Goal: Task Accomplishment & Management: Use online tool/utility

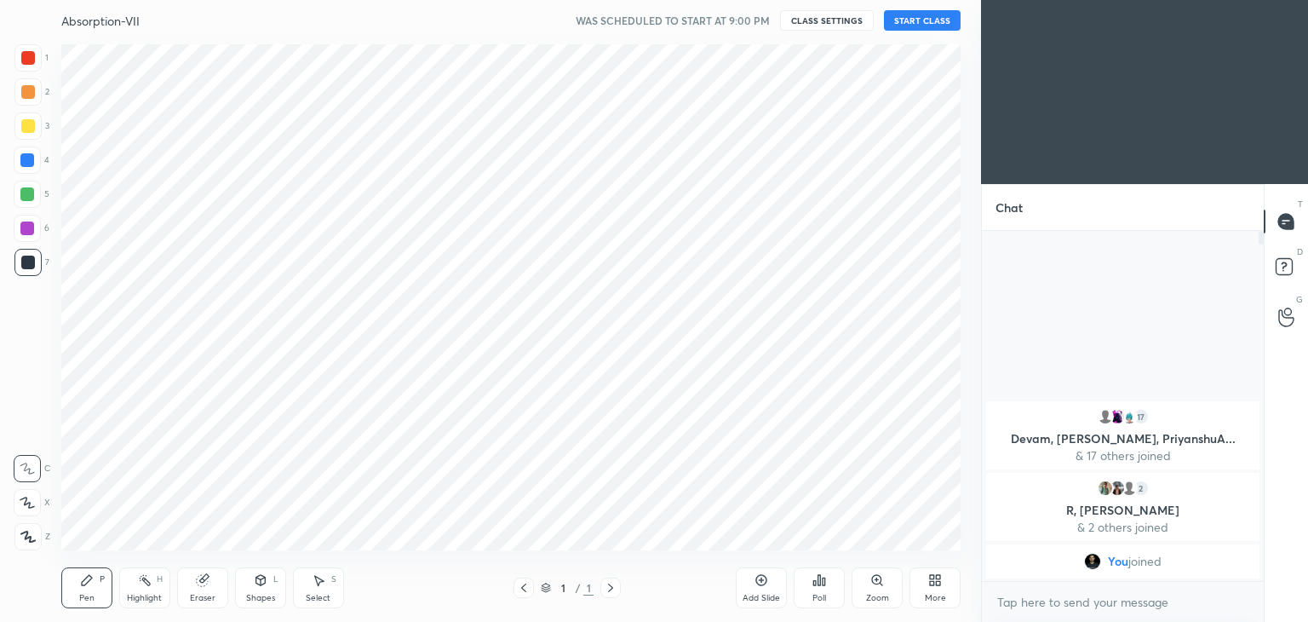
scroll to position [84669, 84270]
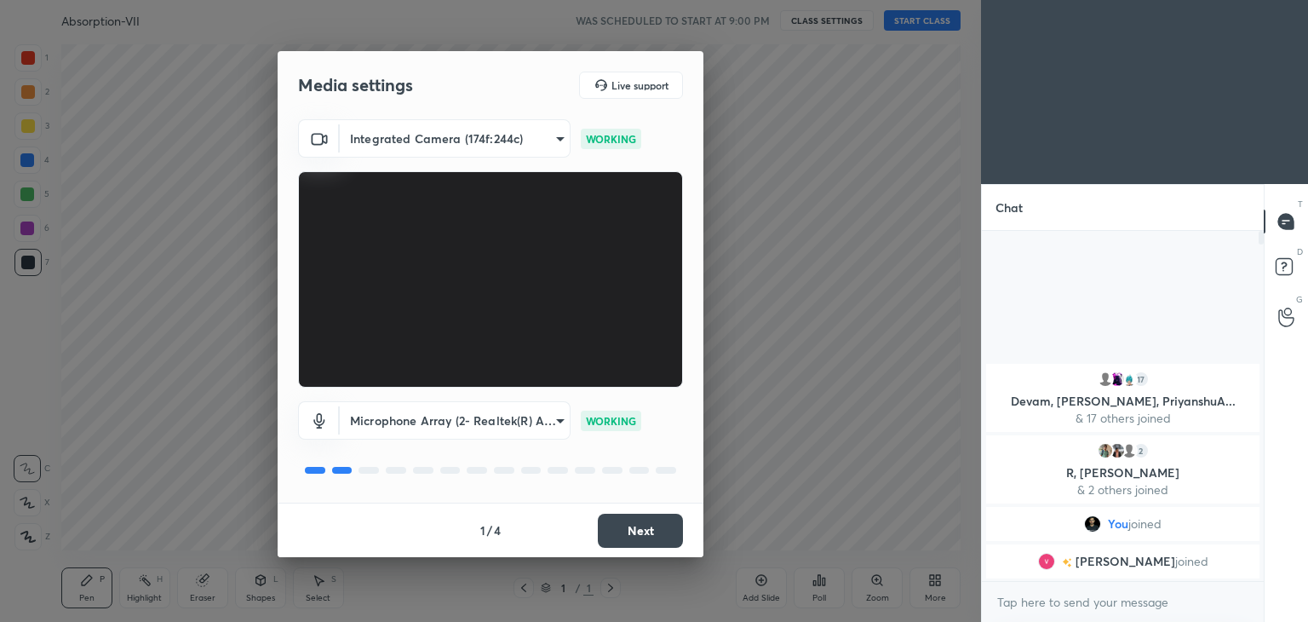
click at [643, 531] on button "Next" at bounding box center [640, 531] width 85 height 34
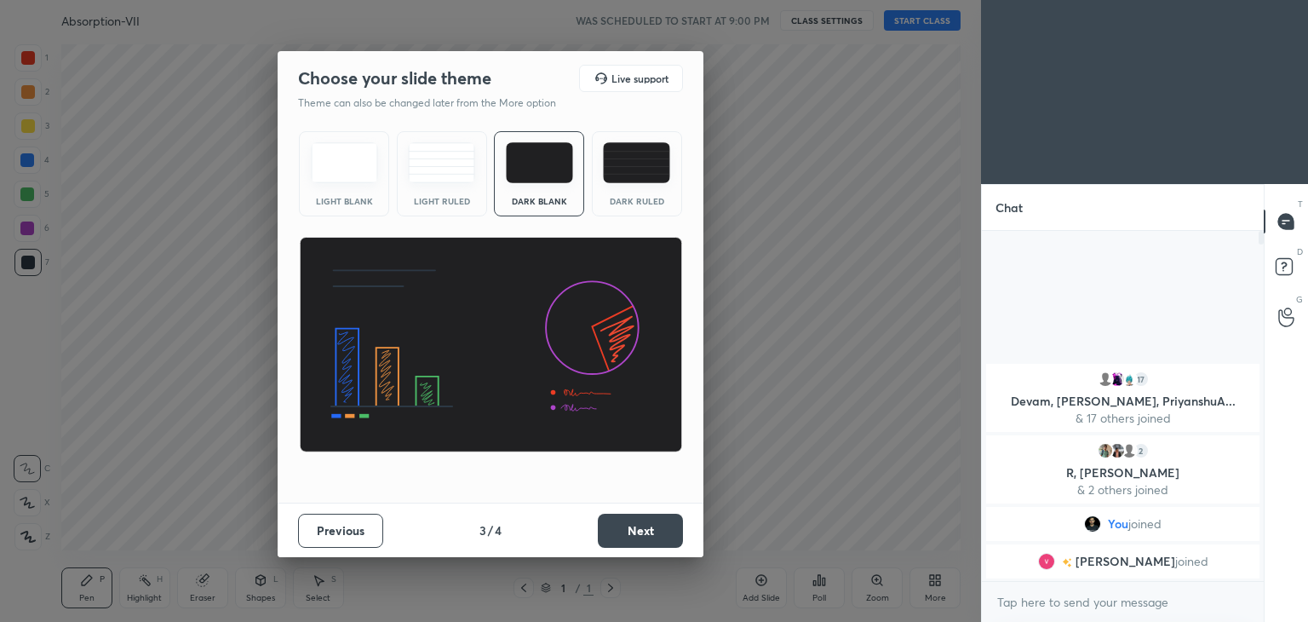
click at [643, 531] on button "Next" at bounding box center [640, 531] width 85 height 34
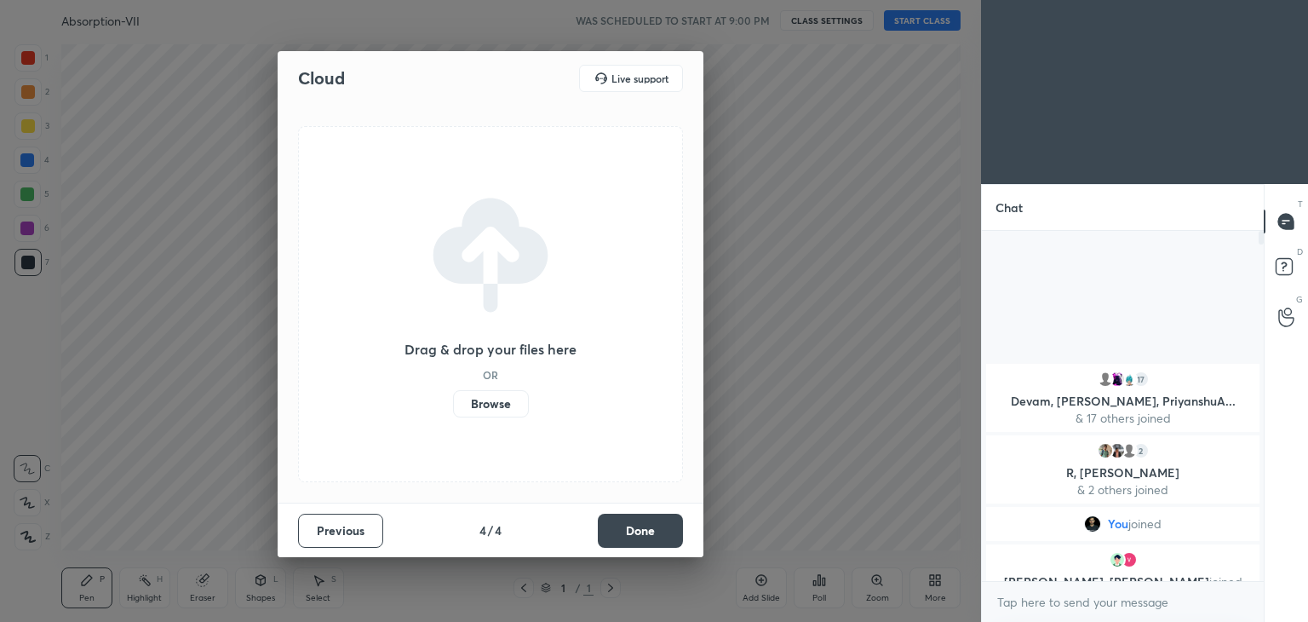
click at [643, 531] on button "Done" at bounding box center [640, 531] width 85 height 34
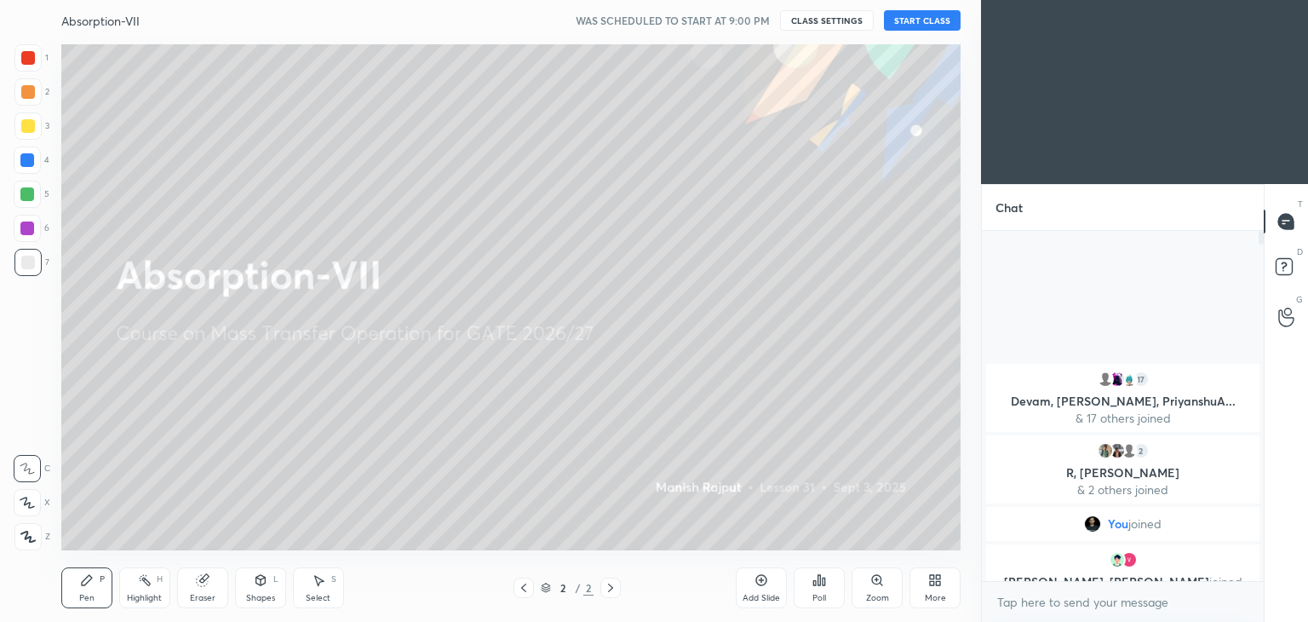
click at [911, 19] on button "START CLASS" at bounding box center [922, 20] width 77 height 20
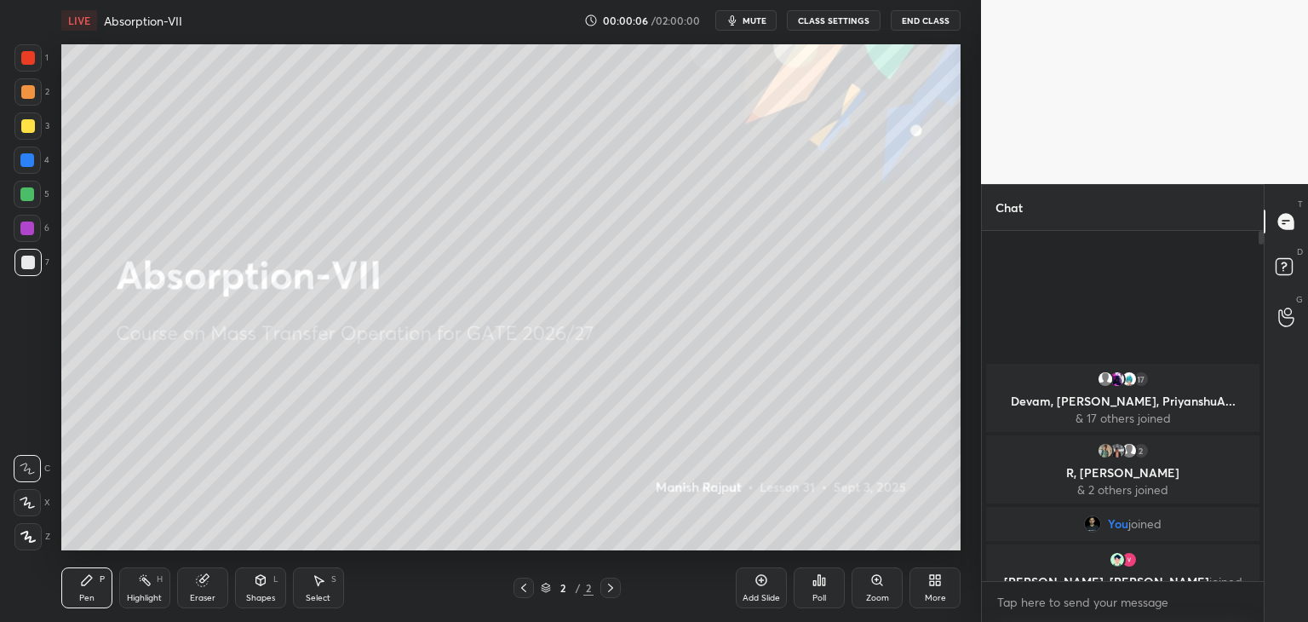
click at [28, 100] on div at bounding box center [27, 91] width 27 height 27
click at [28, 61] on div at bounding box center [28, 58] width 14 height 14
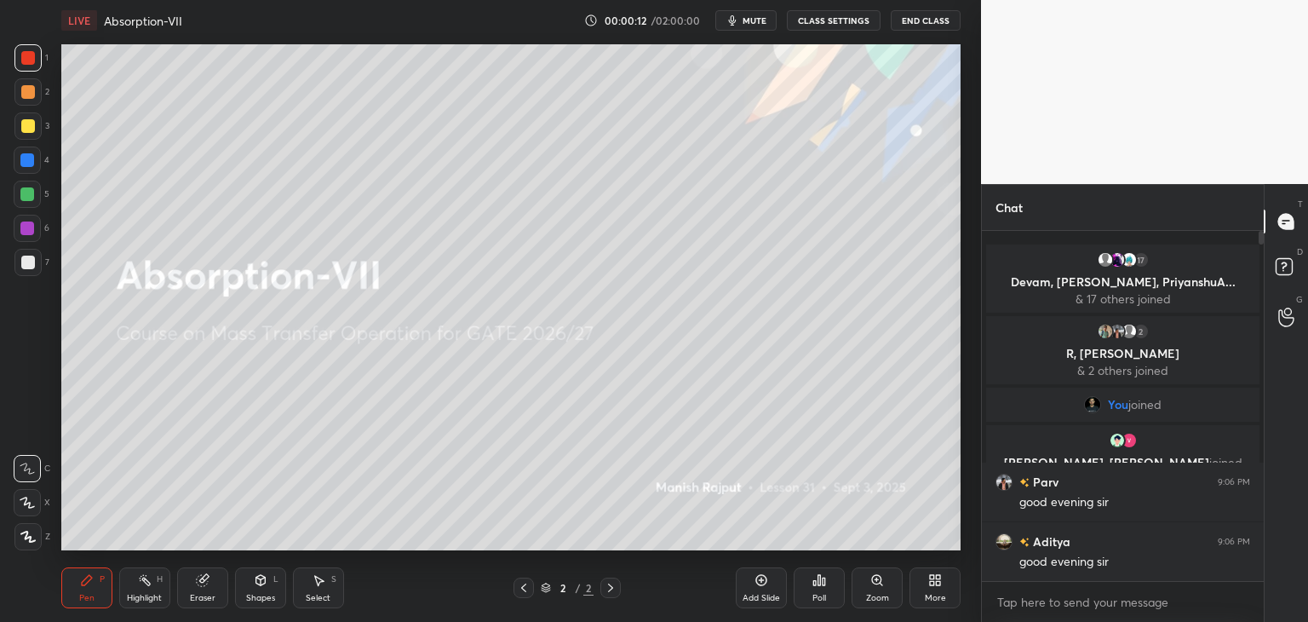
click at [32, 92] on div at bounding box center [28, 92] width 14 height 14
click at [27, 125] on div at bounding box center [28, 126] width 14 height 14
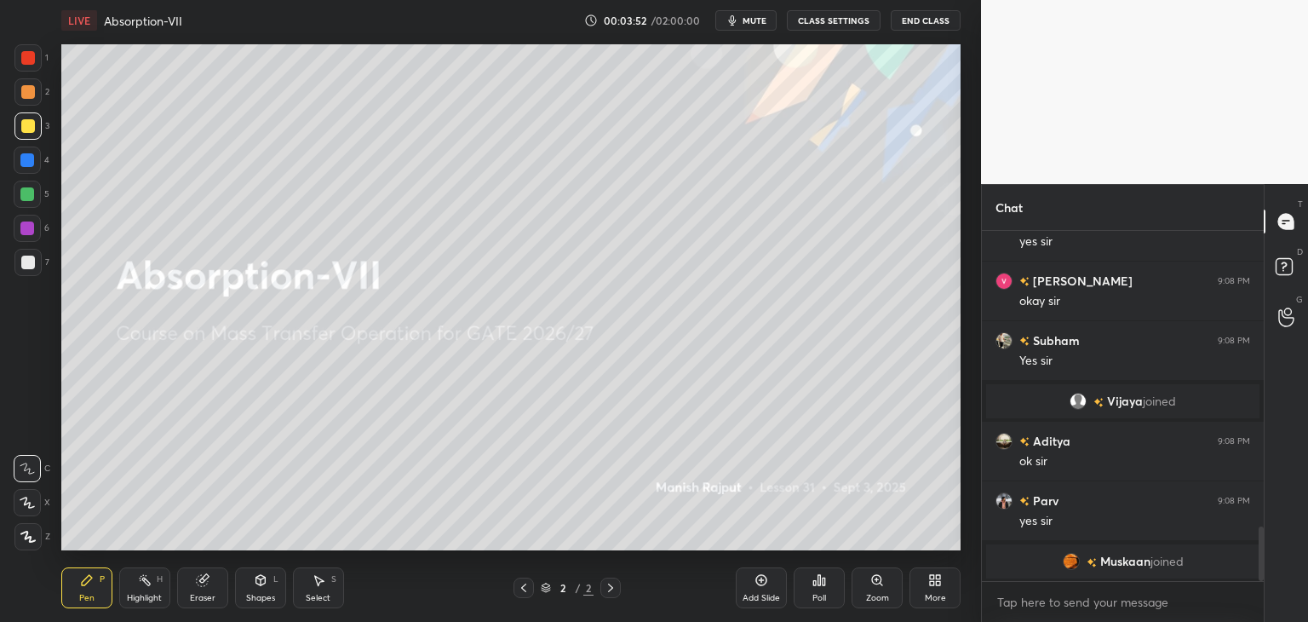
scroll to position [1828, 0]
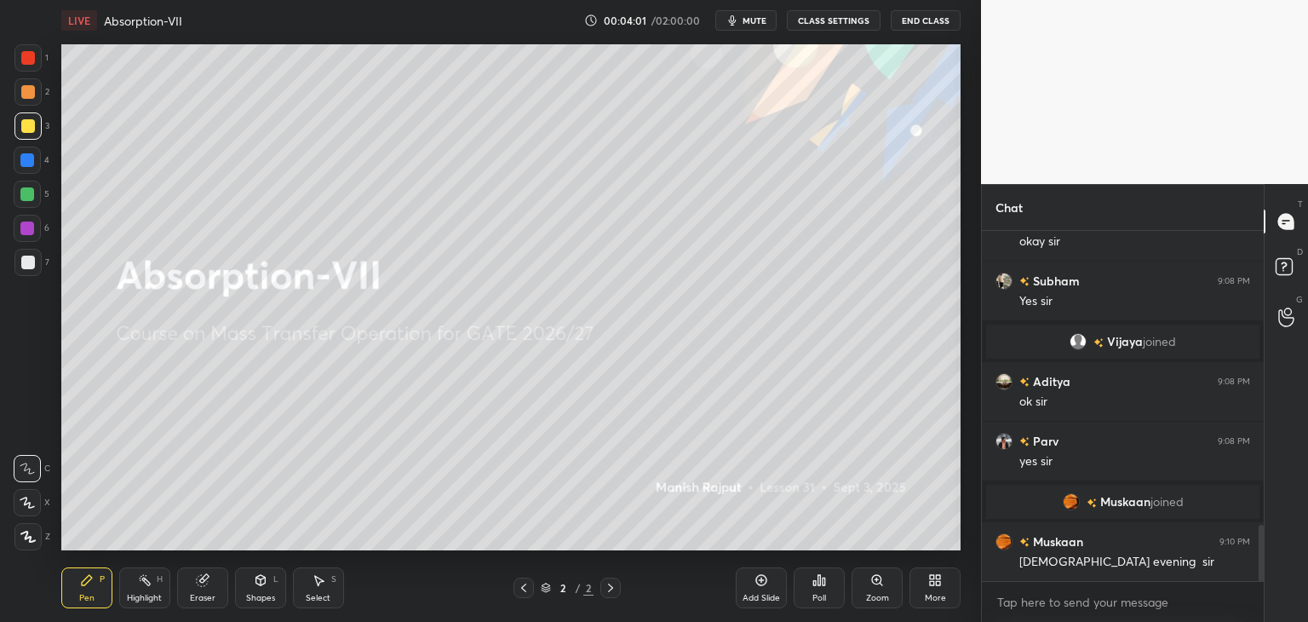
click at [763, 582] on icon at bounding box center [762, 580] width 14 height 14
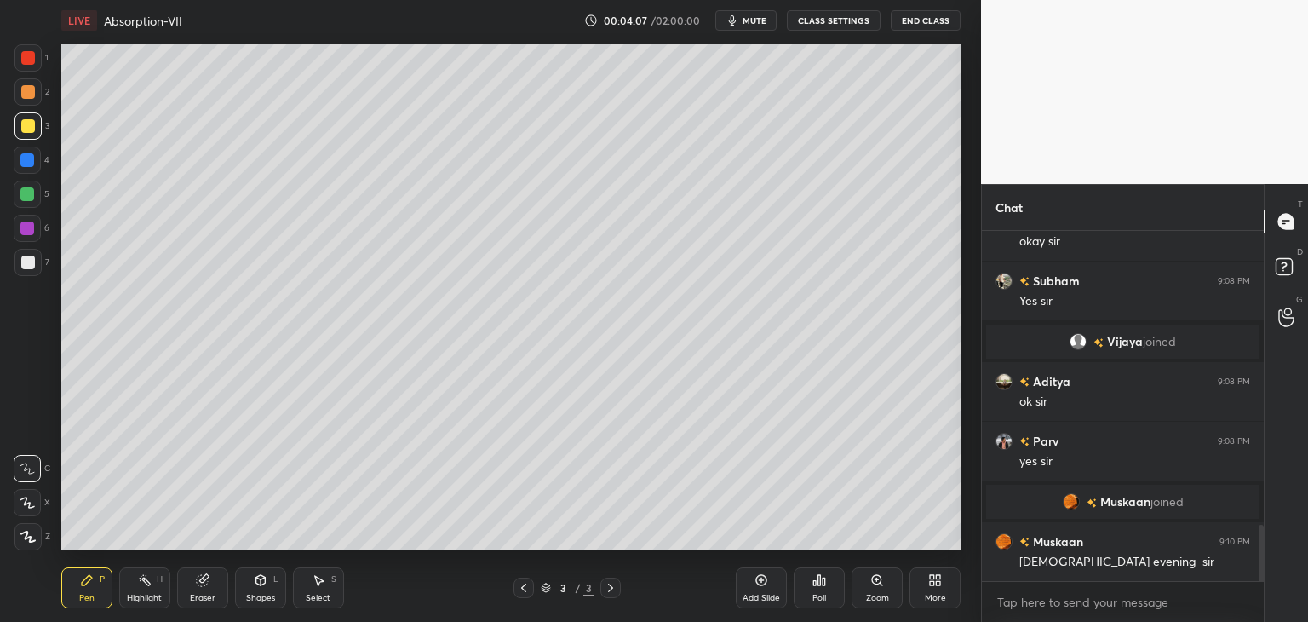
click at [32, 507] on icon at bounding box center [27, 502] width 14 height 10
click at [31, 233] on div at bounding box center [27, 228] width 14 height 14
click at [28, 265] on div at bounding box center [28, 263] width 14 height 14
click at [256, 594] on div "Shapes" at bounding box center [260, 598] width 29 height 9
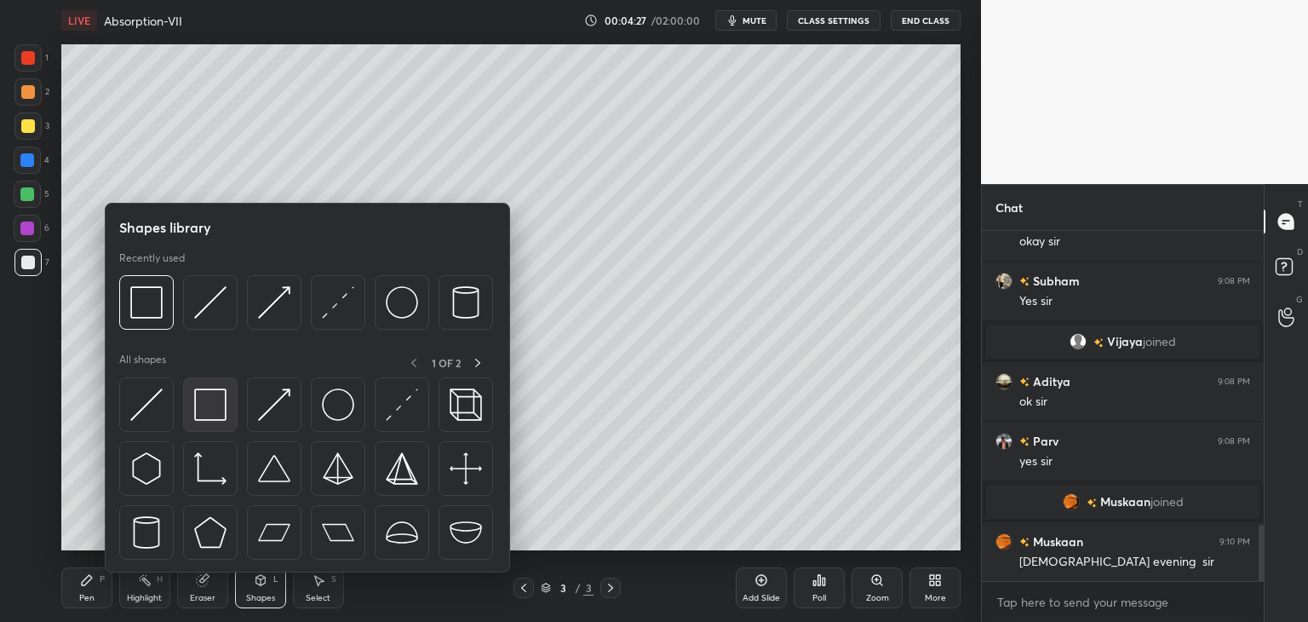
click at [211, 402] on img at bounding box center [210, 404] width 32 height 32
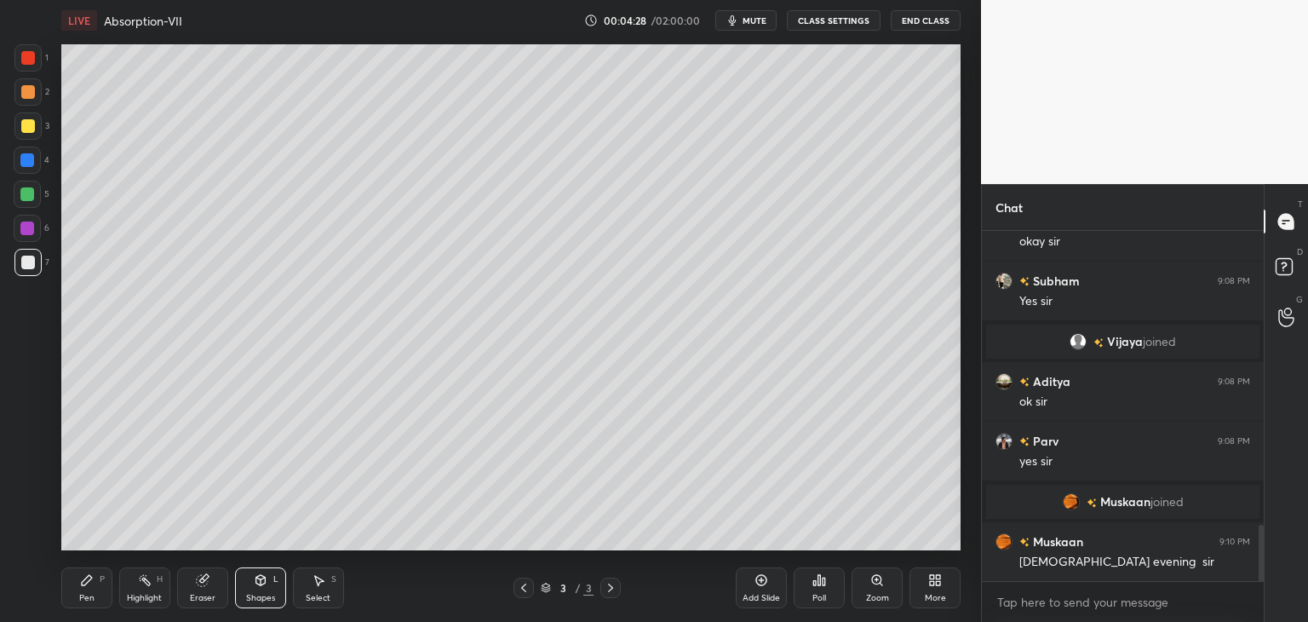
scroll to position [1869, 0]
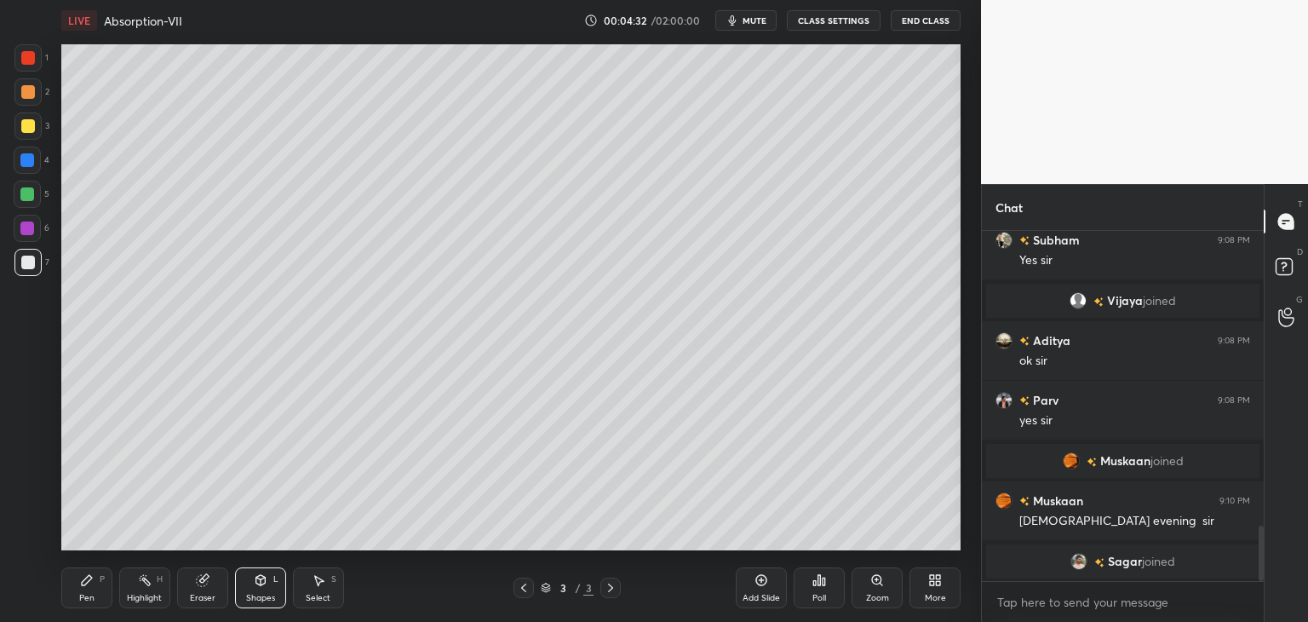
click at [91, 597] on div "Pen" at bounding box center [86, 598] width 15 height 9
click at [37, 267] on div at bounding box center [27, 262] width 27 height 27
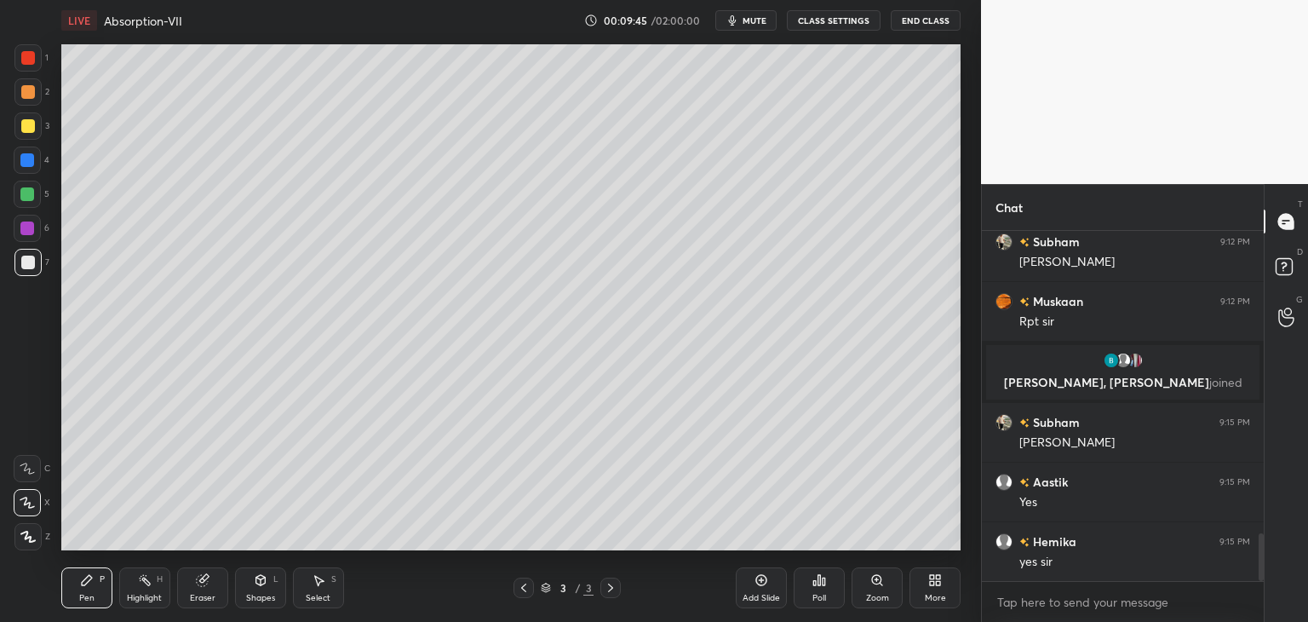
scroll to position [2291, 0]
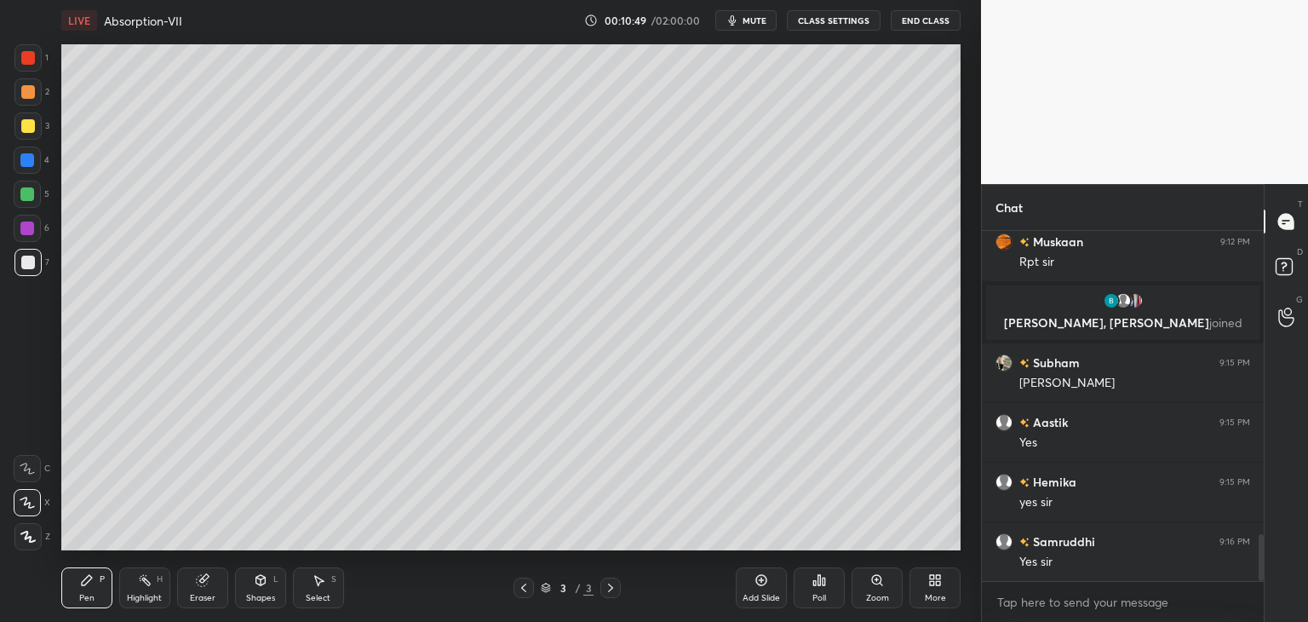
click at [26, 129] on div at bounding box center [28, 126] width 14 height 14
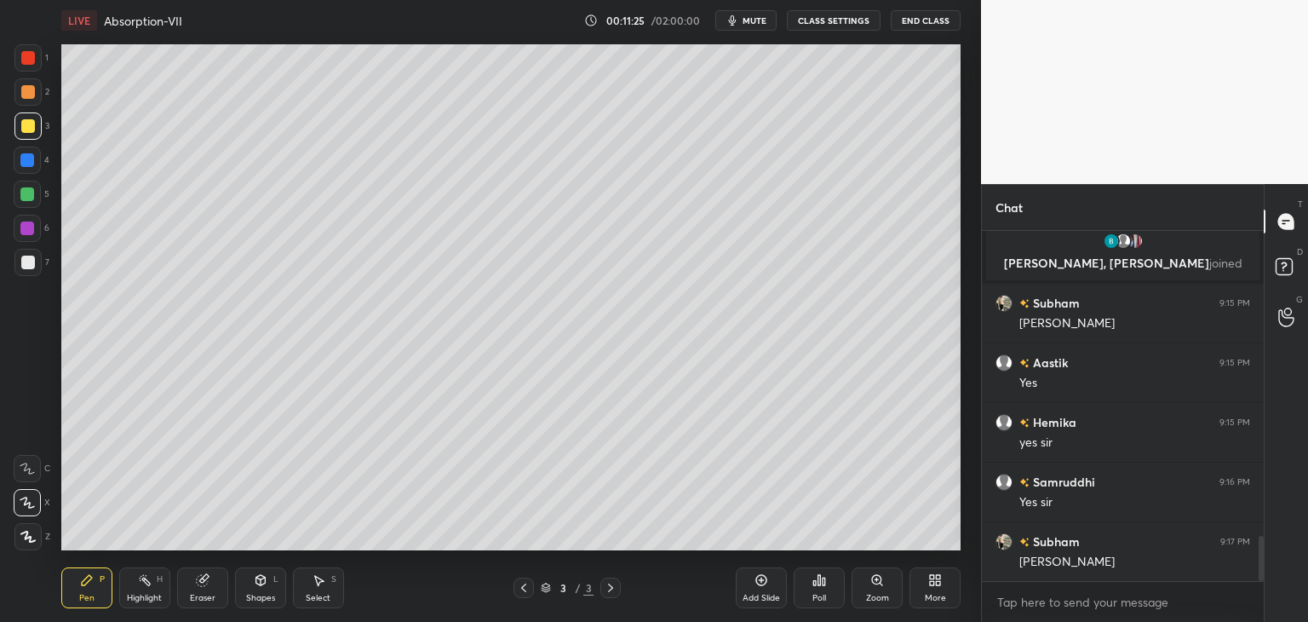
click at [21, 87] on div at bounding box center [28, 92] width 14 height 14
click at [20, 63] on div at bounding box center [27, 57] width 27 height 27
click at [25, 267] on div at bounding box center [28, 263] width 14 height 14
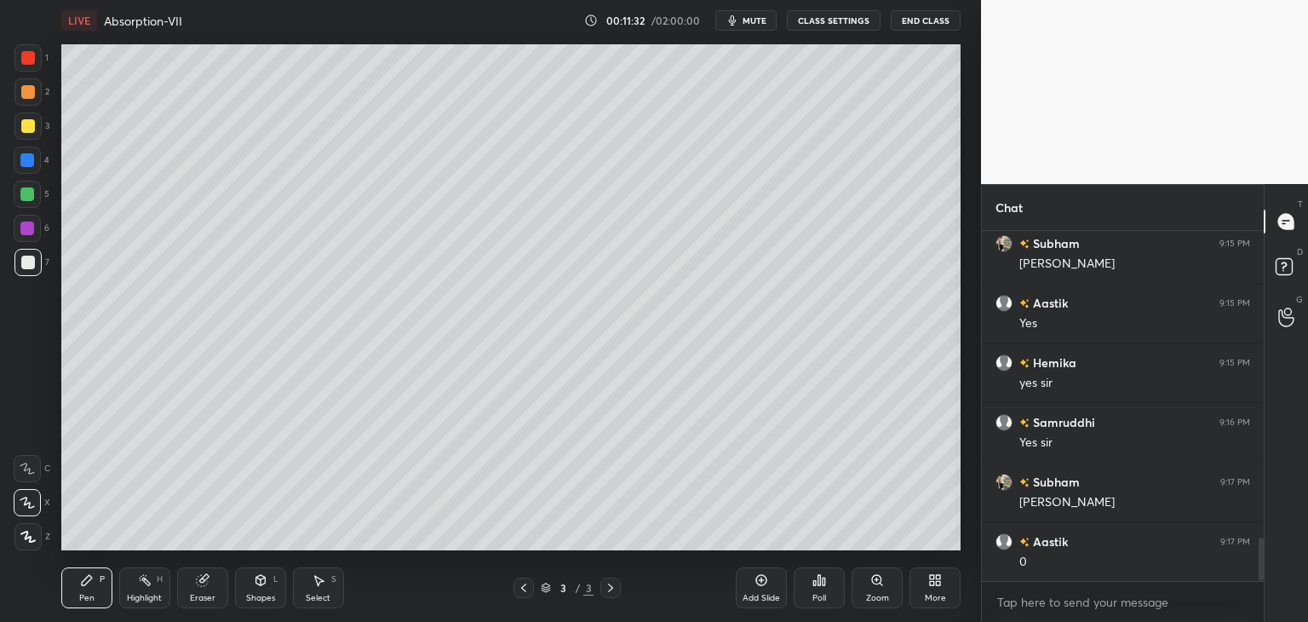
scroll to position [2470, 0]
click at [253, 597] on div "Shapes" at bounding box center [260, 598] width 29 height 9
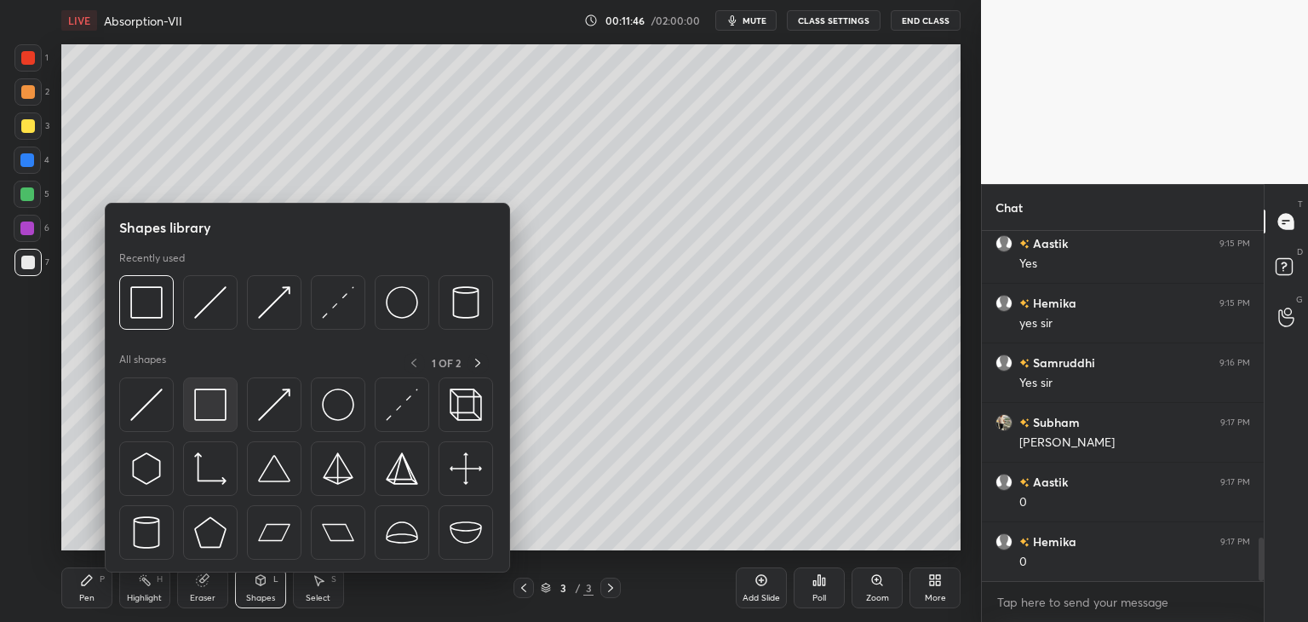
click at [187, 402] on div at bounding box center [210, 404] width 55 height 55
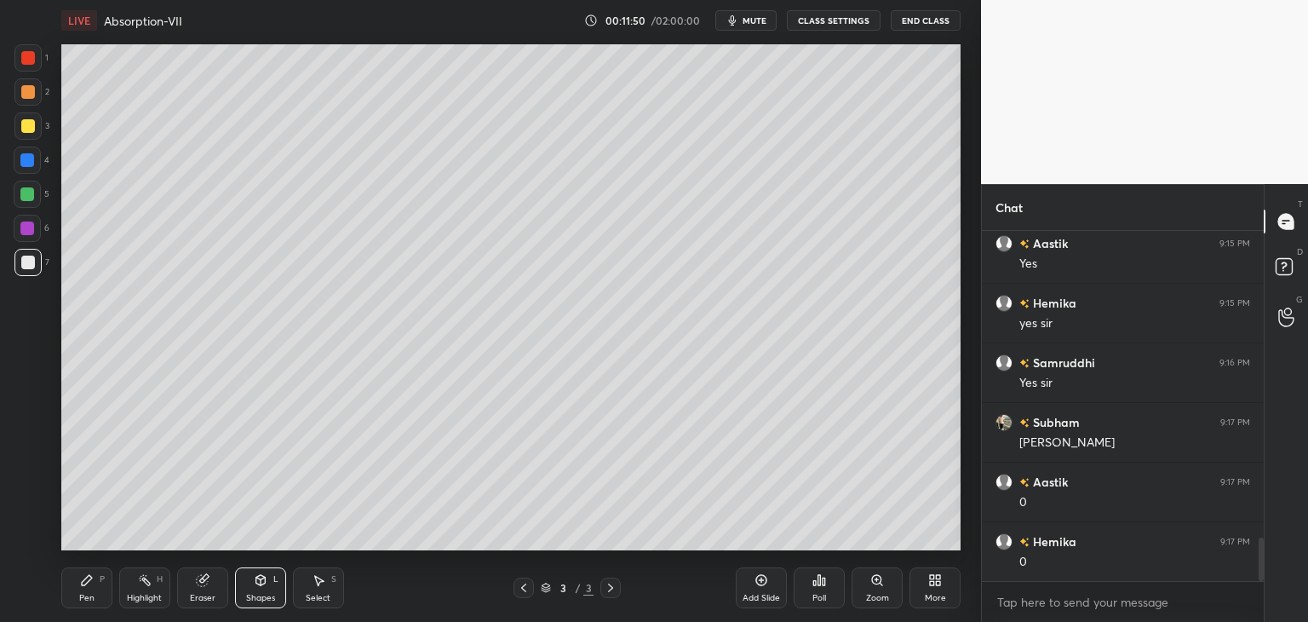
scroll to position [2530, 0]
click at [87, 594] on div "Pen" at bounding box center [86, 598] width 15 height 9
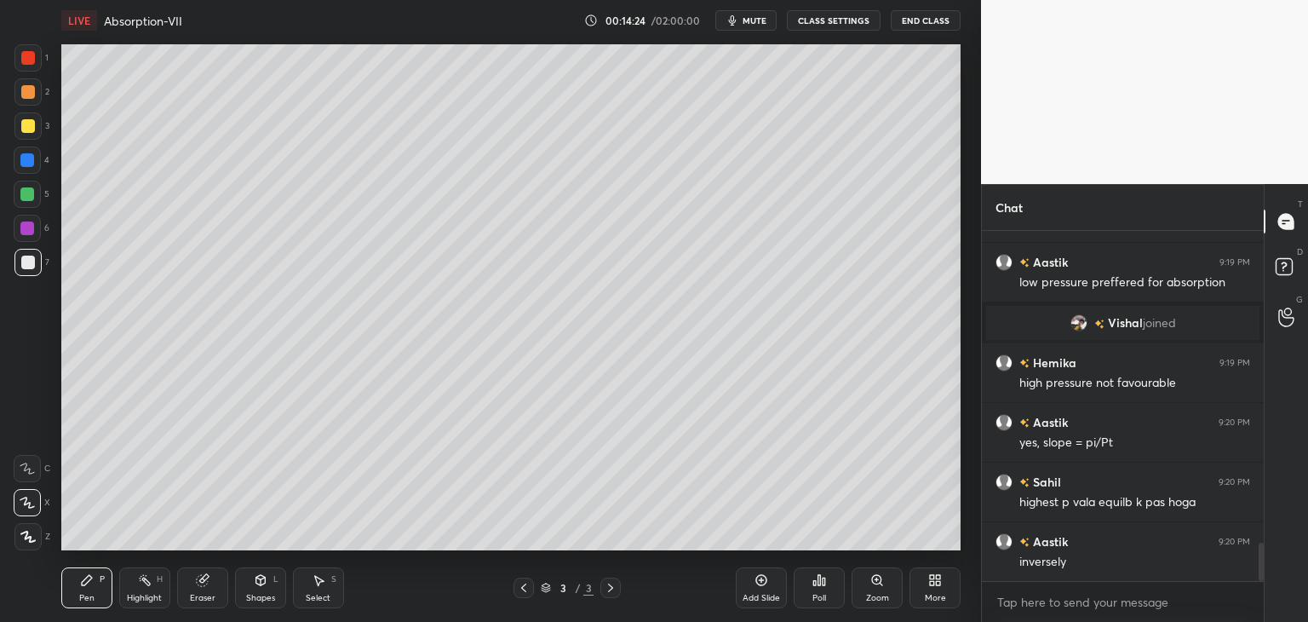
scroll to position [2854, 0]
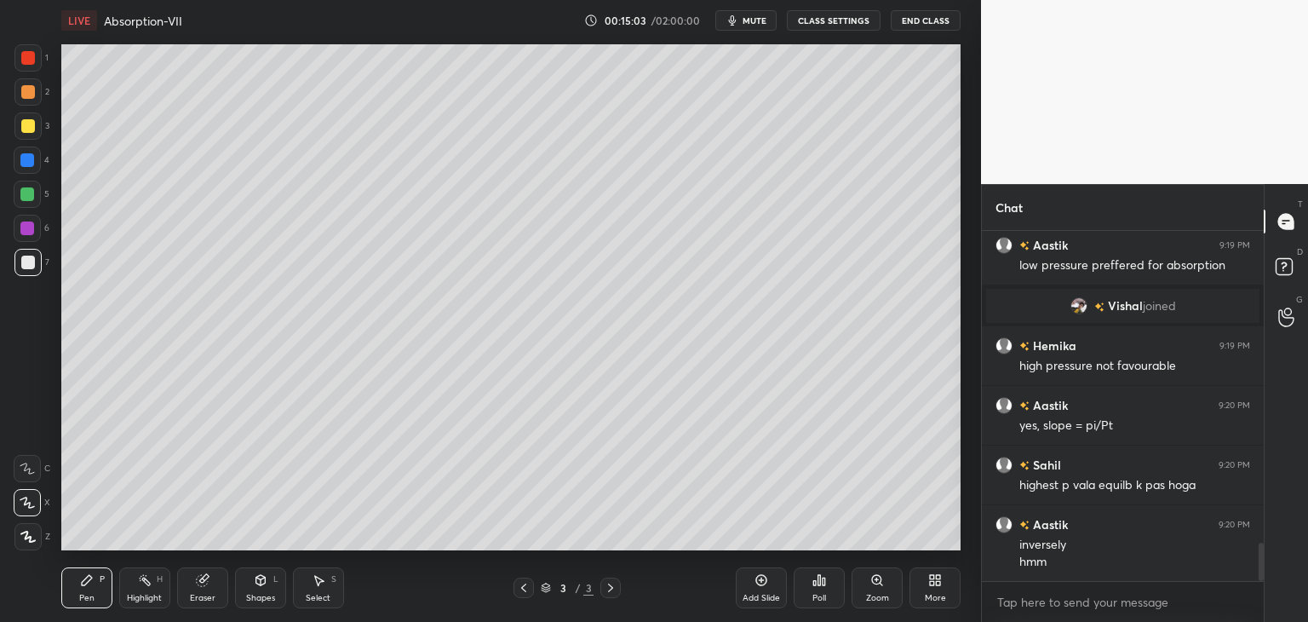
click at [756, 581] on icon at bounding box center [761, 580] width 11 height 11
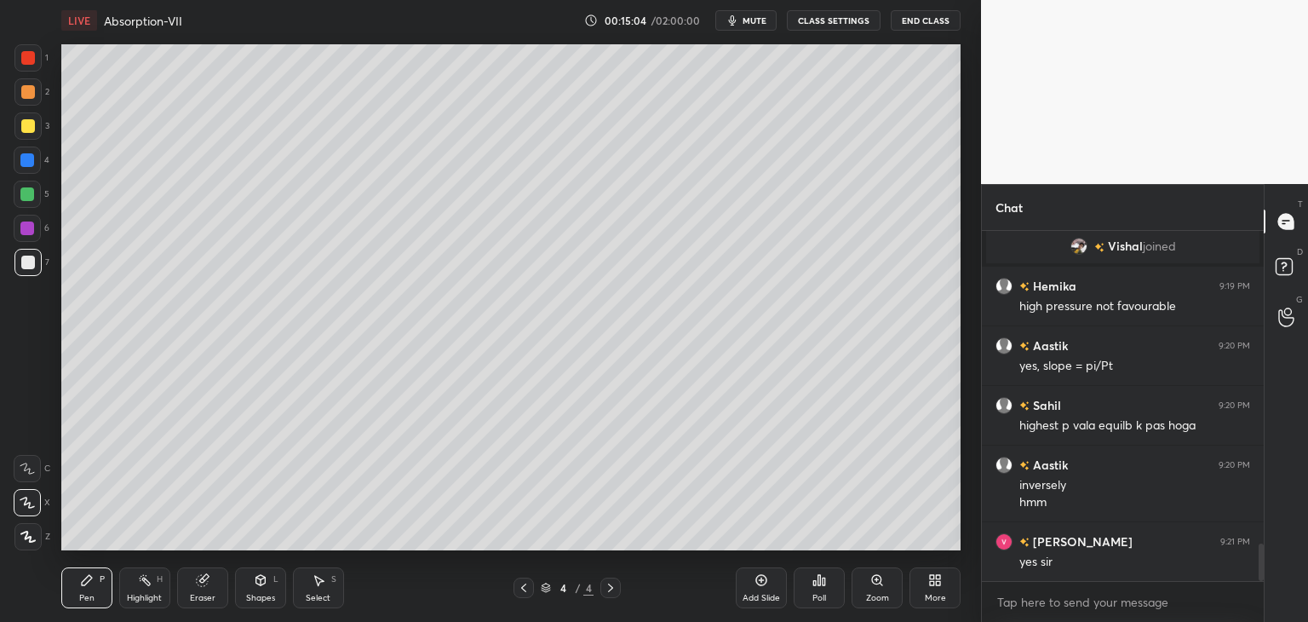
click at [26, 126] on div at bounding box center [28, 126] width 14 height 14
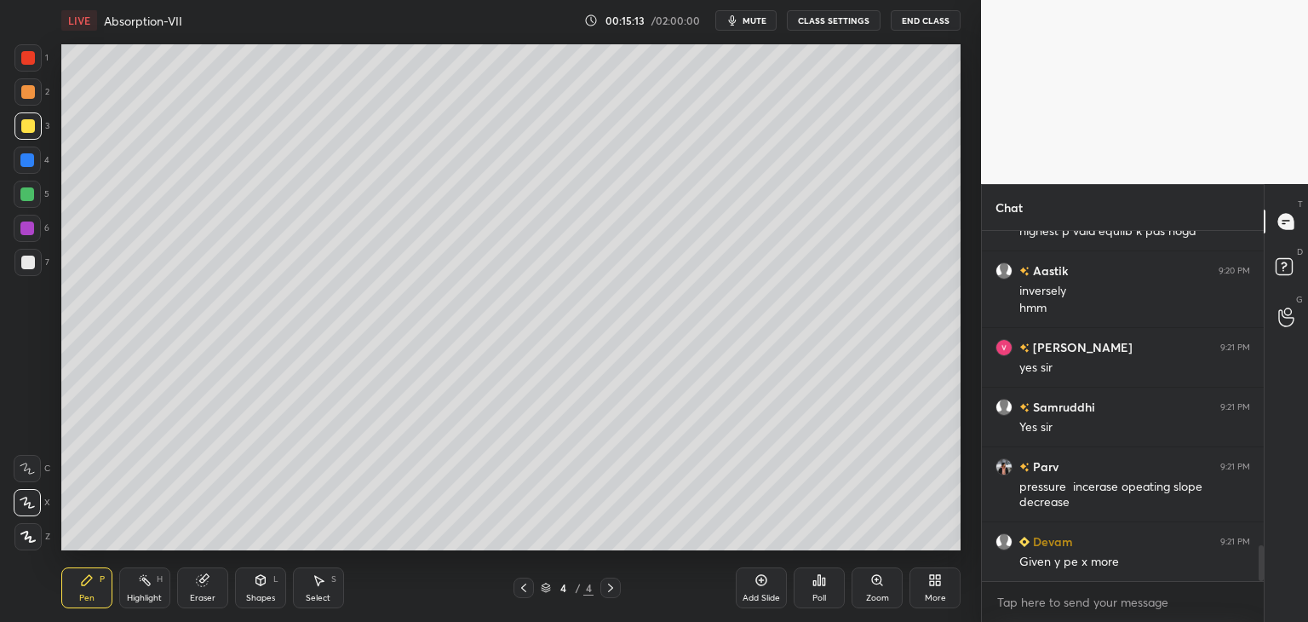
scroll to position [3182, 0]
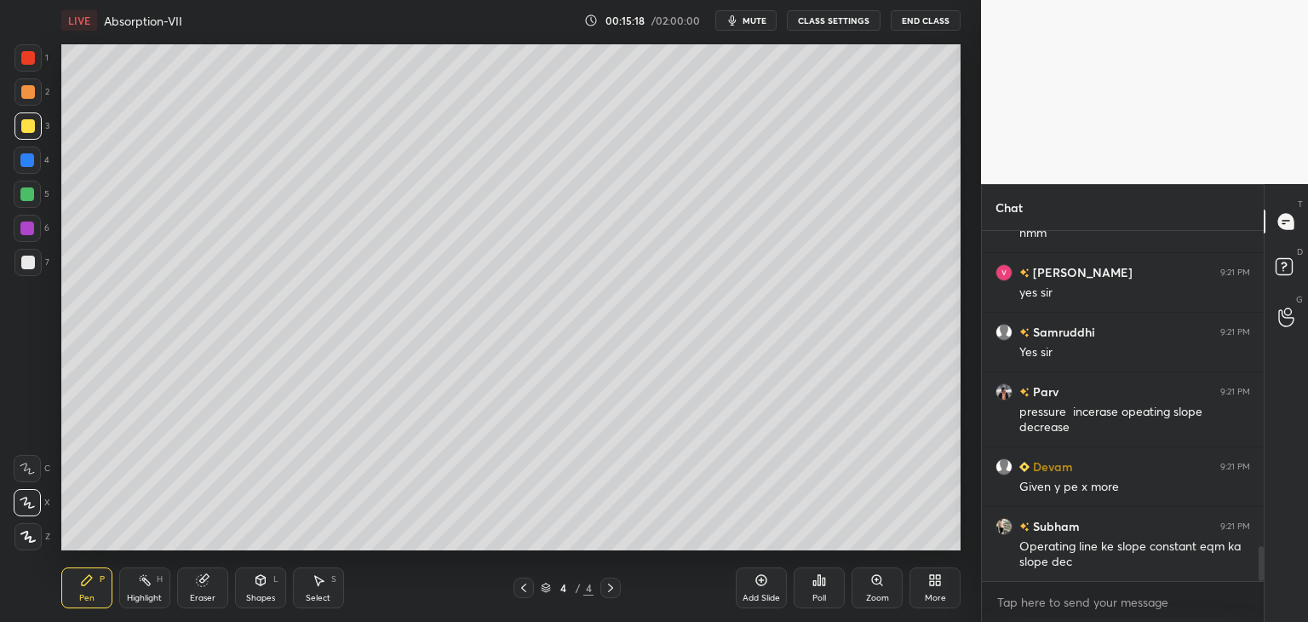
drag, startPoint x: 31, startPoint y: 270, endPoint x: 37, endPoint y: 247, distance: 23.8
click at [30, 266] on div at bounding box center [27, 262] width 27 height 27
click at [258, 597] on div "Shapes" at bounding box center [260, 598] width 29 height 9
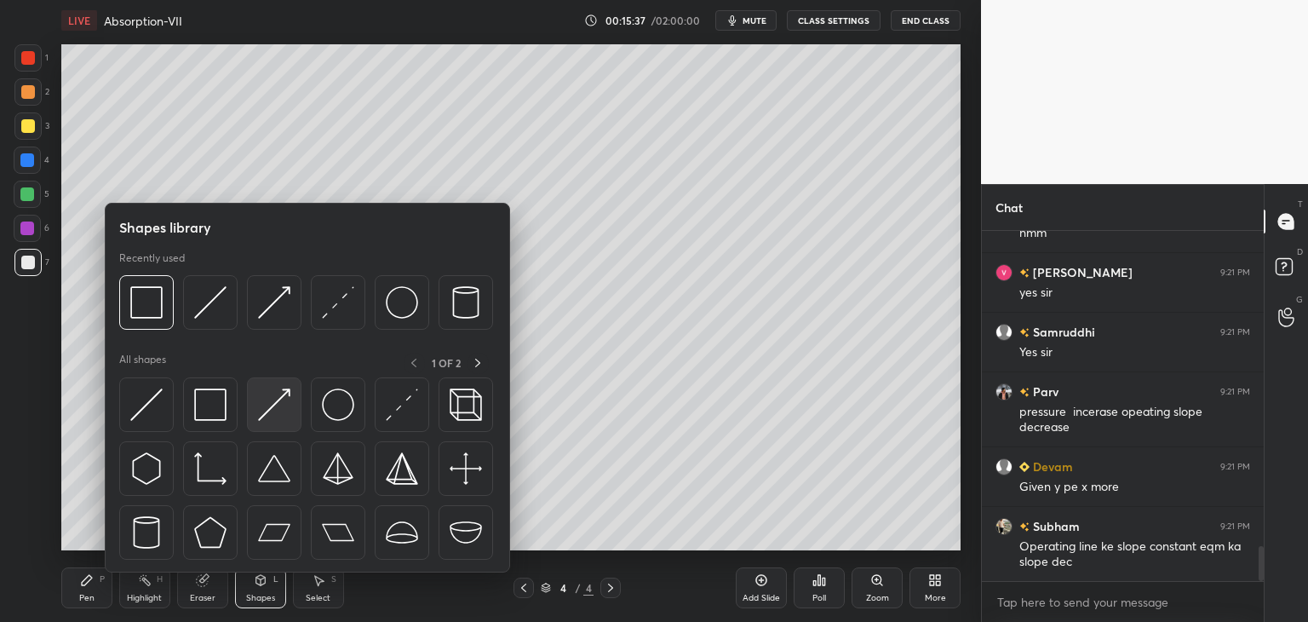
click at [270, 423] on div at bounding box center [274, 404] width 55 height 55
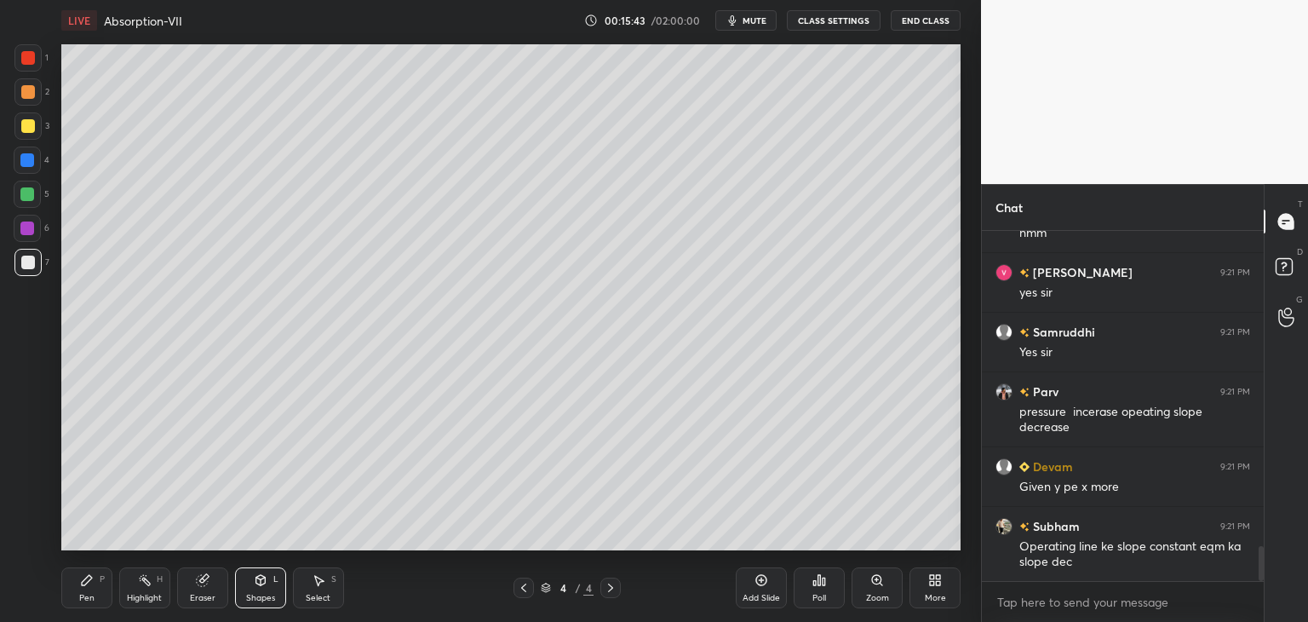
click at [23, 262] on div at bounding box center [28, 263] width 14 height 14
click at [85, 584] on icon at bounding box center [87, 580] width 14 height 14
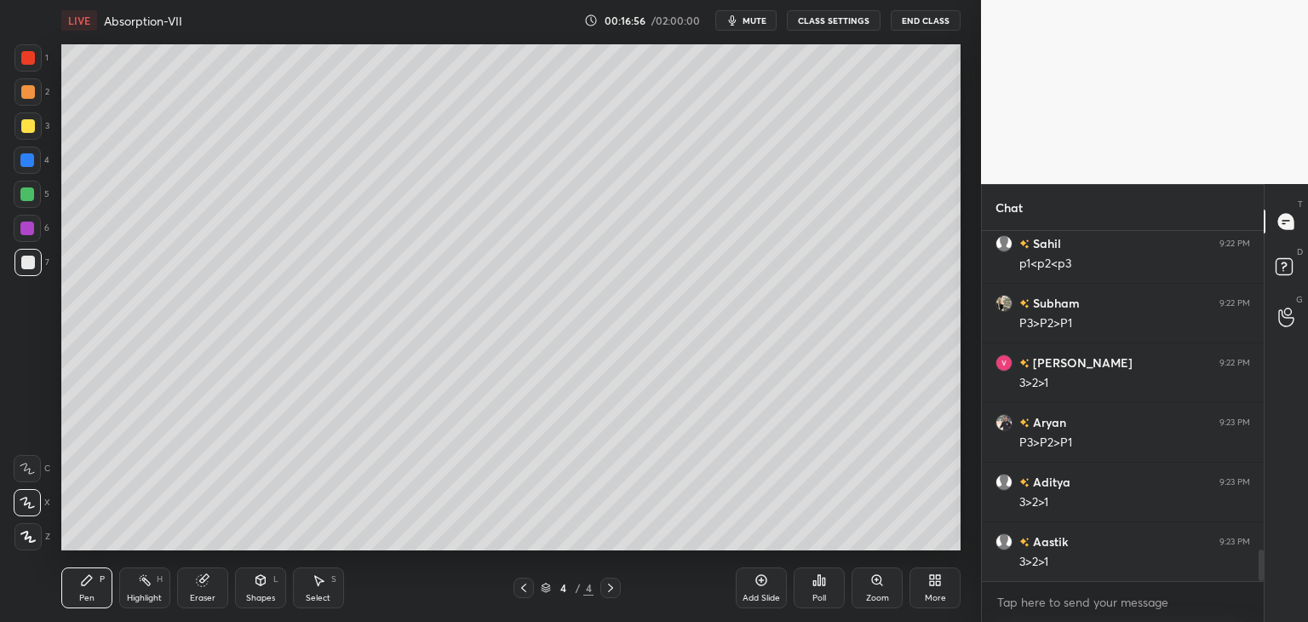
scroll to position [3600, 0]
click at [30, 129] on div at bounding box center [28, 126] width 14 height 14
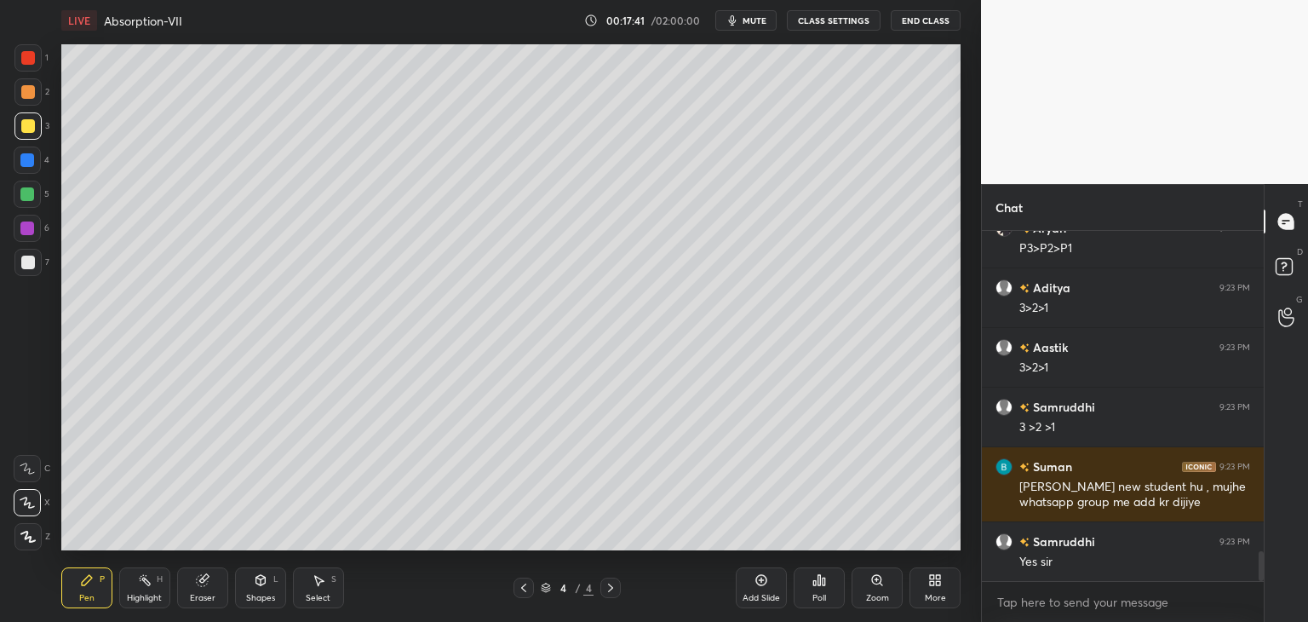
scroll to position [3794, 0]
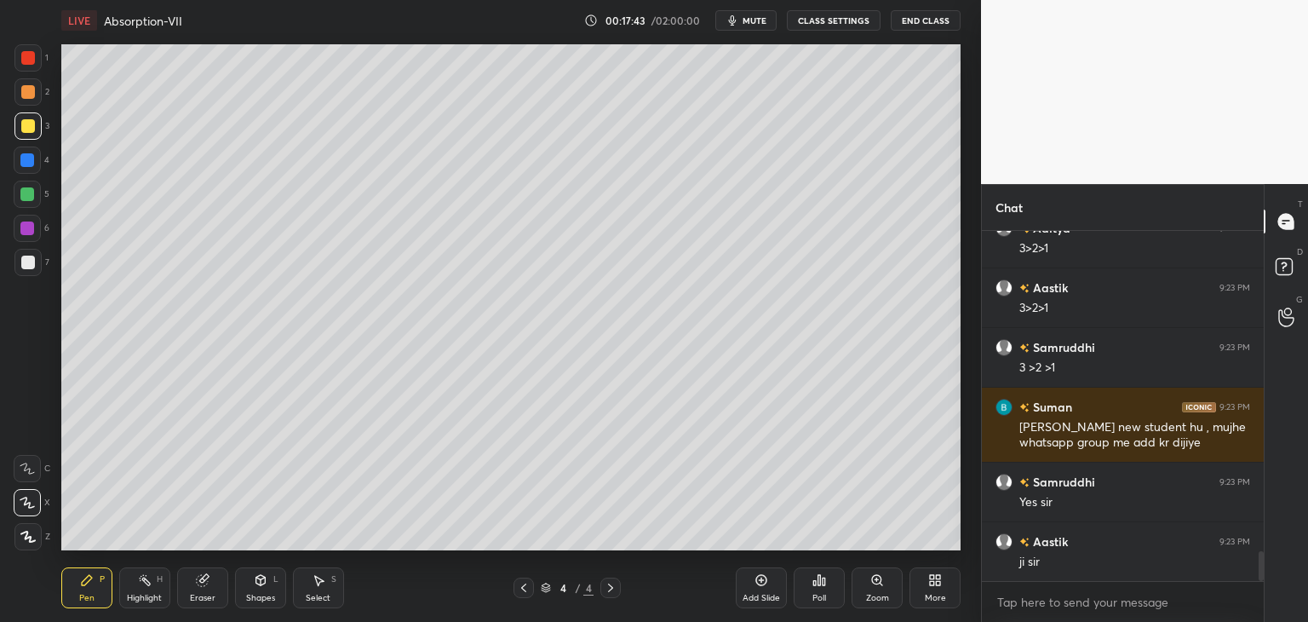
click at [266, 600] on div "Shapes" at bounding box center [260, 598] width 29 height 9
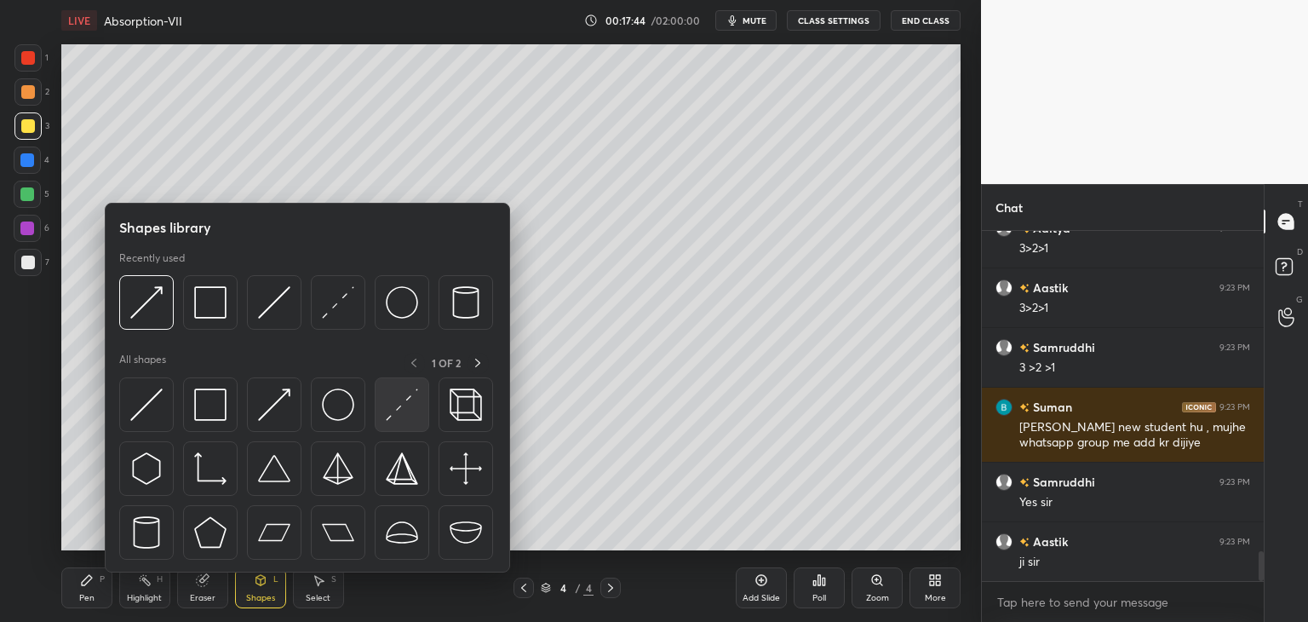
click at [388, 414] on img at bounding box center [402, 404] width 32 height 32
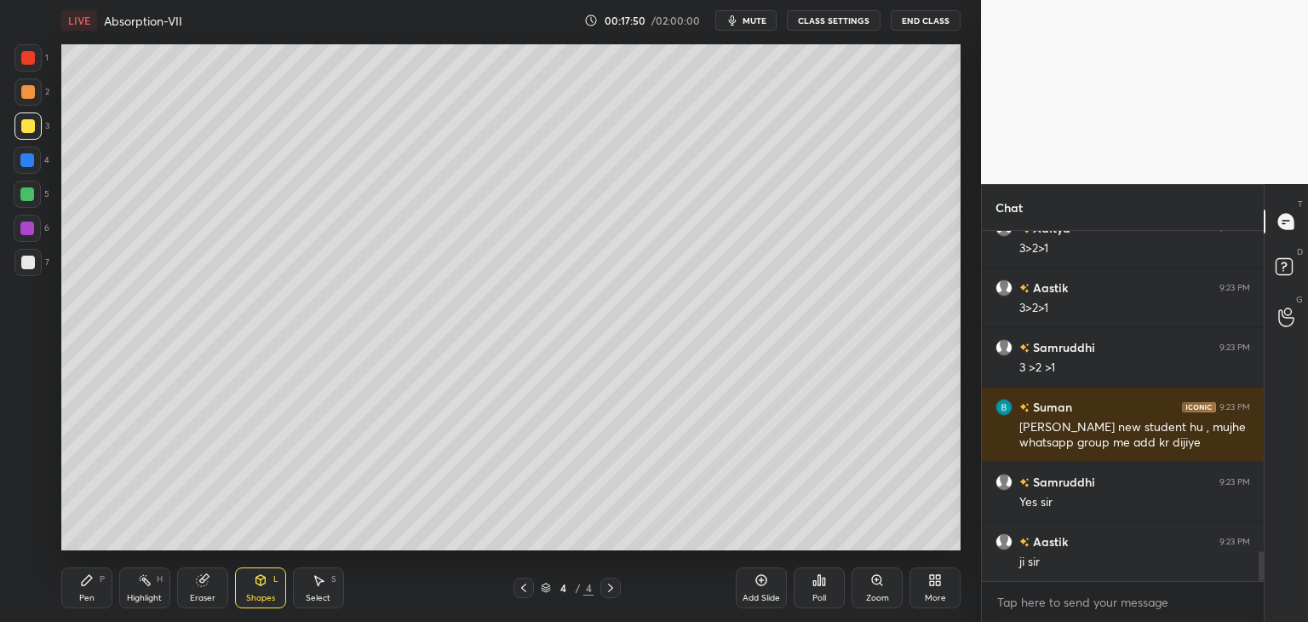
click at [250, 589] on div "Shapes L" at bounding box center [260, 587] width 51 height 41
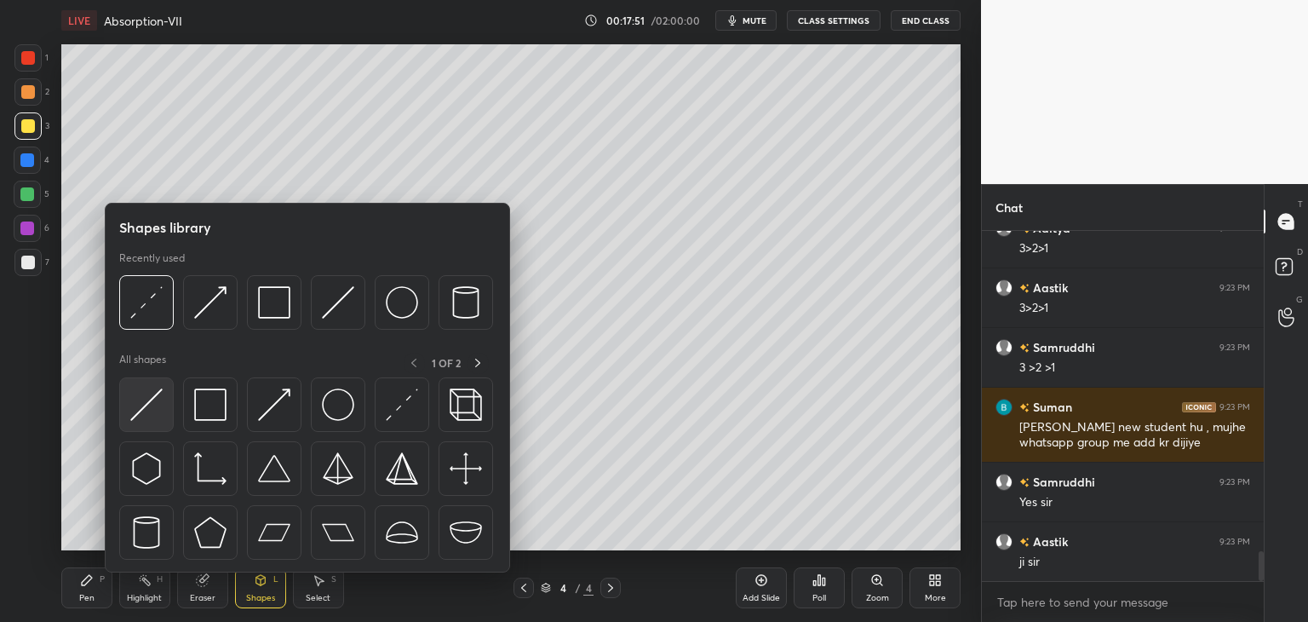
click at [140, 414] on img at bounding box center [146, 404] width 32 height 32
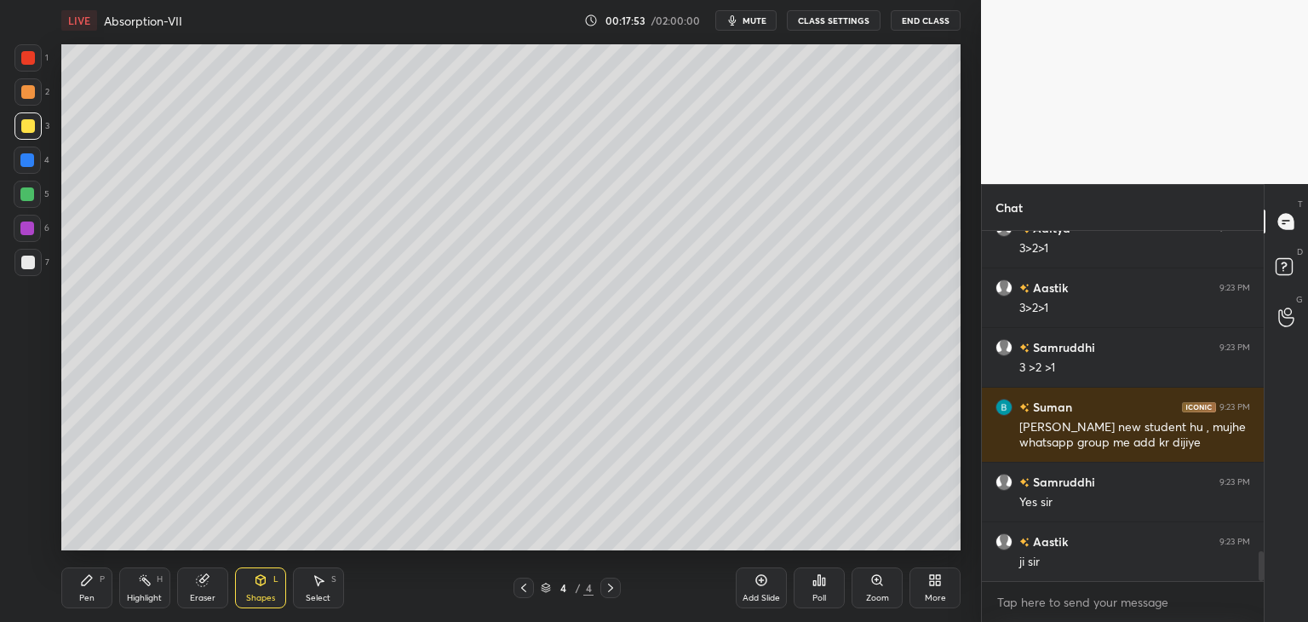
click at [262, 587] on icon at bounding box center [261, 580] width 14 height 14
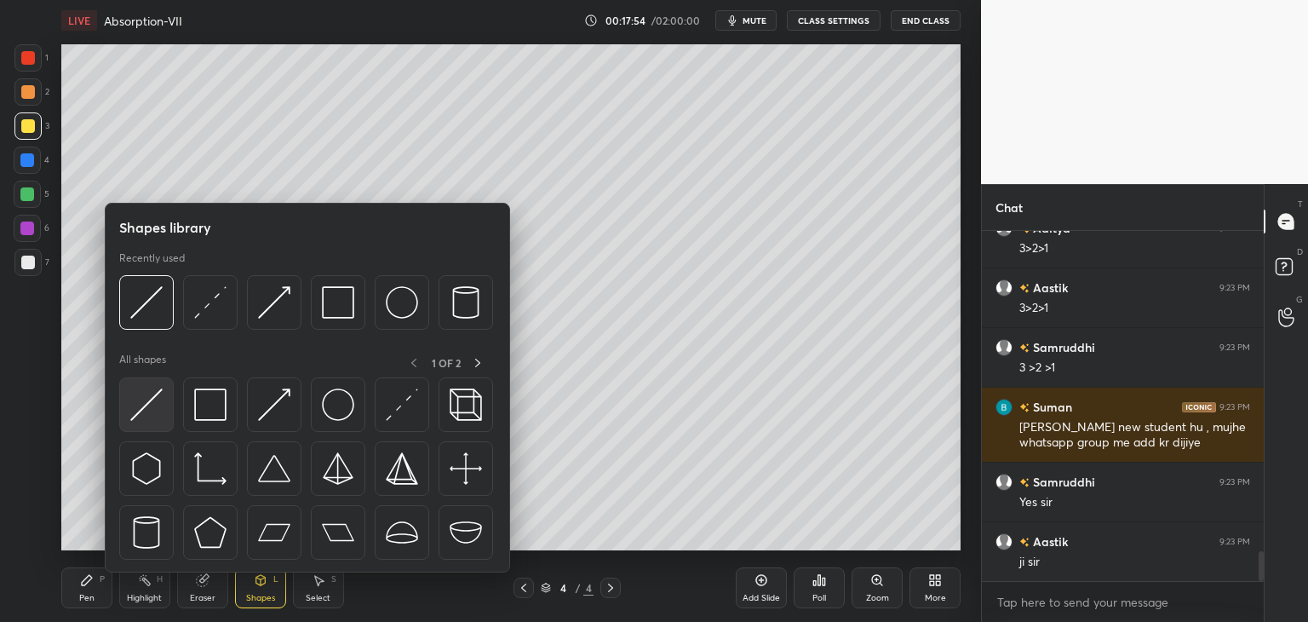
click at [136, 415] on img at bounding box center [146, 404] width 32 height 32
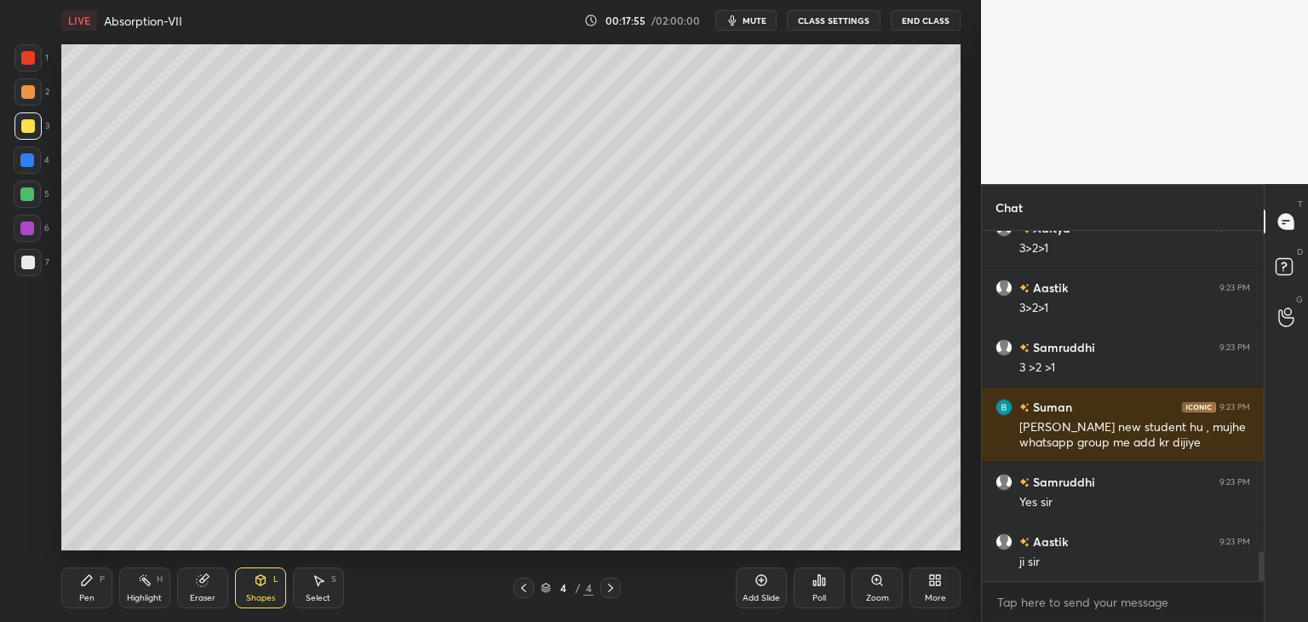
click at [252, 594] on div "Shapes" at bounding box center [260, 598] width 29 height 9
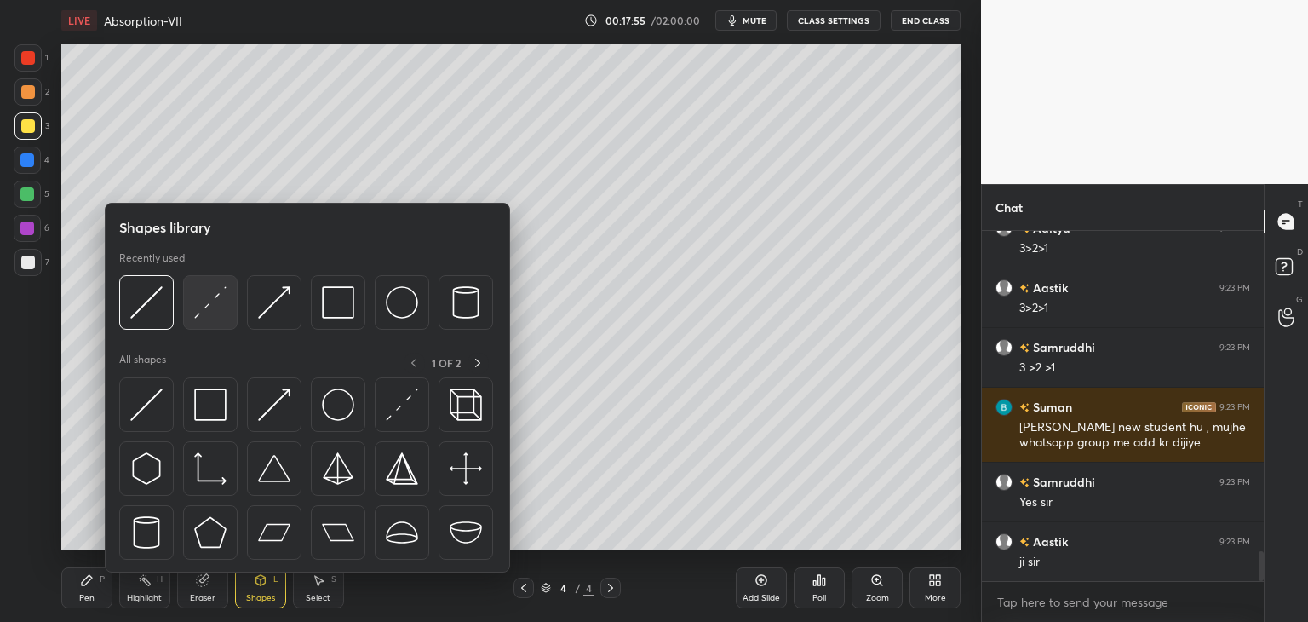
click at [194, 313] on img at bounding box center [210, 302] width 32 height 32
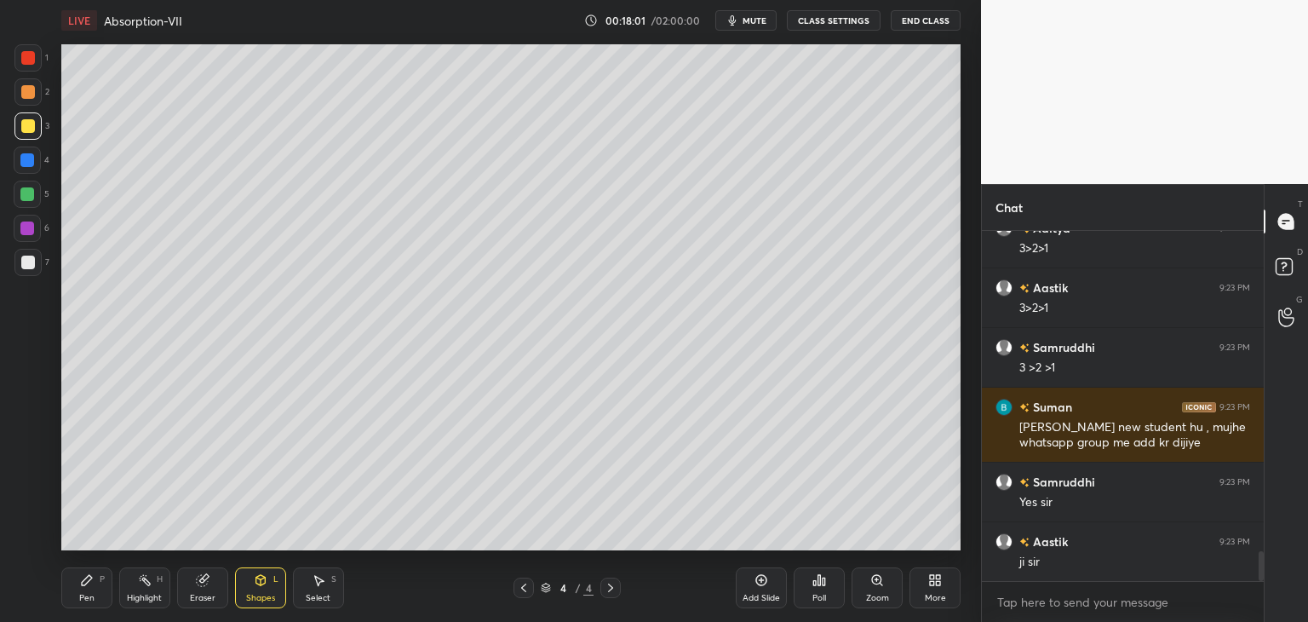
click at [93, 601] on div "Pen" at bounding box center [86, 598] width 15 height 9
click at [68, 599] on div "Pen P" at bounding box center [86, 587] width 51 height 41
click at [262, 598] on div "Shapes" at bounding box center [260, 598] width 29 height 9
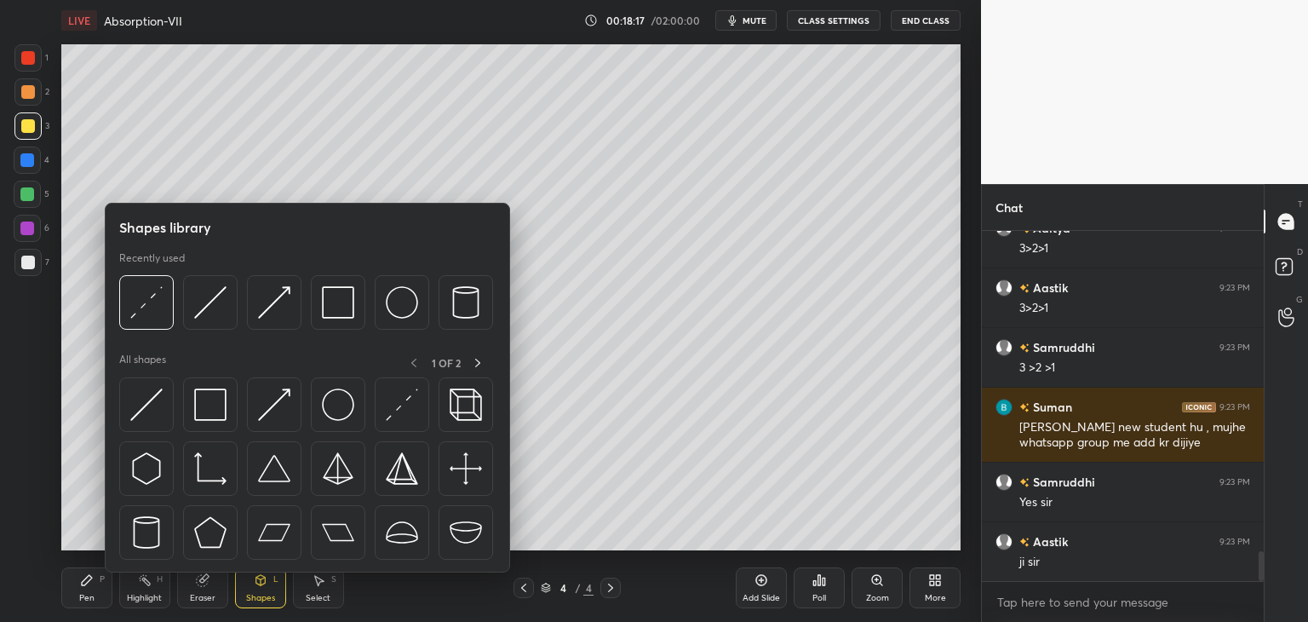
drag, startPoint x: 92, startPoint y: 583, endPoint x: 109, endPoint y: 566, distance: 23.5
click at [95, 583] on div "Pen P" at bounding box center [86, 587] width 51 height 41
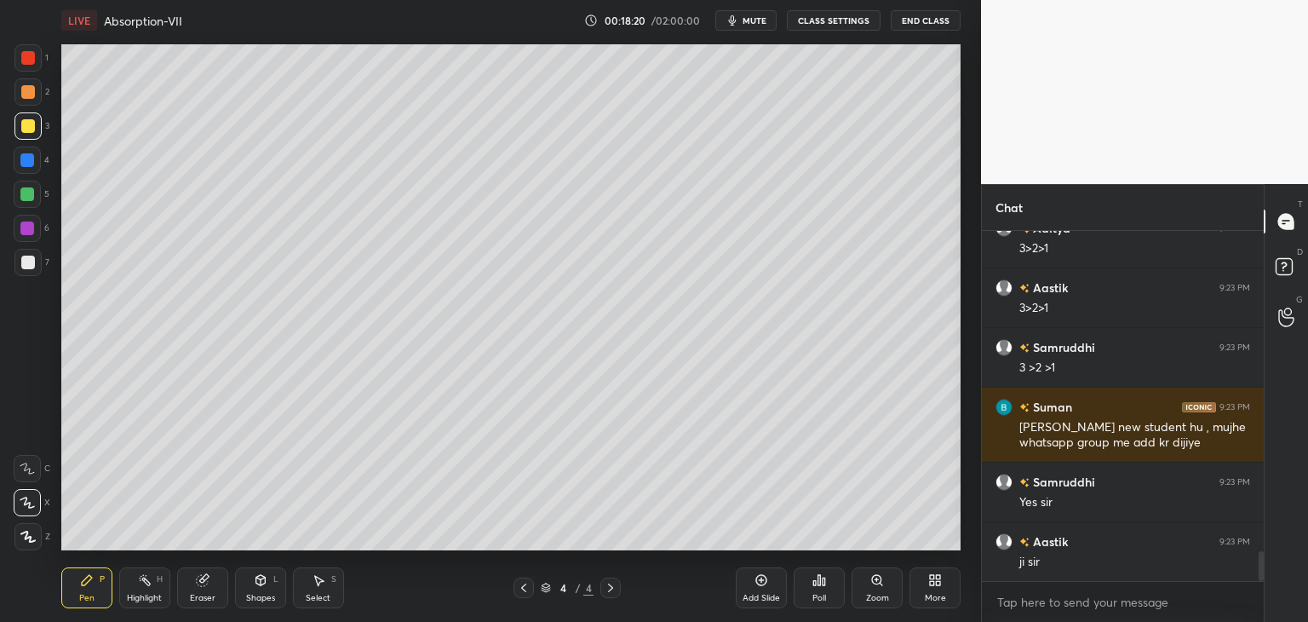
click at [262, 601] on div "Shapes" at bounding box center [260, 598] width 29 height 9
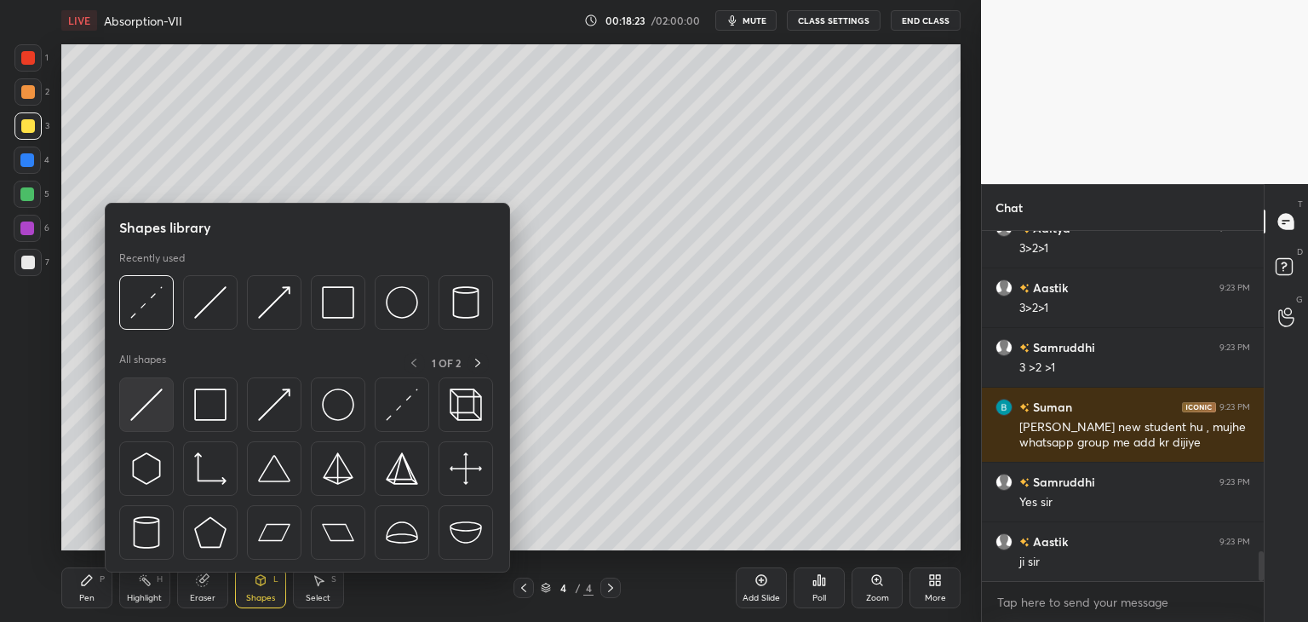
click at [138, 417] on img at bounding box center [146, 404] width 32 height 32
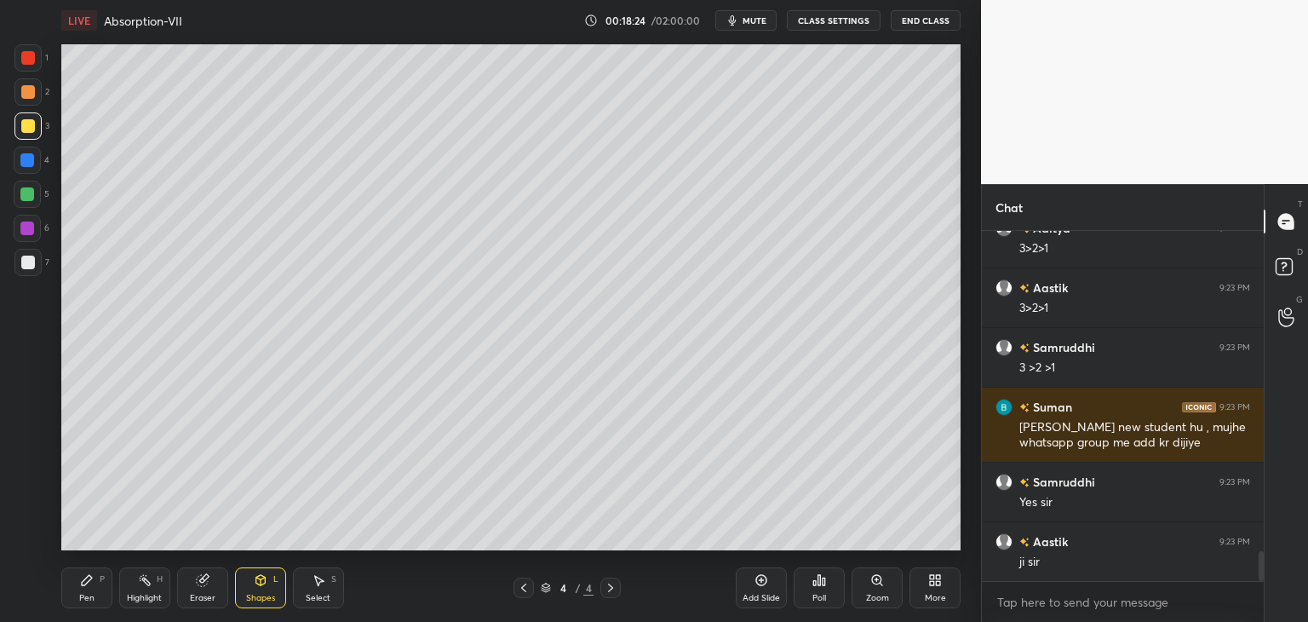
click at [256, 601] on div "Shapes" at bounding box center [260, 598] width 29 height 9
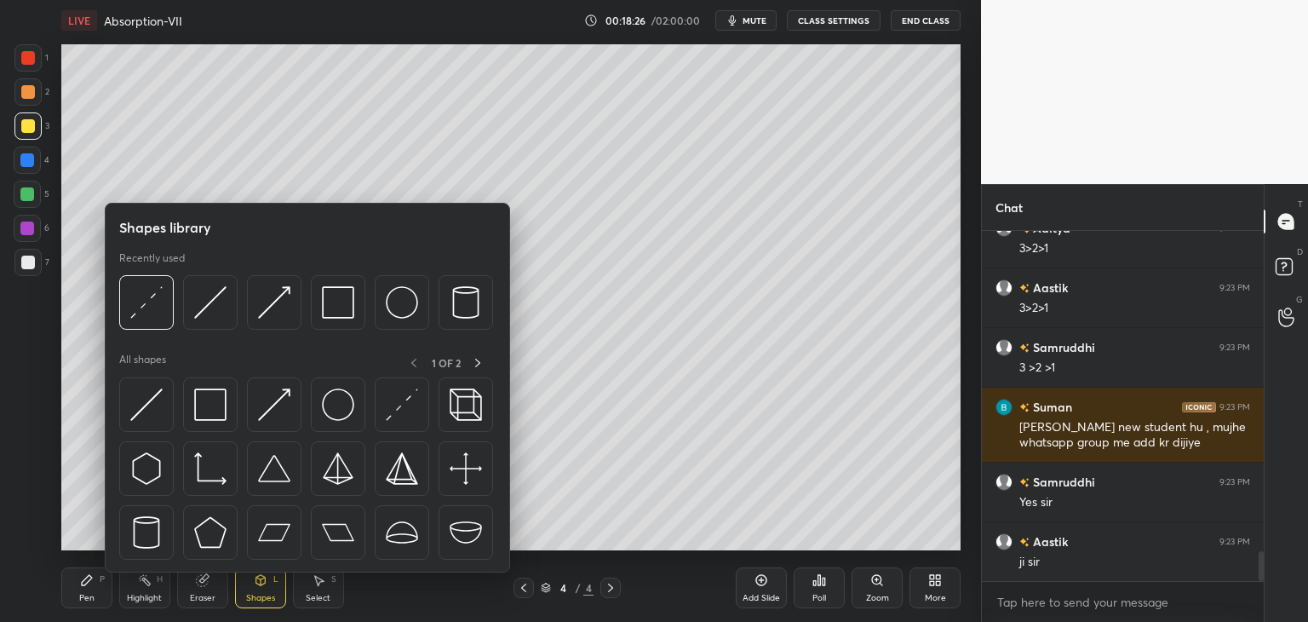
click at [259, 594] on div "Shapes" at bounding box center [260, 598] width 29 height 9
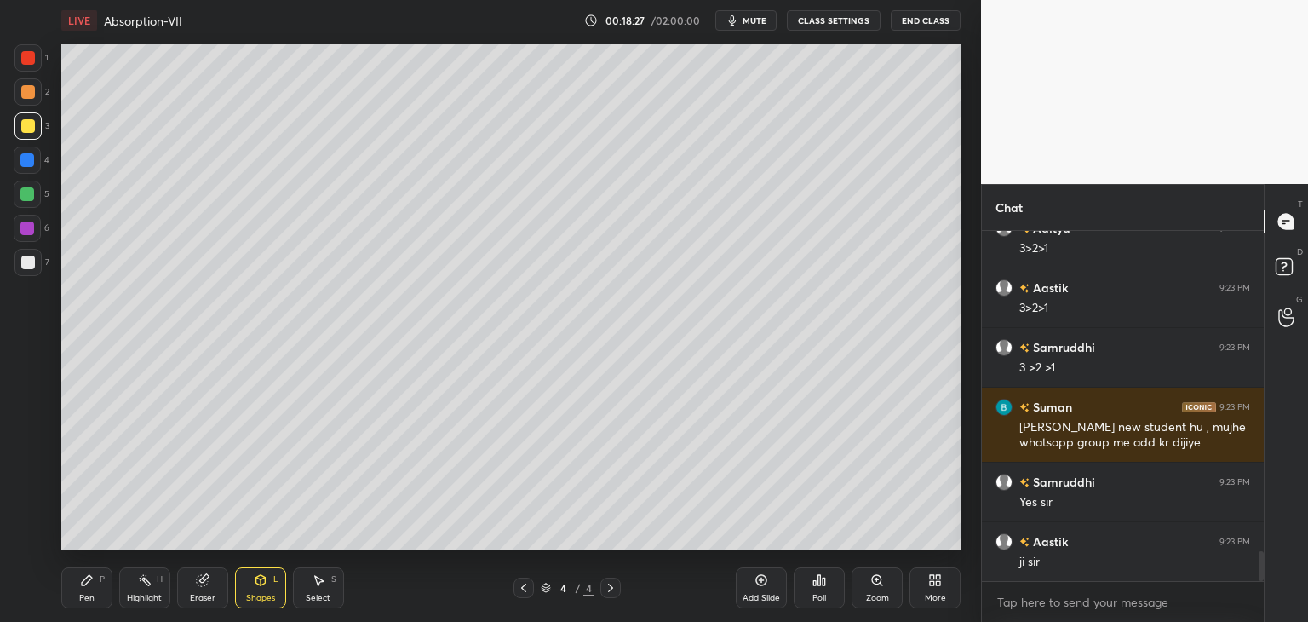
click at [250, 594] on div "Shapes" at bounding box center [260, 598] width 29 height 9
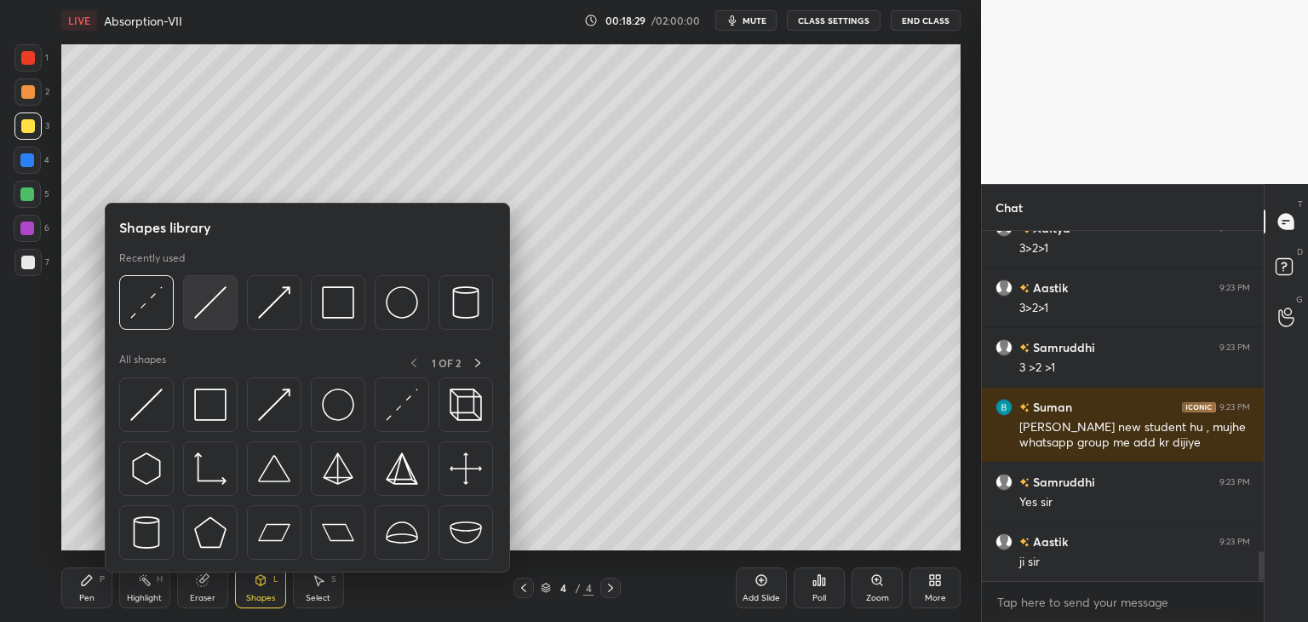
click at [198, 311] on img at bounding box center [210, 302] width 32 height 32
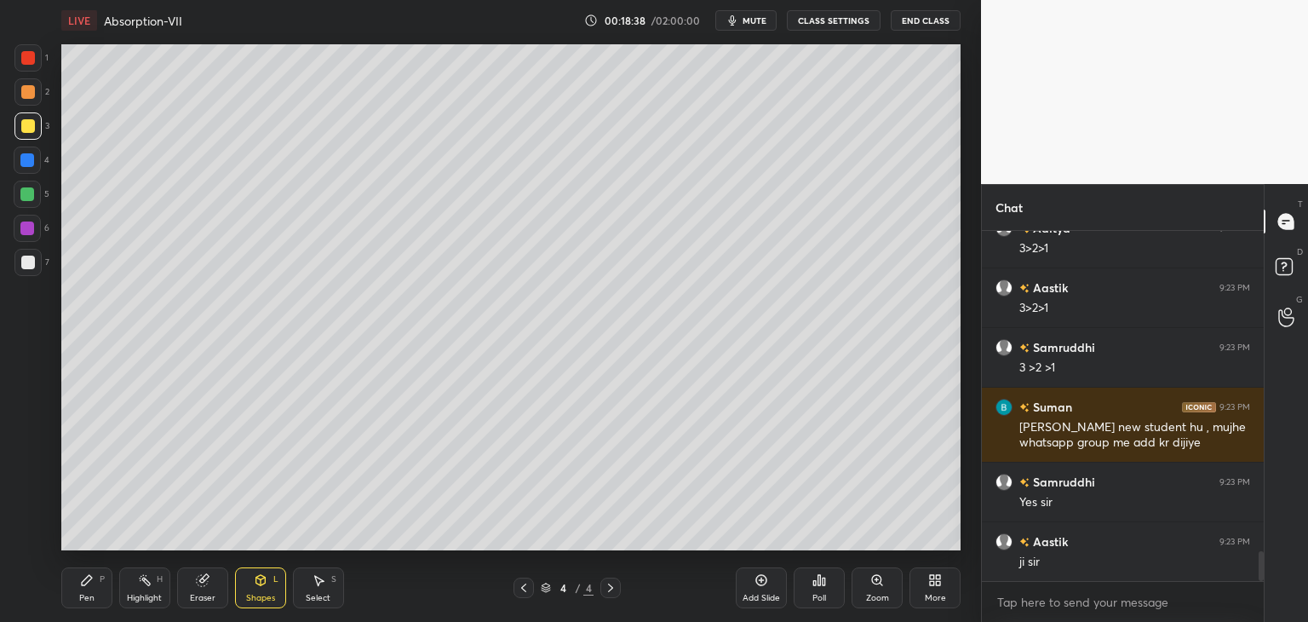
click at [261, 601] on div "Shapes" at bounding box center [260, 598] width 29 height 9
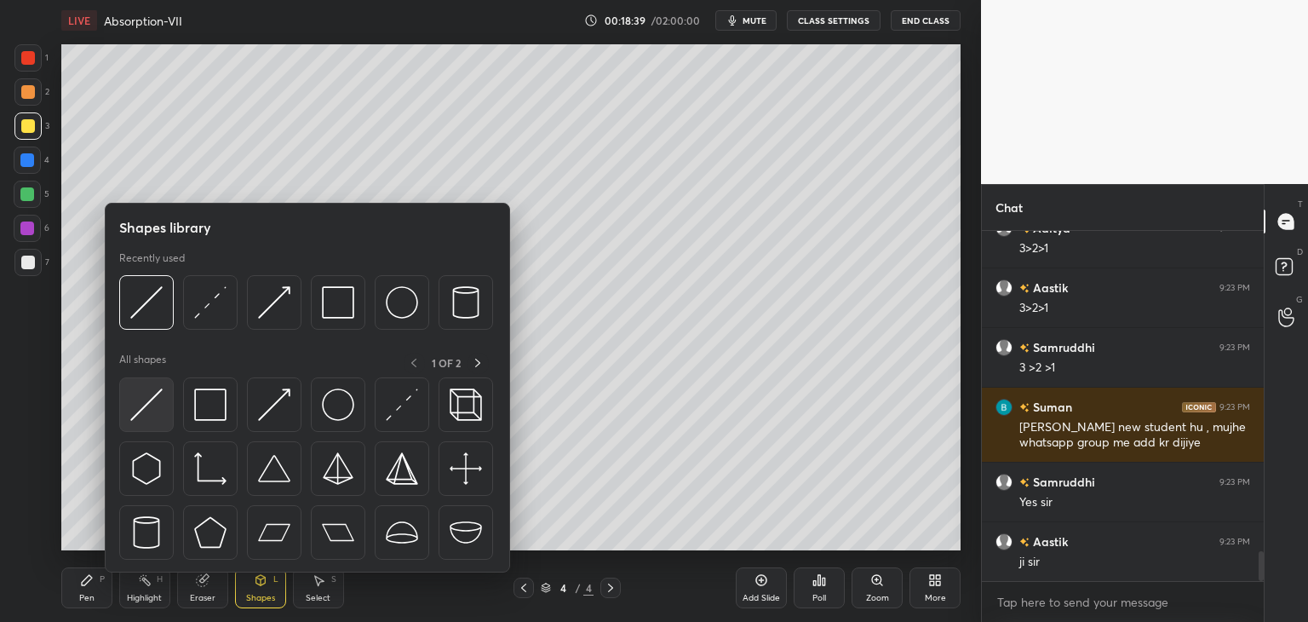
click at [141, 421] on div at bounding box center [146, 404] width 55 height 55
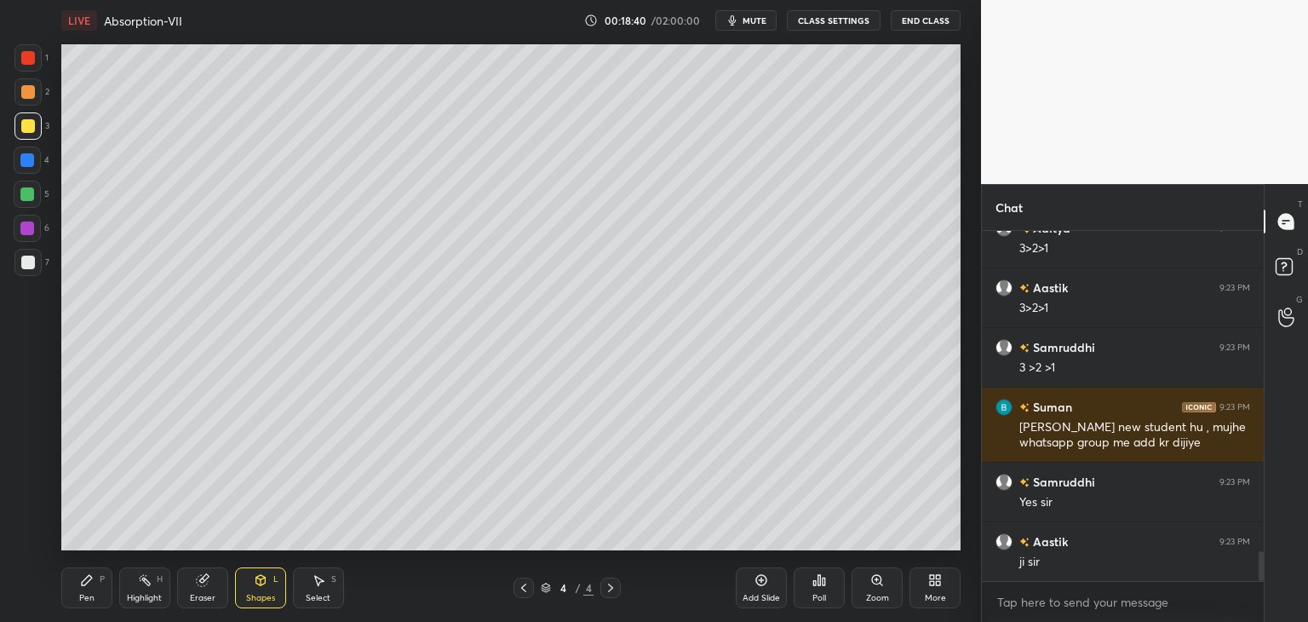
click at [28, 269] on div at bounding box center [27, 262] width 27 height 27
click at [27, 197] on div at bounding box center [27, 194] width 14 height 14
click at [23, 66] on div at bounding box center [27, 57] width 27 height 27
click at [22, 161] on div at bounding box center [27, 160] width 14 height 14
click at [98, 605] on div "Pen P" at bounding box center [86, 587] width 51 height 41
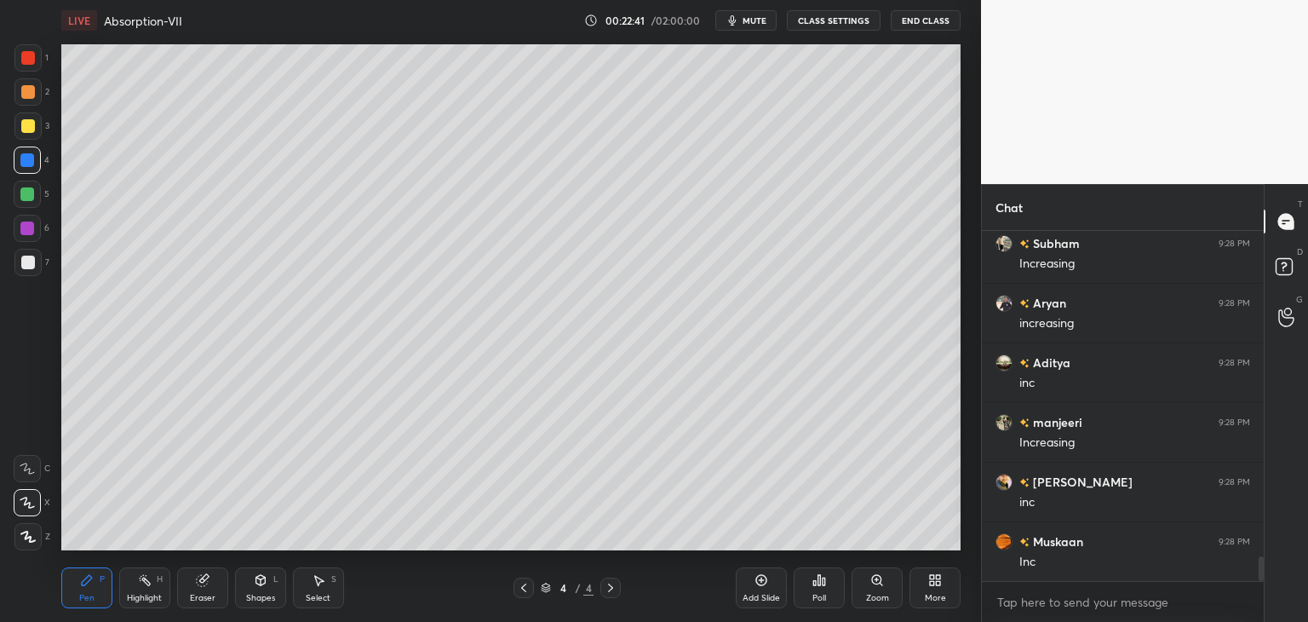
scroll to position [4706, 0]
click at [24, 59] on div at bounding box center [28, 58] width 14 height 14
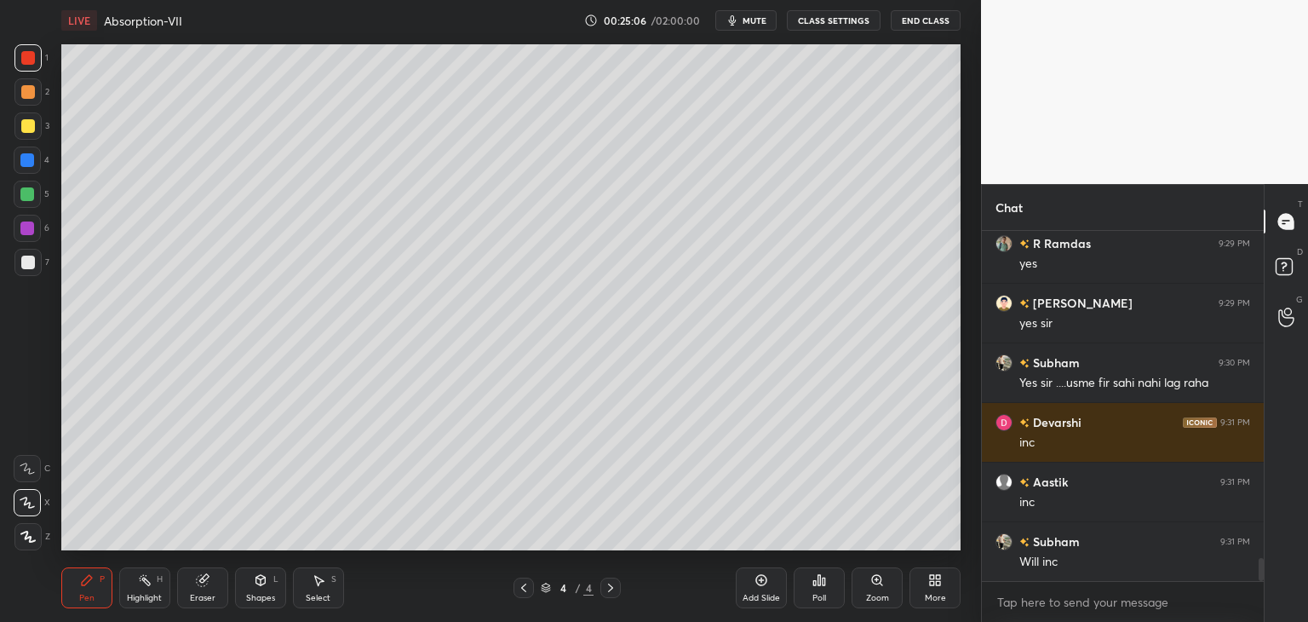
scroll to position [5097, 0]
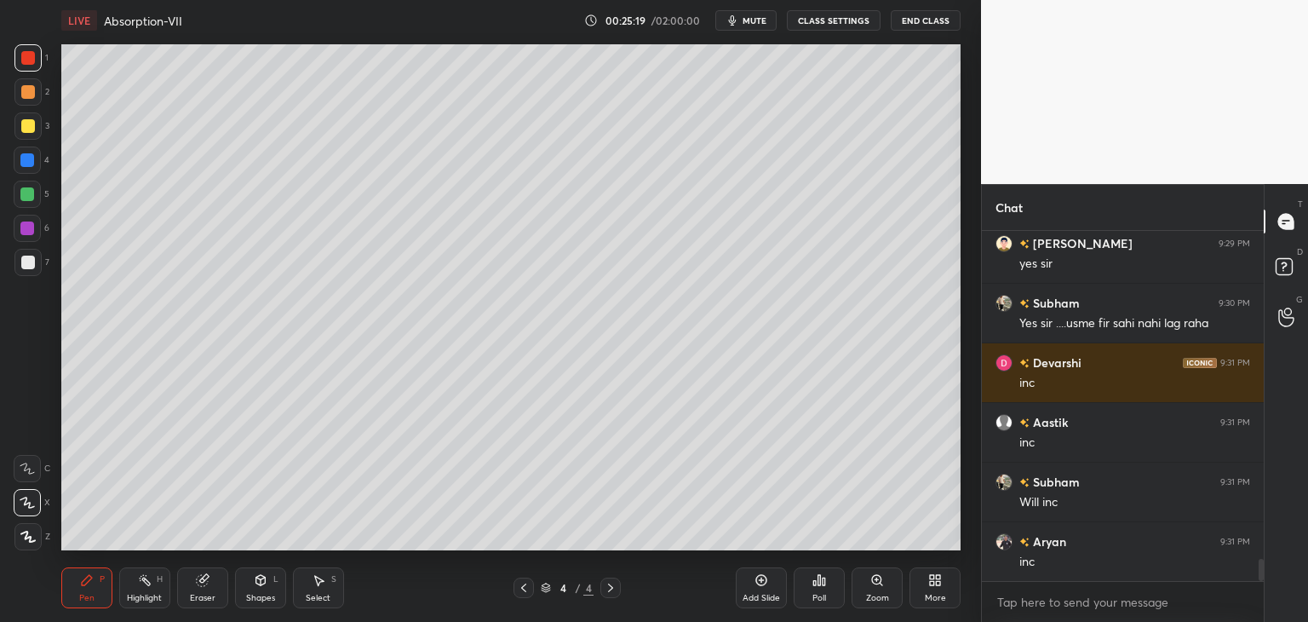
click at [28, 89] on div at bounding box center [28, 92] width 14 height 14
click at [27, 232] on div at bounding box center [27, 228] width 14 height 14
click at [26, 55] on div at bounding box center [28, 58] width 14 height 14
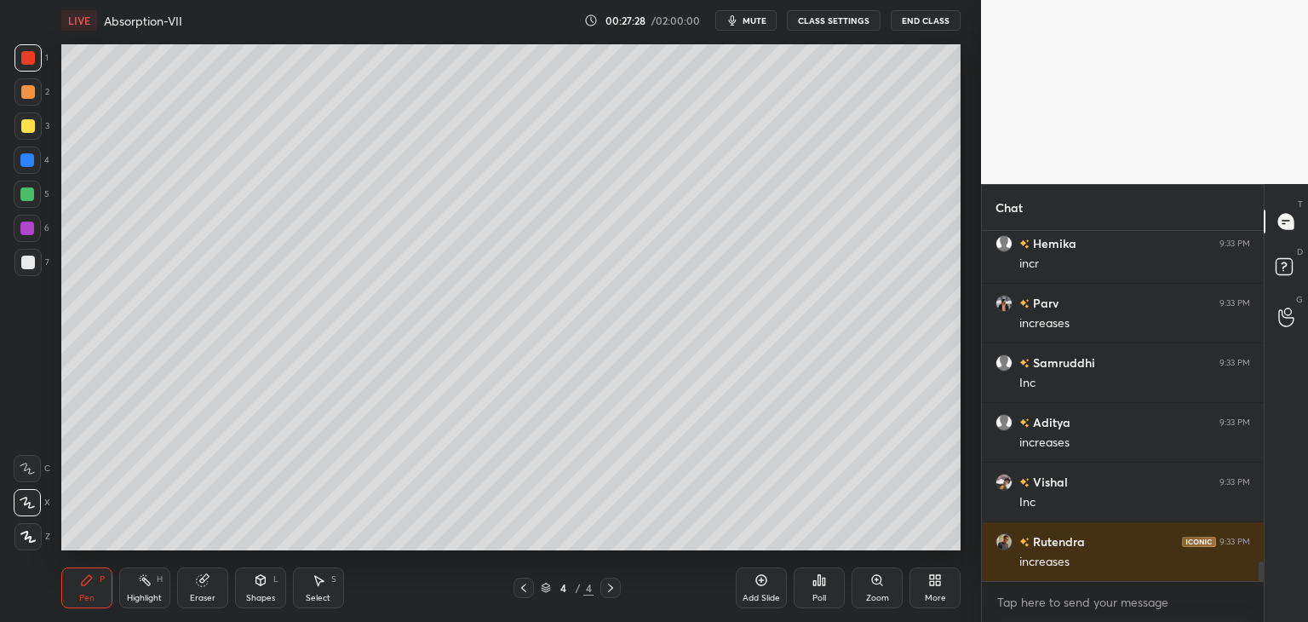
scroll to position [5966, 0]
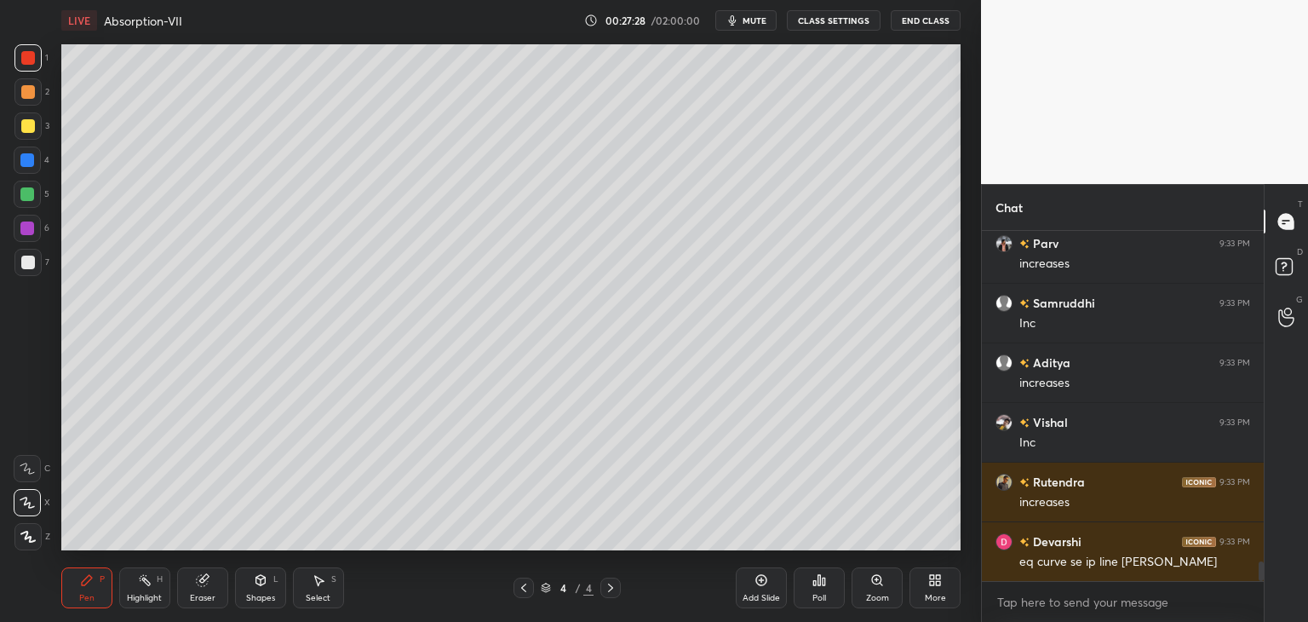
click at [28, 126] on div at bounding box center [28, 126] width 14 height 14
click at [27, 266] on div at bounding box center [28, 263] width 14 height 14
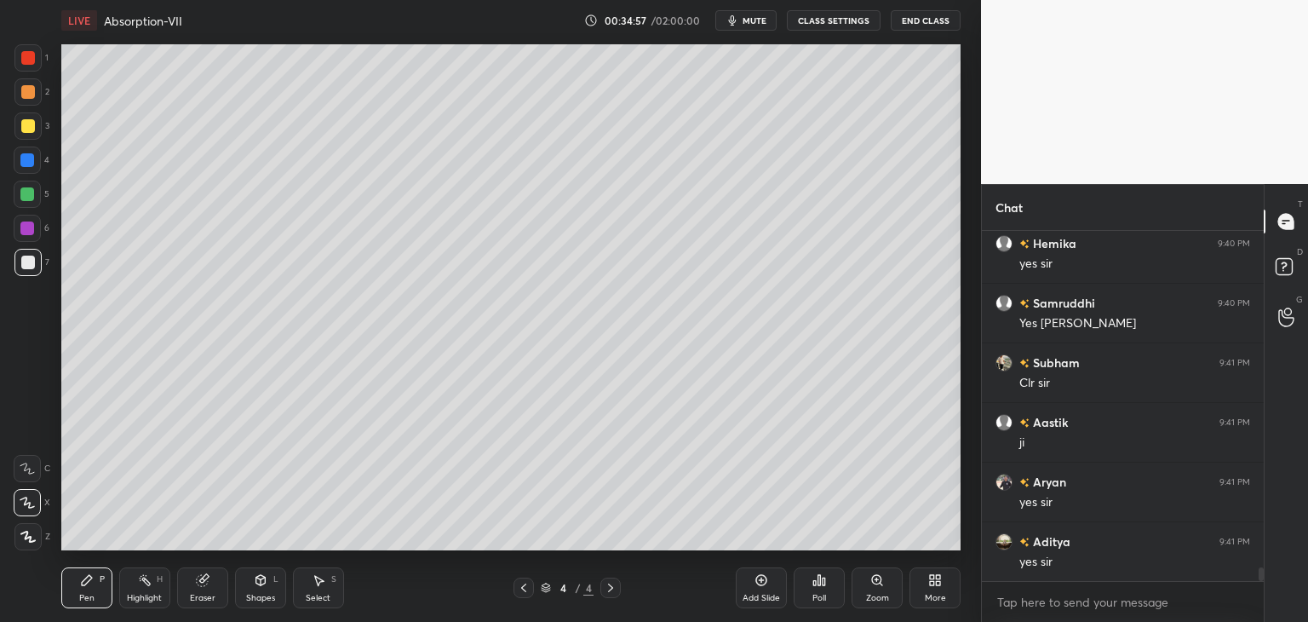
scroll to position [6, 5]
click at [758, 590] on div "Add Slide" at bounding box center [761, 587] width 51 height 41
click at [21, 129] on div at bounding box center [28, 126] width 14 height 14
click at [34, 261] on div at bounding box center [27, 262] width 27 height 27
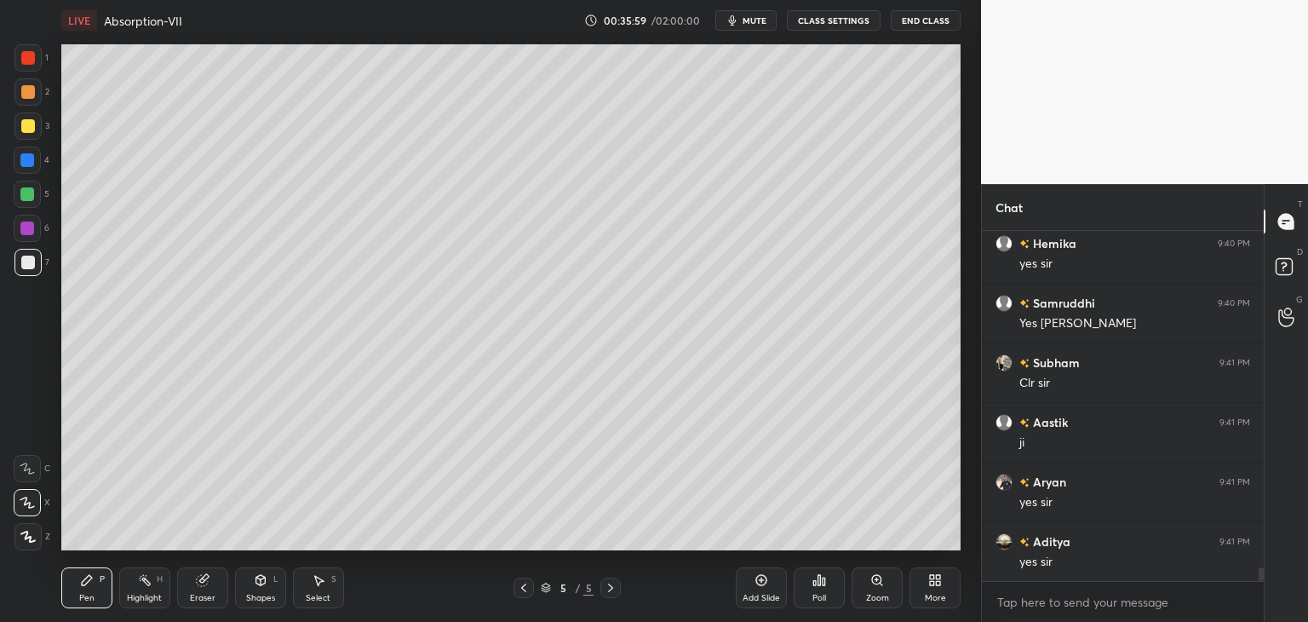
scroll to position [8546, 0]
click at [264, 601] on div "Shapes" at bounding box center [260, 598] width 29 height 9
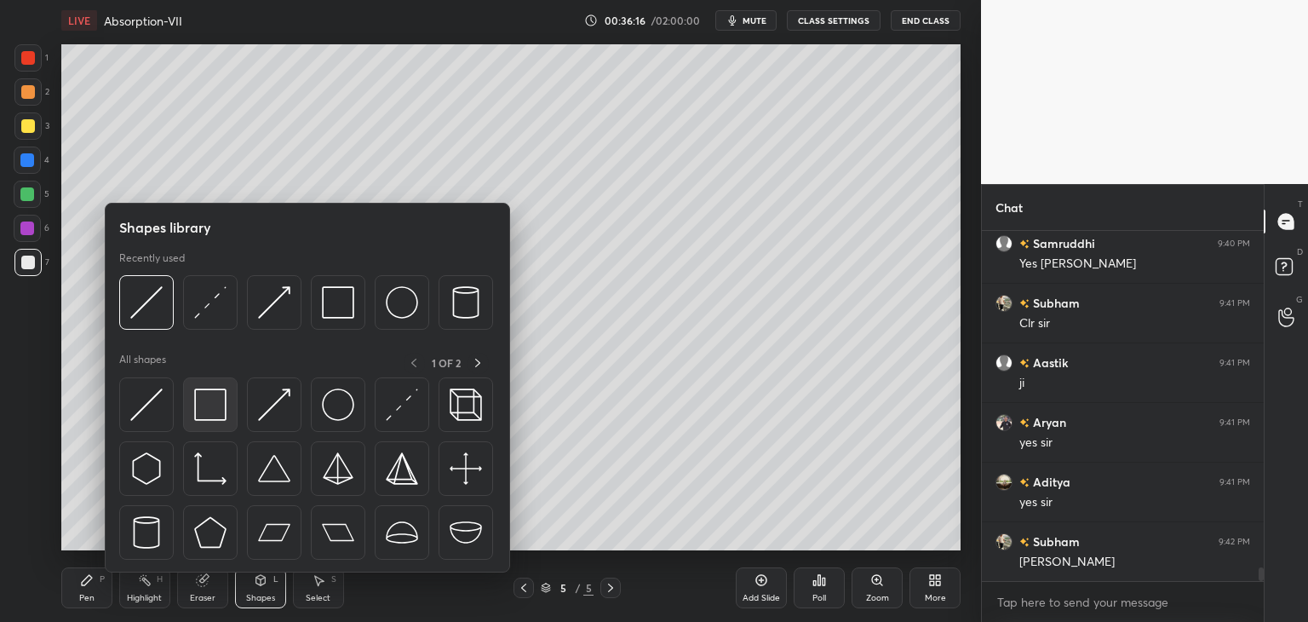
click at [193, 423] on div at bounding box center [210, 404] width 55 height 55
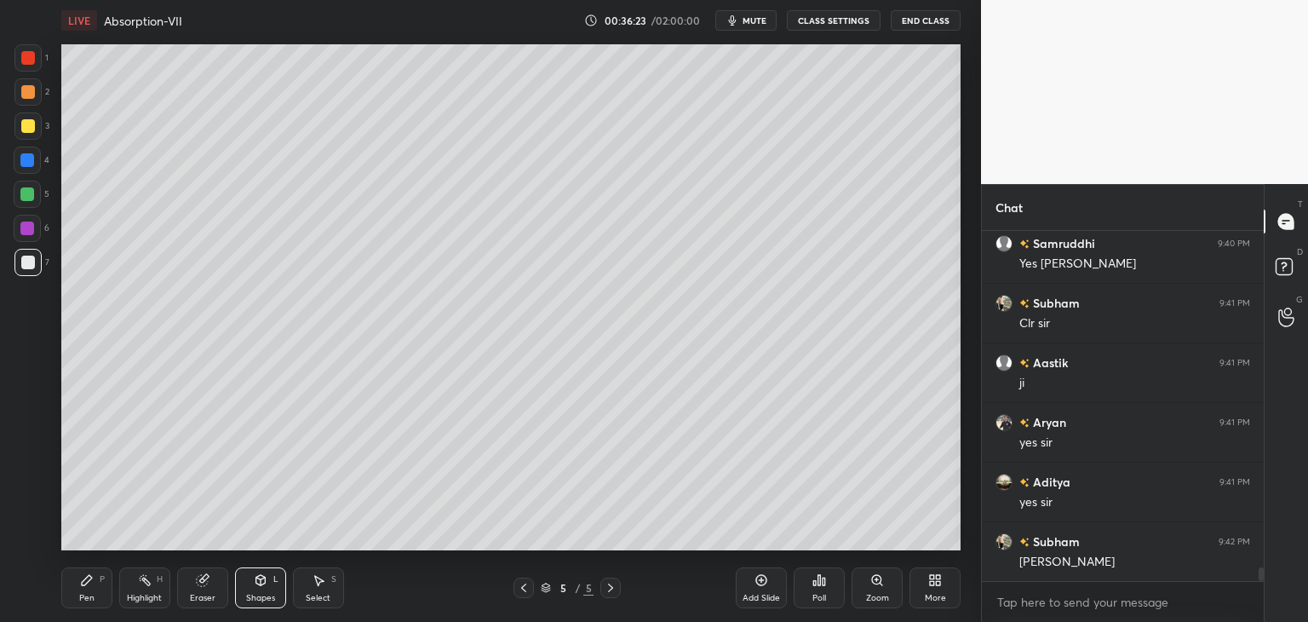
click at [89, 580] on div "Pen P" at bounding box center [86, 587] width 51 height 41
click at [257, 600] on div "Shapes" at bounding box center [260, 598] width 29 height 9
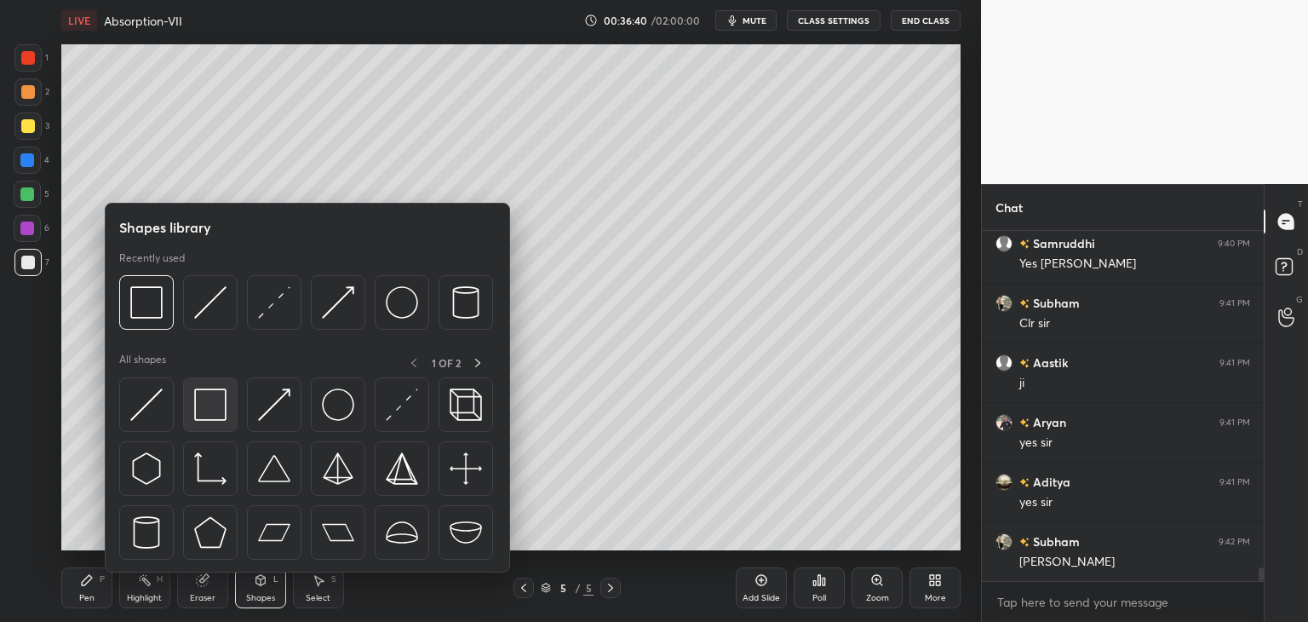
click at [207, 415] on img at bounding box center [210, 404] width 32 height 32
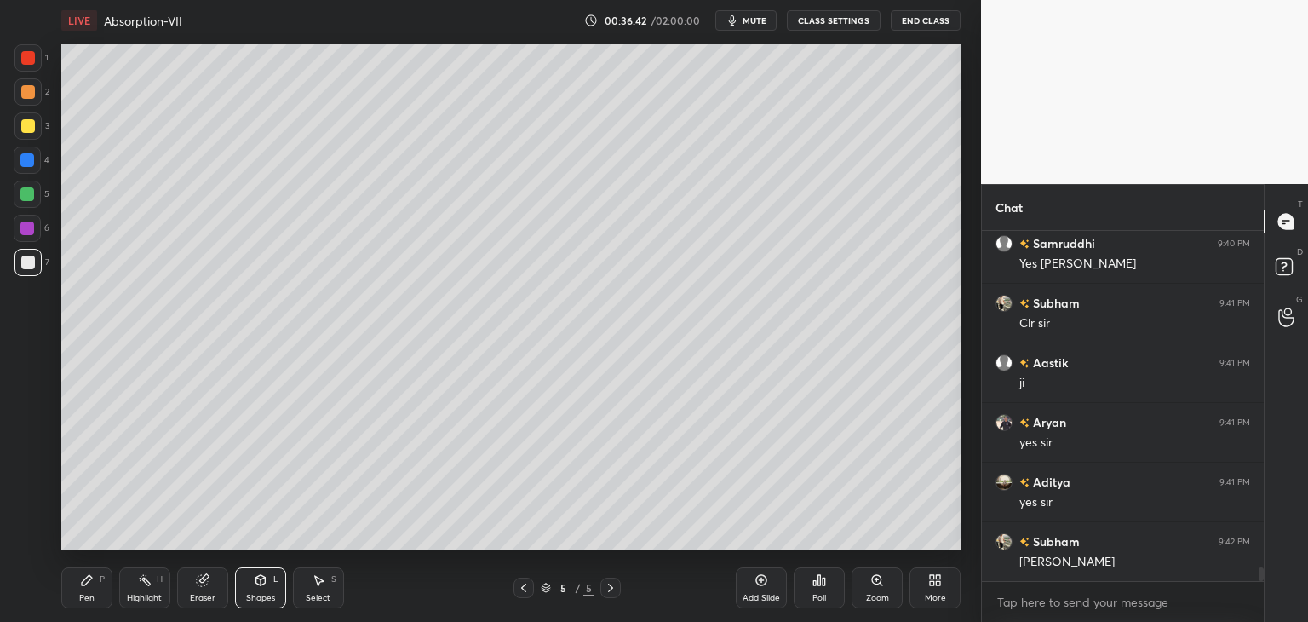
drag, startPoint x: 81, startPoint y: 604, endPoint x: 116, endPoint y: 566, distance: 51.2
click at [85, 603] on div "Pen P" at bounding box center [86, 587] width 51 height 41
click at [204, 605] on div "Eraser" at bounding box center [202, 587] width 51 height 41
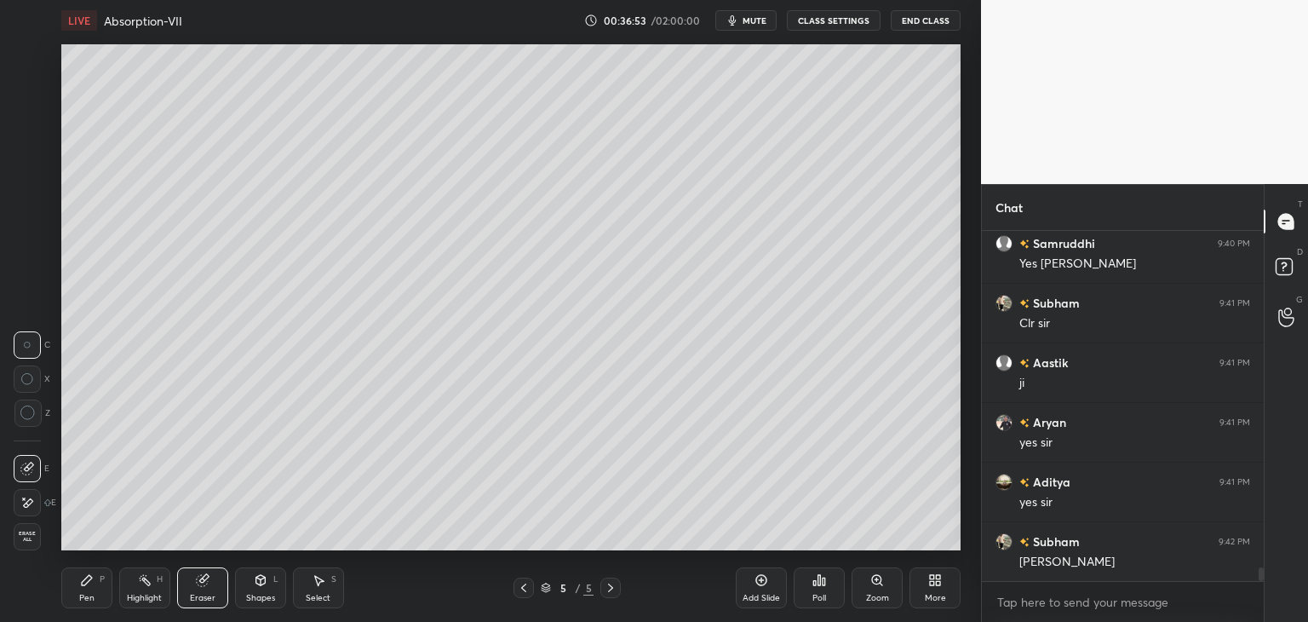
click at [83, 597] on div "Pen" at bounding box center [86, 598] width 15 height 9
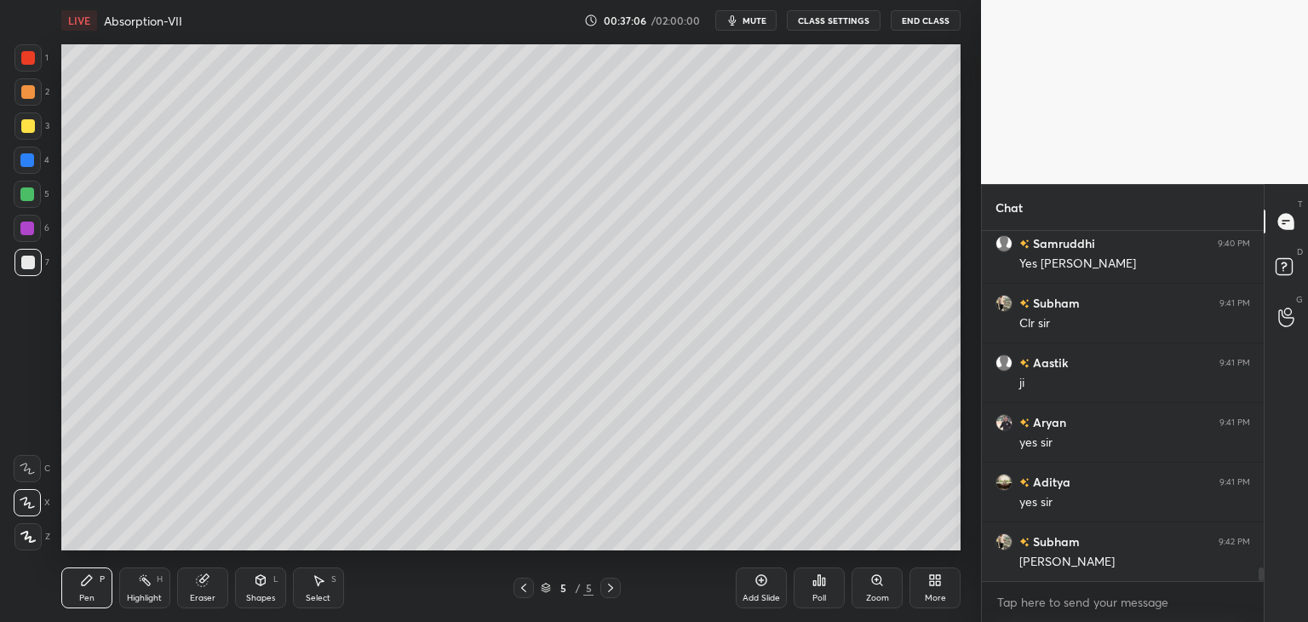
click at [13, 132] on div "1 2 3 4 5 6 7 C X Z C X Z E E Erase all H H" at bounding box center [27, 297] width 55 height 506
click at [16, 134] on div at bounding box center [27, 125] width 27 height 27
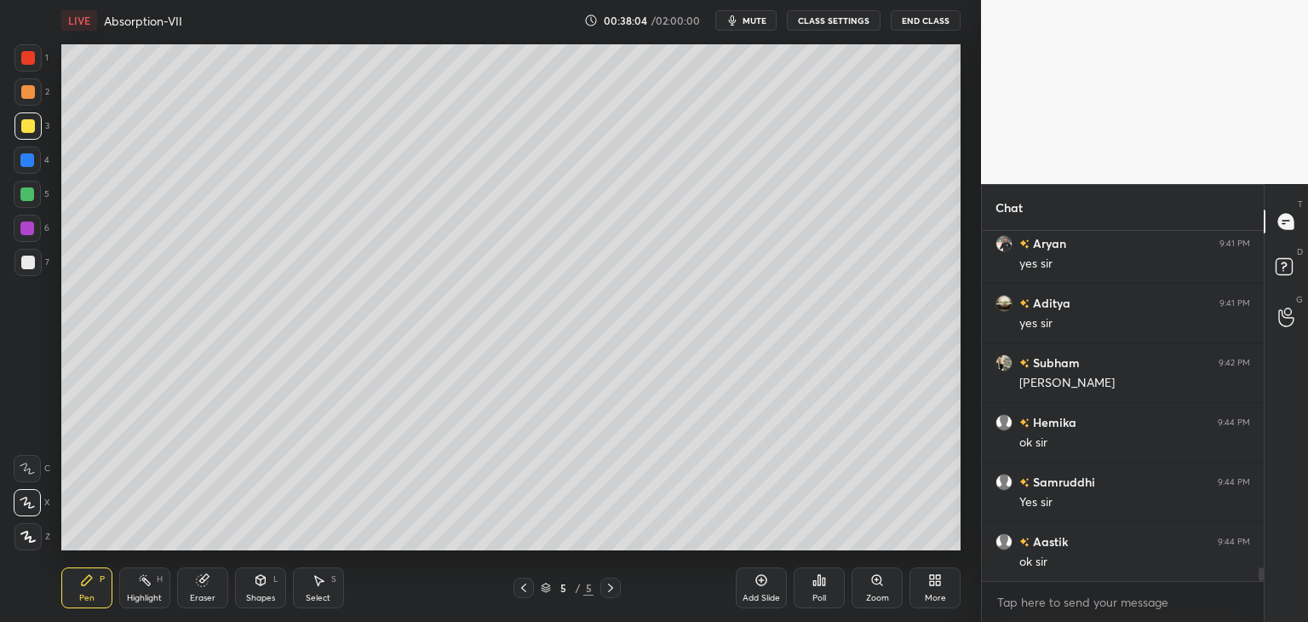
scroll to position [8784, 0]
click at [761, 585] on icon at bounding box center [761, 580] width 11 height 11
click at [98, 590] on div "Pen P" at bounding box center [86, 587] width 51 height 41
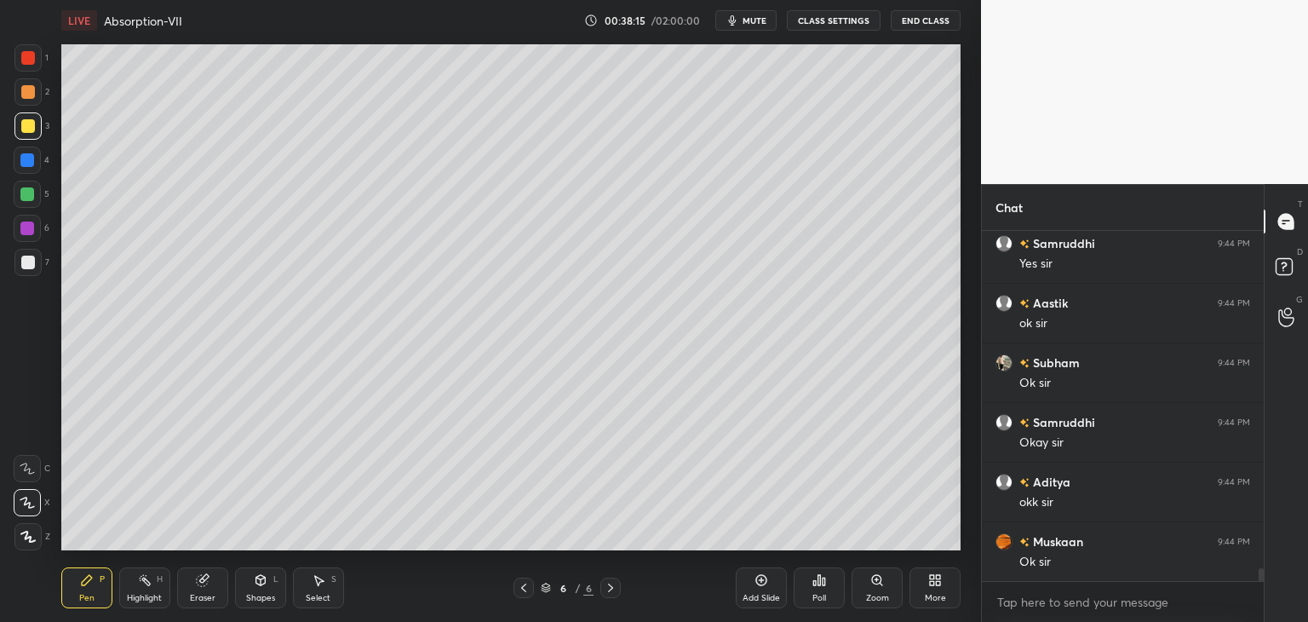
click at [33, 264] on div at bounding box center [28, 263] width 14 height 14
click at [266, 596] on div "Shapes" at bounding box center [260, 598] width 29 height 9
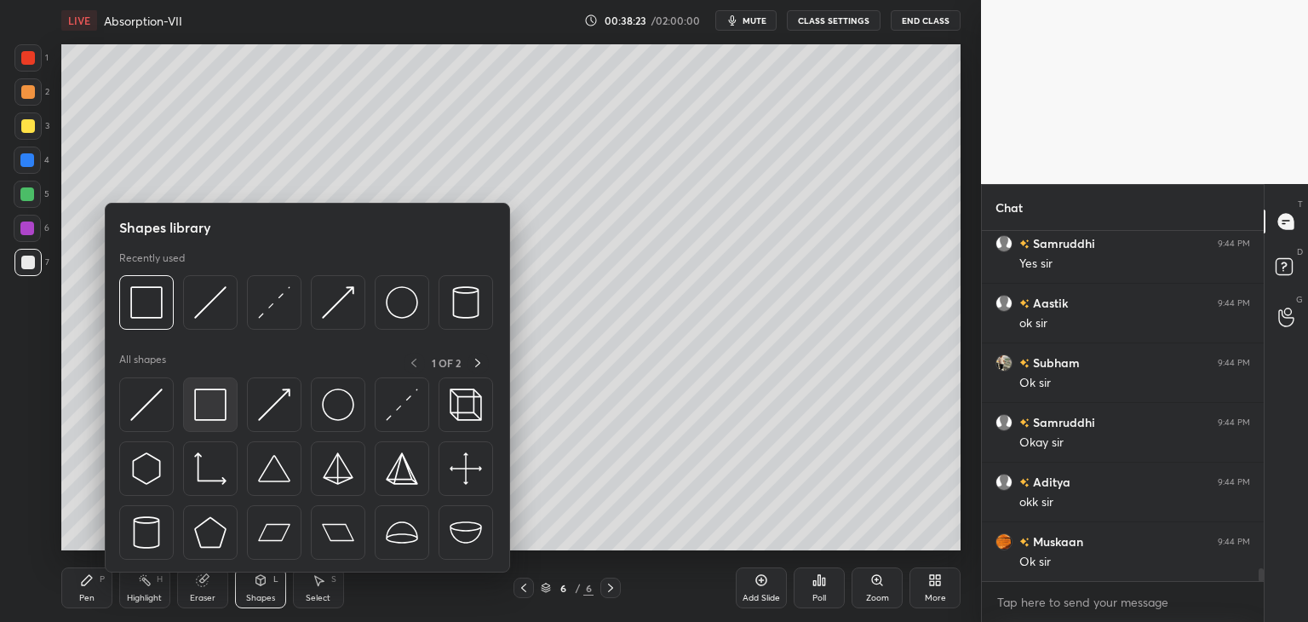
click at [212, 420] on img at bounding box center [210, 404] width 32 height 32
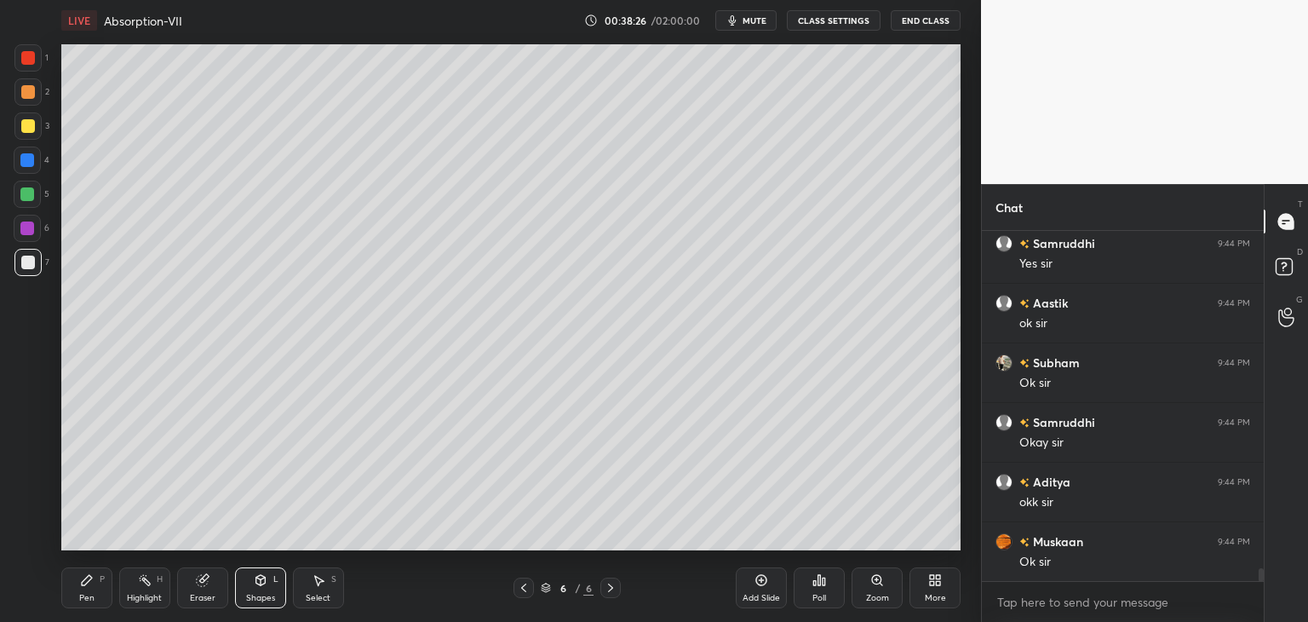
click at [77, 588] on div "Pen P" at bounding box center [86, 587] width 51 height 41
click at [21, 266] on div at bounding box center [28, 263] width 14 height 14
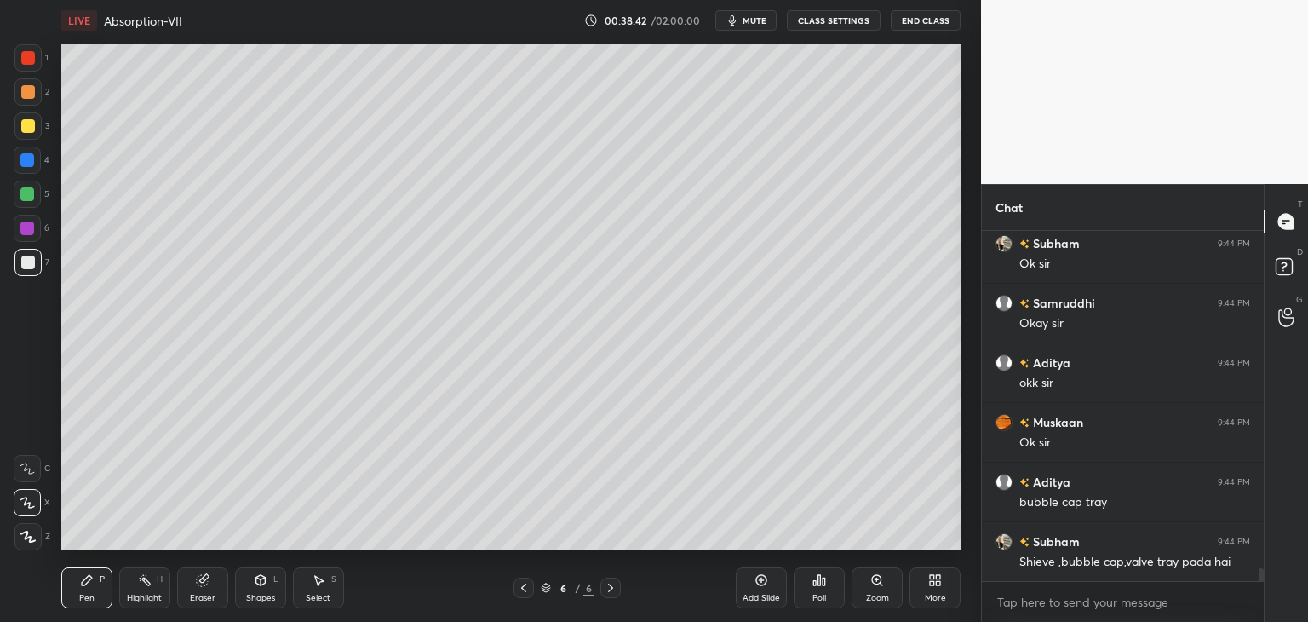
scroll to position [9142, 0]
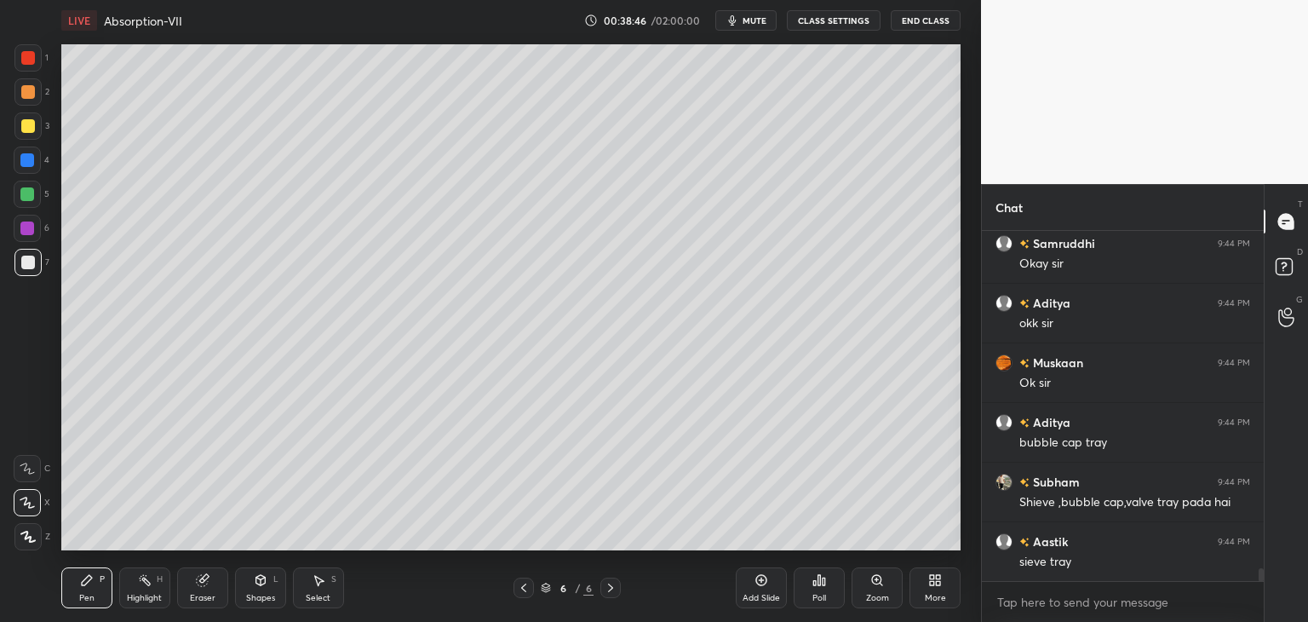
click at [82, 589] on div "Pen P" at bounding box center [86, 587] width 51 height 41
click at [248, 590] on div "Shapes L" at bounding box center [260, 587] width 51 height 41
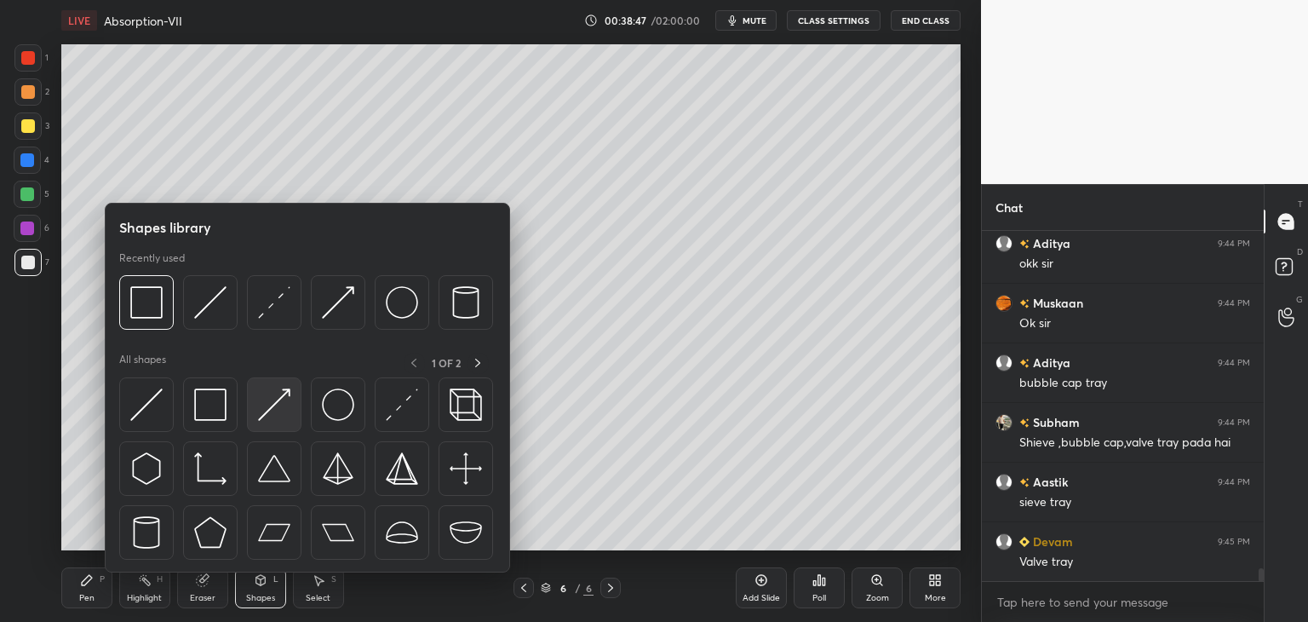
click at [267, 415] on img at bounding box center [274, 404] width 32 height 32
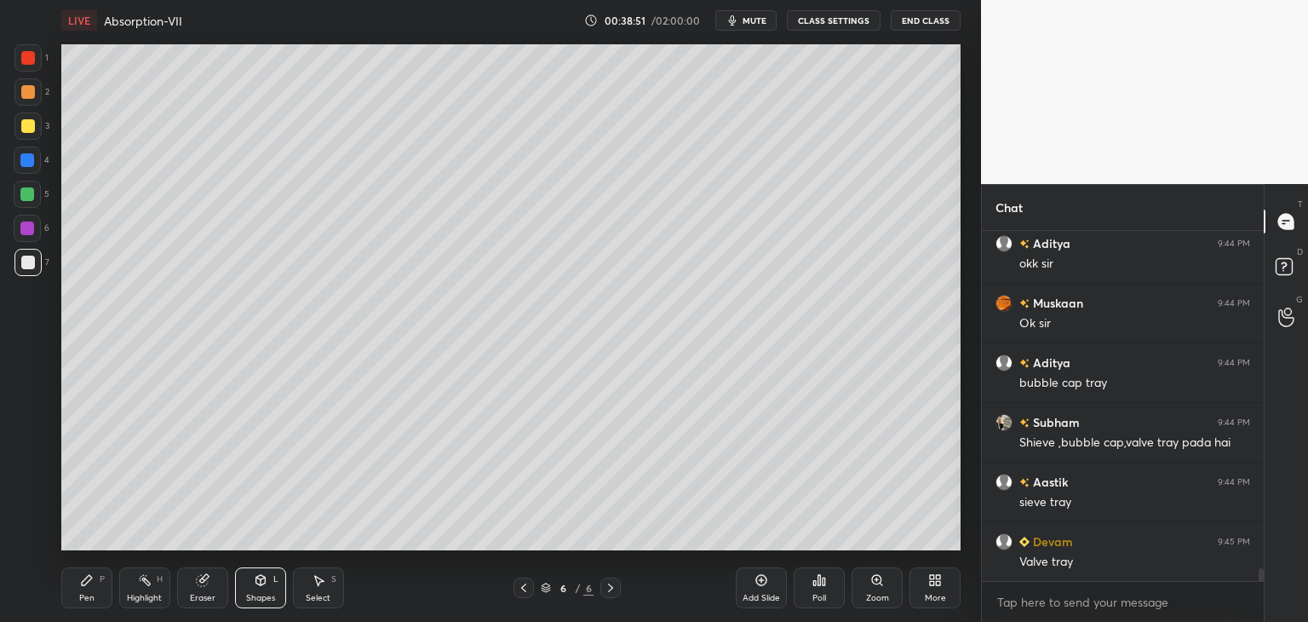
click at [85, 594] on div "Pen" at bounding box center [86, 598] width 15 height 9
click at [23, 264] on div at bounding box center [28, 263] width 14 height 14
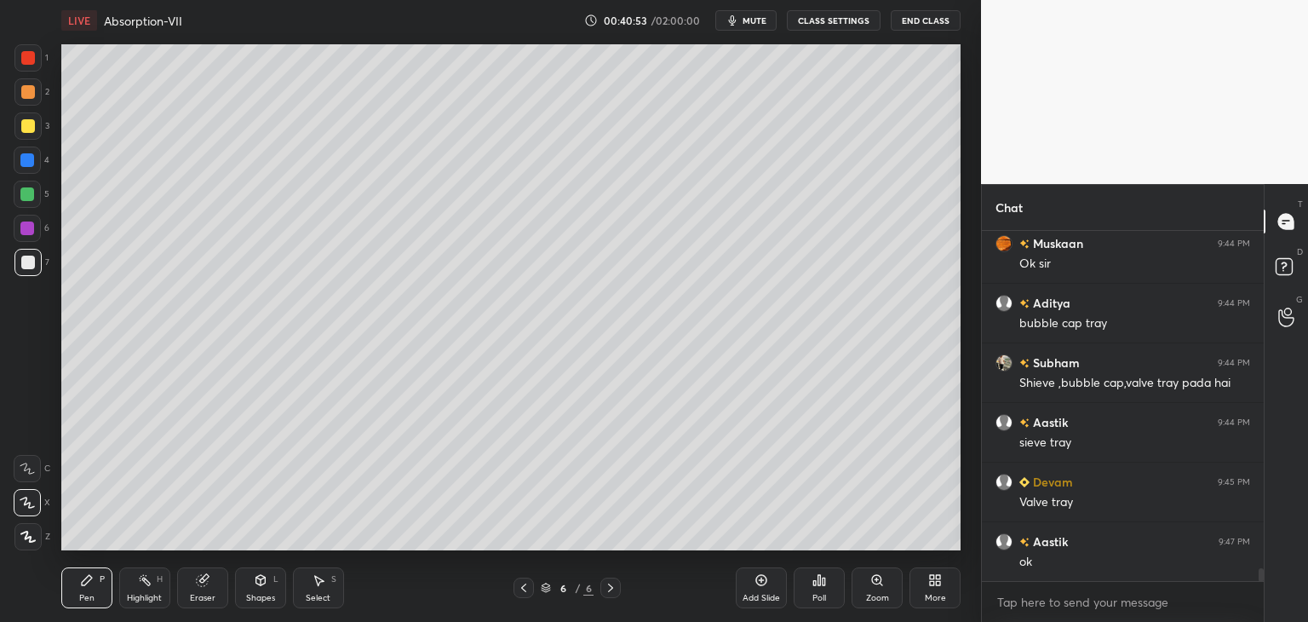
scroll to position [9336, 0]
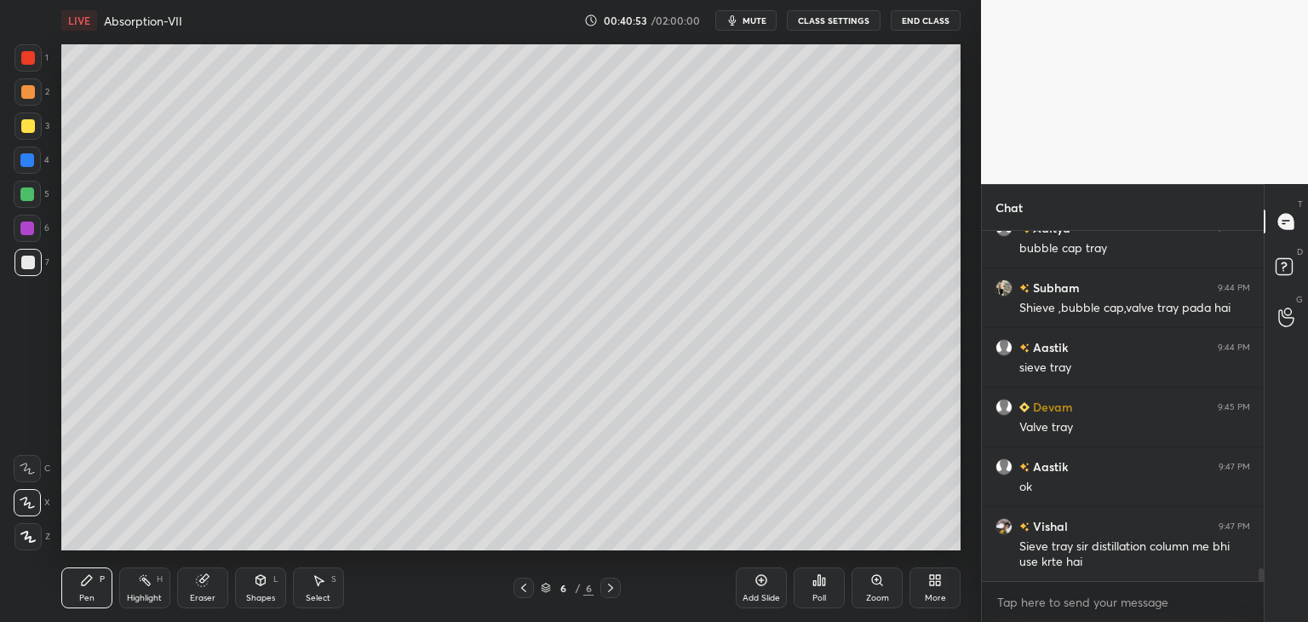
click at [753, 577] on div "Add Slide" at bounding box center [761, 587] width 51 height 41
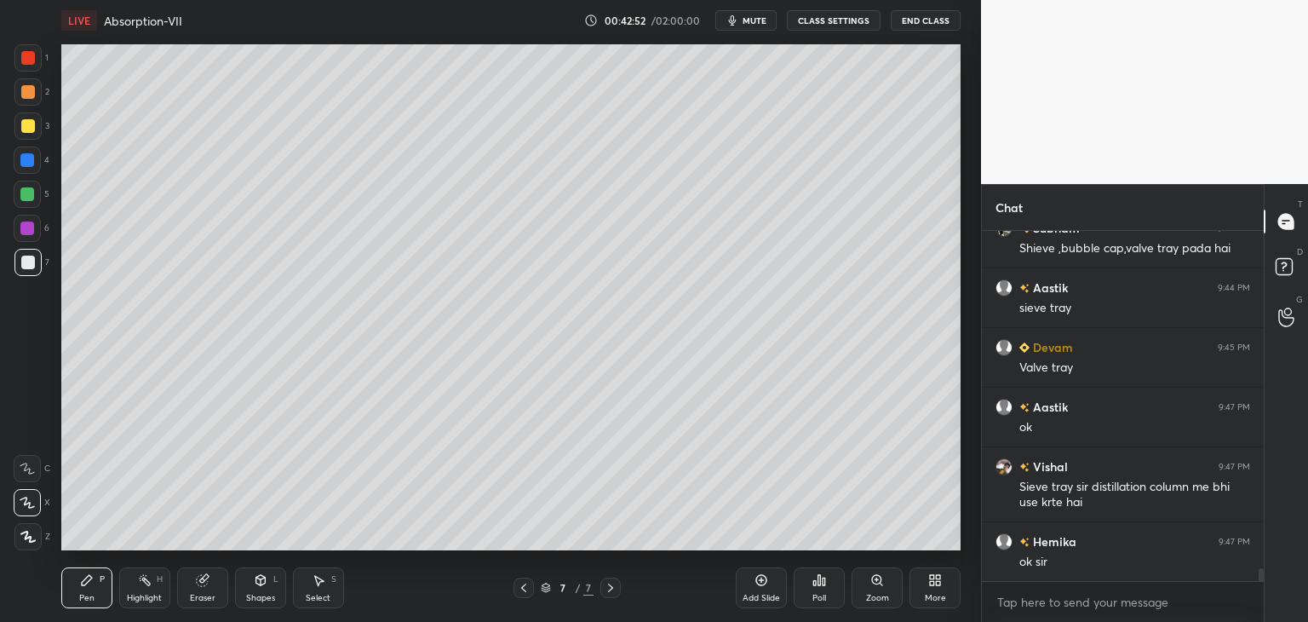
scroll to position [9437, 0]
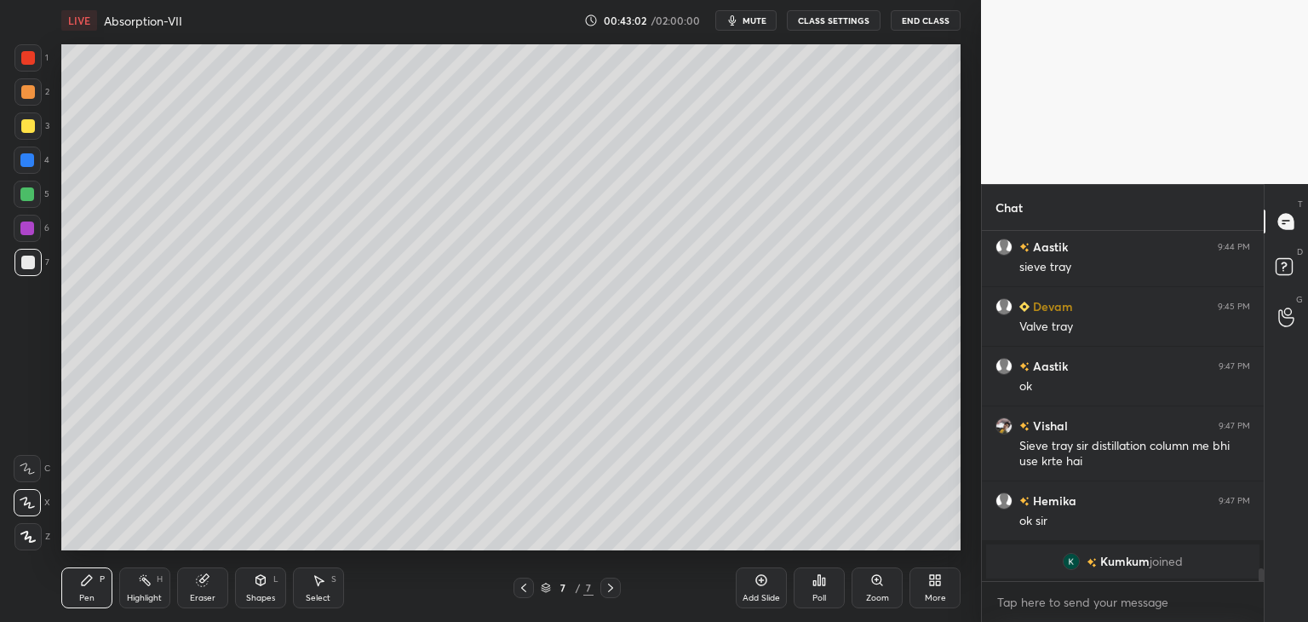
click at [931, 594] on div "More" at bounding box center [935, 598] width 21 height 9
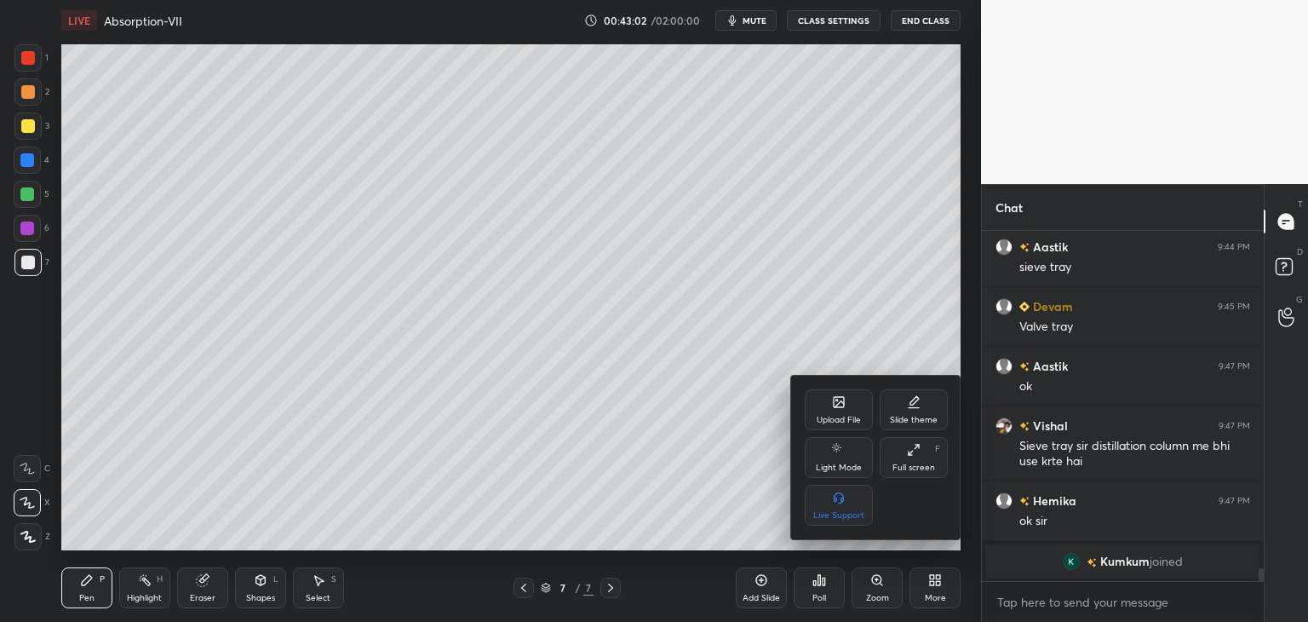
click at [393, 267] on div at bounding box center [654, 311] width 1308 height 622
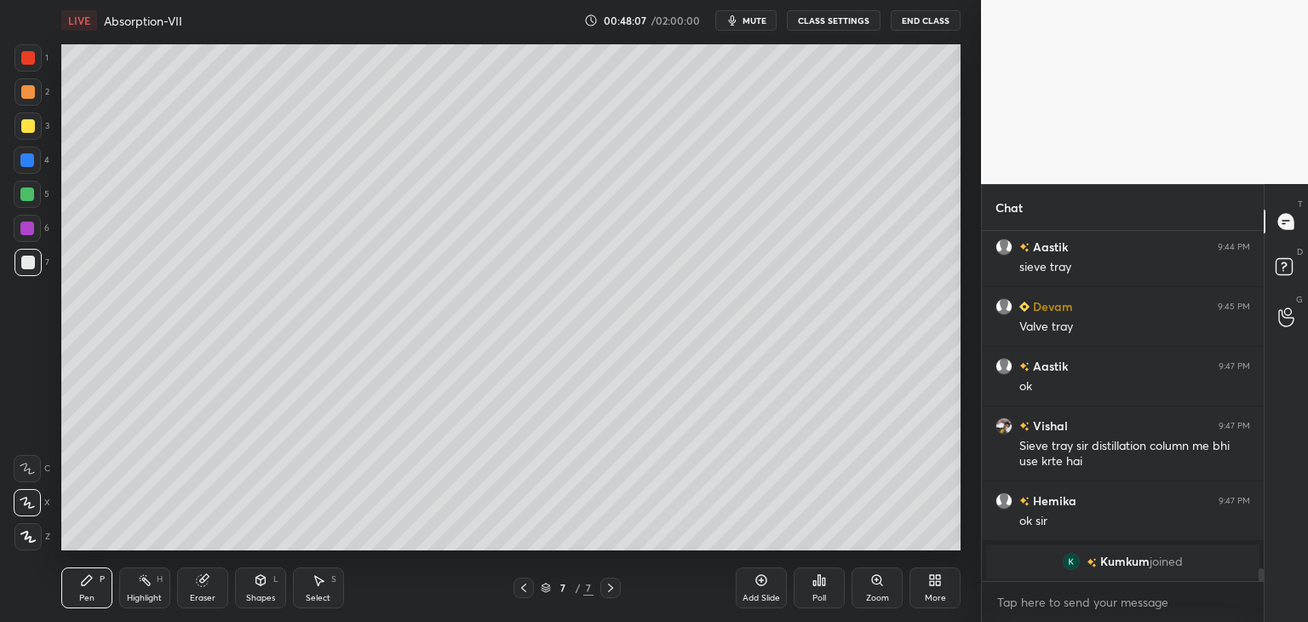
click at [946, 590] on div "More" at bounding box center [935, 587] width 51 height 41
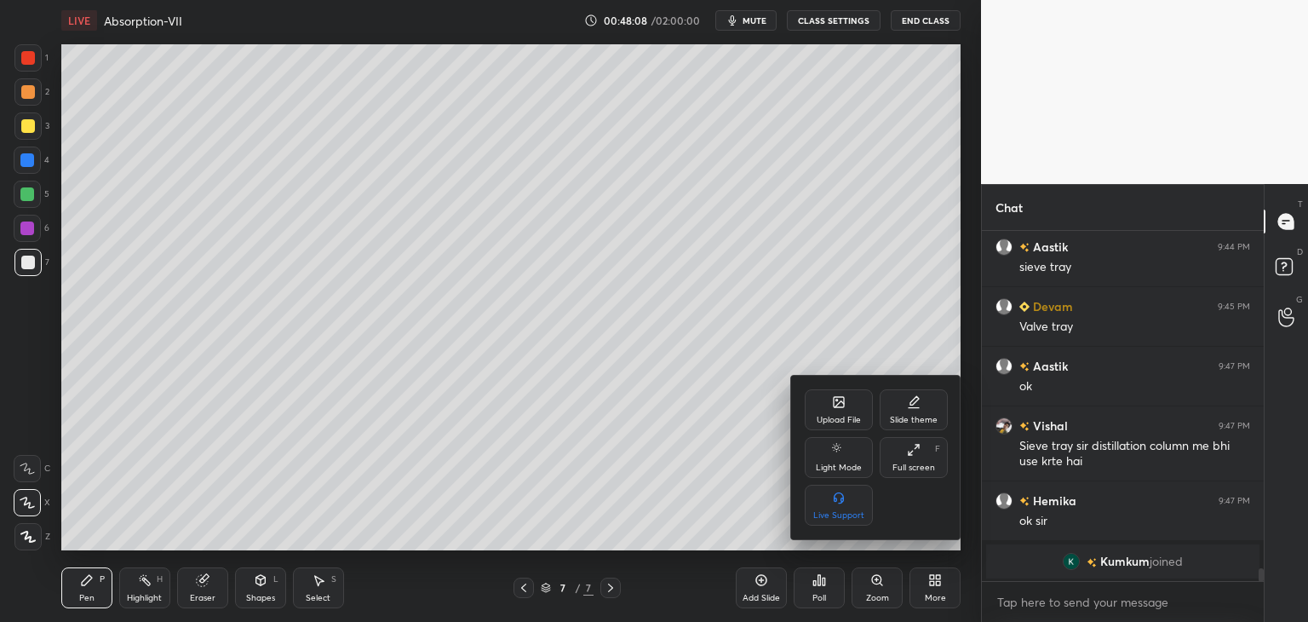
click at [843, 416] on div "Upload File" at bounding box center [839, 420] width 44 height 9
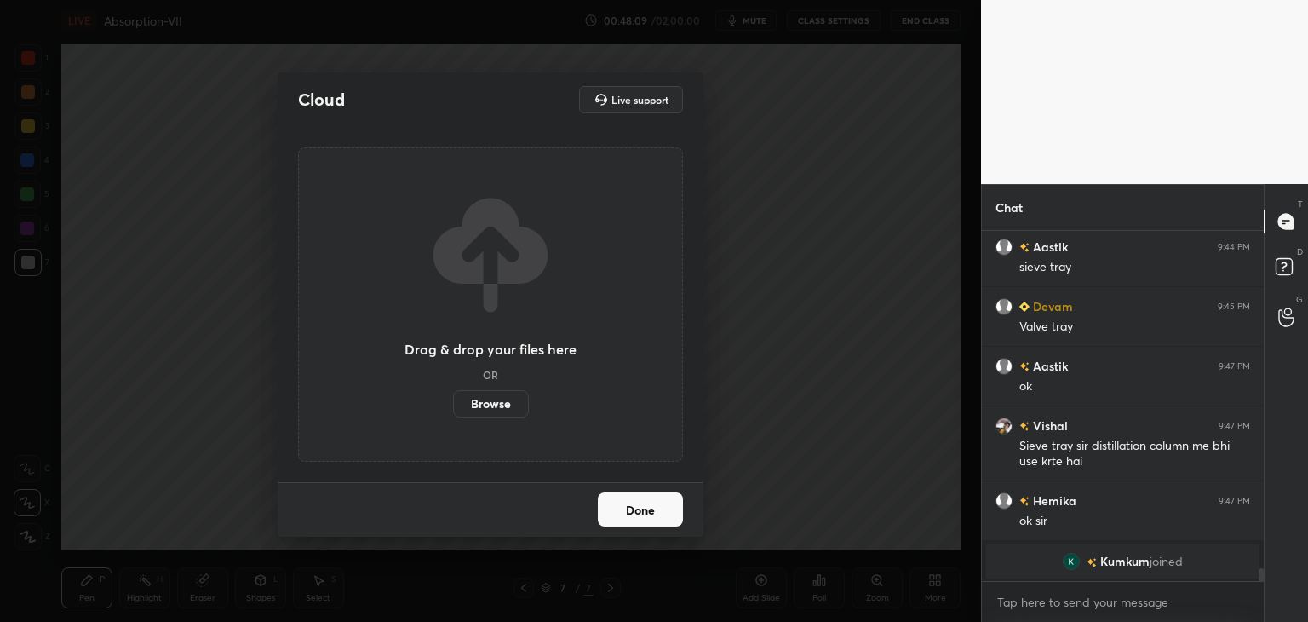
click at [494, 399] on label "Browse" at bounding box center [491, 403] width 76 height 27
click at [453, 399] on input "Browse" at bounding box center [453, 403] width 0 height 27
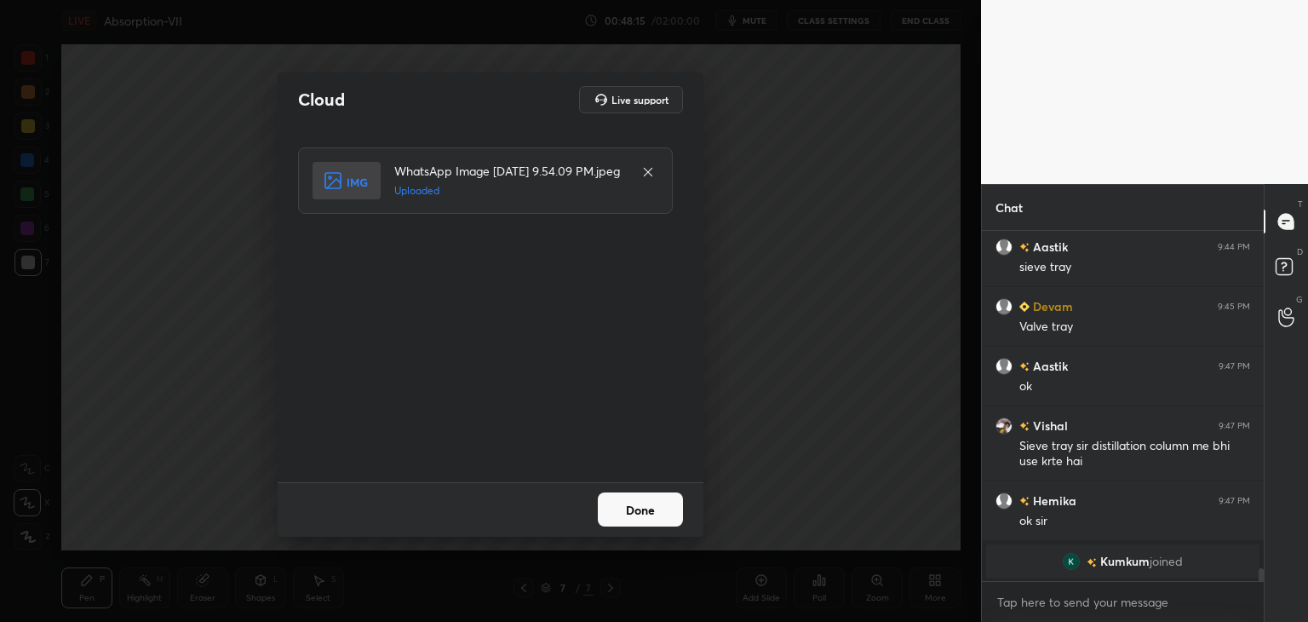
click at [632, 524] on button "Done" at bounding box center [640, 509] width 85 height 34
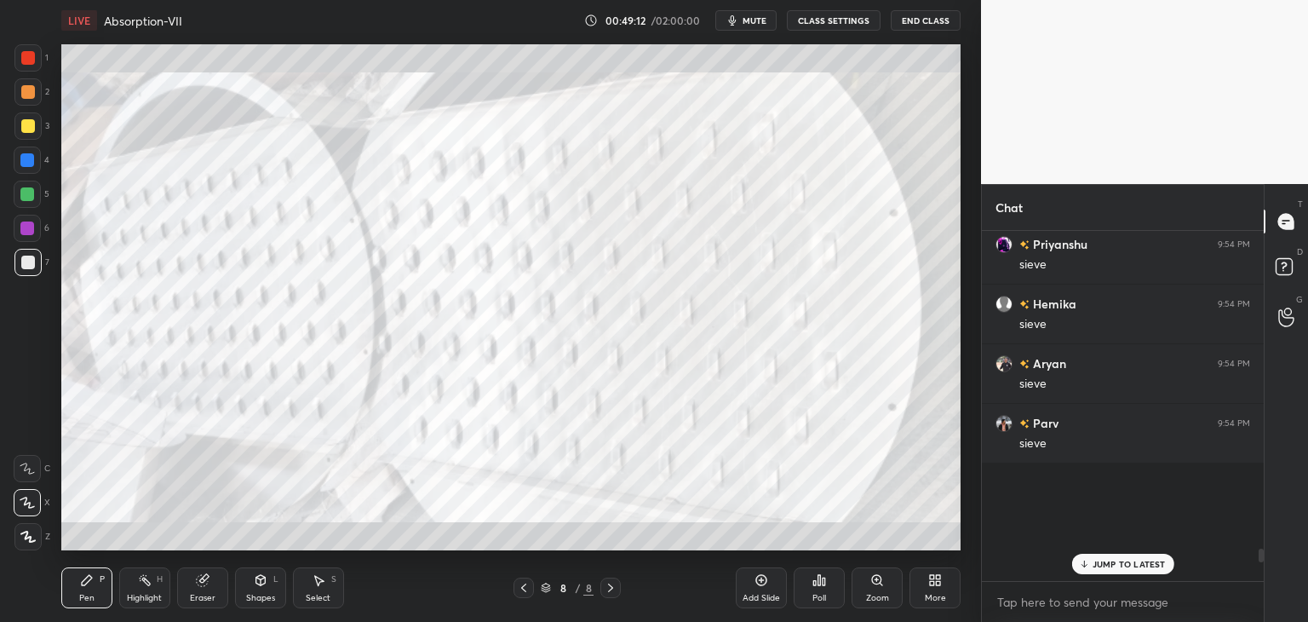
scroll to position [8948, 0]
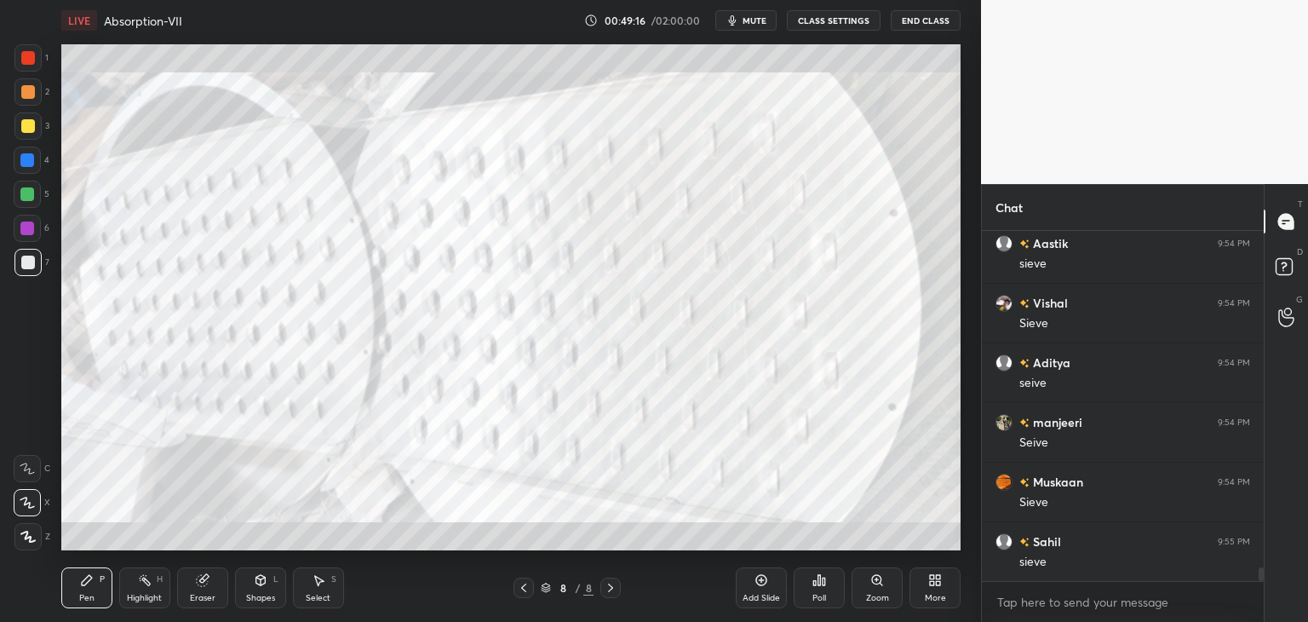
click at [21, 65] on div at bounding box center [27, 57] width 27 height 27
click at [33, 94] on div at bounding box center [28, 92] width 14 height 14
click at [26, 123] on div at bounding box center [28, 126] width 14 height 14
click at [20, 232] on div at bounding box center [27, 228] width 14 height 14
click at [26, 265] on div at bounding box center [28, 263] width 14 height 14
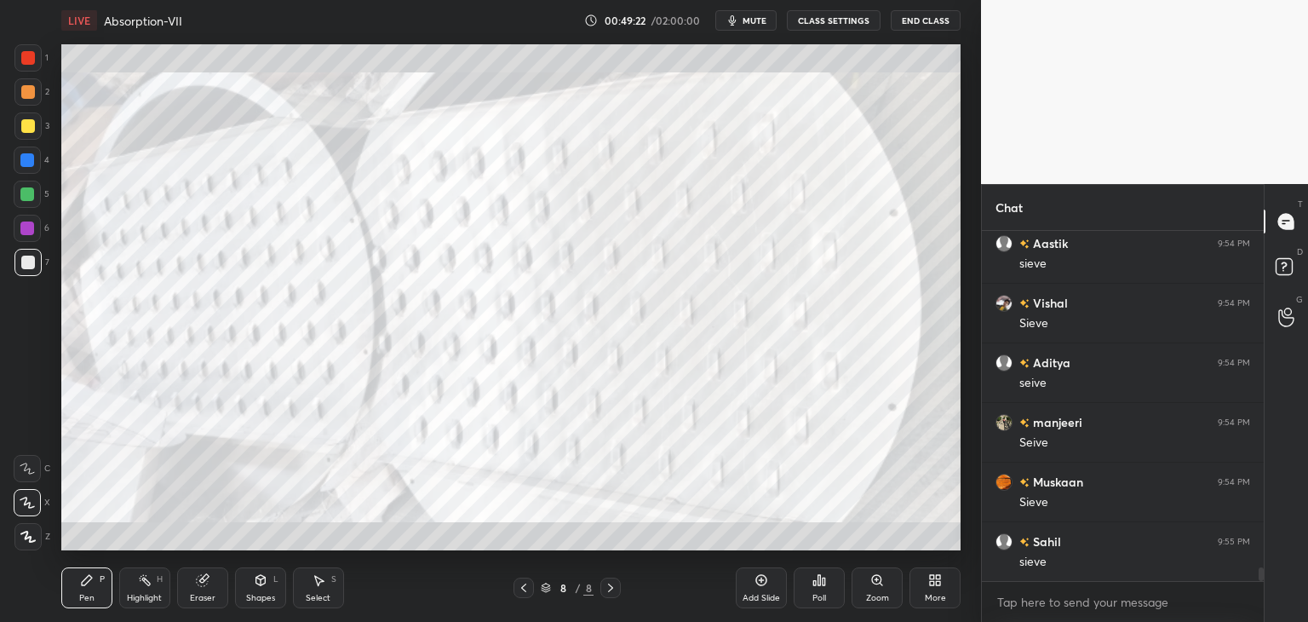
click at [22, 509] on div at bounding box center [27, 502] width 27 height 27
click at [19, 532] on div at bounding box center [27, 536] width 27 height 27
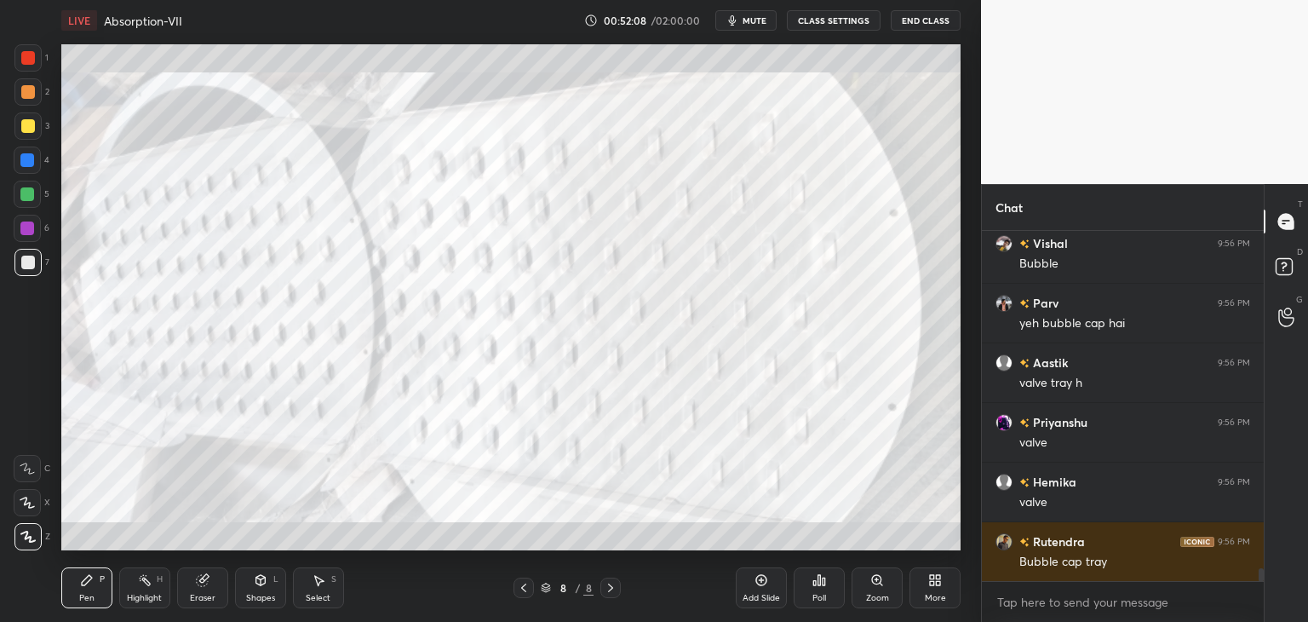
scroll to position [9484, 0]
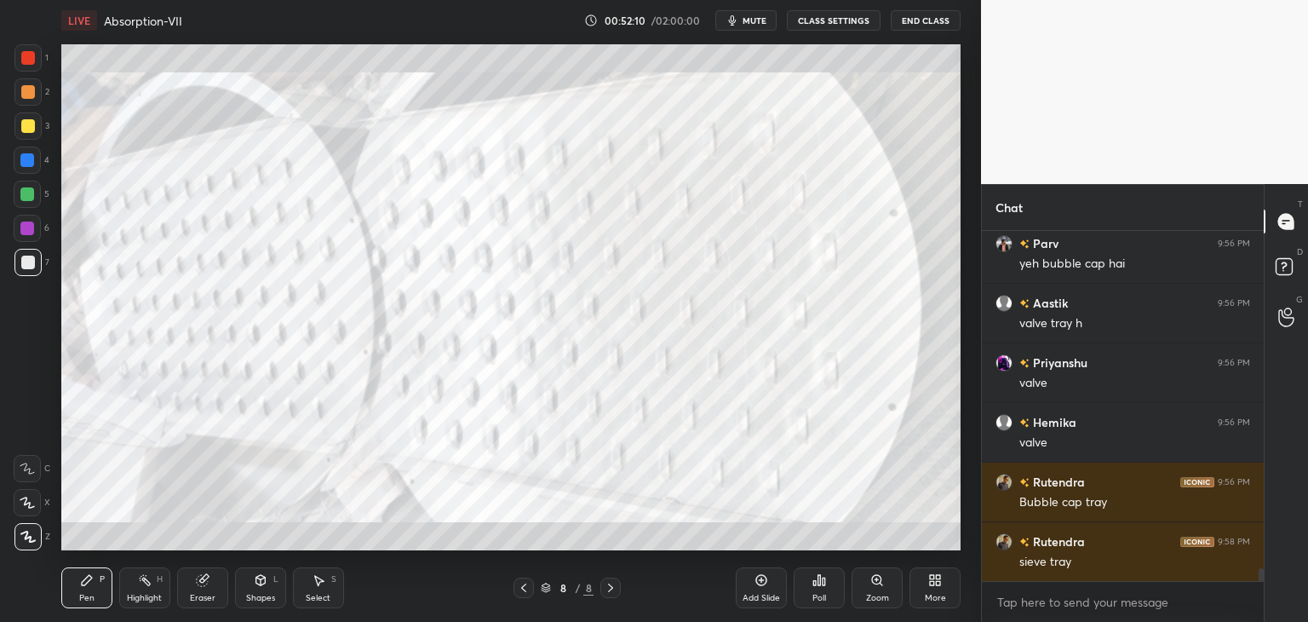
click at [939, 590] on div "More" at bounding box center [935, 587] width 51 height 41
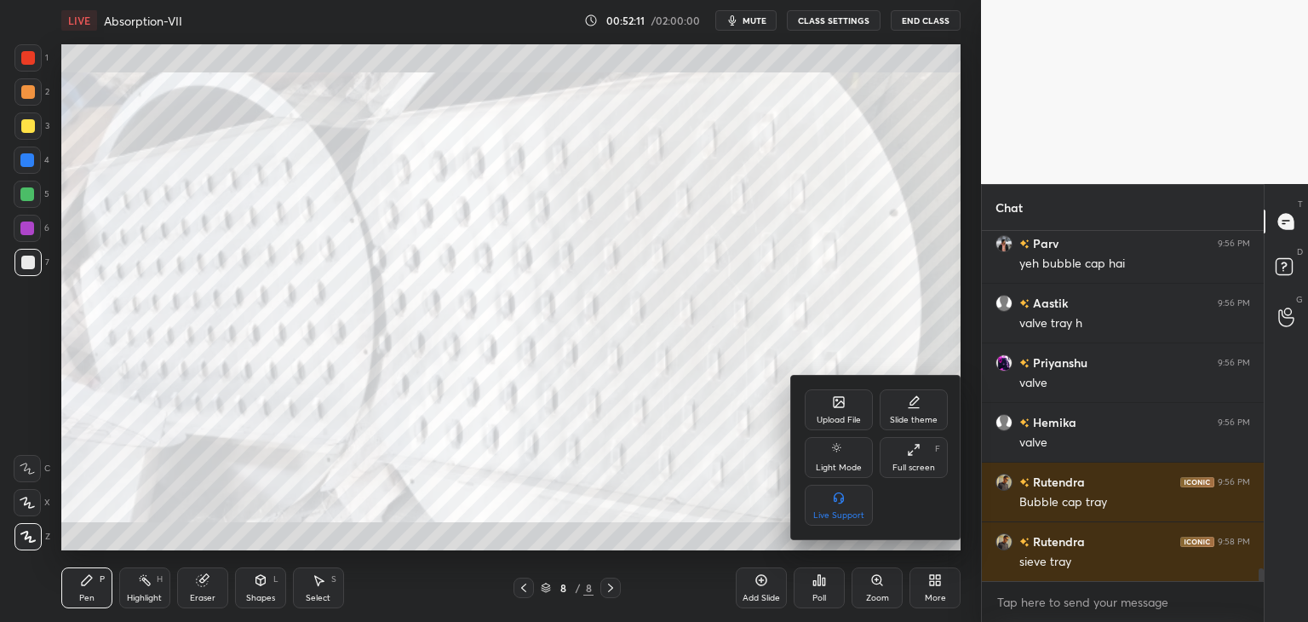
click at [833, 426] on div "Upload File" at bounding box center [839, 409] width 68 height 41
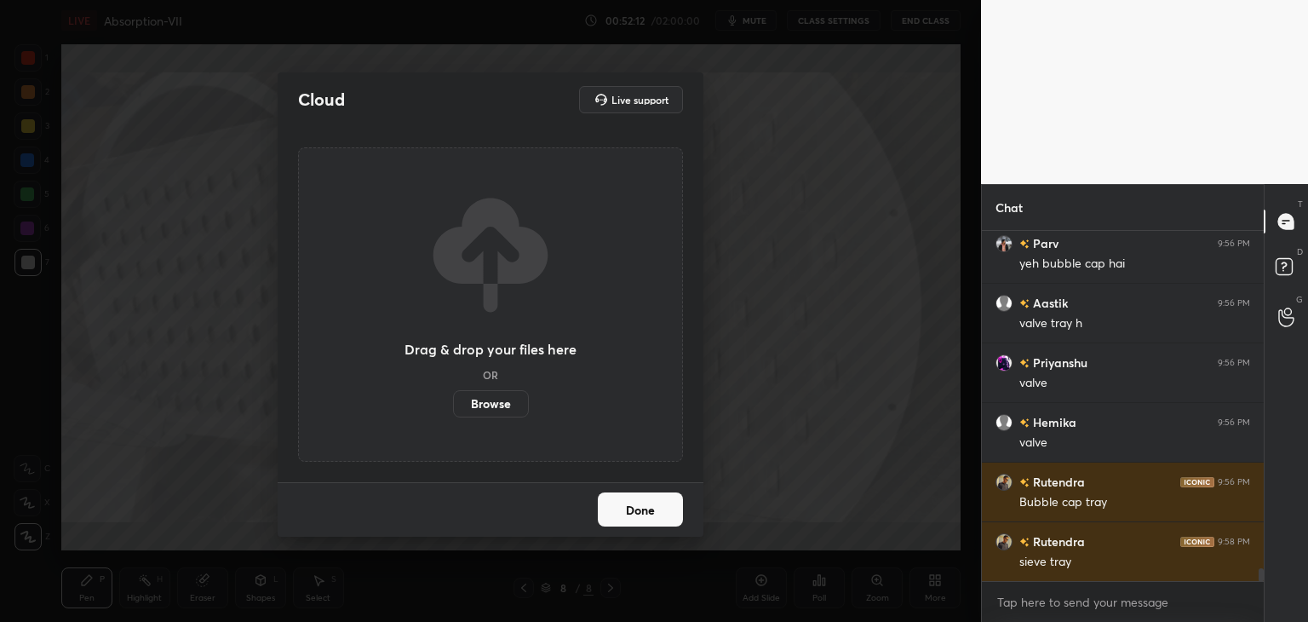
click at [495, 407] on label "Browse" at bounding box center [491, 403] width 76 height 27
click at [453, 407] on input "Browse" at bounding box center [453, 403] width 0 height 27
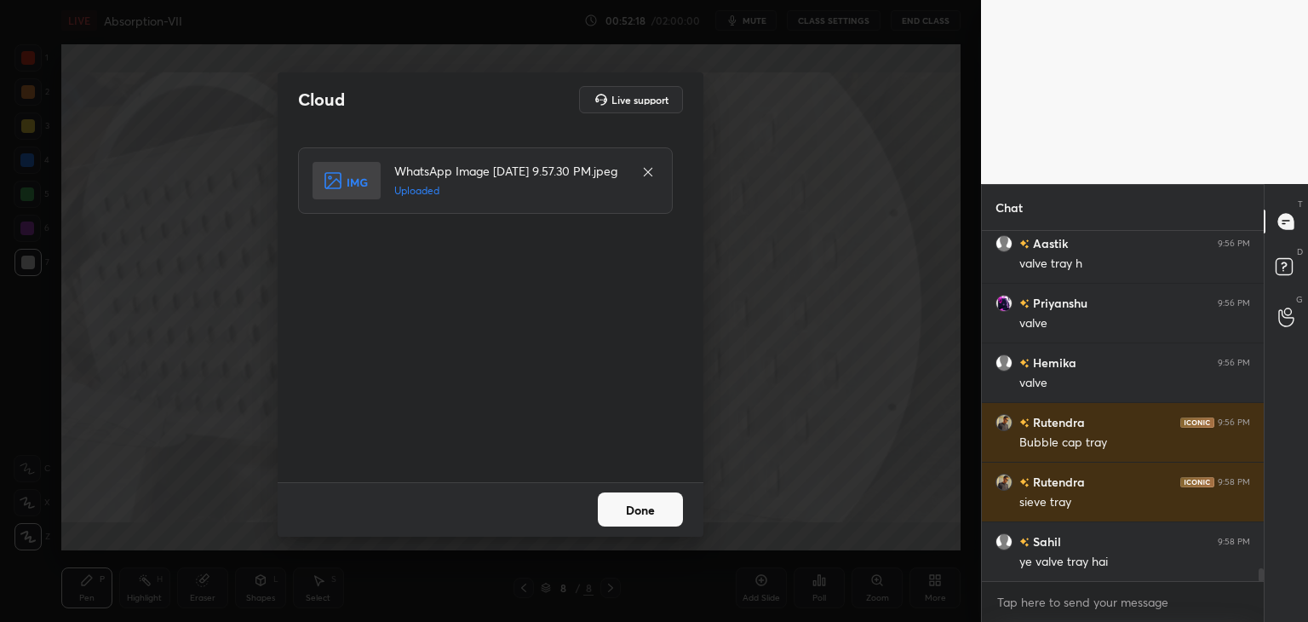
click at [660, 507] on button "Done" at bounding box center [640, 509] width 85 height 34
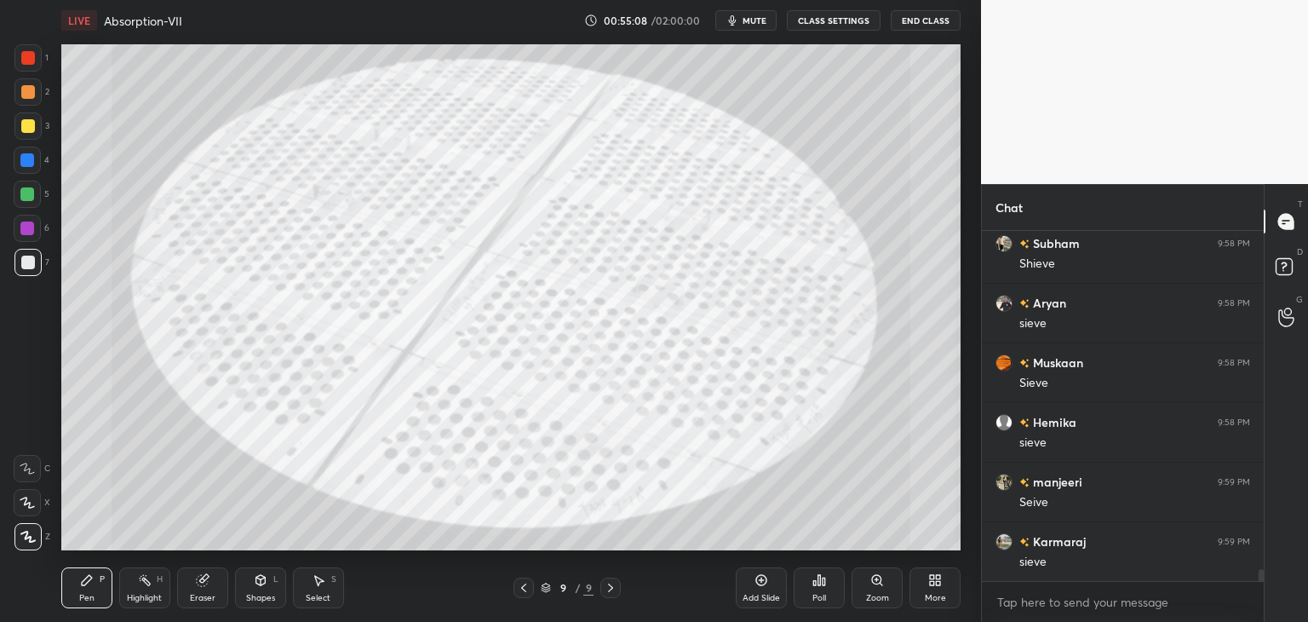
scroll to position [10217, 0]
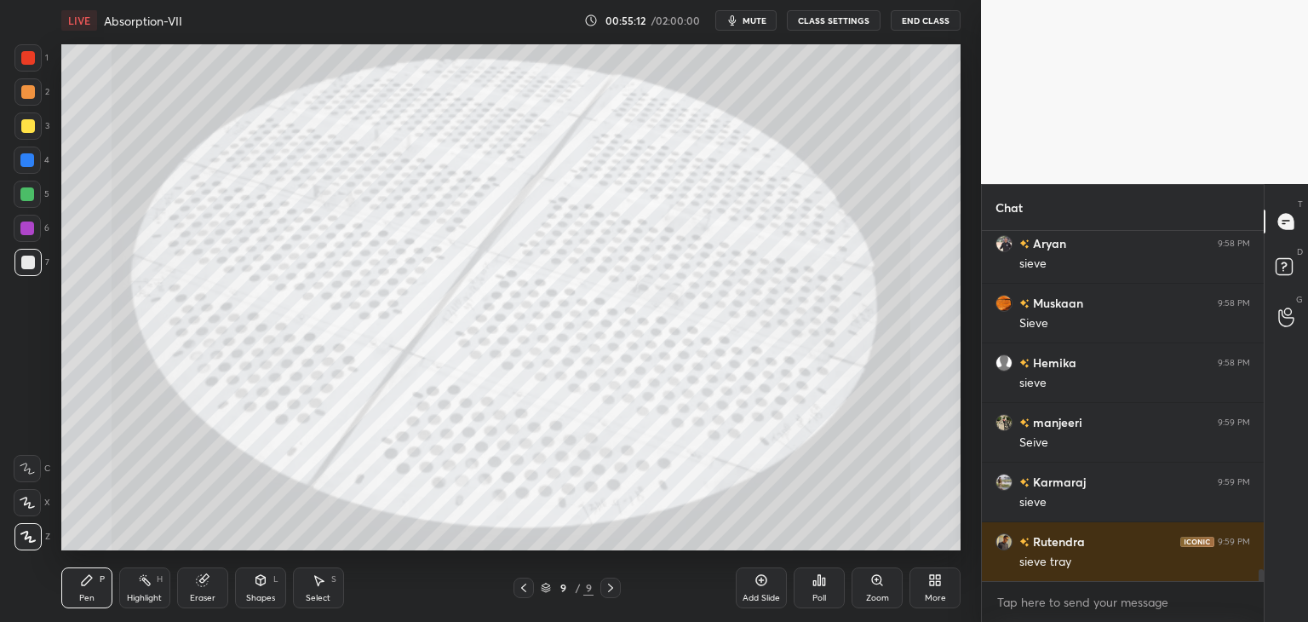
click at [522, 586] on icon at bounding box center [524, 588] width 14 height 14
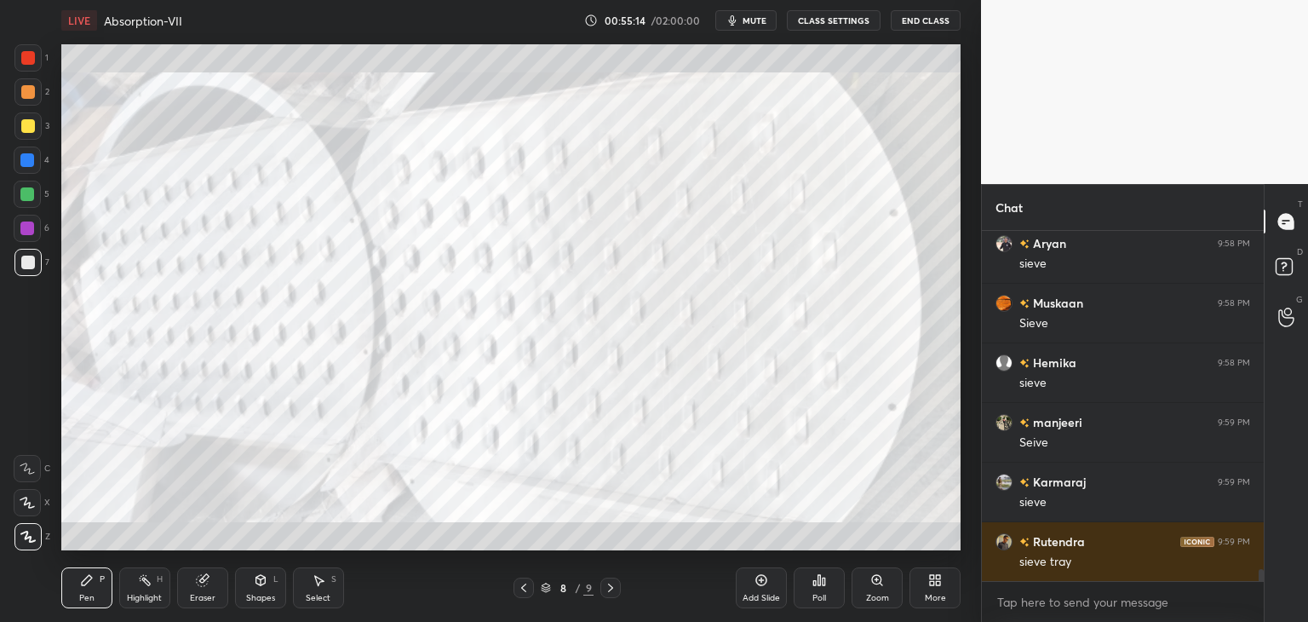
click at [602, 588] on div at bounding box center [611, 588] width 20 height 20
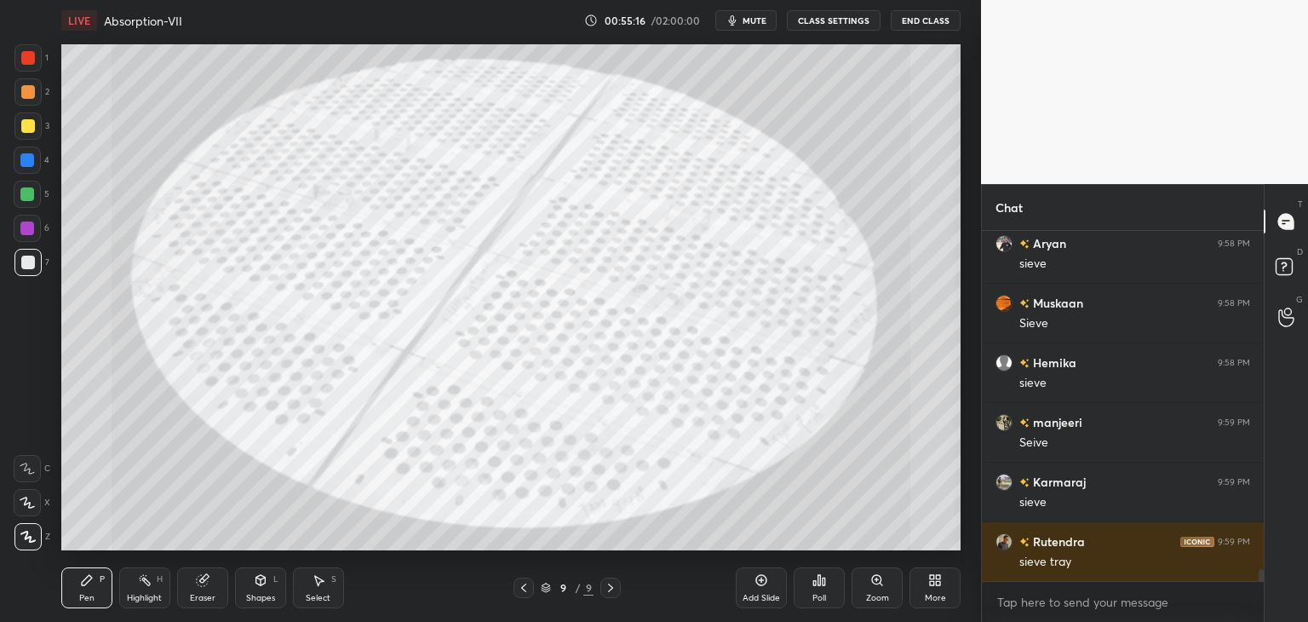
click at [935, 586] on icon at bounding box center [935, 580] width 14 height 14
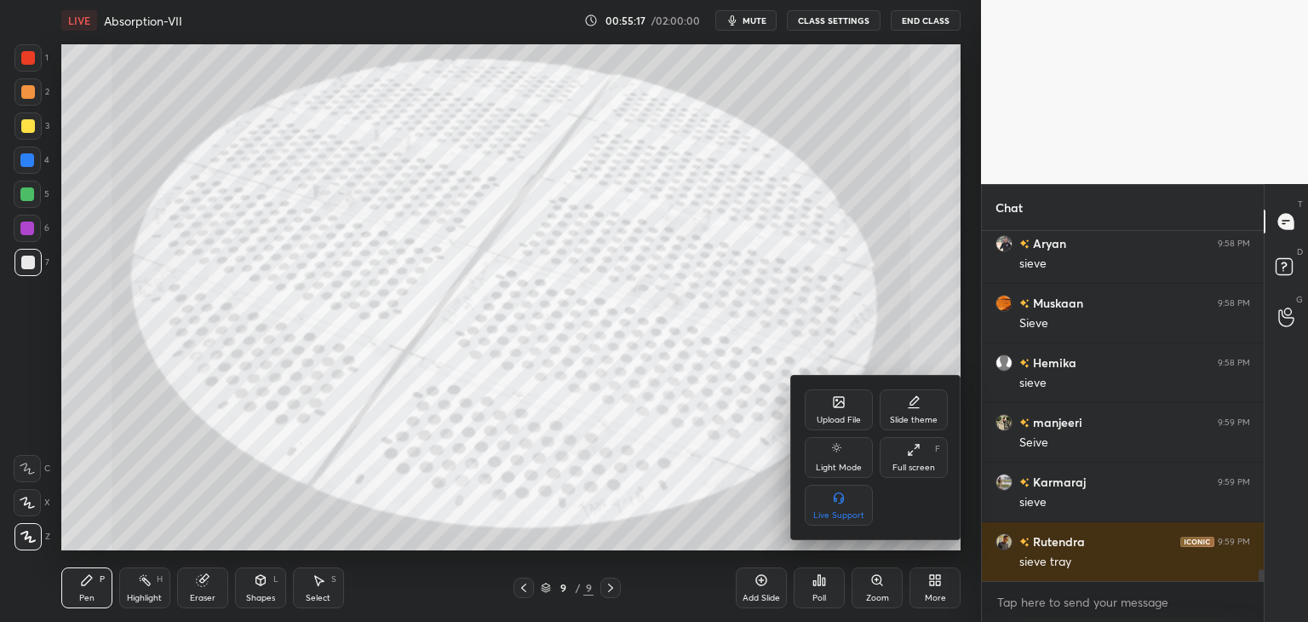
click at [836, 424] on div "Upload File" at bounding box center [839, 420] width 44 height 9
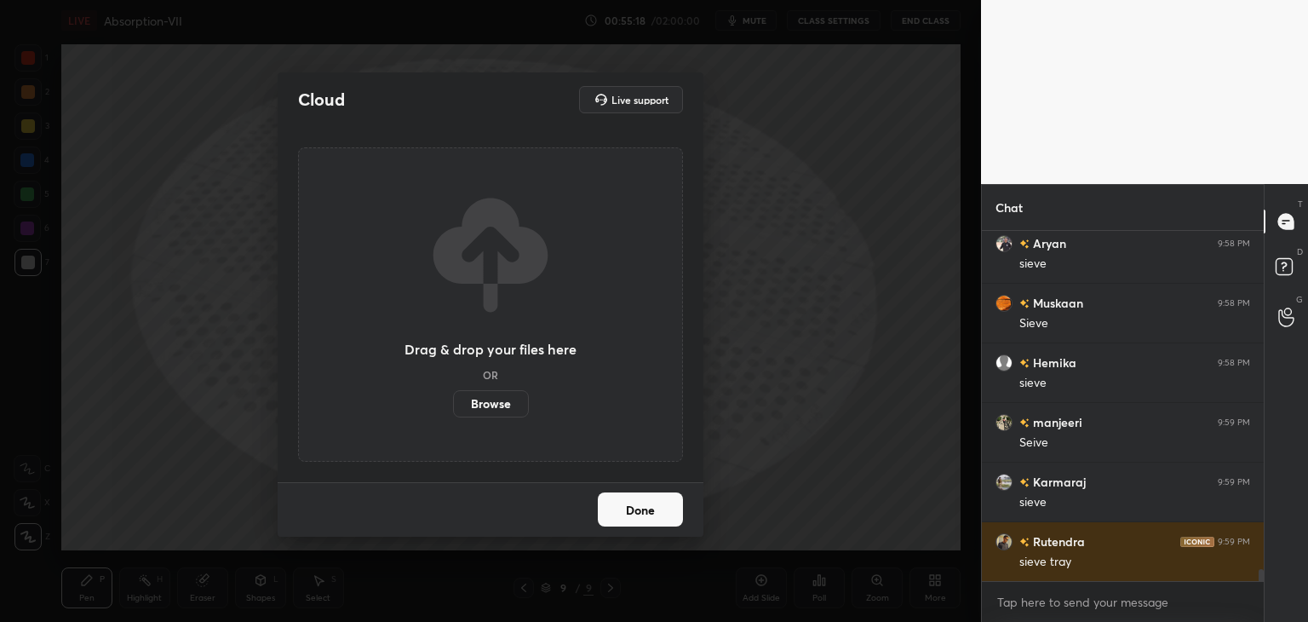
click at [483, 404] on label "Browse" at bounding box center [491, 403] width 76 height 27
click at [453, 404] on input "Browse" at bounding box center [453, 403] width 0 height 27
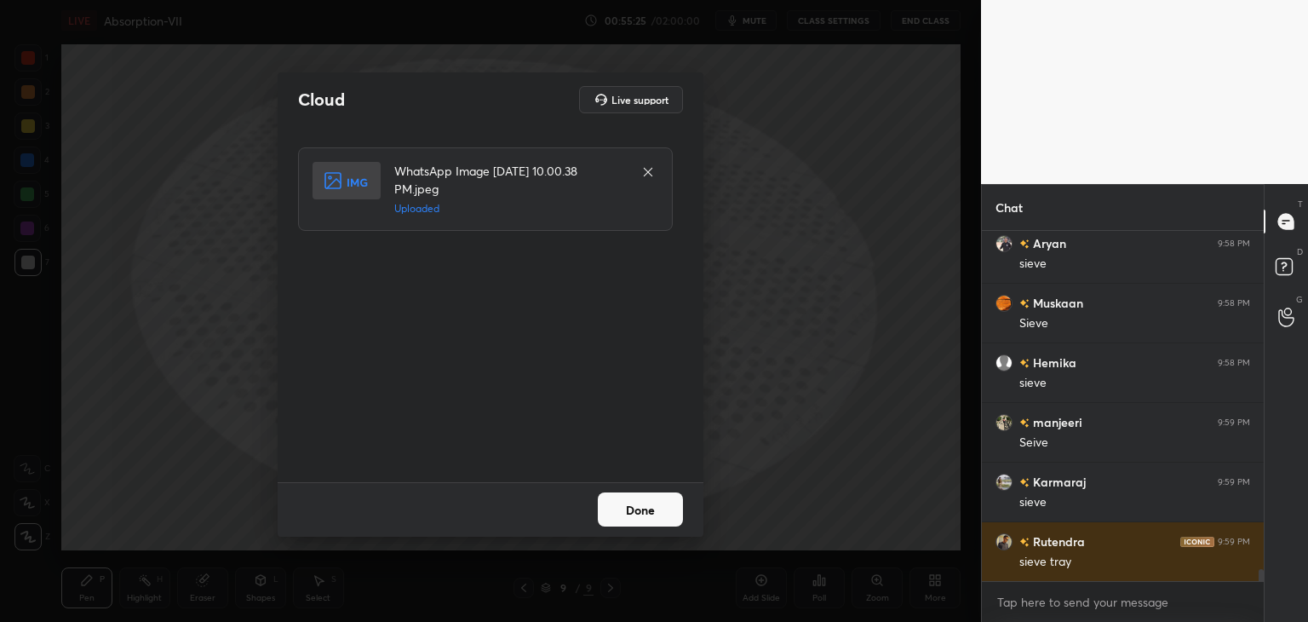
click at [663, 512] on button "Done" at bounding box center [640, 509] width 85 height 34
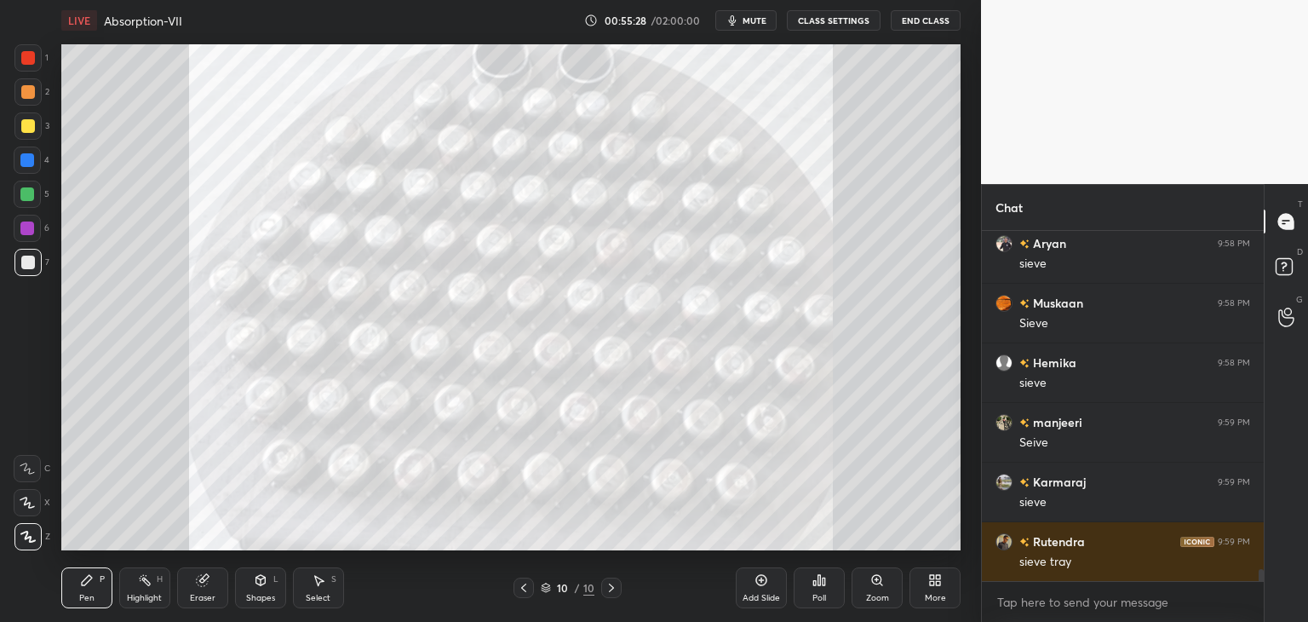
click at [525, 590] on icon at bounding box center [523, 588] width 5 height 9
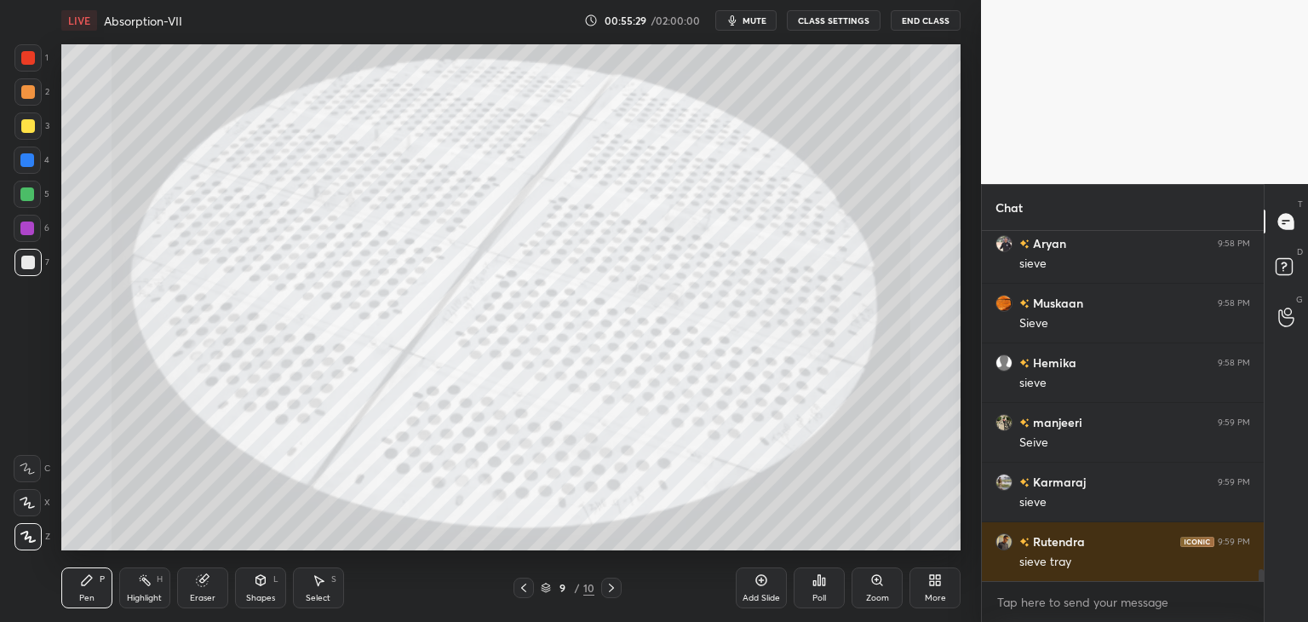
click at [525, 590] on icon at bounding box center [523, 588] width 5 height 9
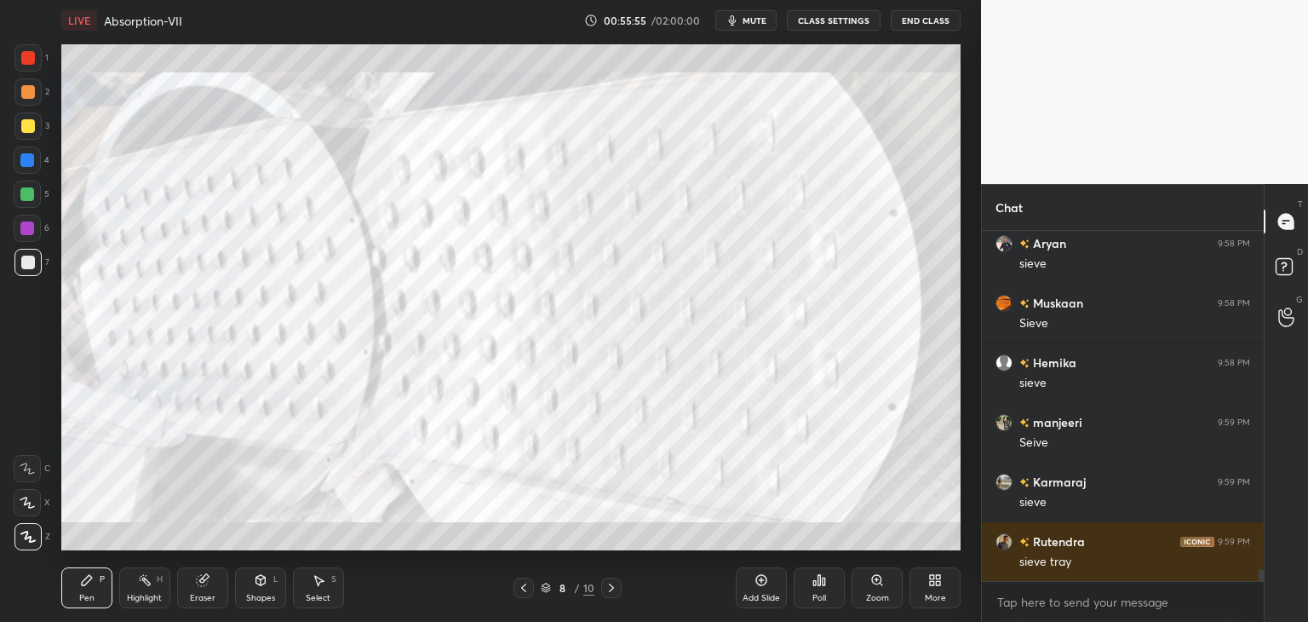
click at [523, 590] on icon at bounding box center [524, 588] width 14 height 14
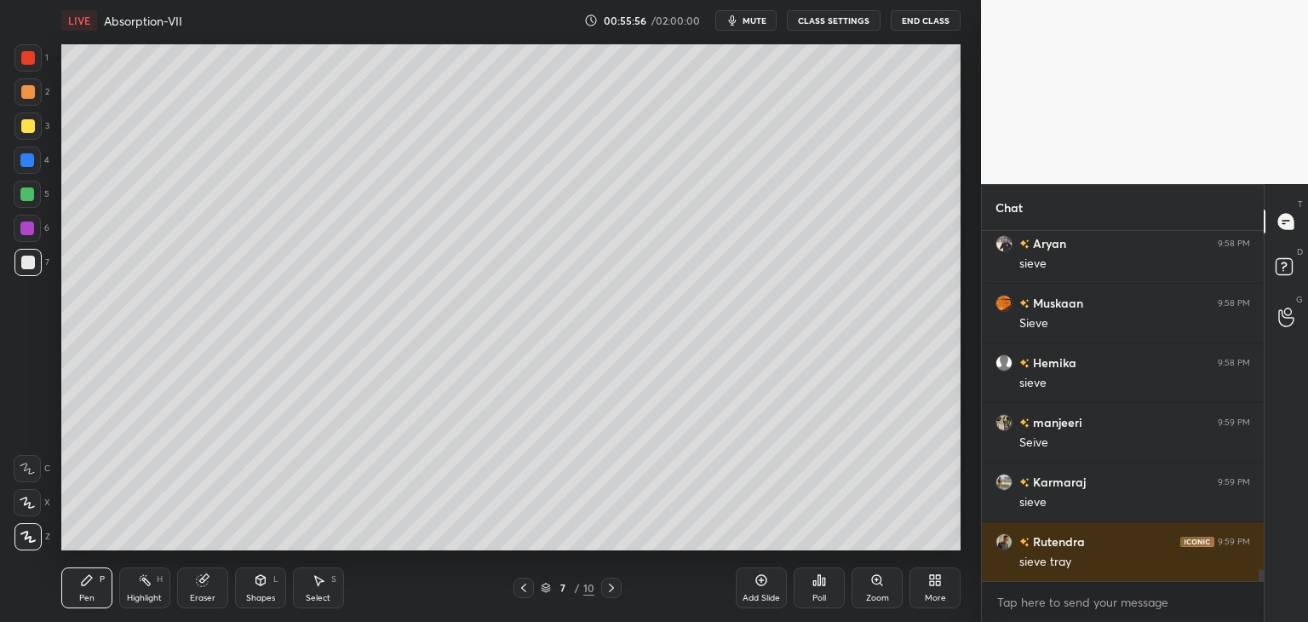
click at [523, 590] on icon at bounding box center [524, 588] width 14 height 14
click at [612, 589] on icon at bounding box center [611, 588] width 5 height 9
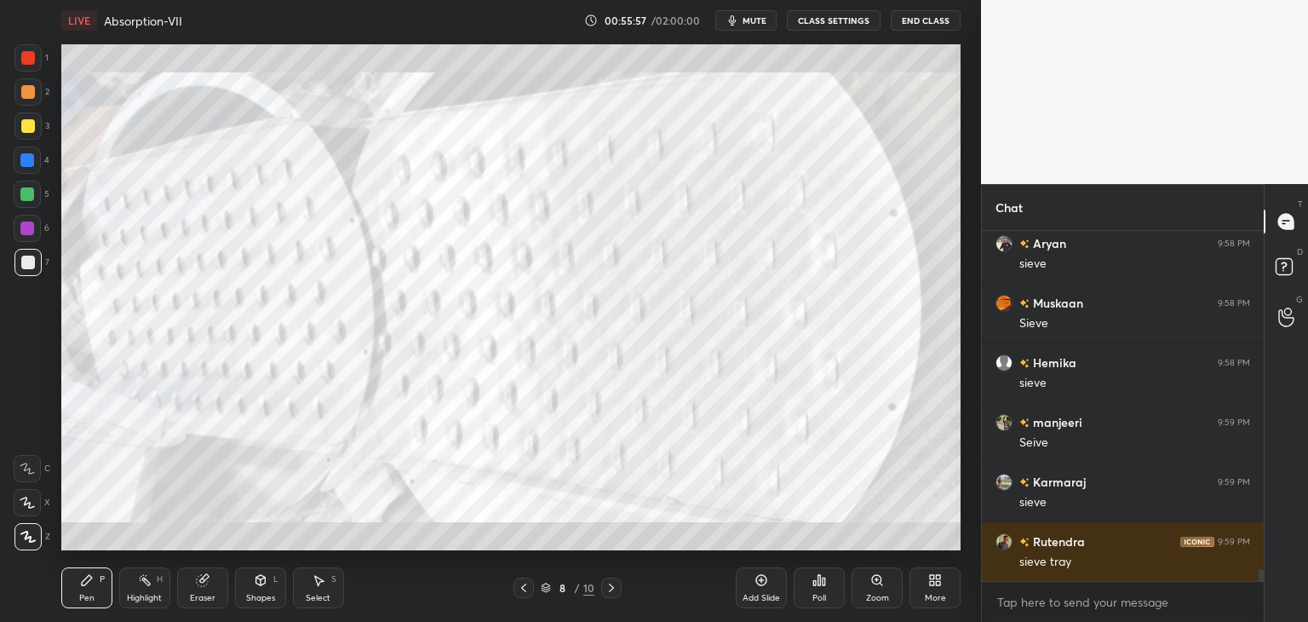
click at [612, 589] on icon at bounding box center [611, 588] width 5 height 9
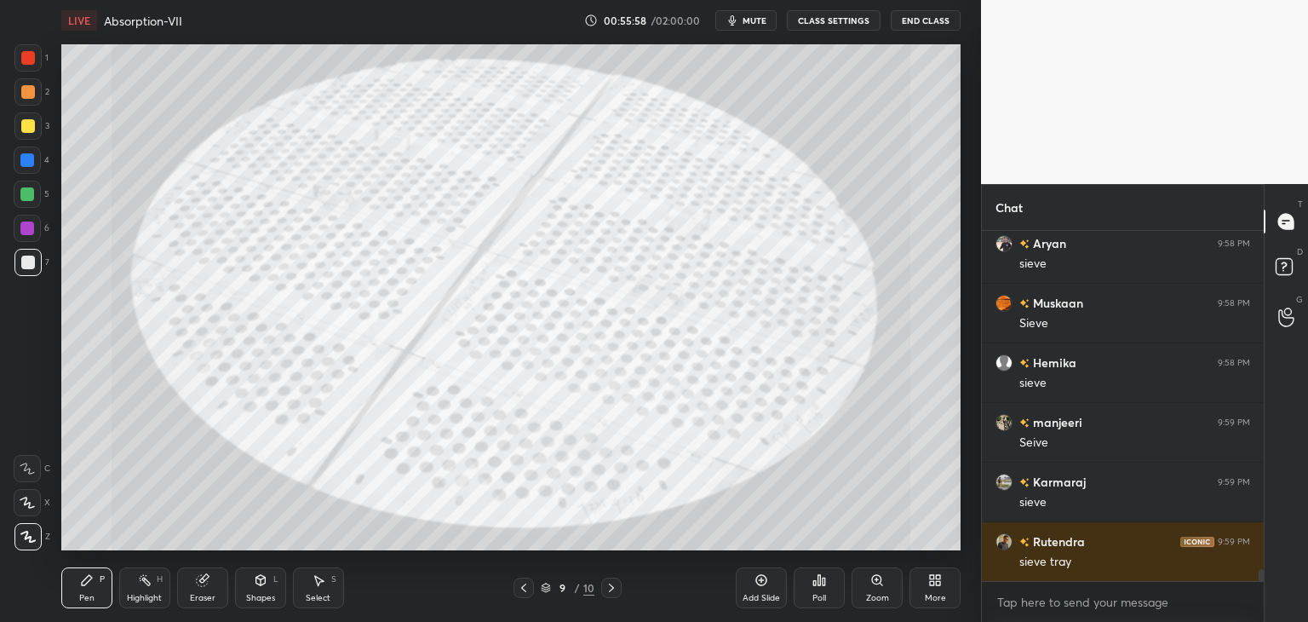
click at [612, 589] on icon at bounding box center [611, 588] width 5 height 9
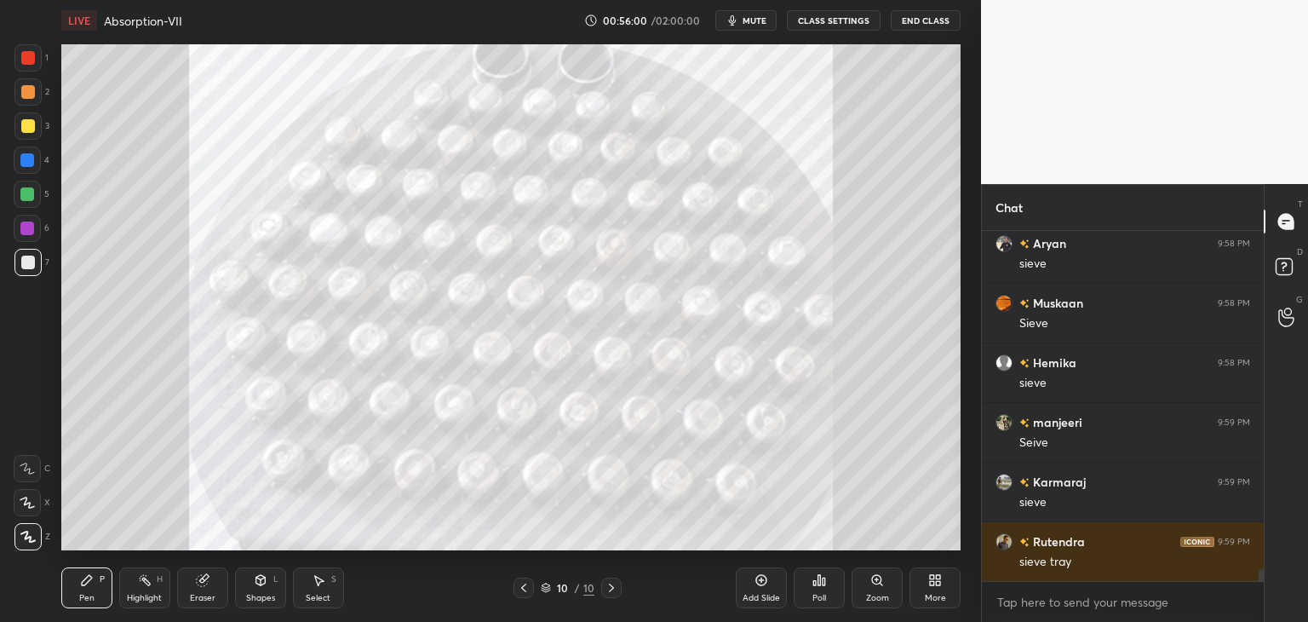
click at [525, 584] on icon at bounding box center [524, 588] width 14 height 14
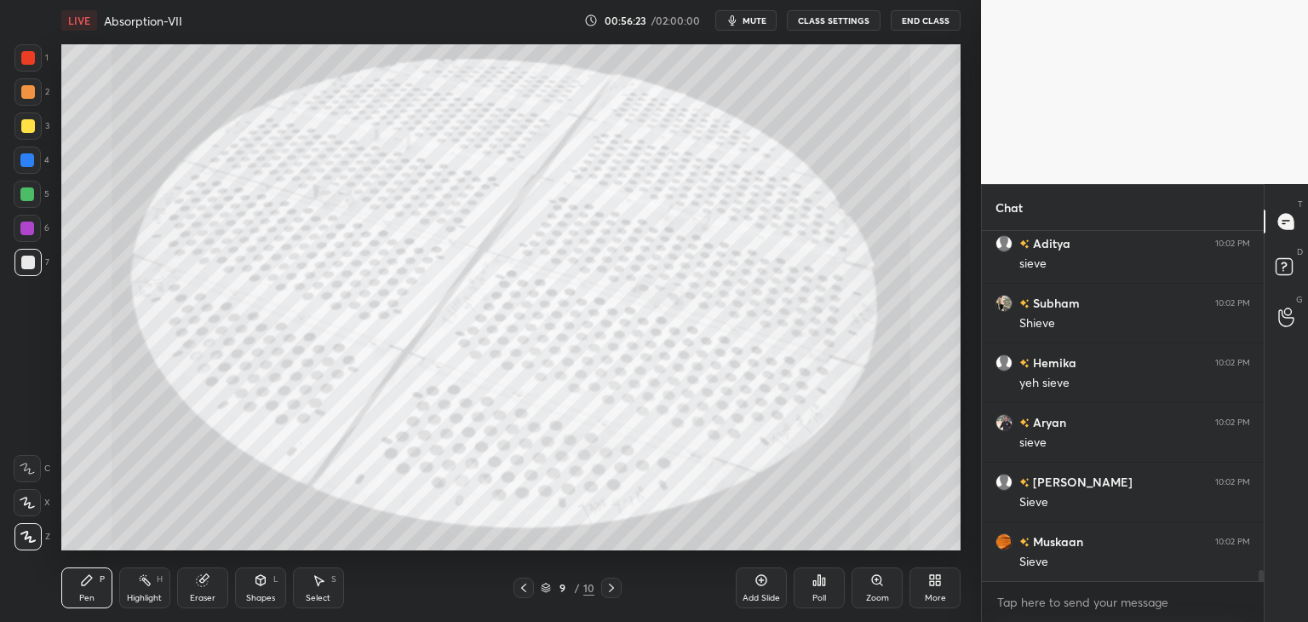
scroll to position [10992, 0]
click at [31, 124] on div at bounding box center [28, 126] width 14 height 14
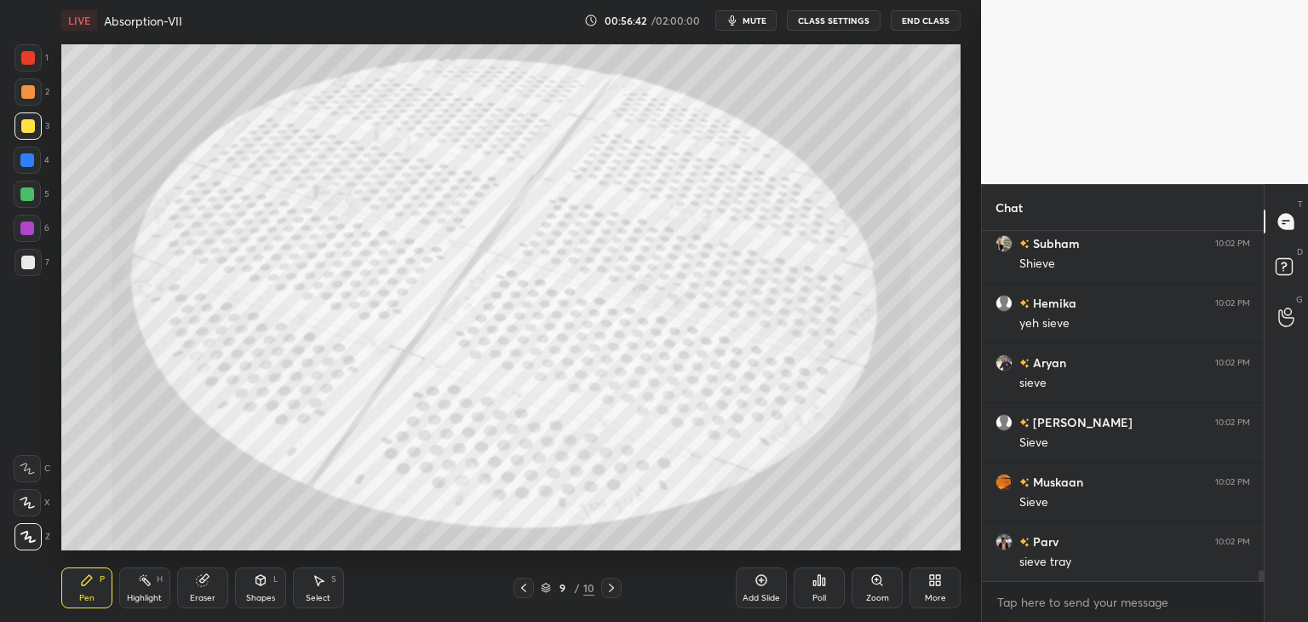
click at [27, 96] on div at bounding box center [28, 92] width 14 height 14
click at [526, 590] on icon at bounding box center [524, 588] width 14 height 14
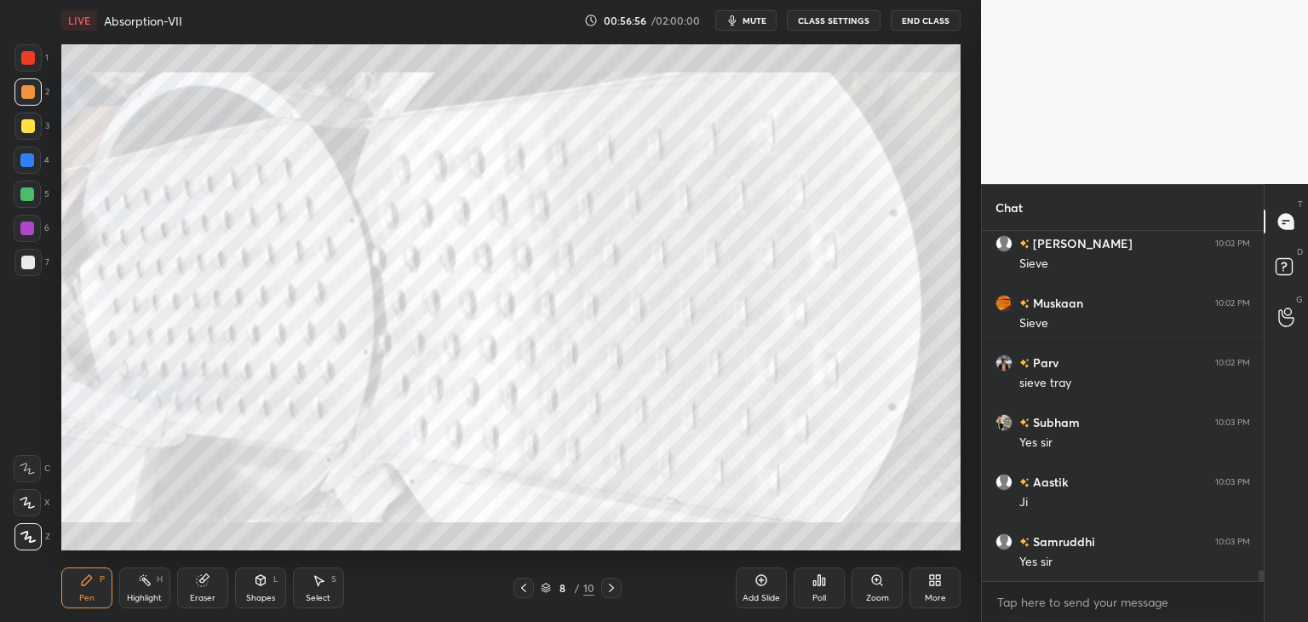
scroll to position [11231, 0]
click at [26, 59] on div at bounding box center [28, 58] width 14 height 14
click at [28, 89] on div at bounding box center [28, 92] width 14 height 14
click at [30, 228] on div at bounding box center [27, 228] width 14 height 14
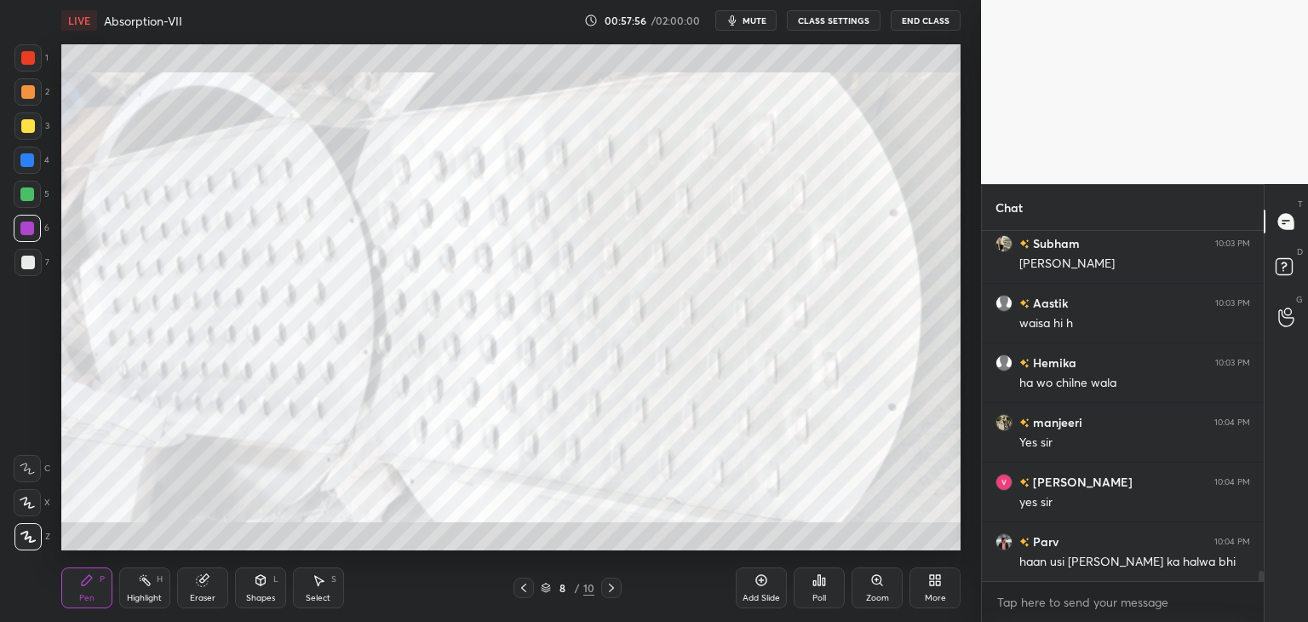
scroll to position [5, 5]
click at [608, 590] on icon at bounding box center [612, 588] width 14 height 14
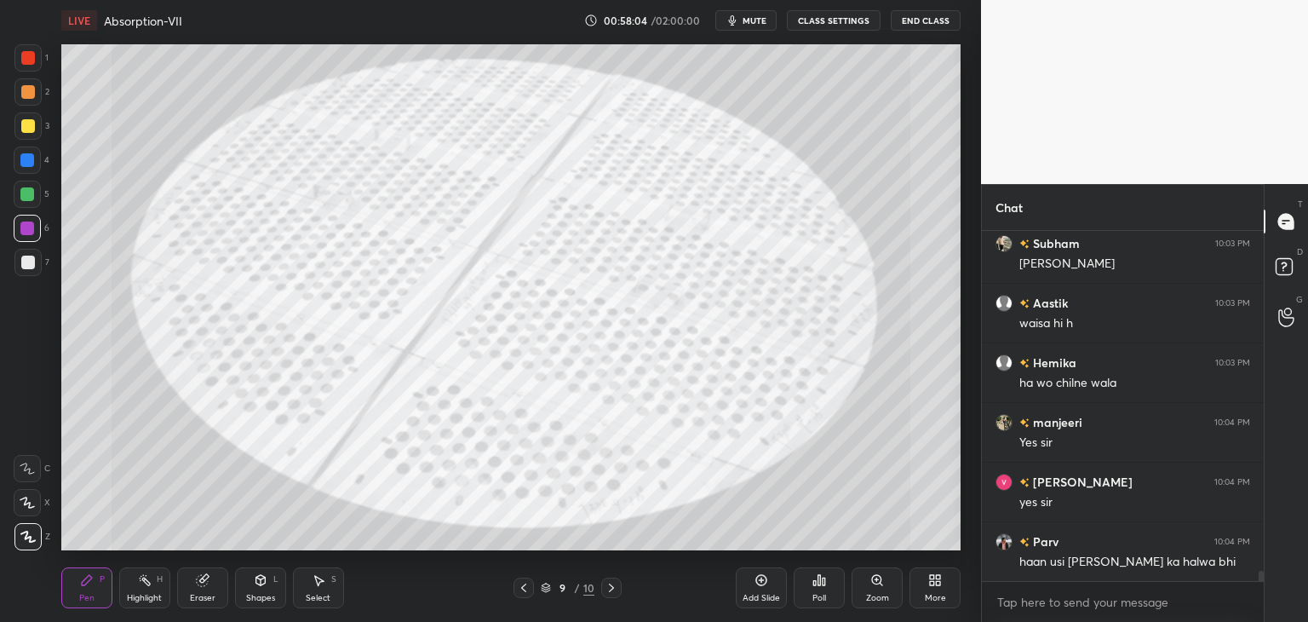
scroll to position [12185, 0]
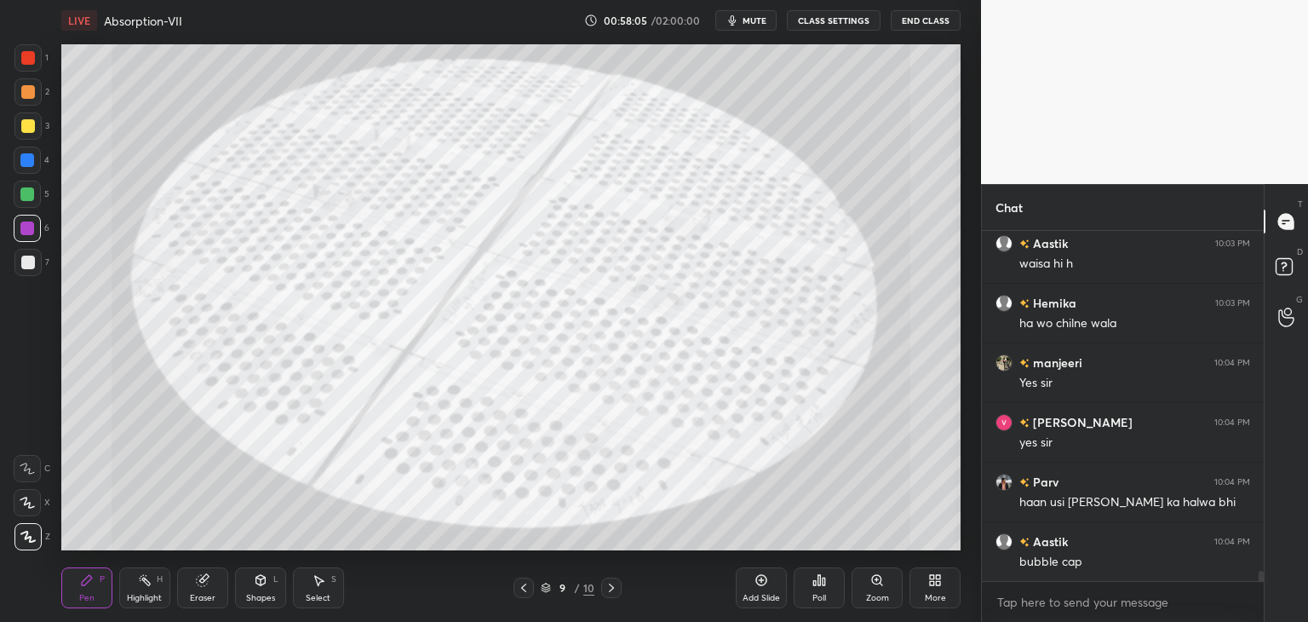
click at [612, 589] on icon at bounding box center [611, 588] width 5 height 9
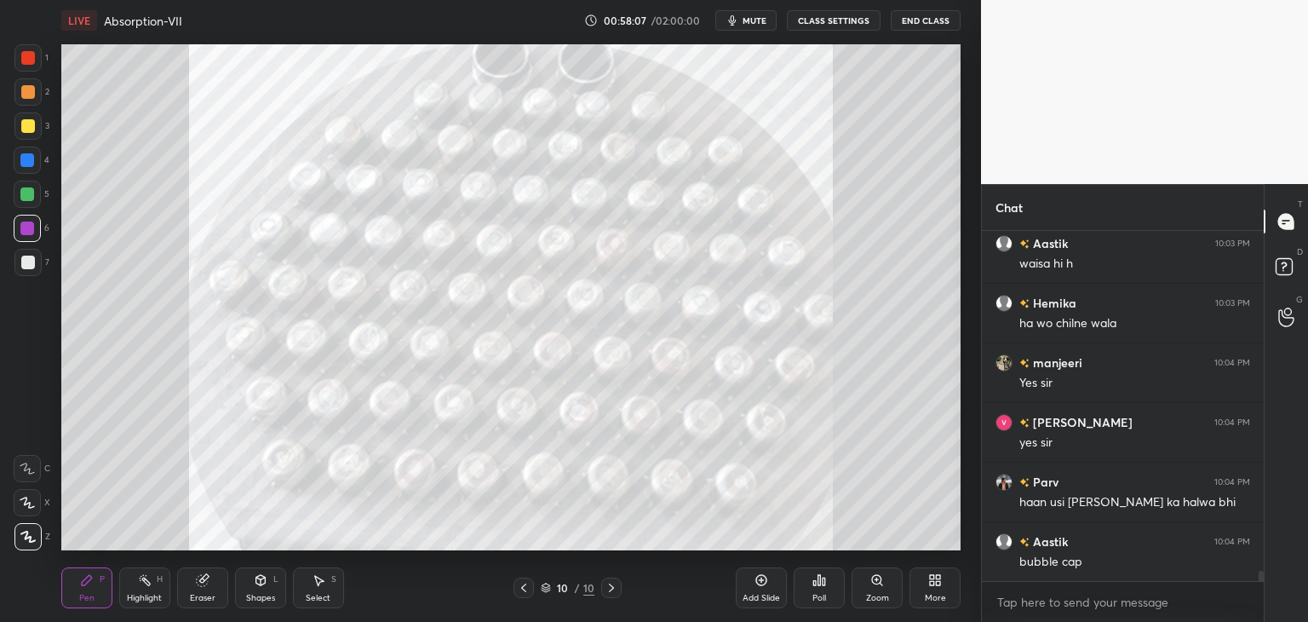
scroll to position [12244, 0]
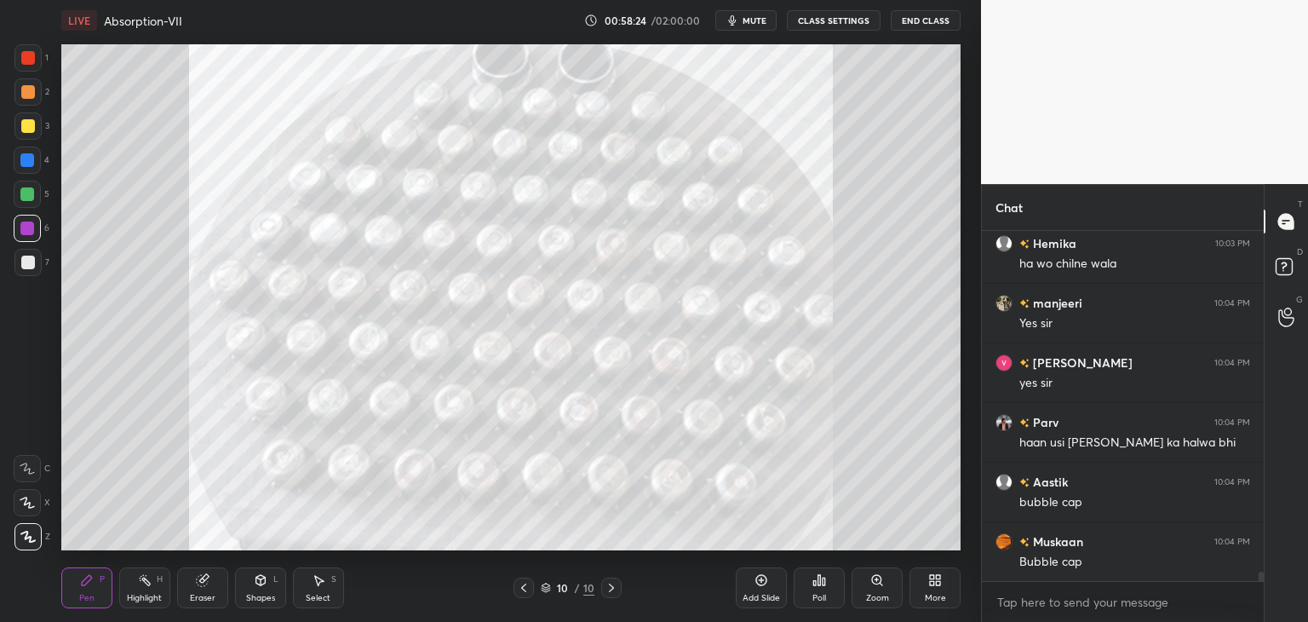
click at [27, 57] on div at bounding box center [28, 58] width 14 height 14
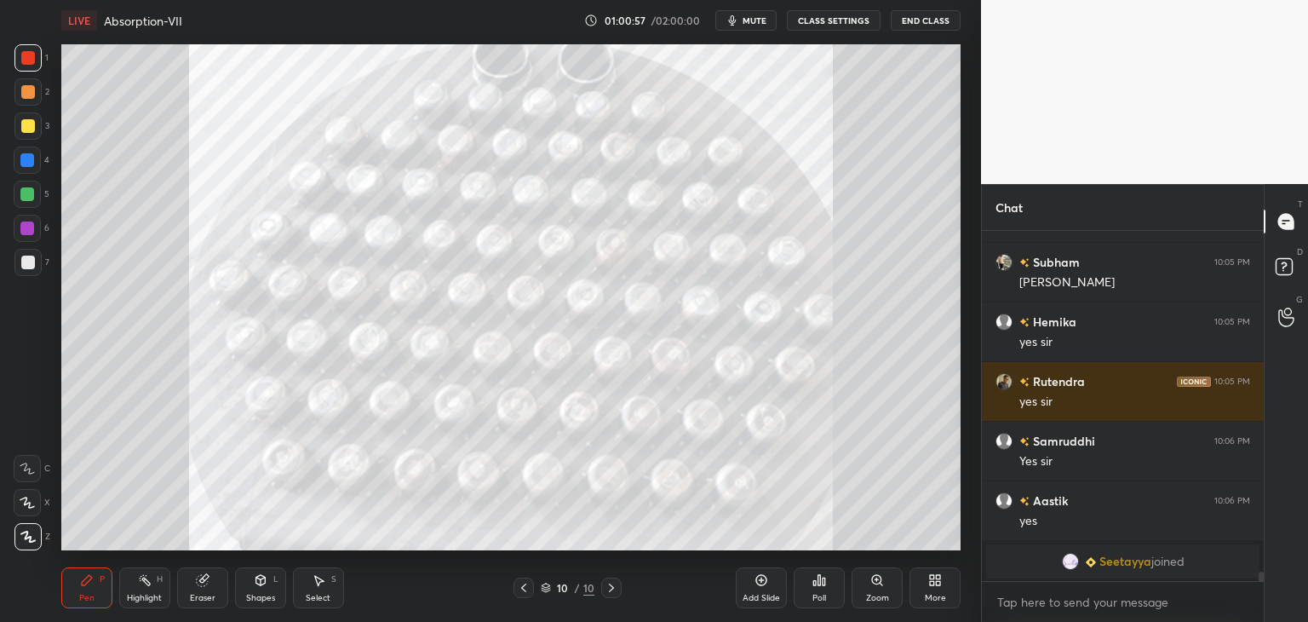
scroll to position [11687, 0]
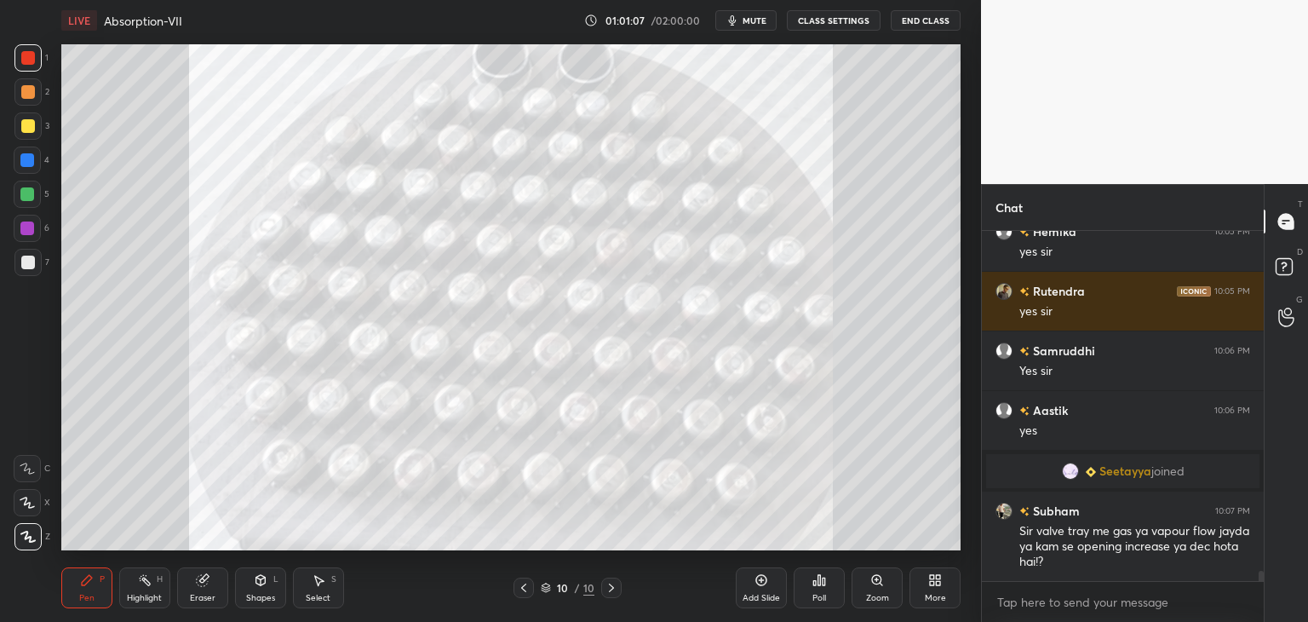
click at [523, 590] on icon at bounding box center [524, 588] width 14 height 14
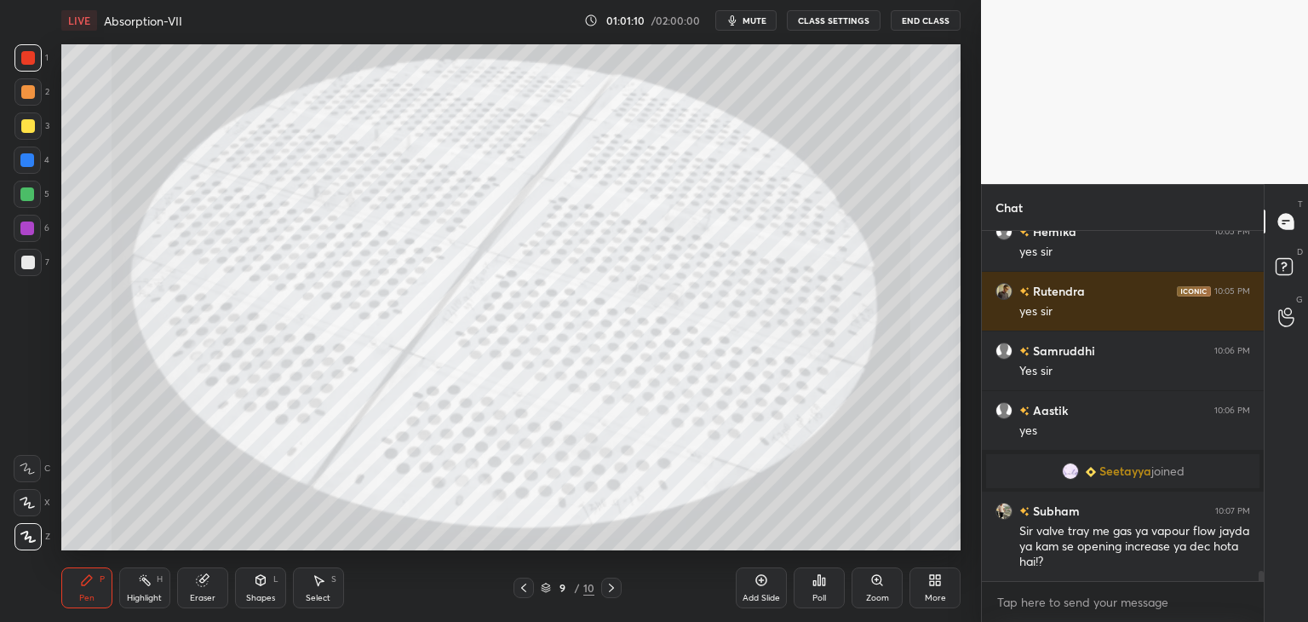
click at [526, 589] on icon at bounding box center [524, 588] width 14 height 14
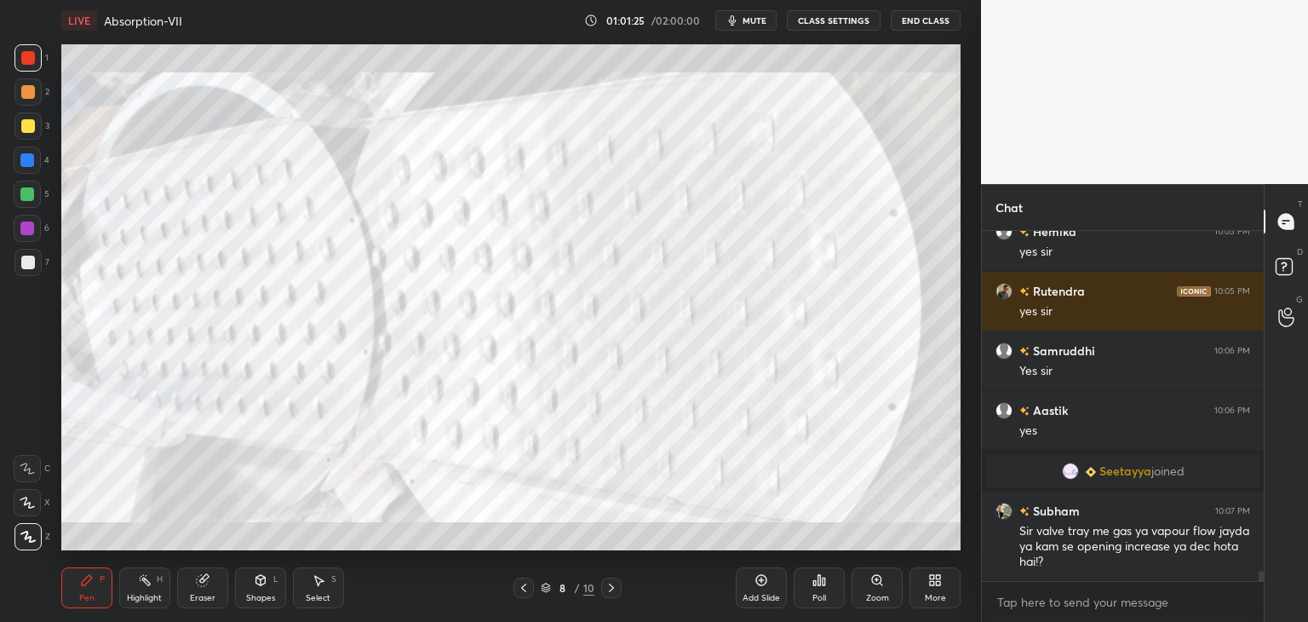
click at [521, 595] on div at bounding box center [524, 588] width 20 height 20
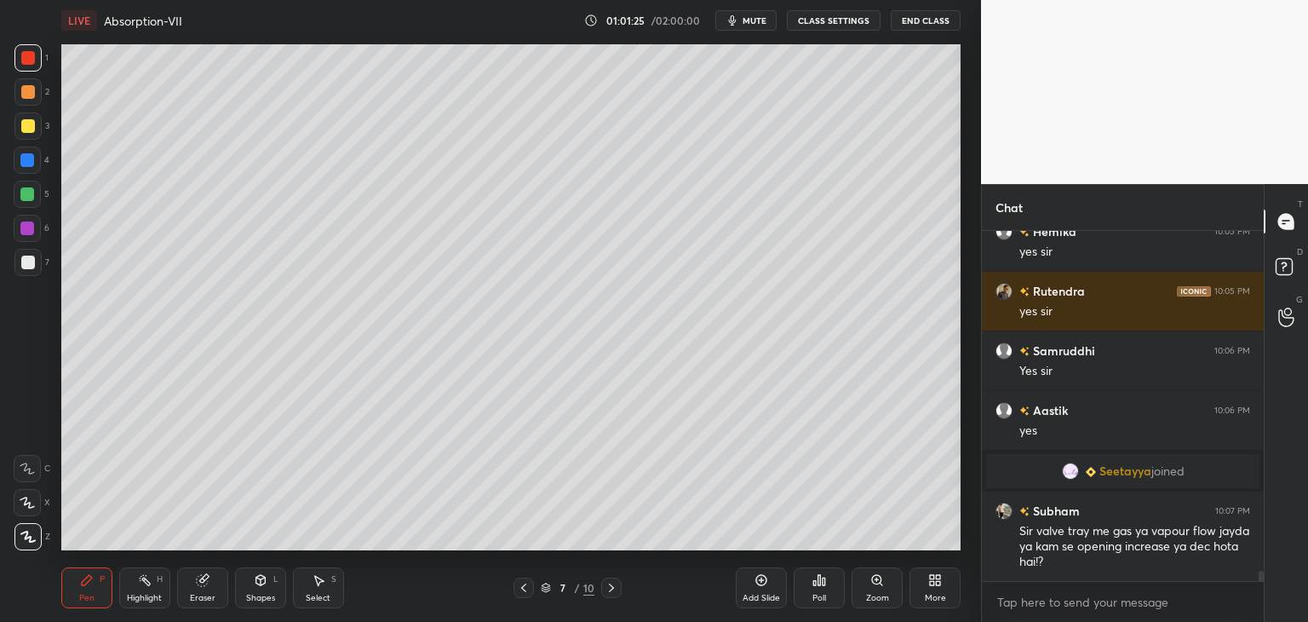
click at [520, 593] on icon at bounding box center [524, 588] width 14 height 14
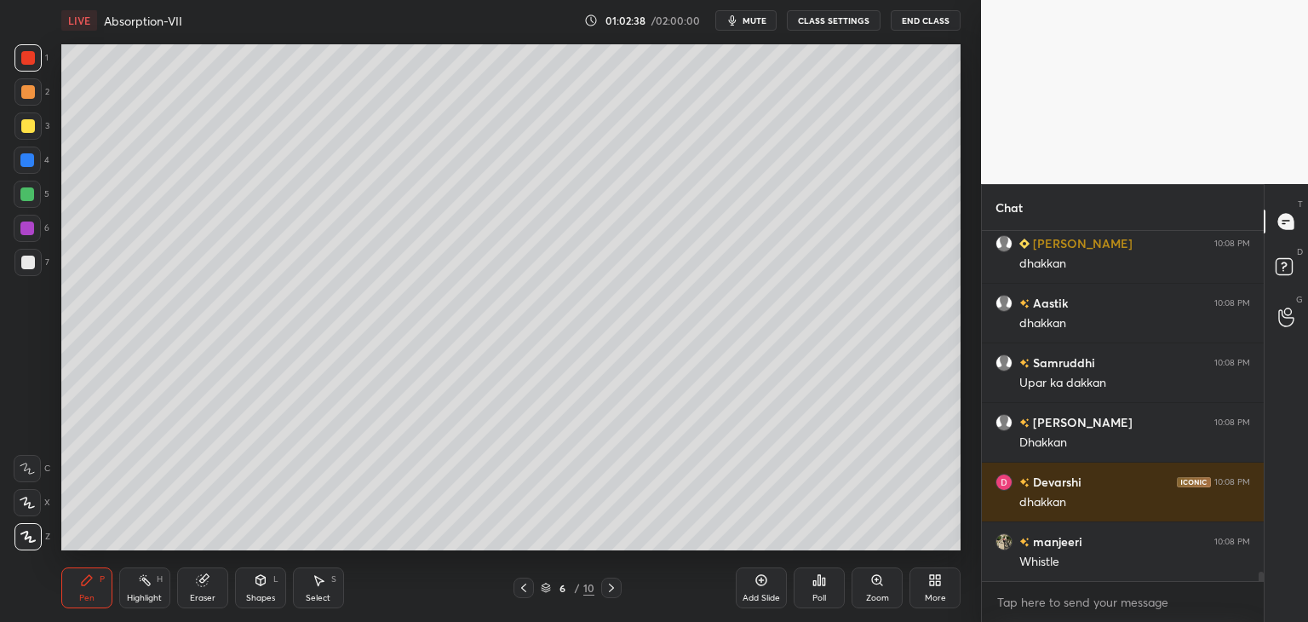
scroll to position [12582, 0]
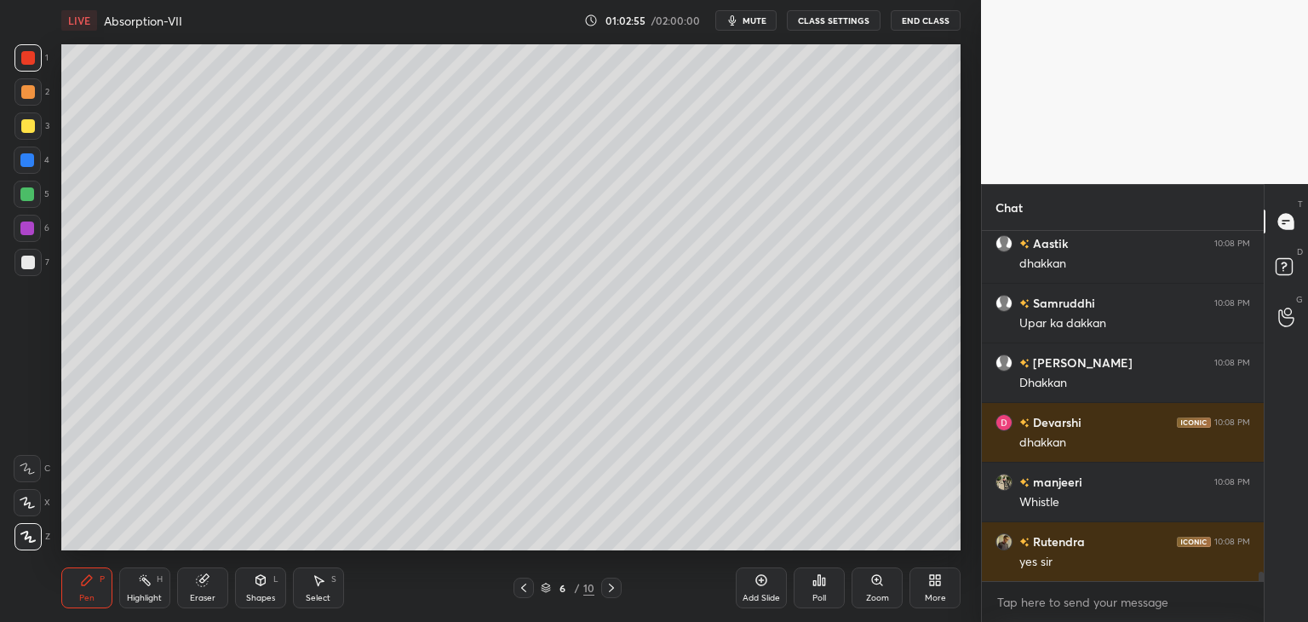
click at [613, 592] on icon at bounding box center [612, 588] width 14 height 14
click at [611, 593] on icon at bounding box center [612, 588] width 14 height 14
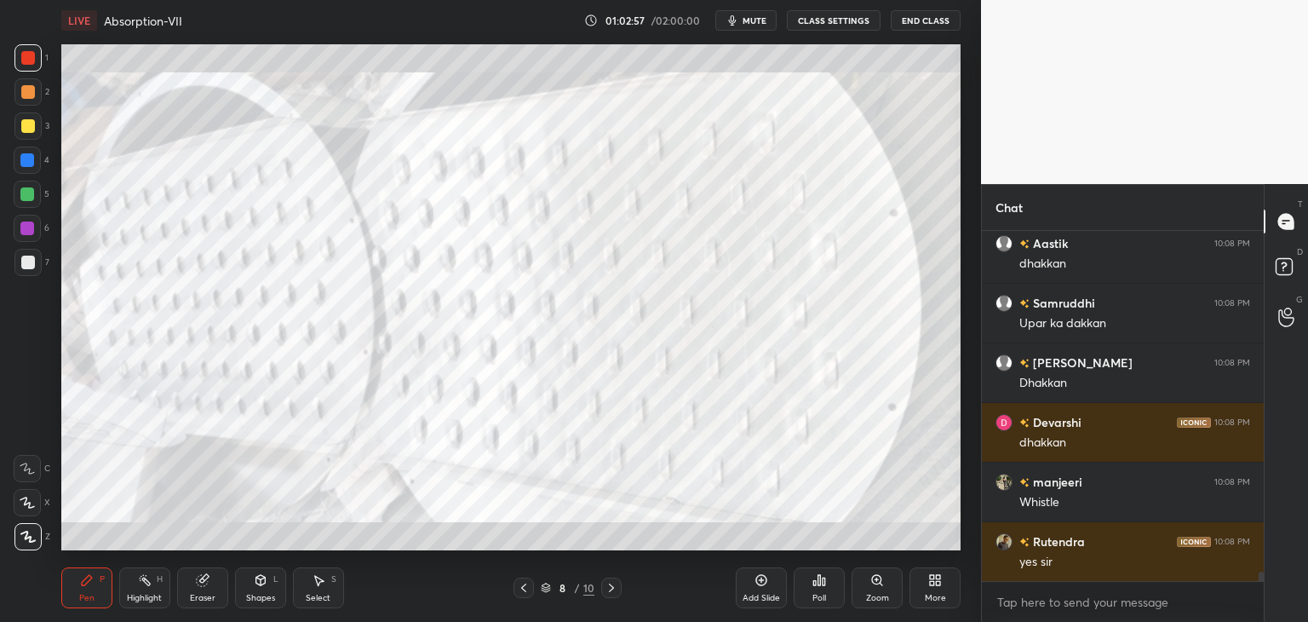
click at [611, 593] on icon at bounding box center [612, 588] width 14 height 14
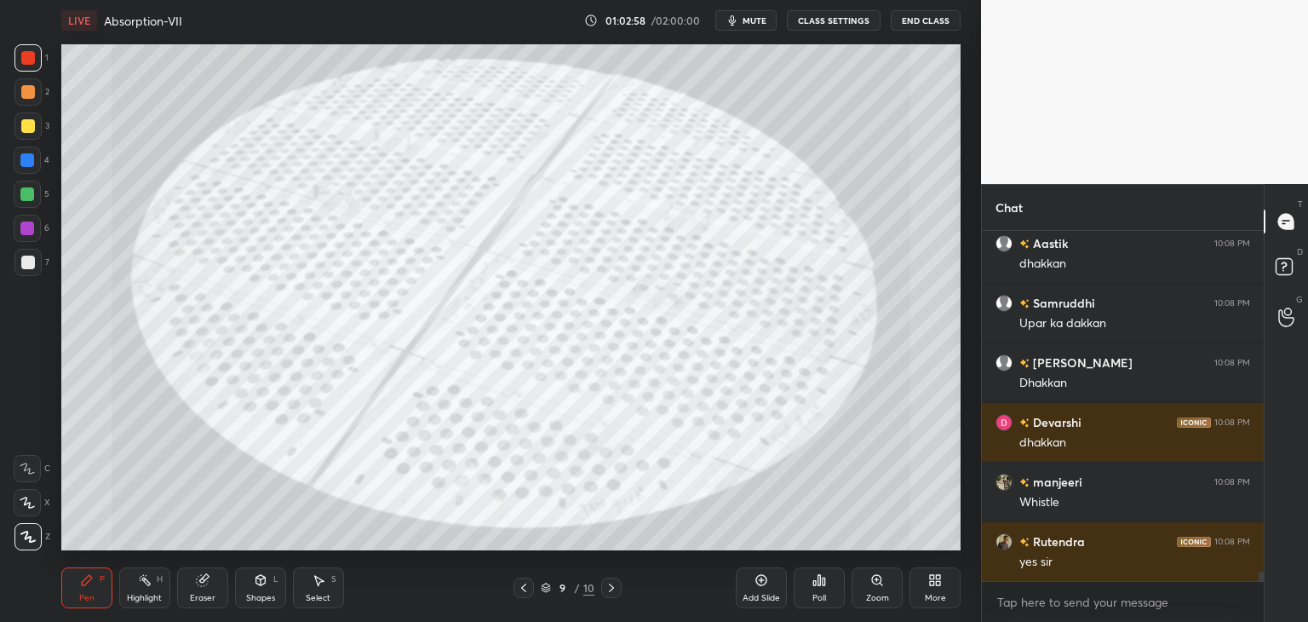
click at [612, 594] on icon at bounding box center [612, 588] width 14 height 14
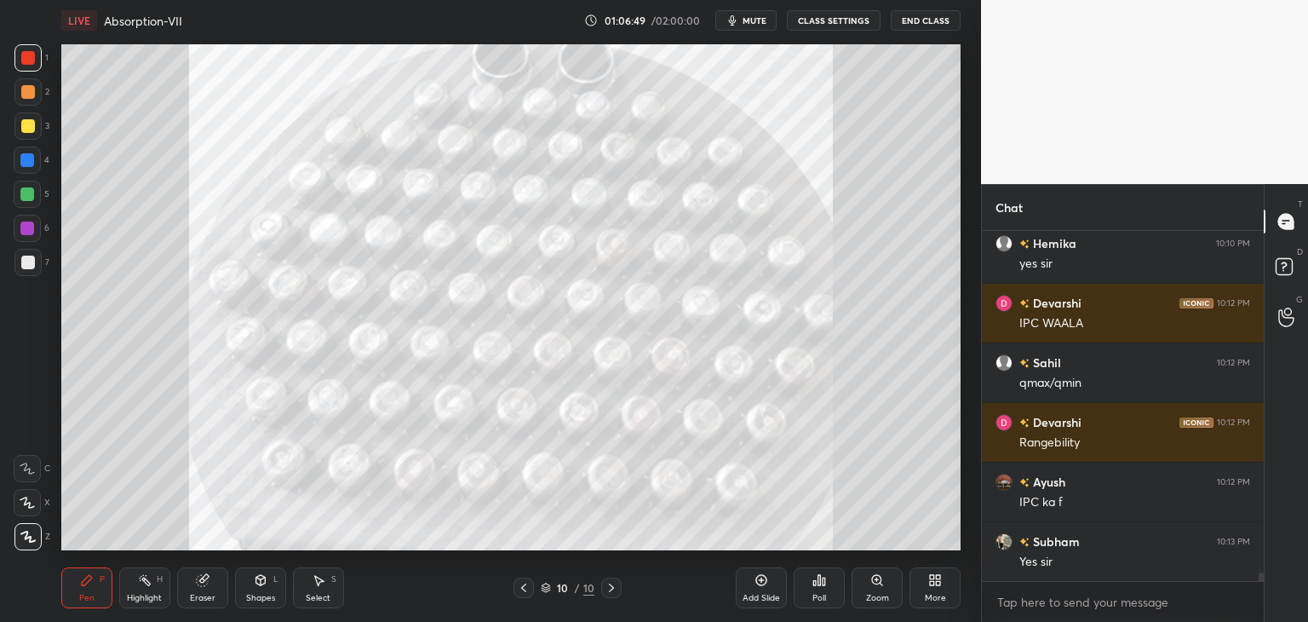
scroll to position [13416, 0]
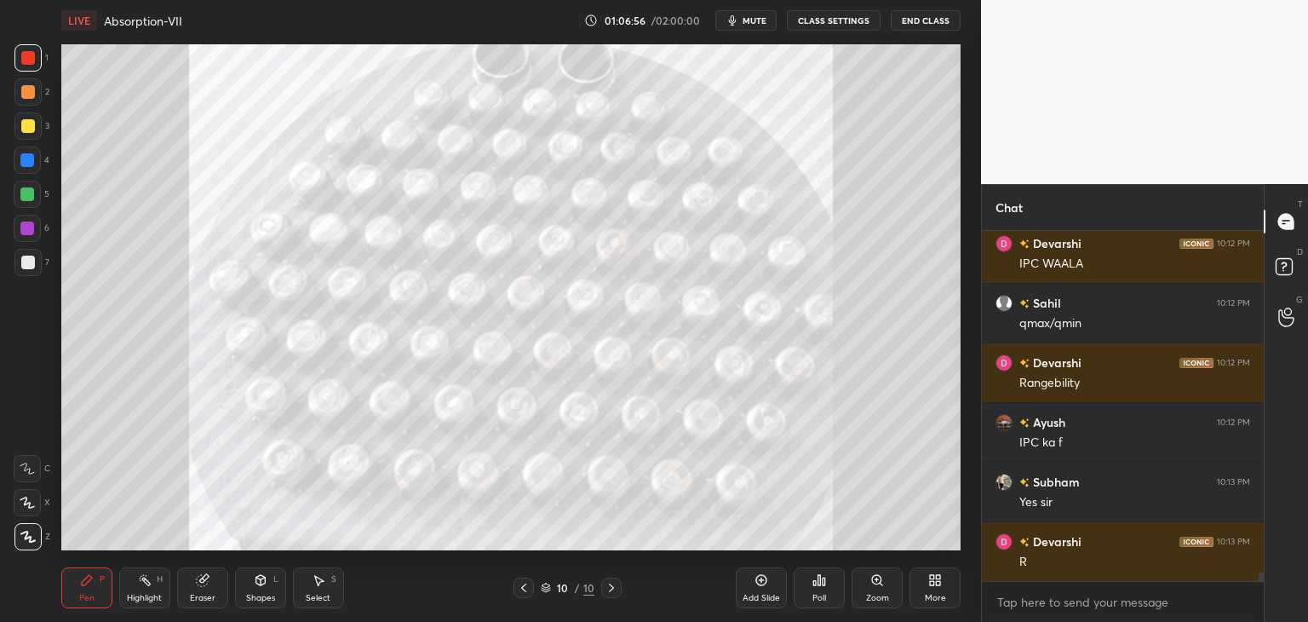
click at [762, 589] on div "Add Slide" at bounding box center [761, 587] width 51 height 41
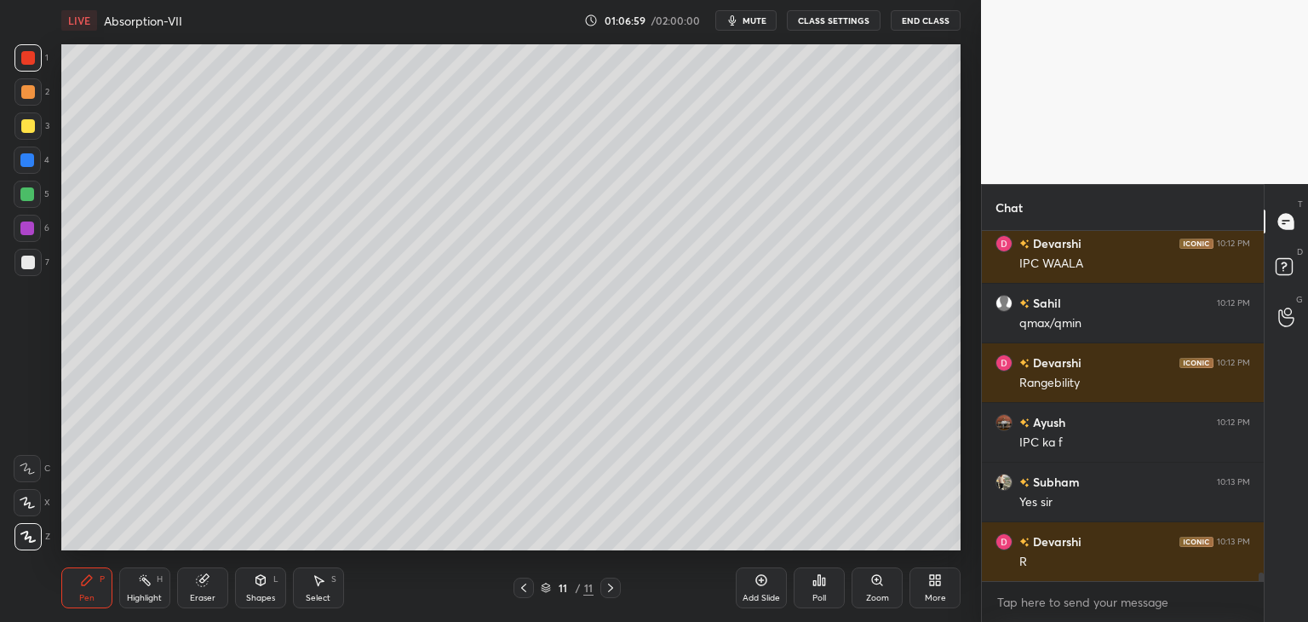
scroll to position [13476, 0]
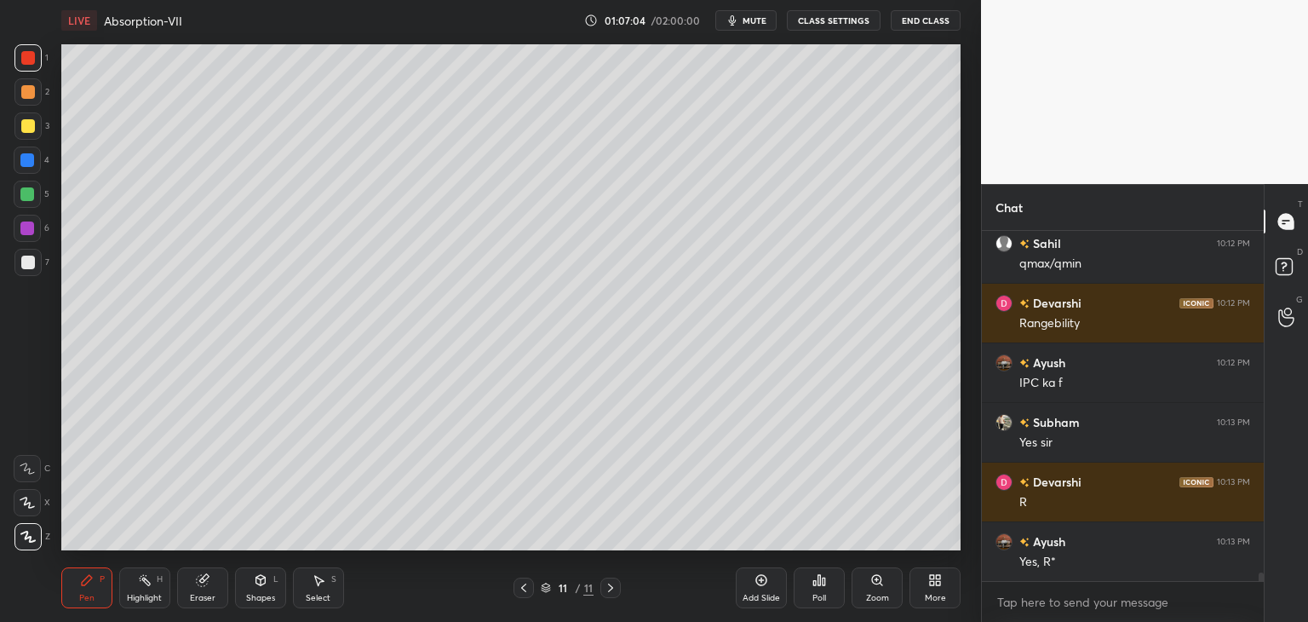
click at [32, 263] on div at bounding box center [28, 263] width 14 height 14
click at [753, 595] on div "Add Slide" at bounding box center [761, 598] width 37 height 9
click at [256, 584] on icon at bounding box center [261, 580] width 14 height 14
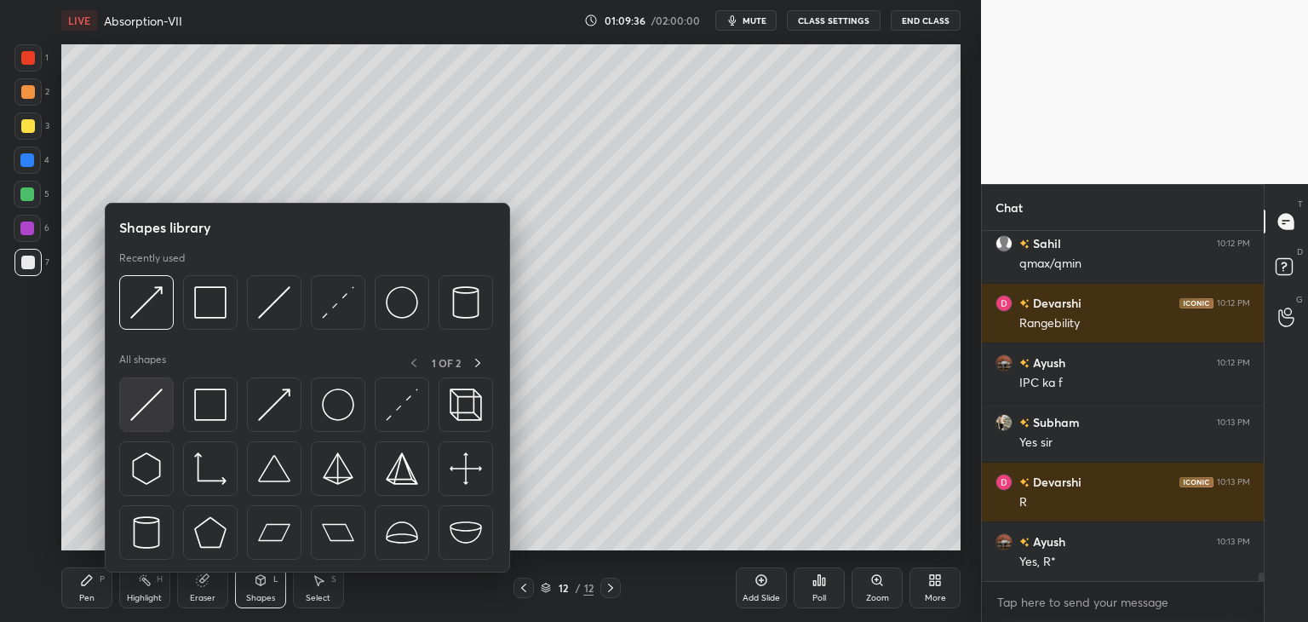
click at [146, 407] on img at bounding box center [146, 404] width 32 height 32
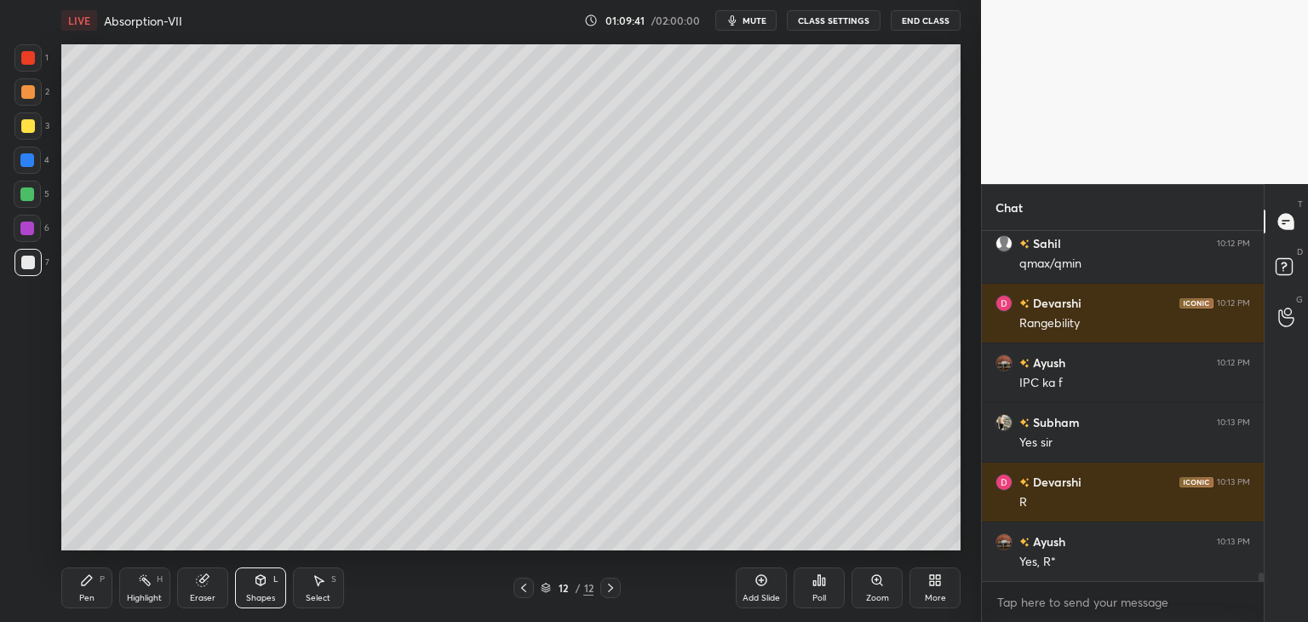
click at [87, 602] on div "Pen" at bounding box center [86, 598] width 15 height 9
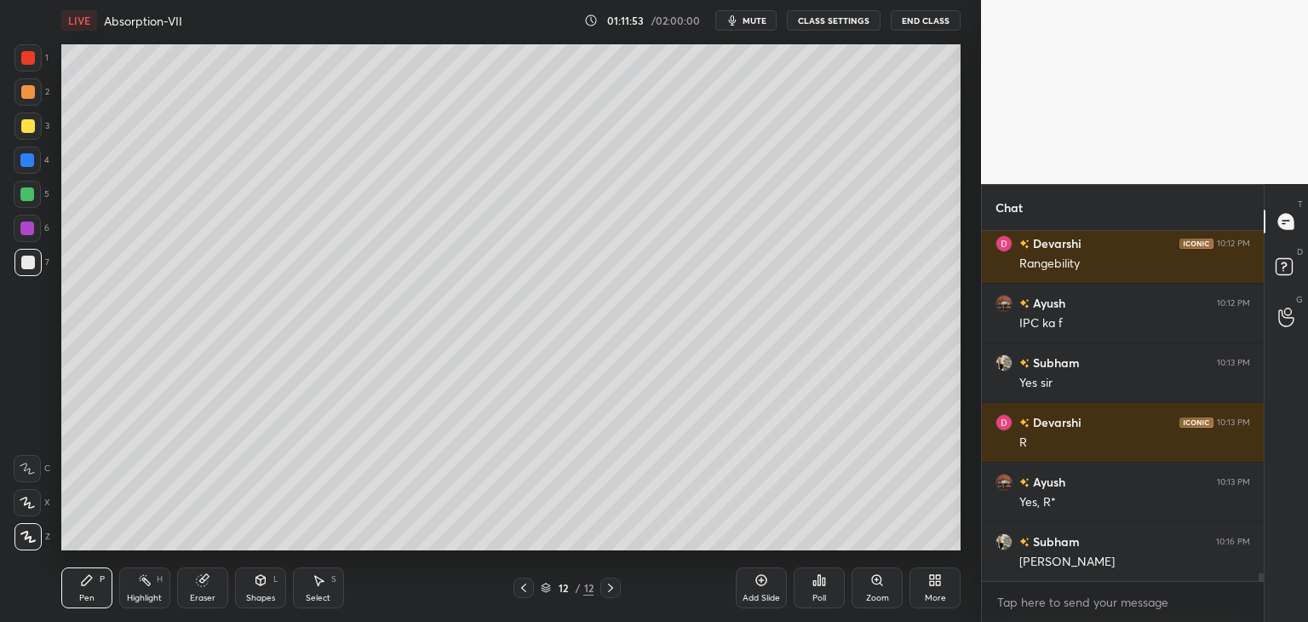
click at [761, 591] on div "Add Slide" at bounding box center [761, 587] width 51 height 41
click at [261, 589] on div "Shapes L" at bounding box center [260, 587] width 51 height 41
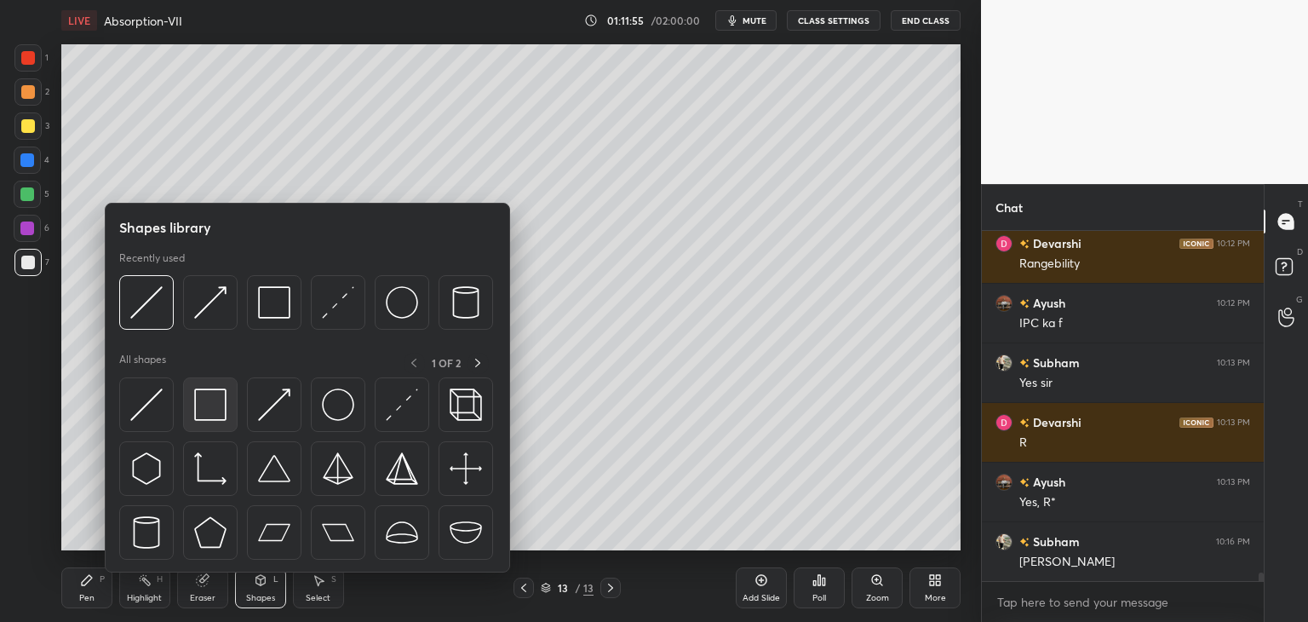
click at [205, 417] on img at bounding box center [210, 404] width 32 height 32
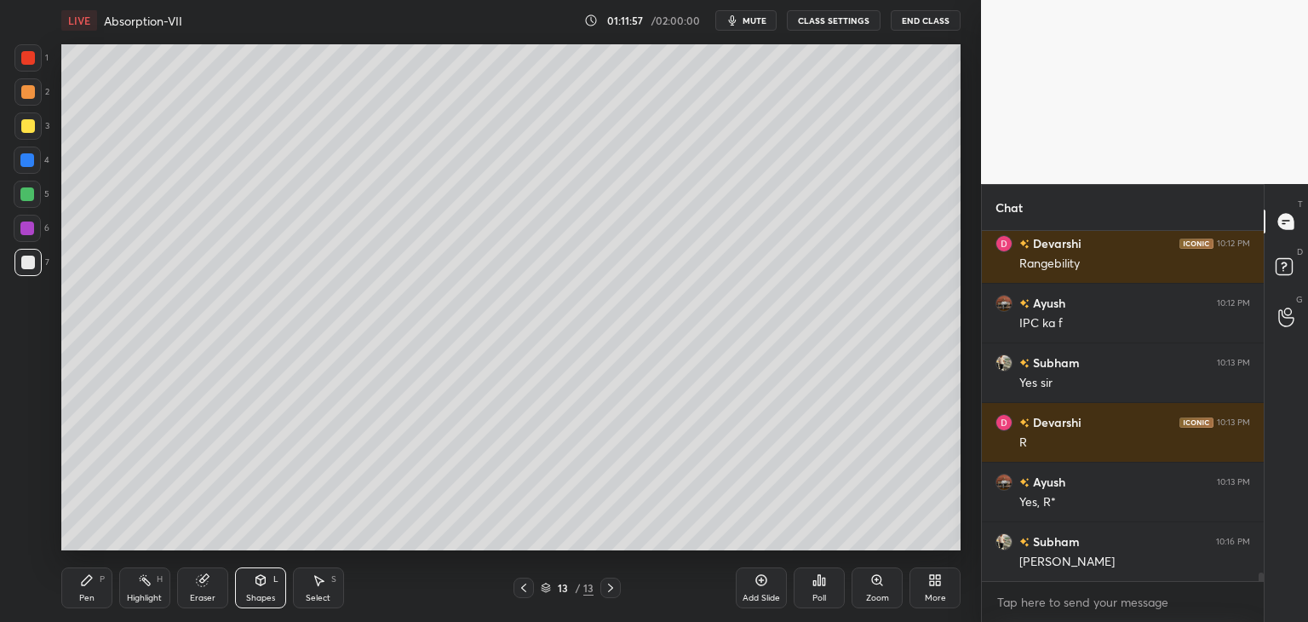
click at [262, 601] on div "Shapes" at bounding box center [260, 598] width 29 height 9
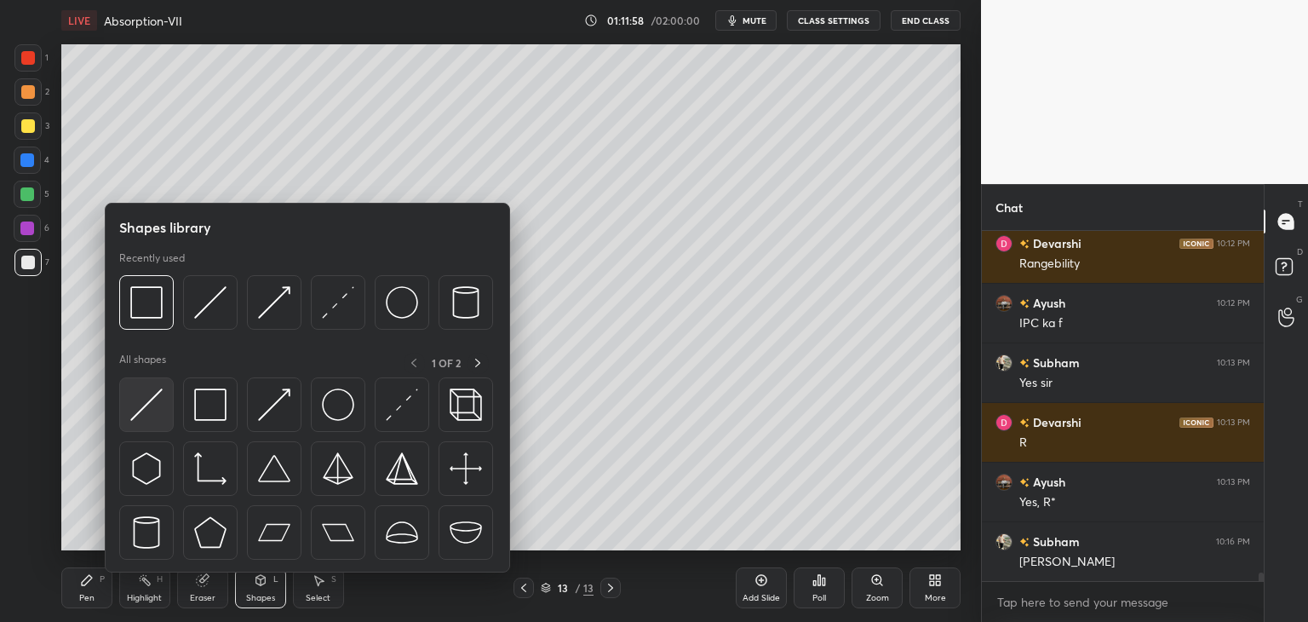
click at [143, 413] on img at bounding box center [146, 404] width 32 height 32
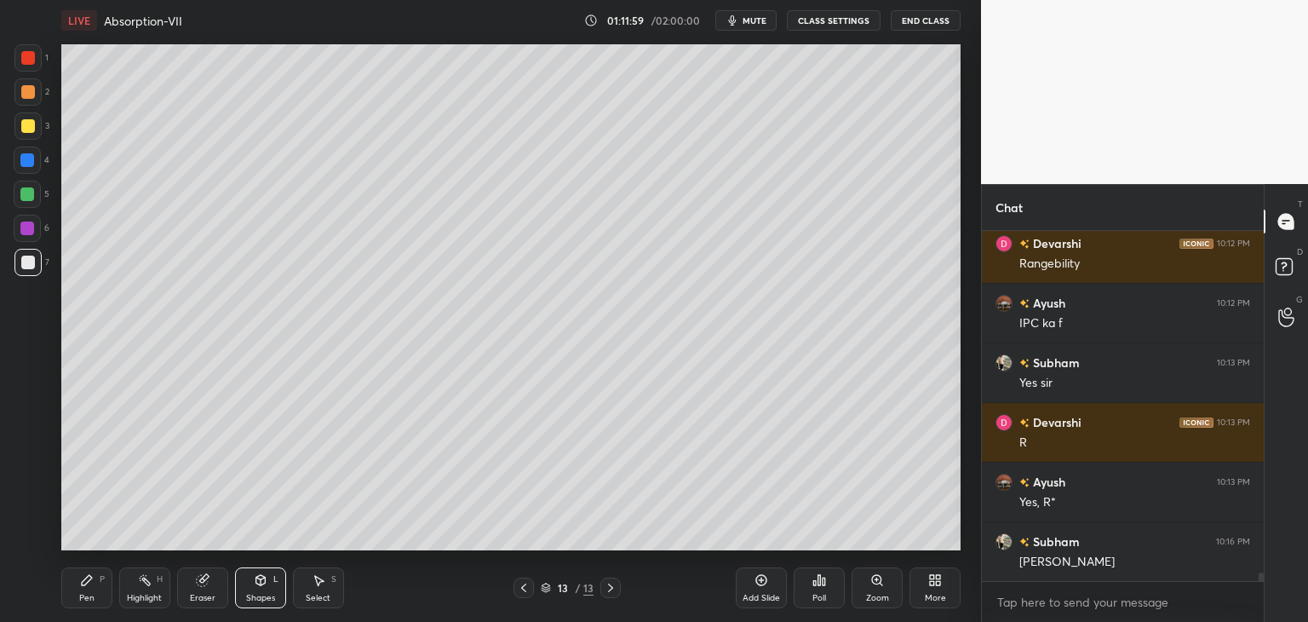
scroll to position [13595, 0]
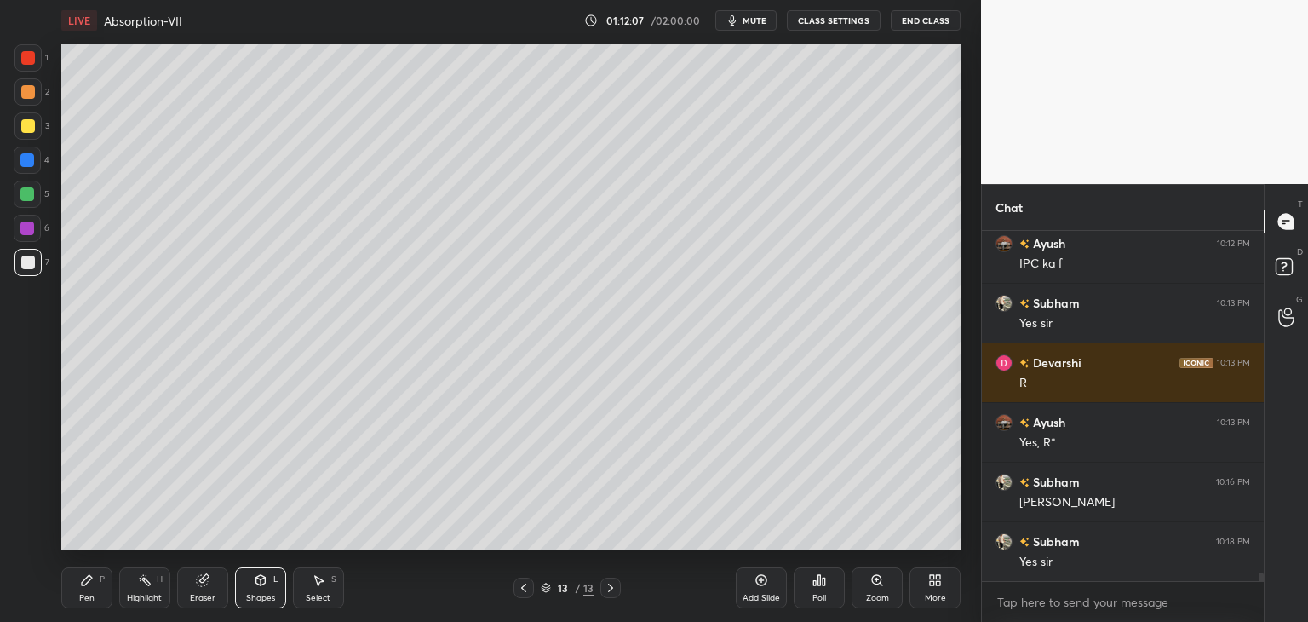
click at [89, 589] on div "Pen P" at bounding box center [86, 587] width 51 height 41
click at [27, 127] on div at bounding box center [28, 126] width 14 height 14
click at [263, 595] on div "Shapes" at bounding box center [260, 598] width 29 height 9
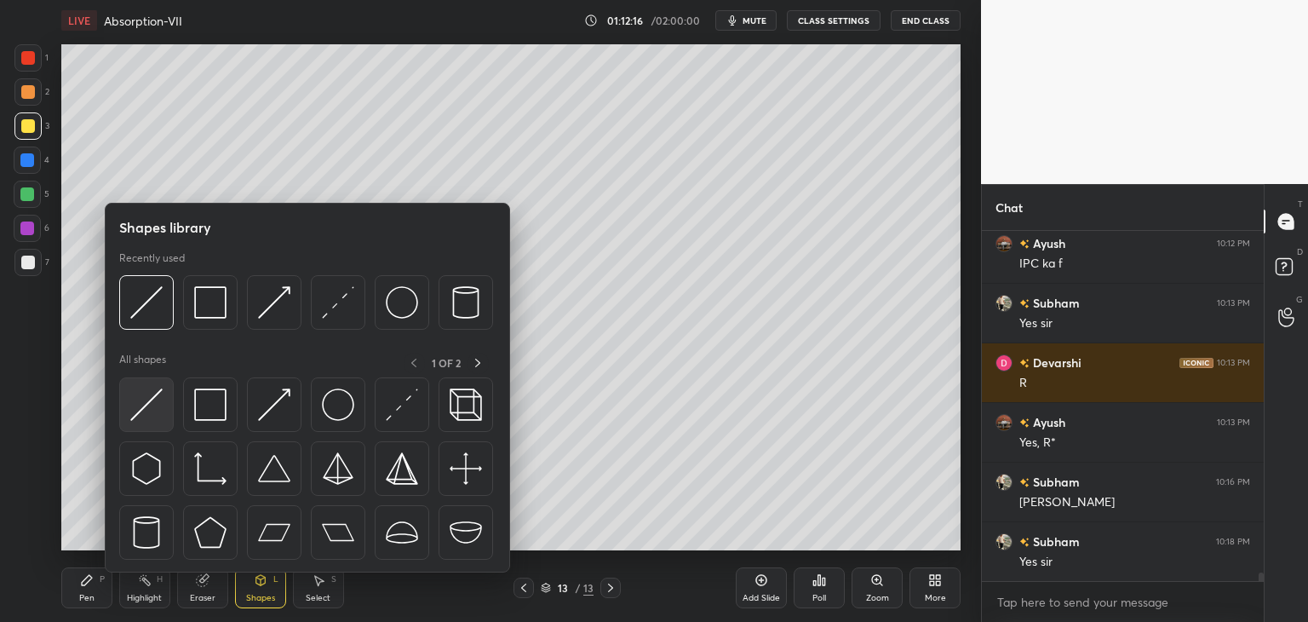
click at [144, 413] on img at bounding box center [146, 404] width 32 height 32
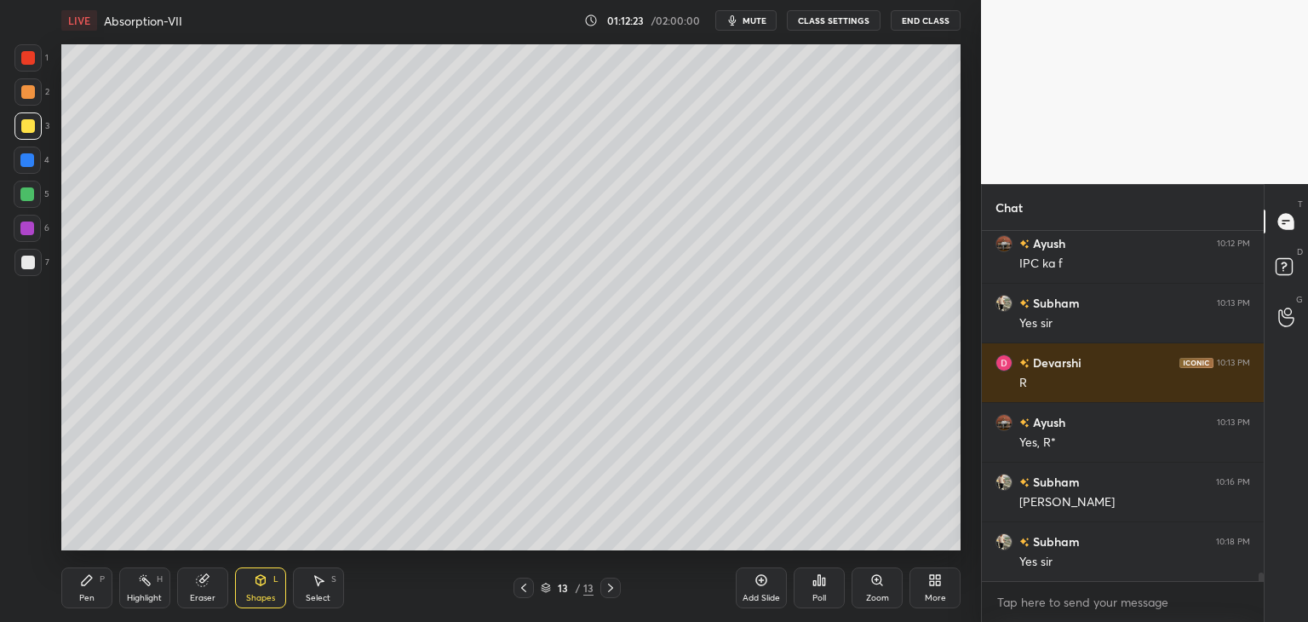
click at [79, 596] on div "Pen" at bounding box center [86, 598] width 15 height 9
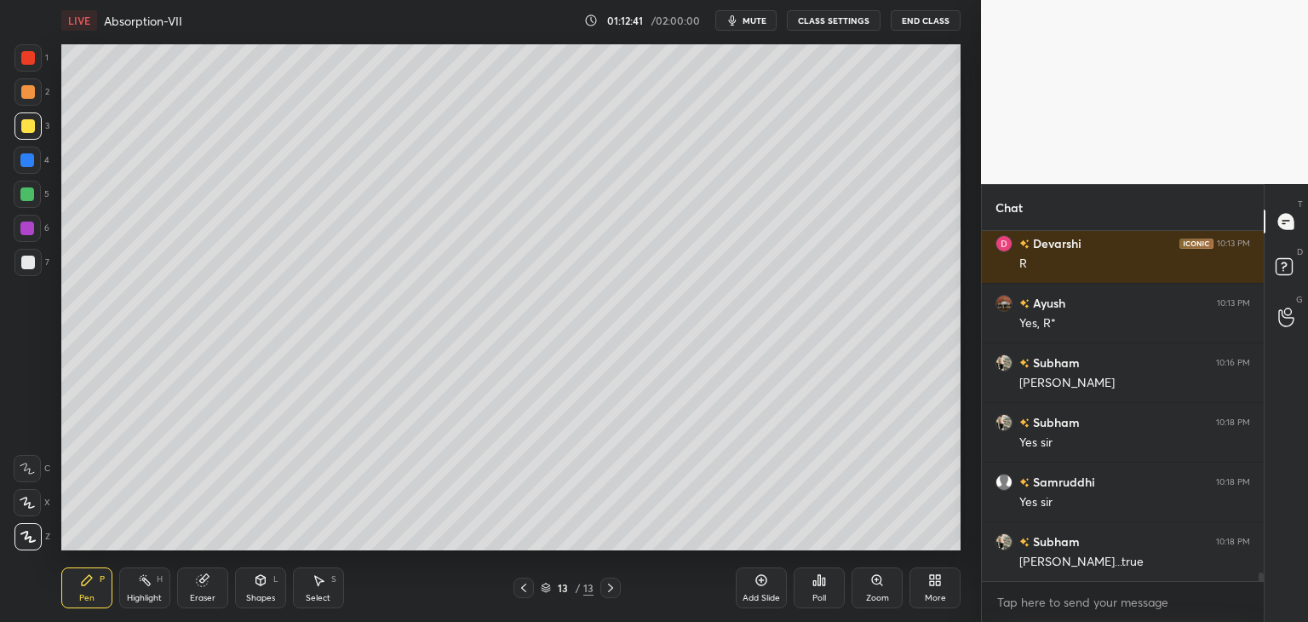
scroll to position [13755, 0]
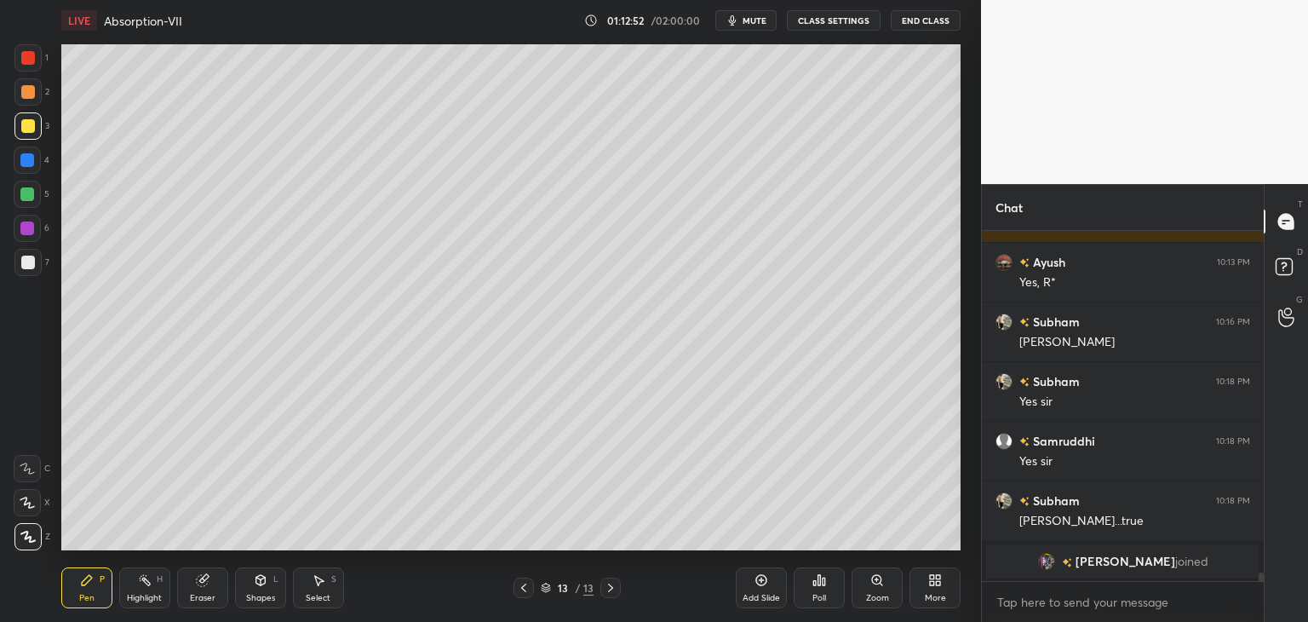
click at [27, 91] on div at bounding box center [28, 92] width 14 height 14
click at [30, 60] on div at bounding box center [28, 58] width 14 height 14
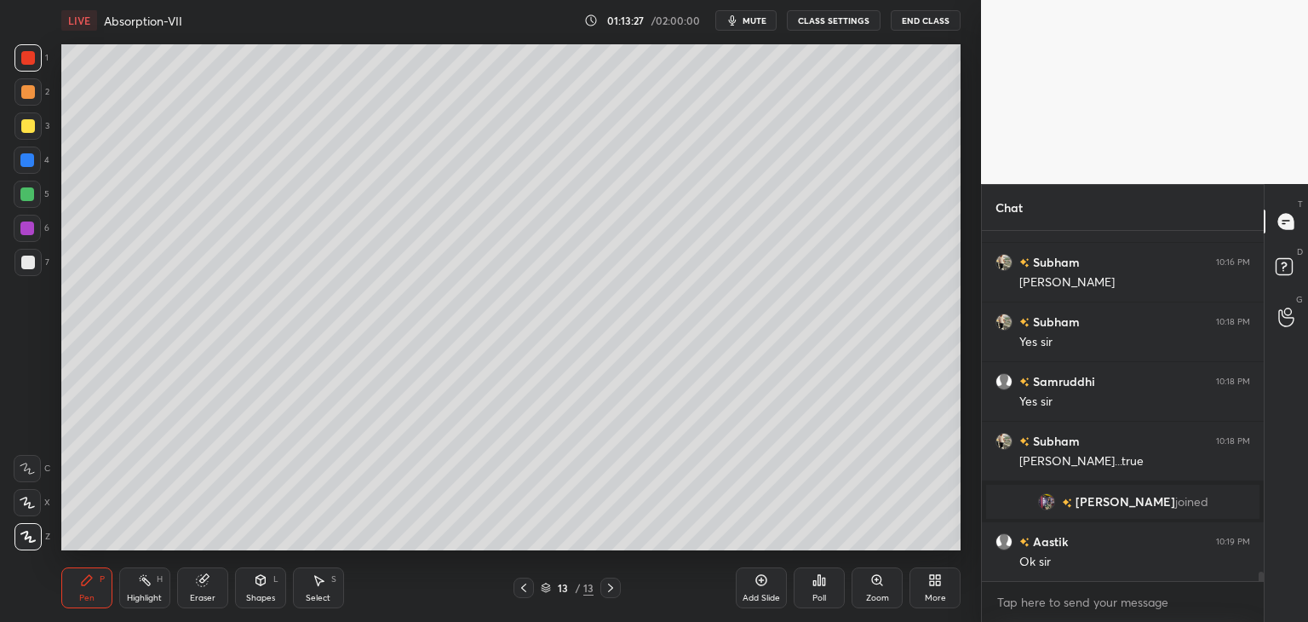
click at [211, 602] on div "Eraser" at bounding box center [203, 598] width 26 height 9
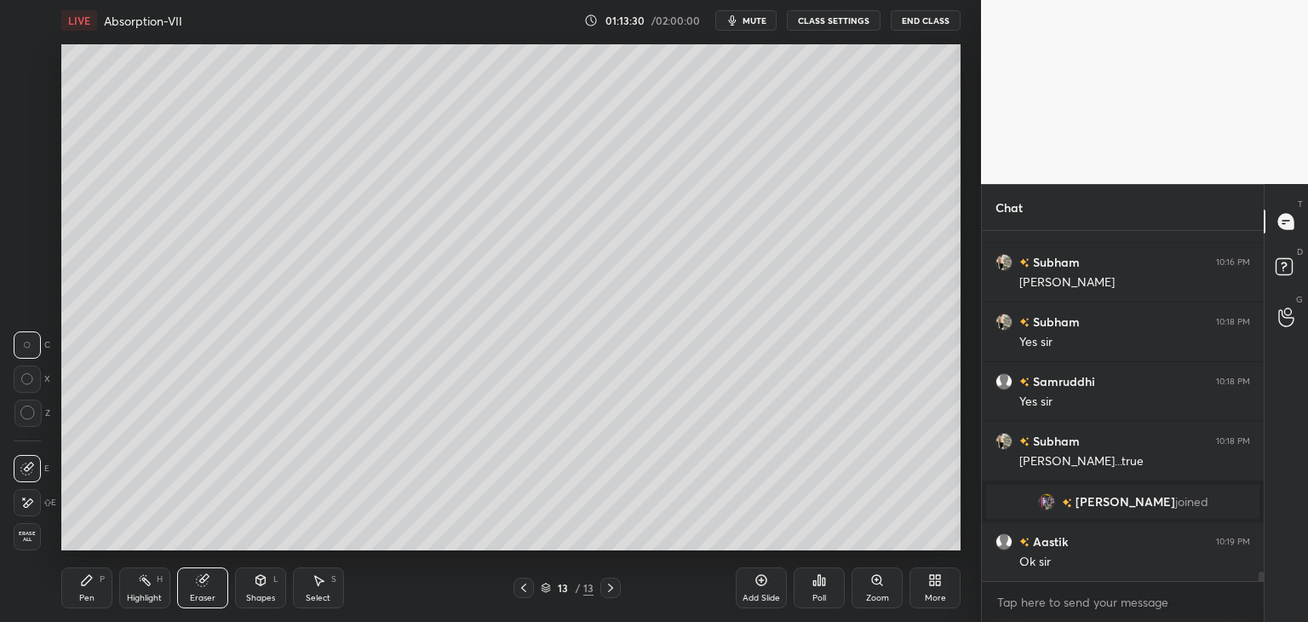
click at [104, 597] on div "Pen P" at bounding box center [86, 587] width 51 height 41
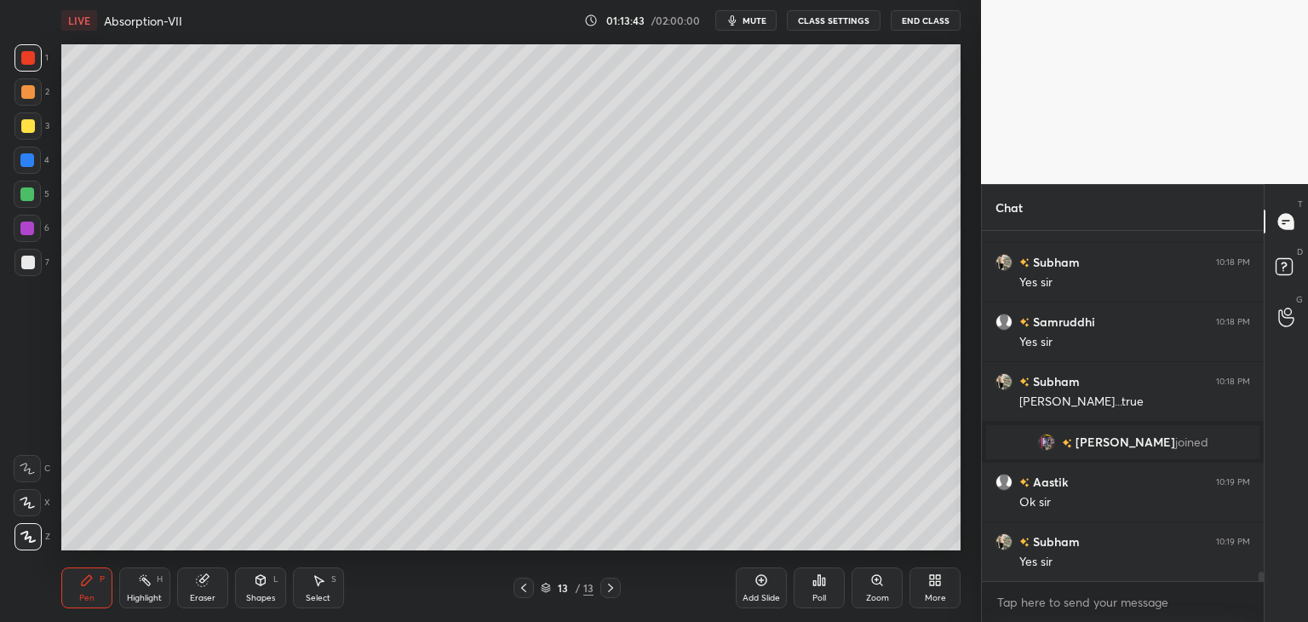
scroll to position [13294, 0]
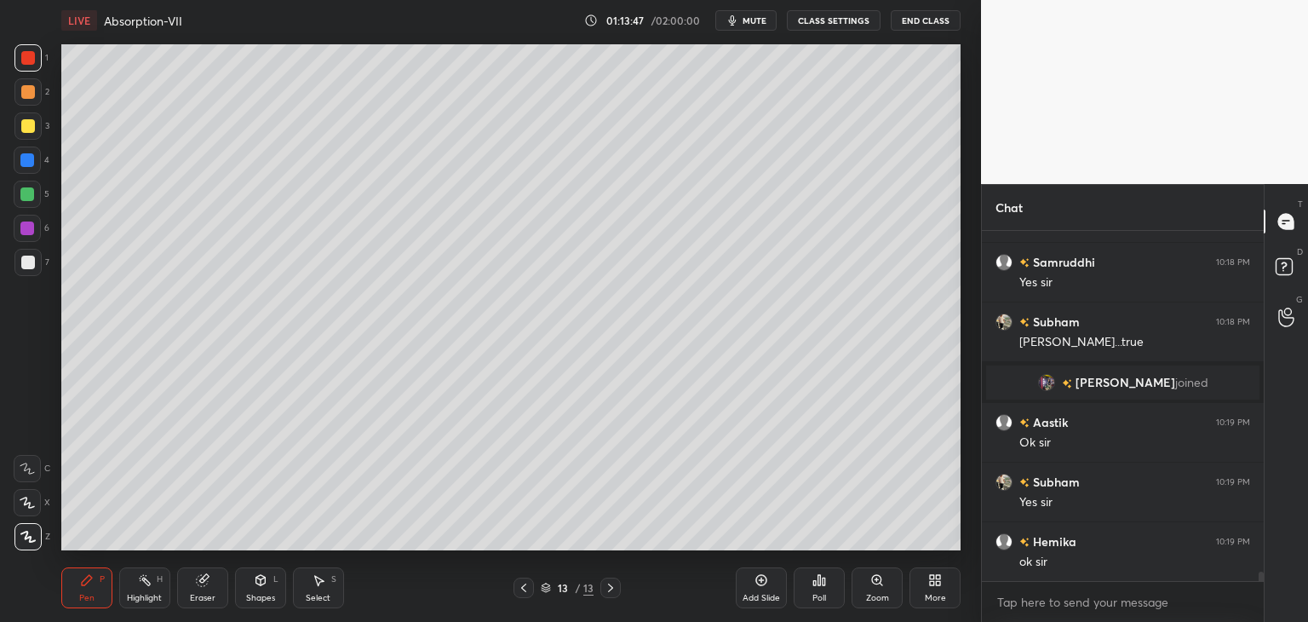
click at [528, 601] on div "Pen P Highlight H Eraser Shapes L Select S 13 / 13 Add Slide Poll Zoom More" at bounding box center [511, 588] width 900 height 68
click at [522, 593] on icon at bounding box center [524, 588] width 14 height 14
click at [526, 594] on icon at bounding box center [524, 588] width 14 height 14
click at [528, 588] on icon at bounding box center [524, 588] width 14 height 14
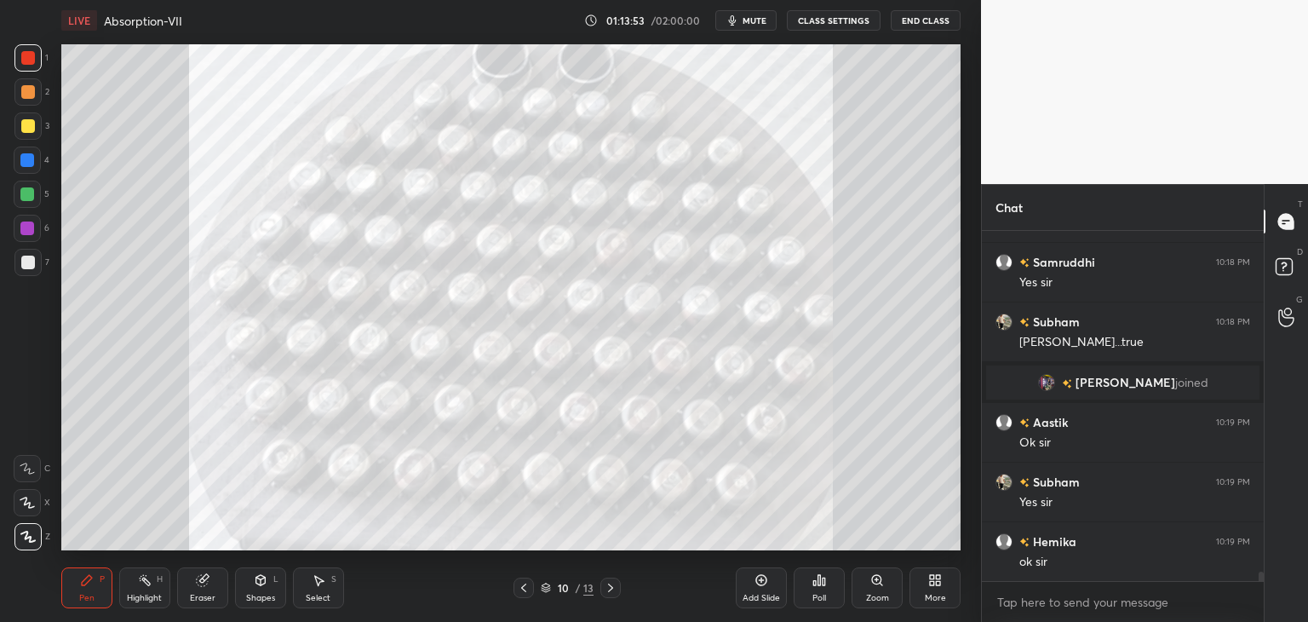
click at [607, 590] on icon at bounding box center [611, 588] width 14 height 14
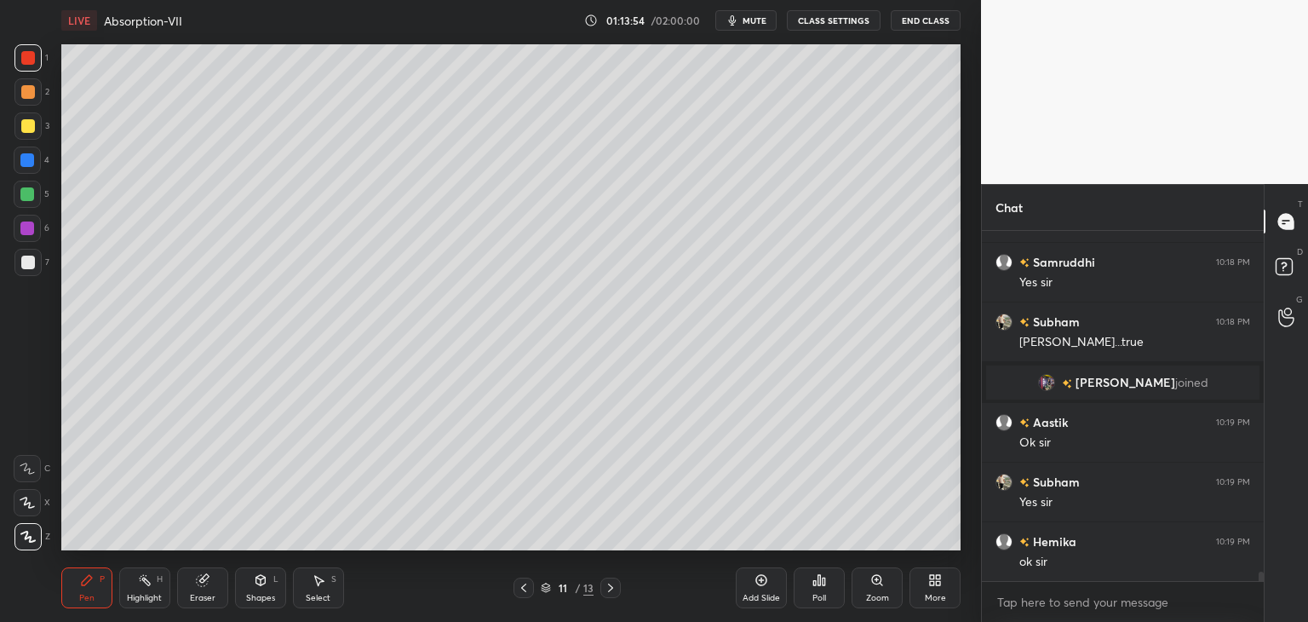
click at [612, 588] on icon at bounding box center [610, 588] width 5 height 9
click at [528, 592] on icon at bounding box center [524, 588] width 14 height 14
click at [529, 597] on div at bounding box center [524, 588] width 20 height 20
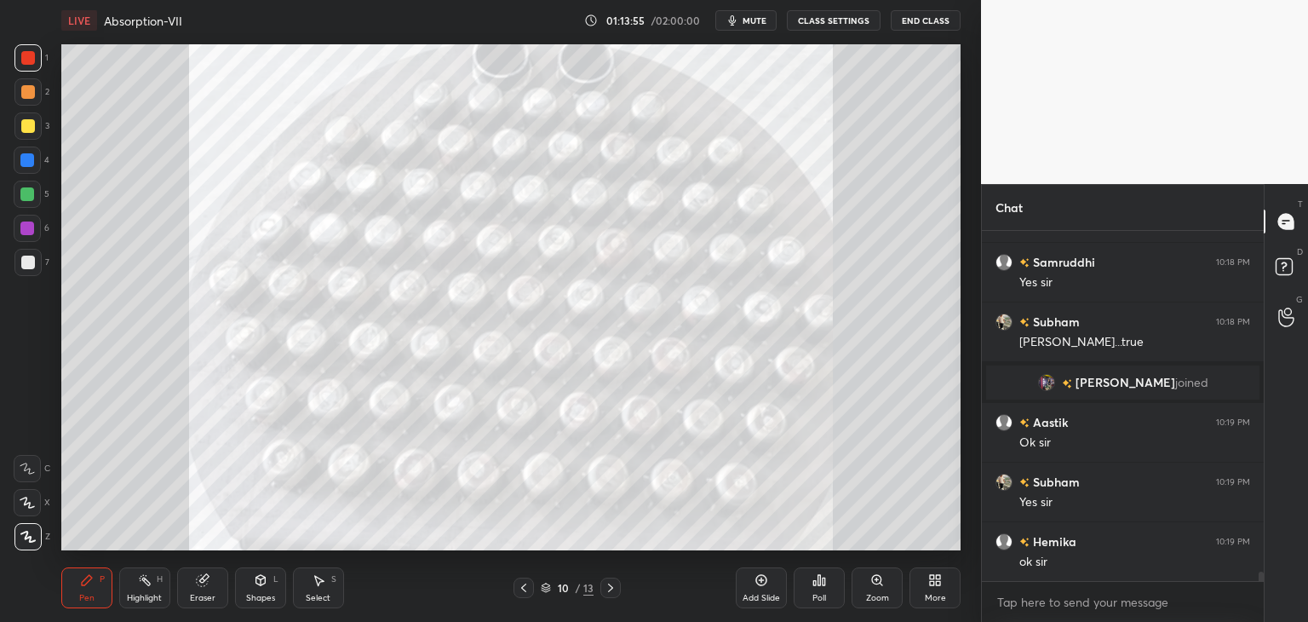
click at [525, 595] on div at bounding box center [524, 588] width 20 height 20
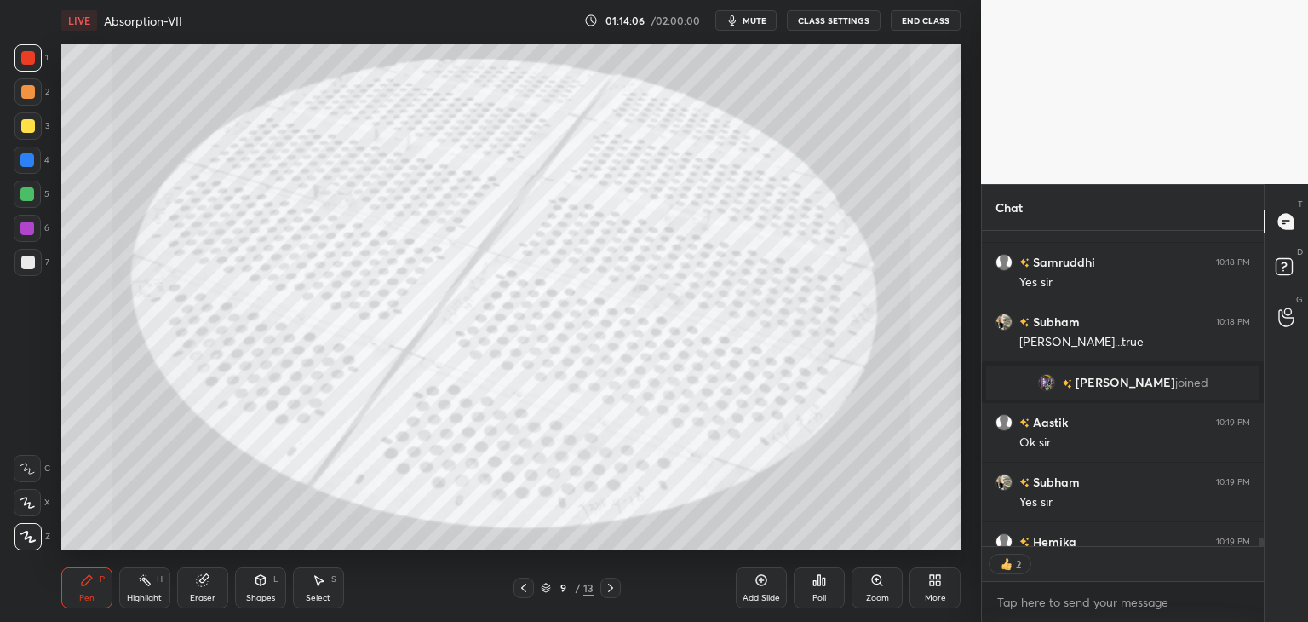
scroll to position [13387, 0]
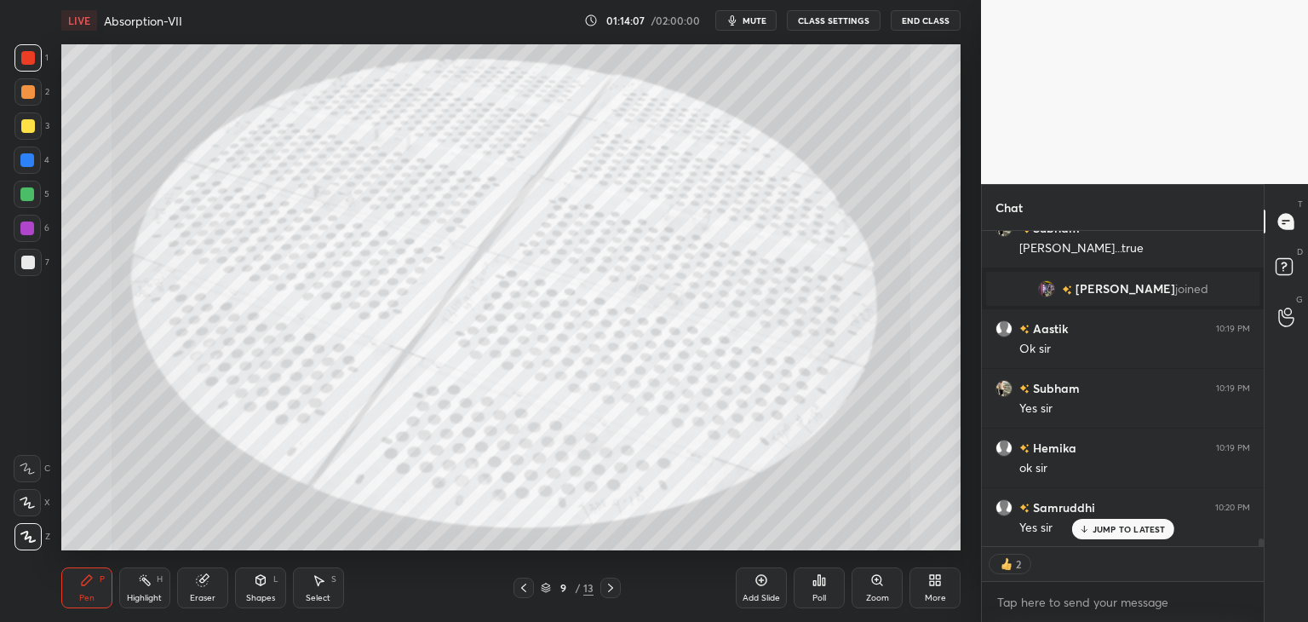
click at [525, 590] on icon at bounding box center [523, 588] width 5 height 9
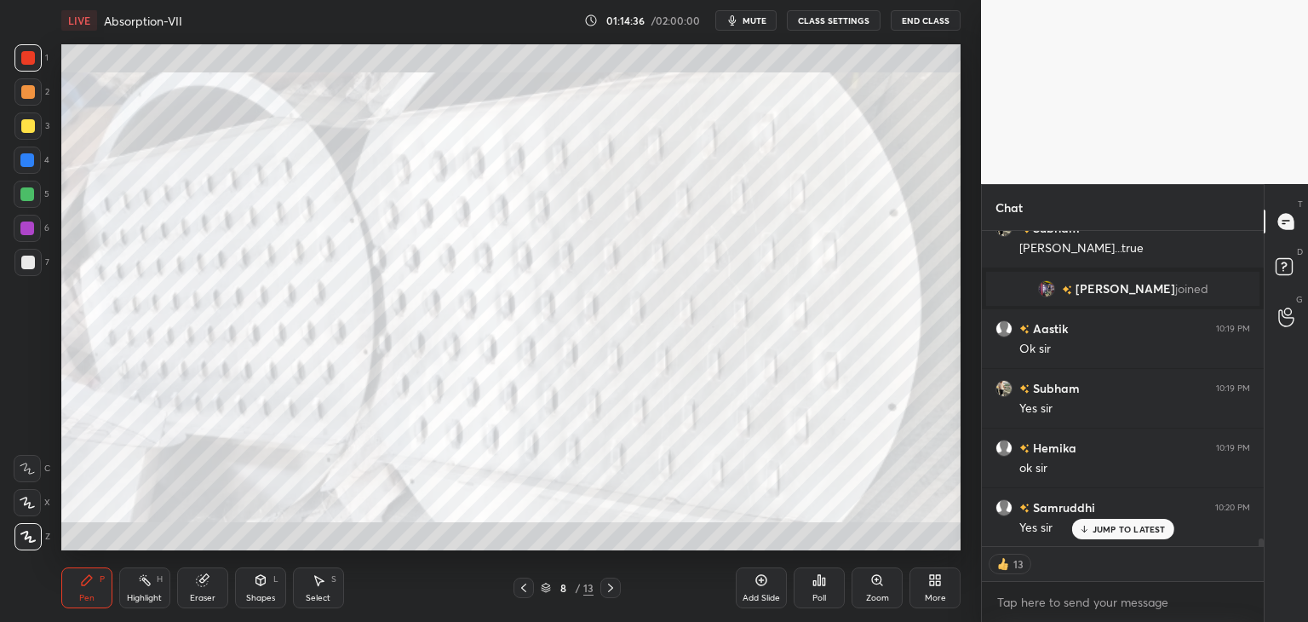
type textarea "x"
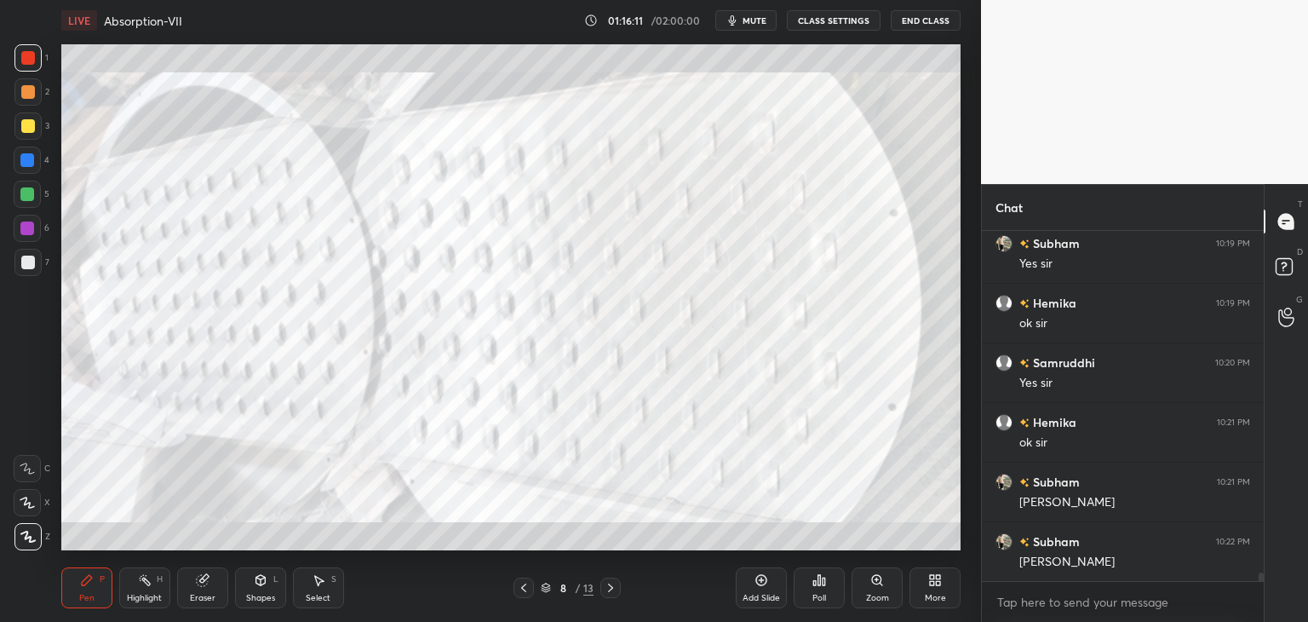
scroll to position [13592, 0]
click at [611, 589] on icon at bounding box center [611, 588] width 14 height 14
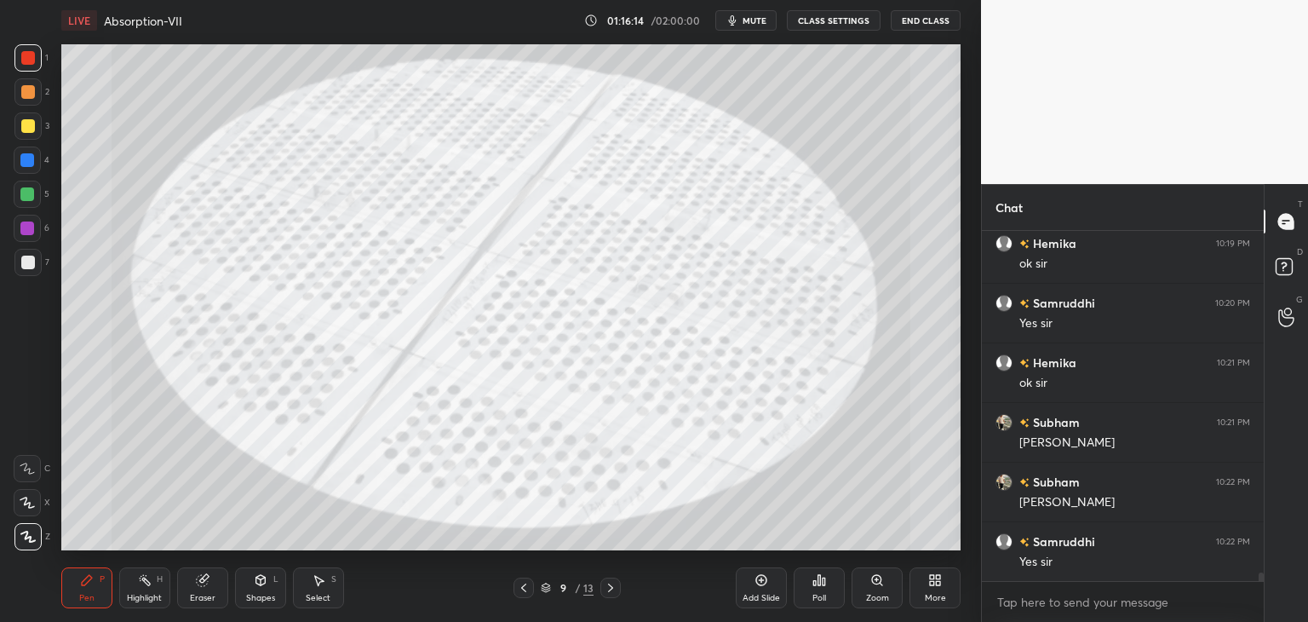
click at [610, 587] on icon at bounding box center [611, 588] width 14 height 14
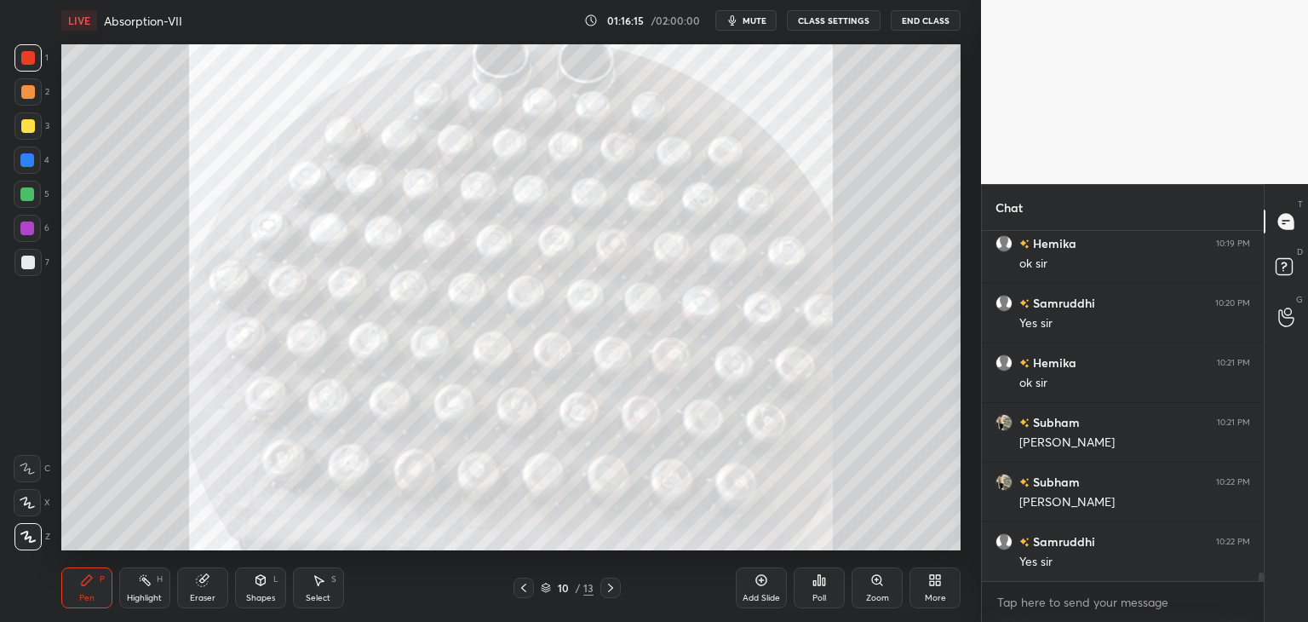
click at [609, 590] on icon at bounding box center [611, 588] width 14 height 14
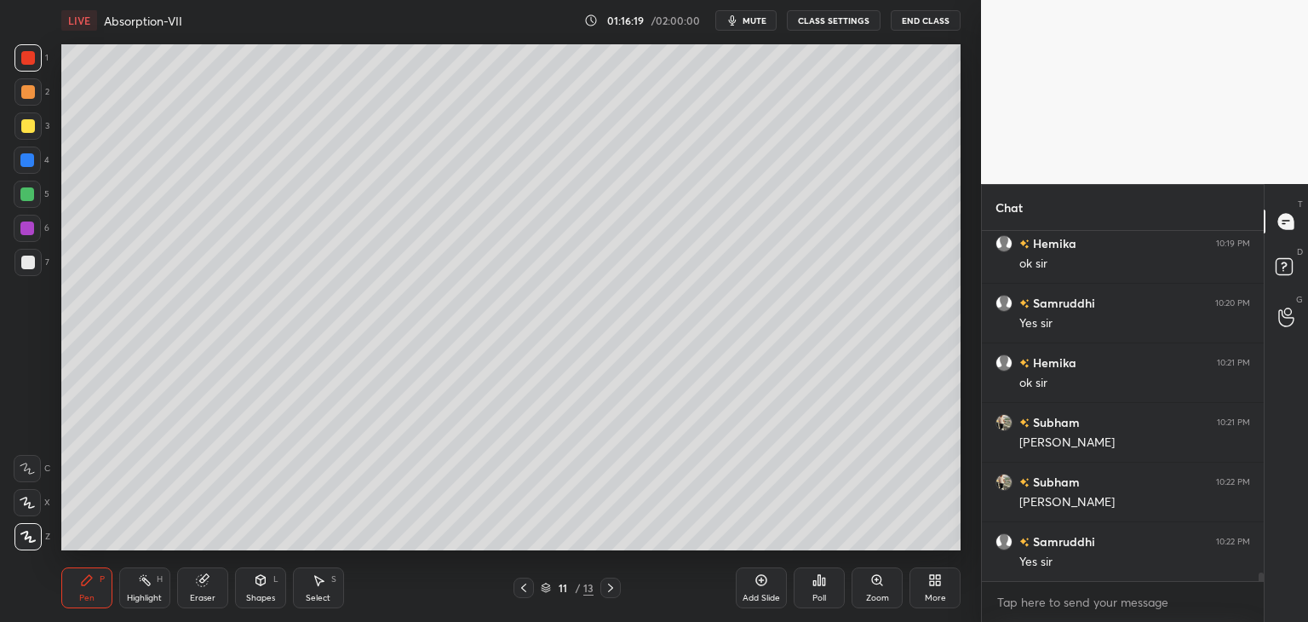
click at [612, 594] on icon at bounding box center [611, 588] width 14 height 14
click at [748, 590] on div "Add Slide" at bounding box center [761, 587] width 51 height 41
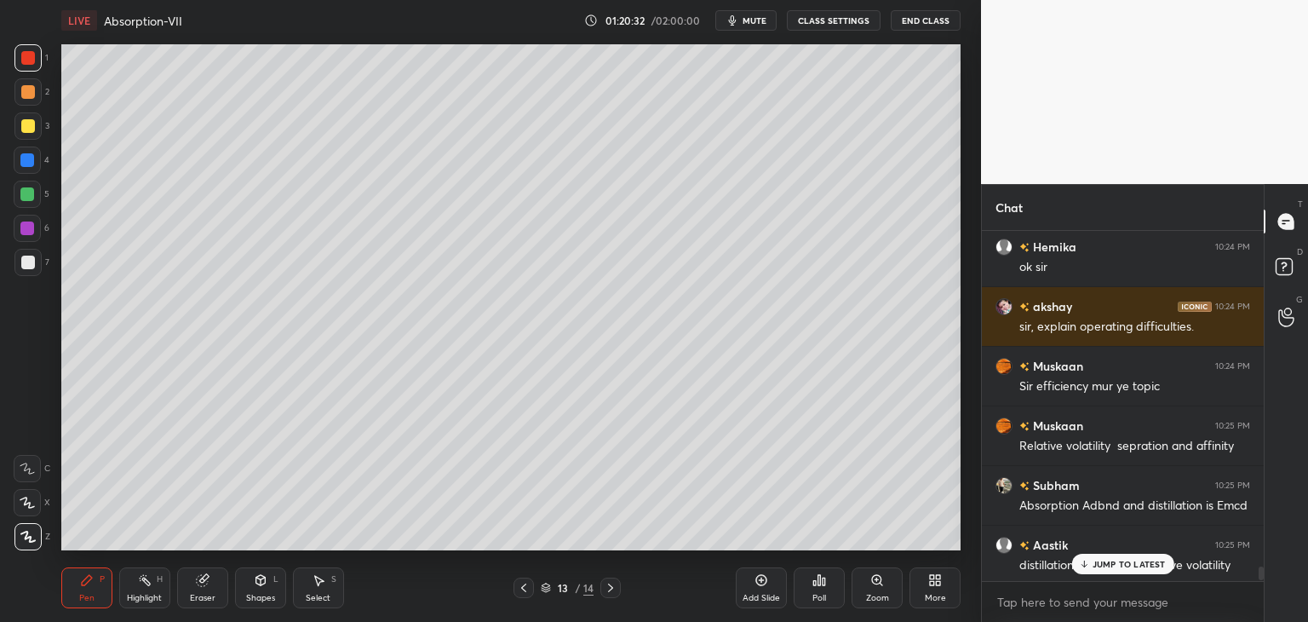
scroll to position [14427, 0]
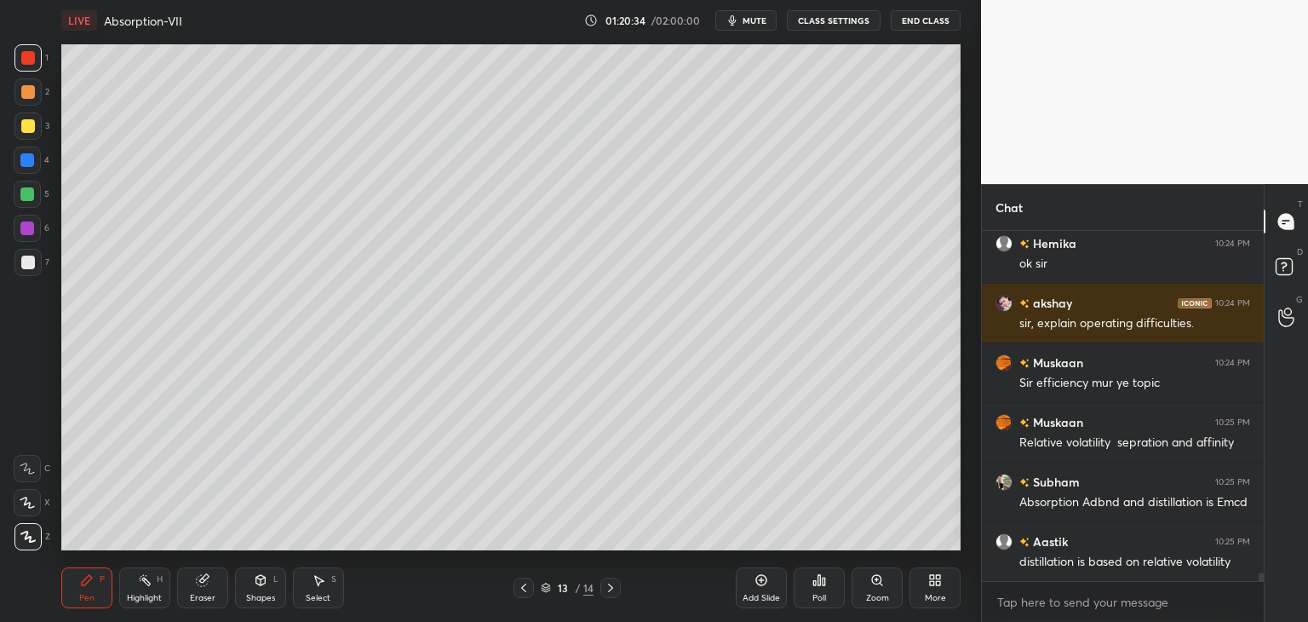
click at [30, 124] on div at bounding box center [28, 126] width 14 height 14
click at [27, 93] on div at bounding box center [28, 92] width 14 height 14
click at [26, 70] on div at bounding box center [27, 57] width 27 height 27
click at [25, 509] on icon at bounding box center [27, 503] width 15 height 12
click at [29, 474] on div at bounding box center [27, 468] width 27 height 27
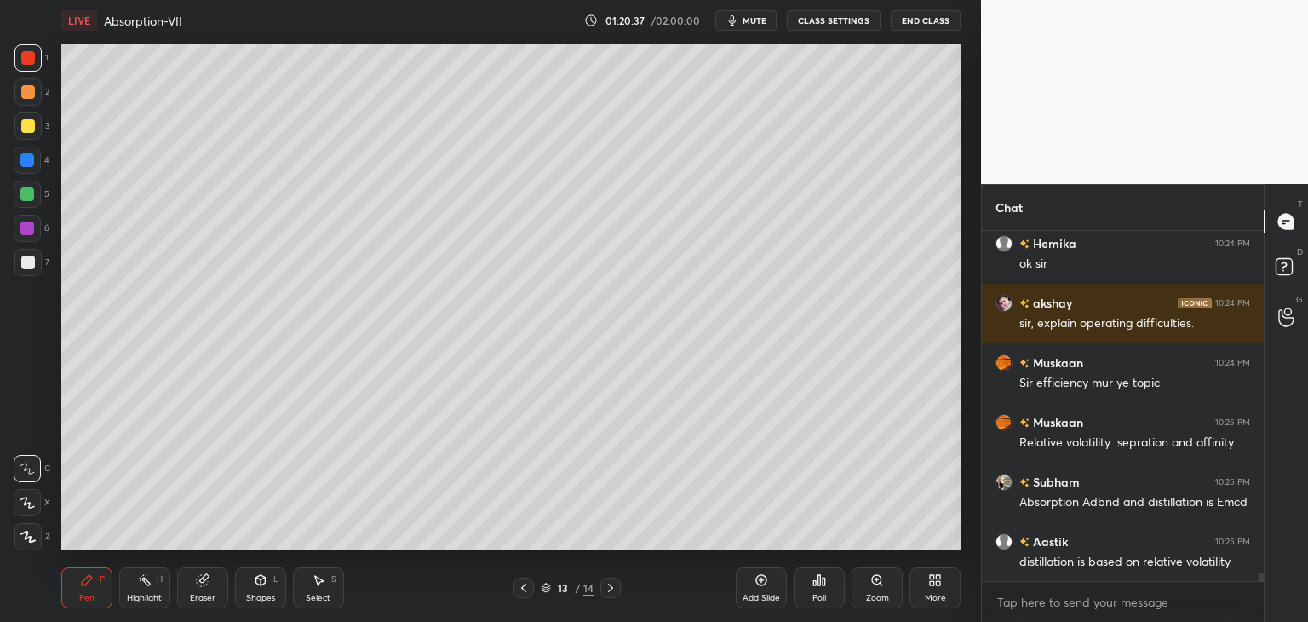
click at [26, 509] on div at bounding box center [27, 502] width 27 height 27
click at [29, 536] on icon at bounding box center [27, 537] width 15 height 12
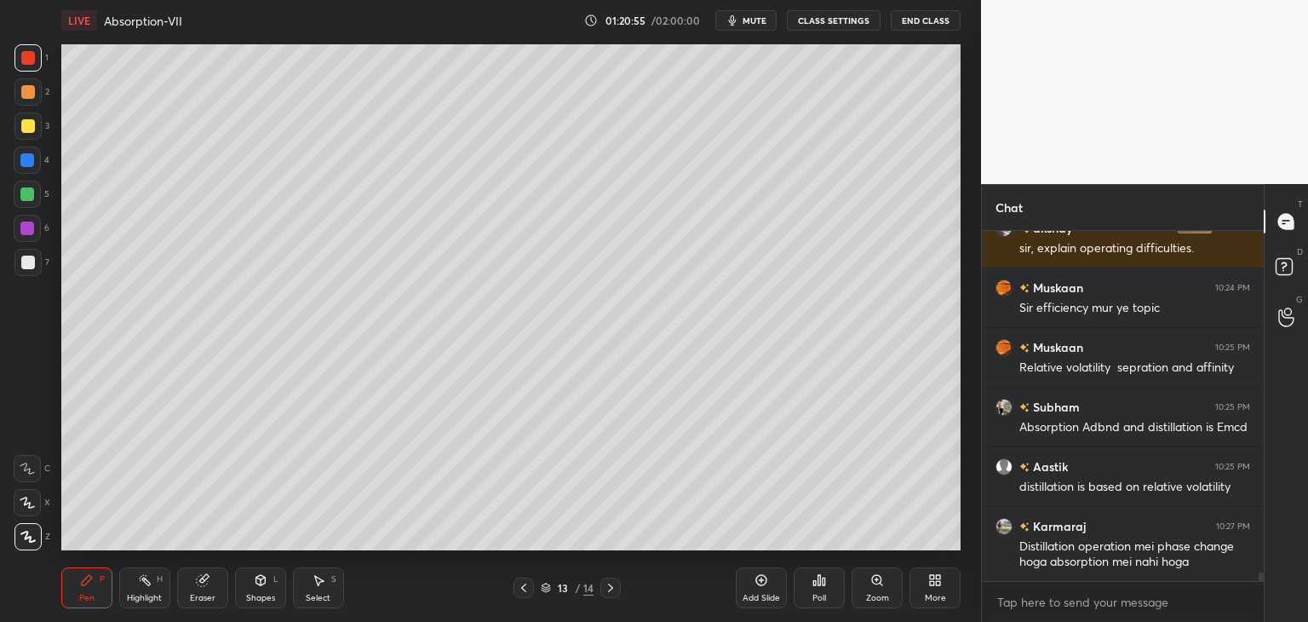
click at [27, 134] on div at bounding box center [27, 125] width 27 height 27
click at [19, 92] on div at bounding box center [27, 91] width 27 height 27
click at [29, 62] on div at bounding box center [28, 58] width 14 height 14
click at [23, 106] on div "2" at bounding box center [31, 95] width 35 height 34
click at [27, 137] on div at bounding box center [27, 125] width 27 height 27
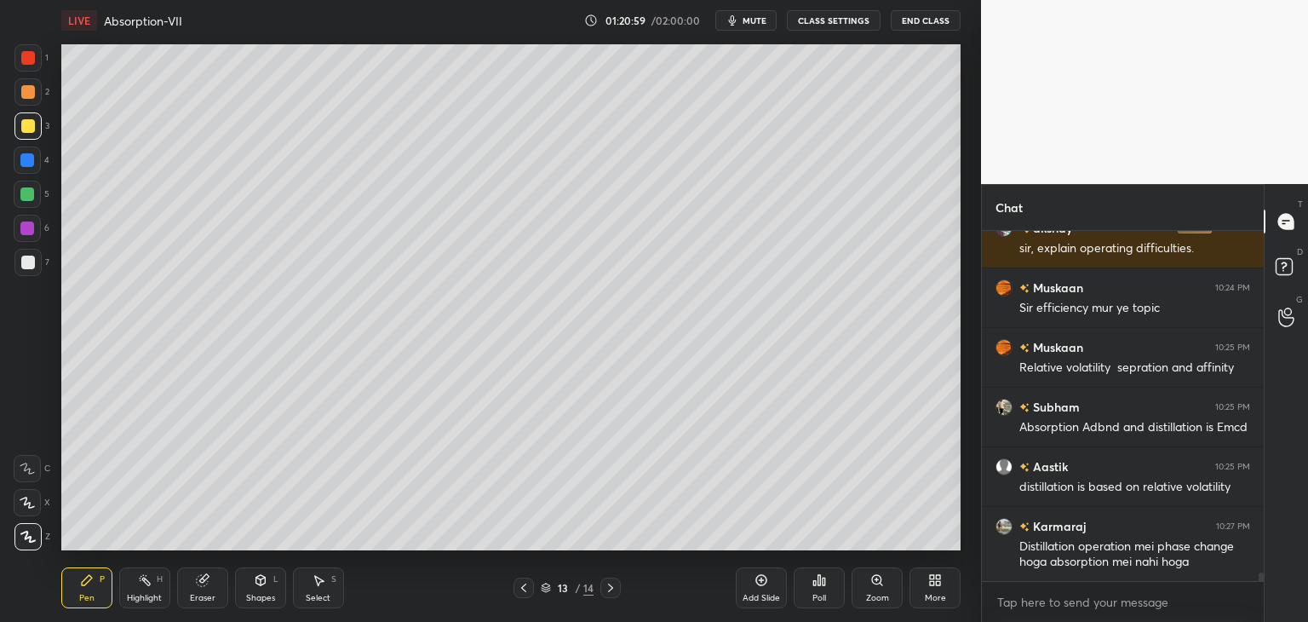
click at [26, 165] on div at bounding box center [27, 160] width 14 height 14
click at [36, 197] on div at bounding box center [27, 194] width 27 height 27
click at [31, 234] on div at bounding box center [27, 228] width 14 height 14
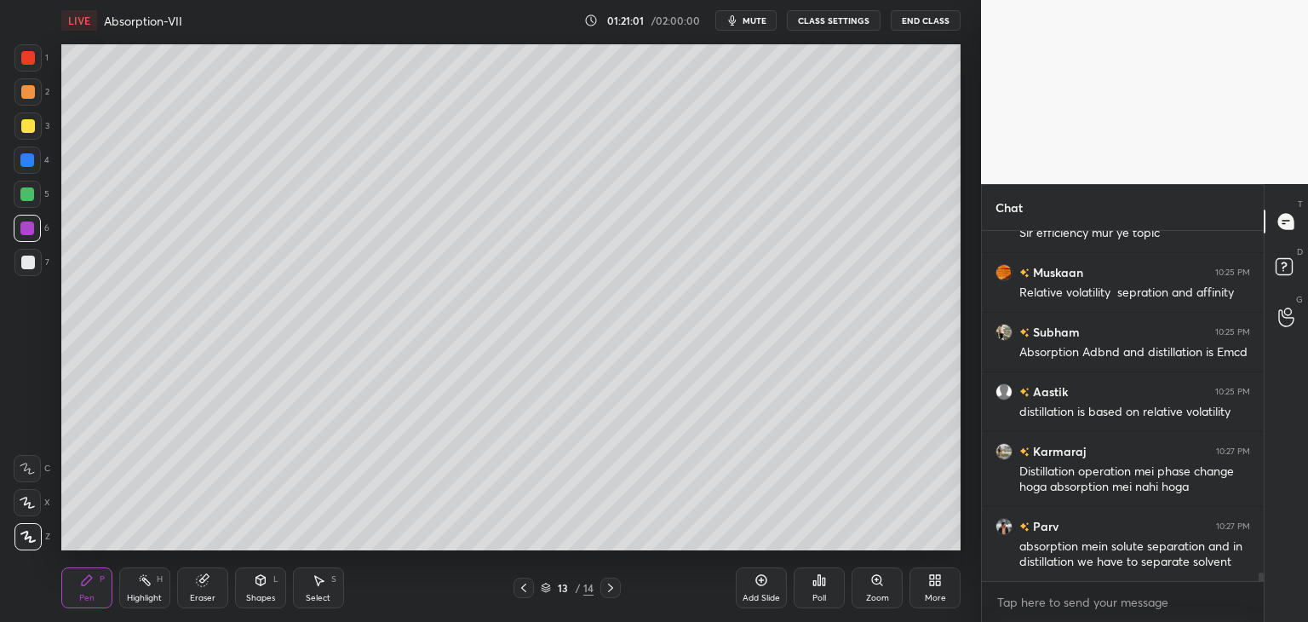
click at [31, 267] on div at bounding box center [28, 263] width 14 height 14
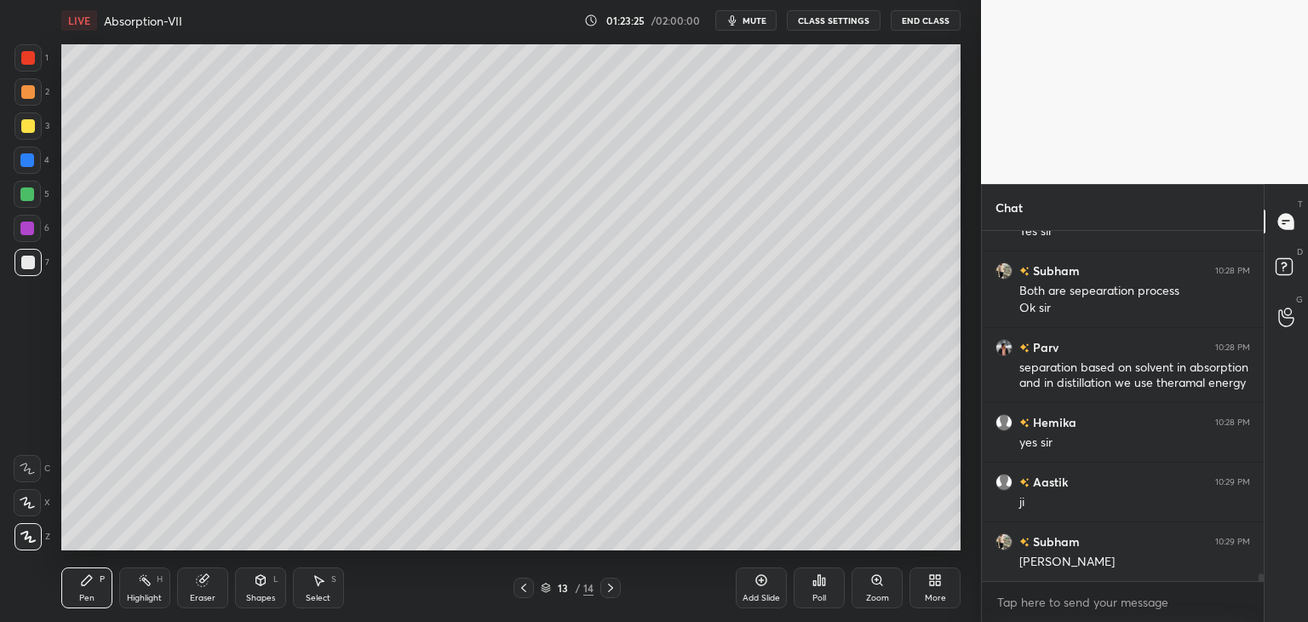
scroll to position [15026, 0]
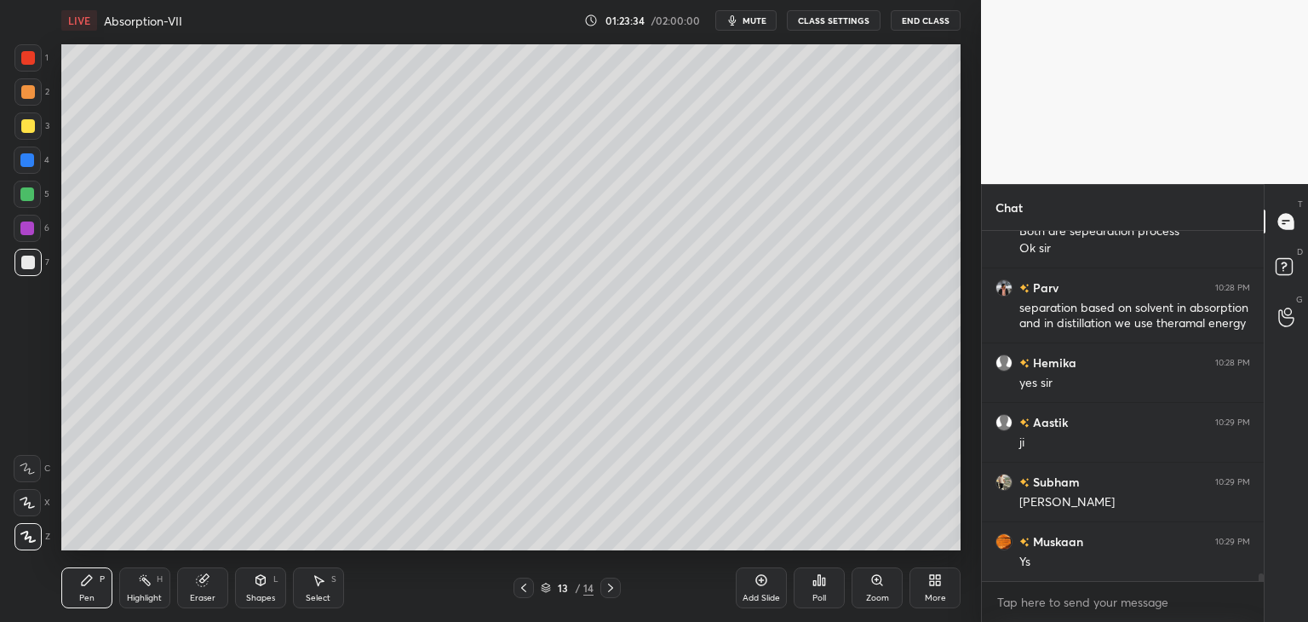
click at [259, 589] on div "Shapes L" at bounding box center [260, 587] width 51 height 41
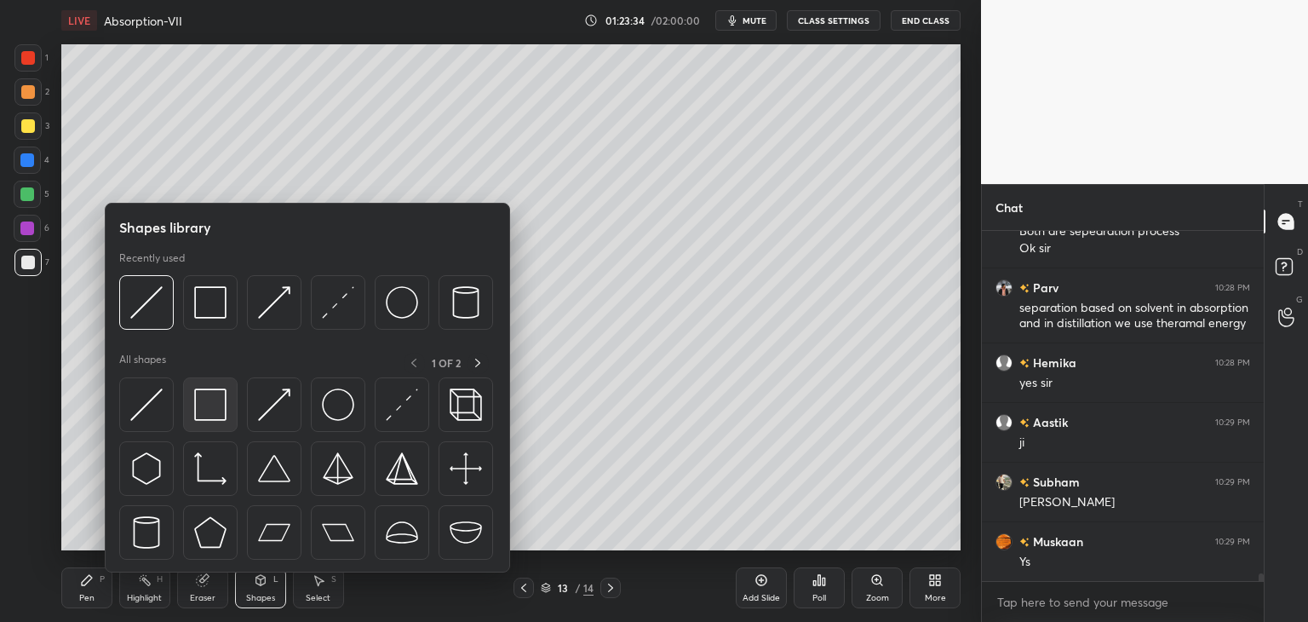
click at [212, 420] on div at bounding box center [210, 404] width 55 height 55
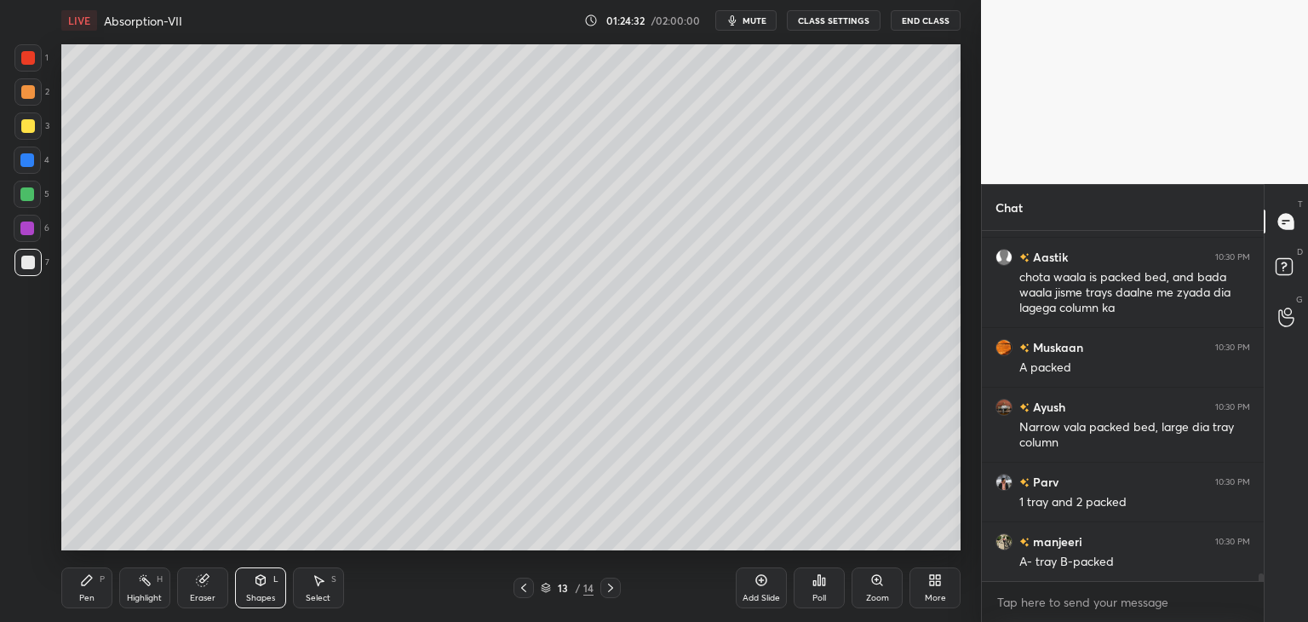
scroll to position [15430, 0]
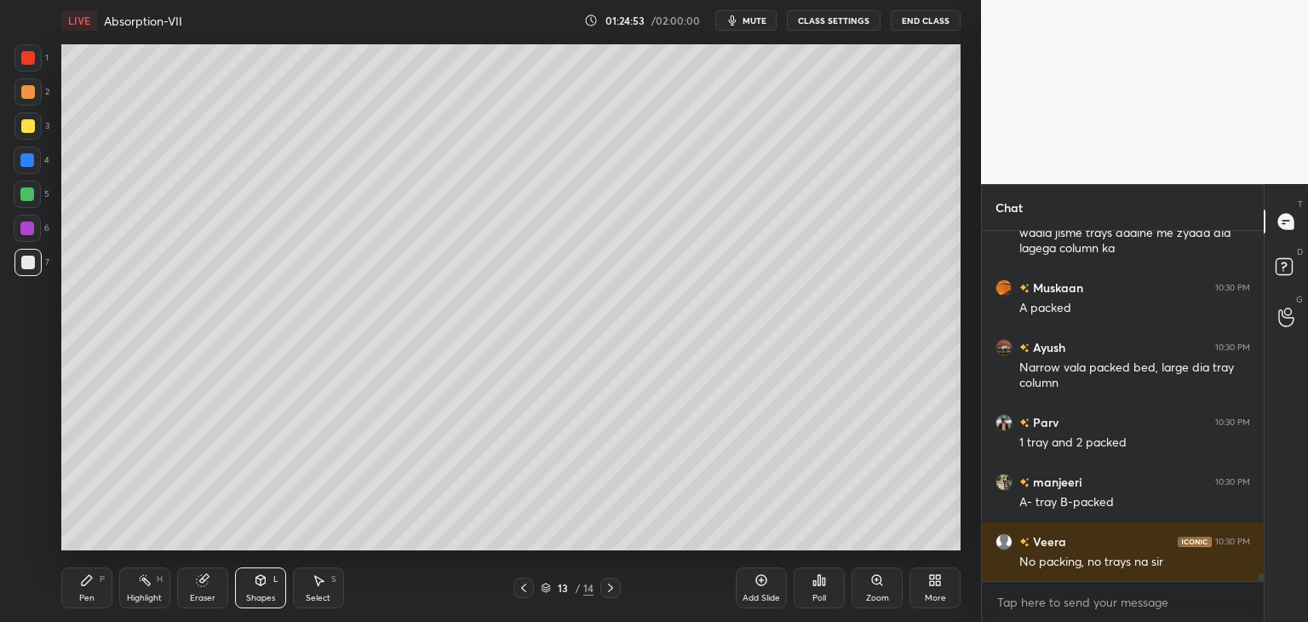
drag, startPoint x: 89, startPoint y: 586, endPoint x: 79, endPoint y: 585, distance: 9.4
click at [85, 587] on icon at bounding box center [87, 580] width 14 height 14
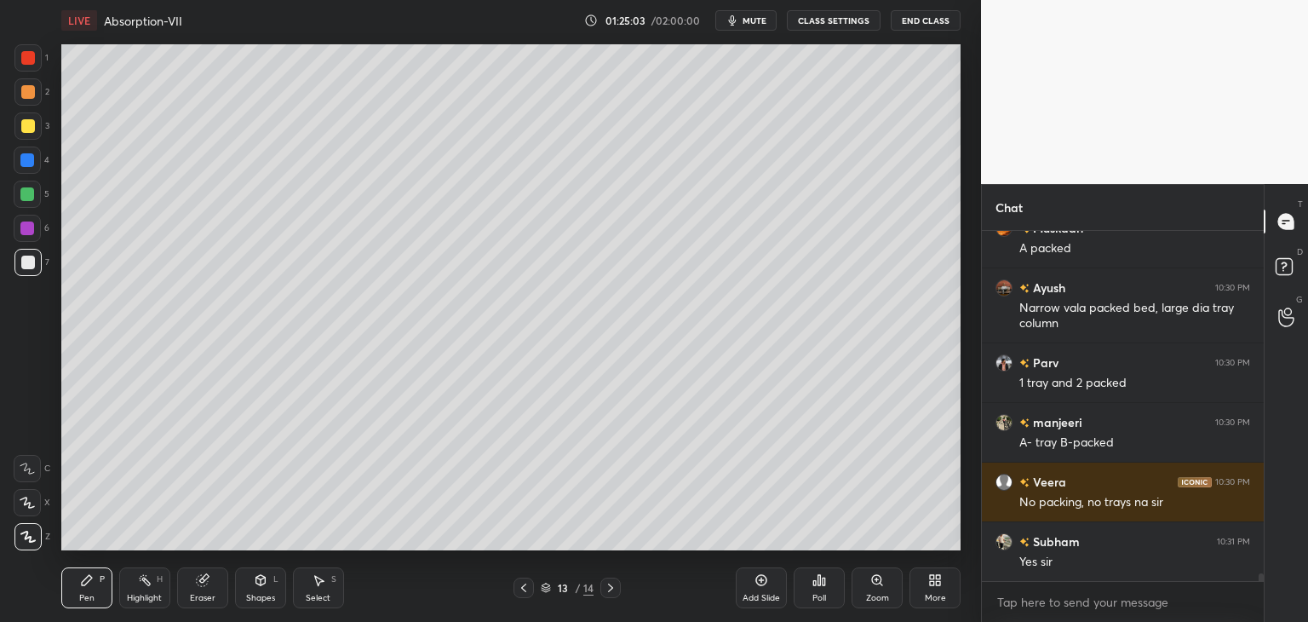
scroll to position [15549, 0]
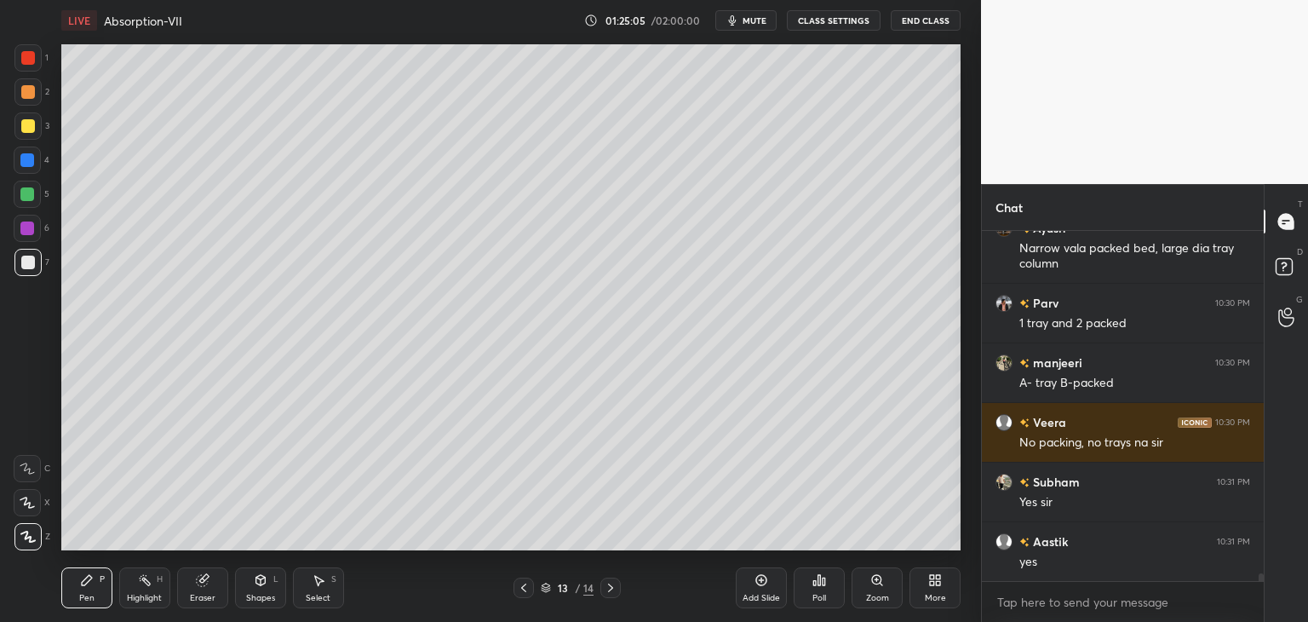
click at [24, 72] on div "1" at bounding box center [31, 61] width 34 height 34
click at [33, 55] on div at bounding box center [28, 58] width 14 height 14
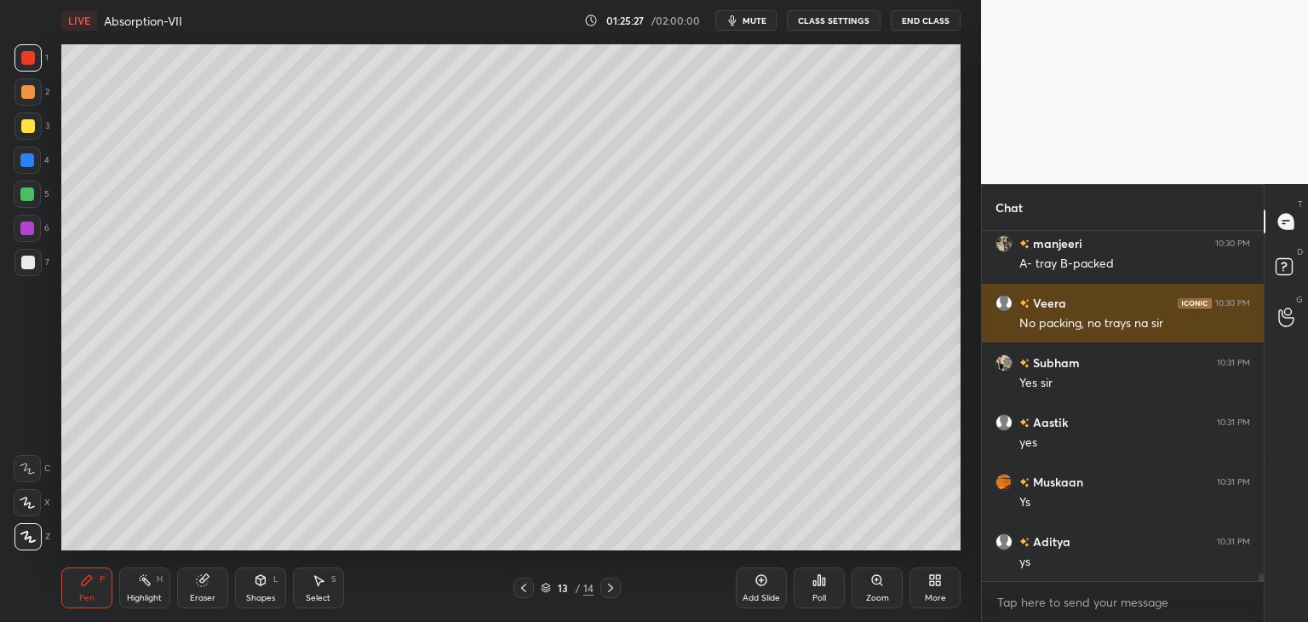
scroll to position [15728, 0]
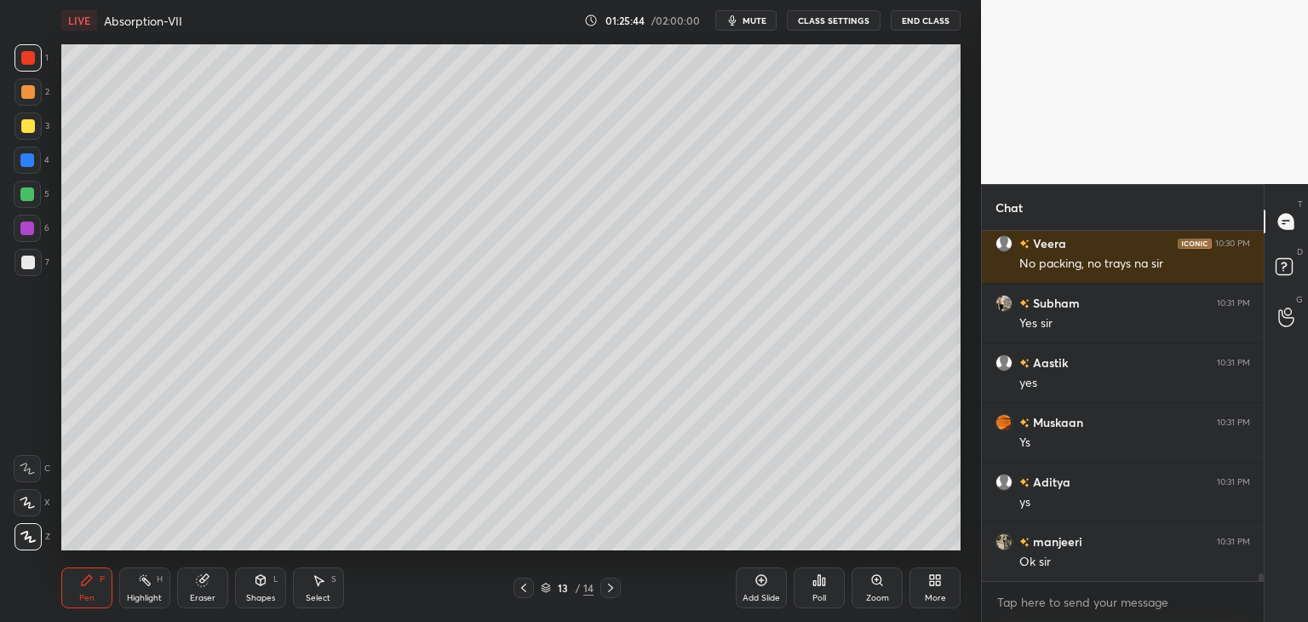
click at [24, 129] on div at bounding box center [28, 126] width 14 height 14
click at [34, 94] on div at bounding box center [28, 92] width 14 height 14
click at [31, 66] on div at bounding box center [27, 57] width 27 height 27
click at [34, 100] on div at bounding box center [27, 91] width 27 height 27
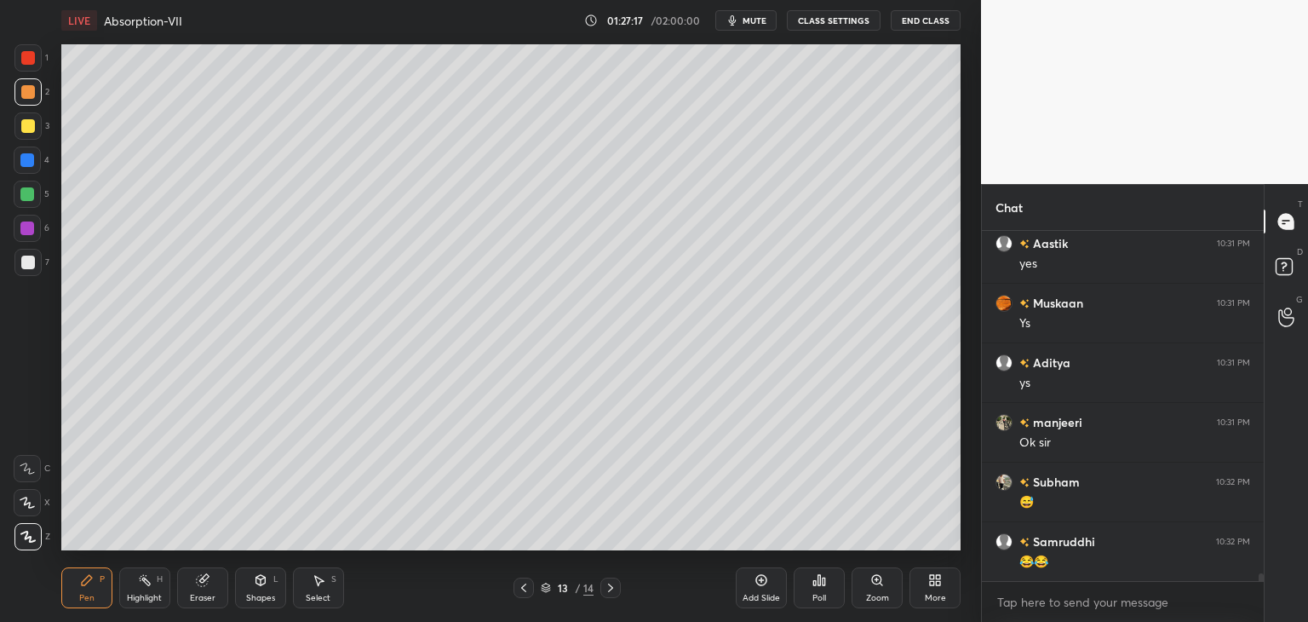
scroll to position [15907, 0]
click at [31, 221] on div at bounding box center [27, 228] width 14 height 14
click at [37, 270] on div at bounding box center [27, 262] width 27 height 27
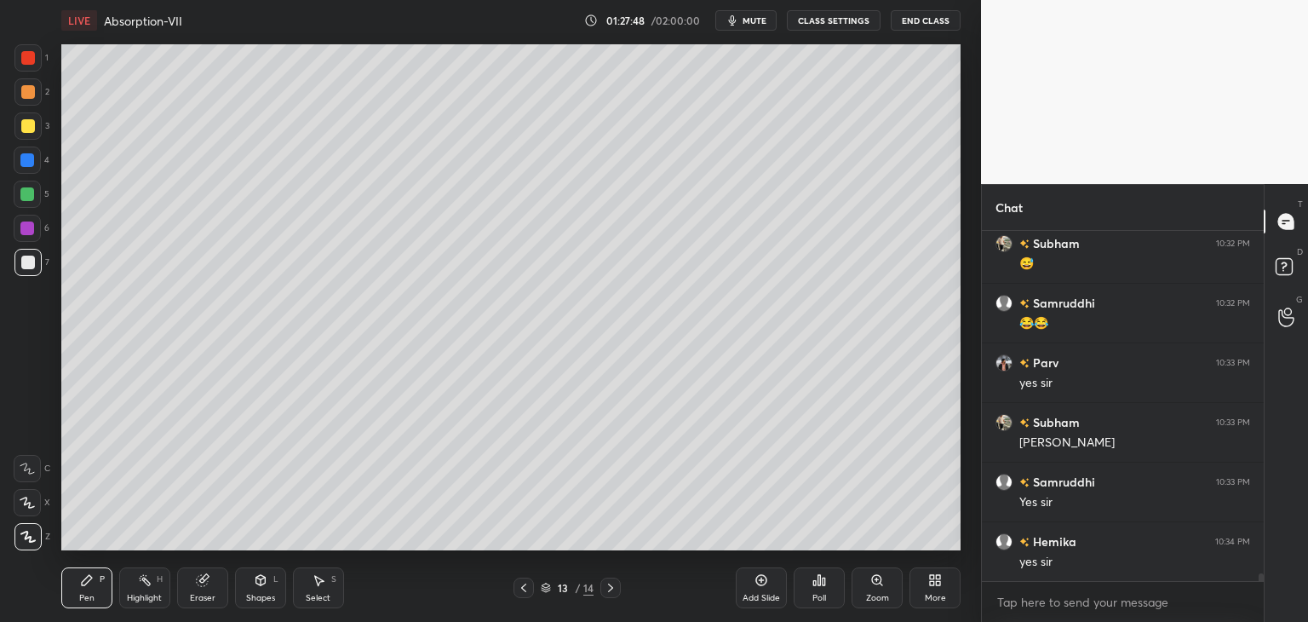
scroll to position [16146, 0]
click at [27, 123] on div at bounding box center [28, 126] width 14 height 14
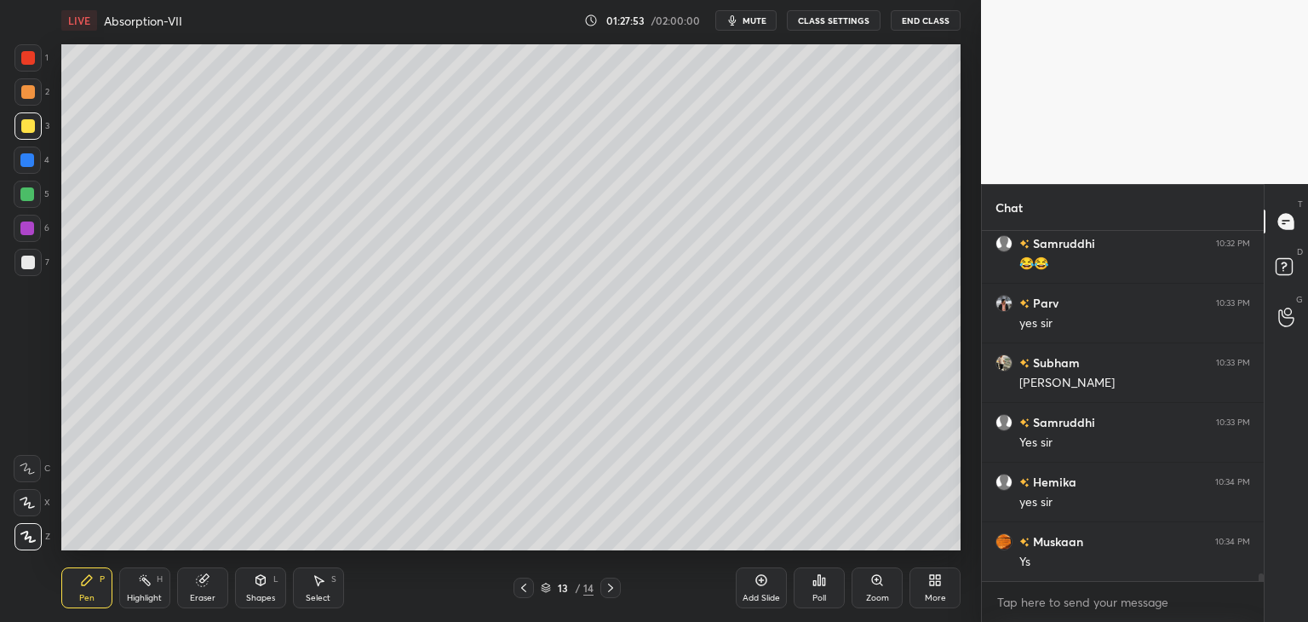
click at [30, 93] on div at bounding box center [28, 92] width 14 height 14
click at [28, 68] on div at bounding box center [27, 57] width 27 height 27
click at [27, 87] on div at bounding box center [28, 92] width 14 height 14
click at [23, 130] on div at bounding box center [28, 126] width 14 height 14
click at [26, 158] on div at bounding box center [27, 160] width 14 height 14
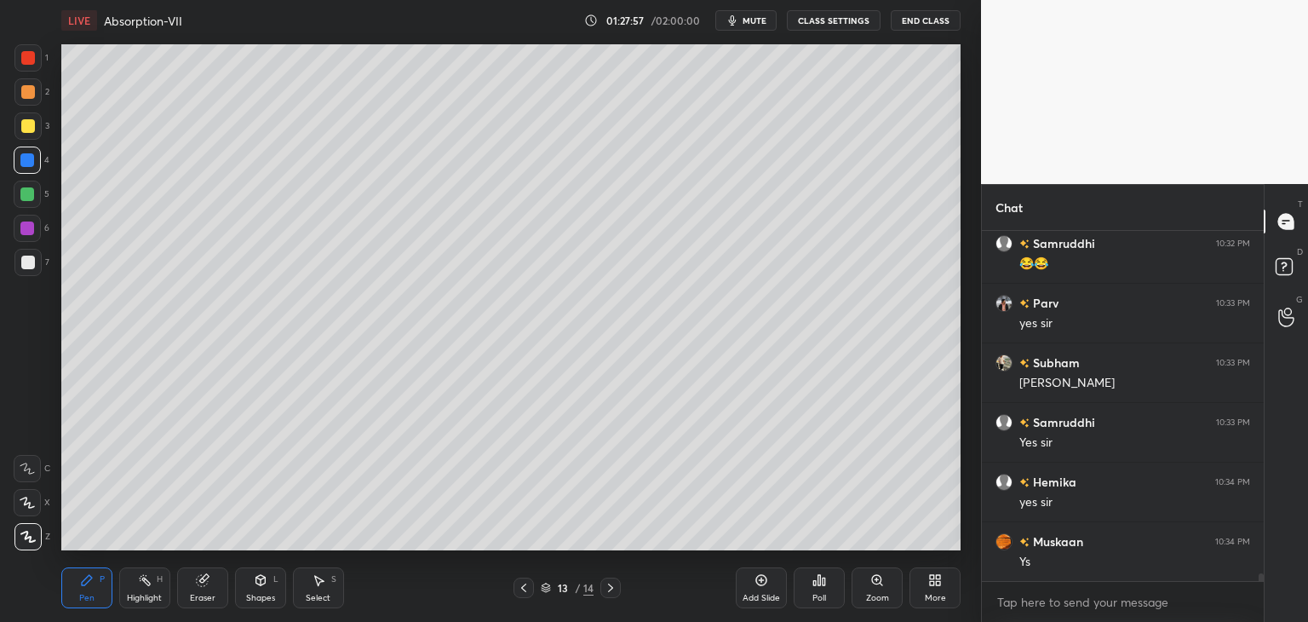
click at [31, 200] on div at bounding box center [27, 194] width 14 height 14
click at [30, 237] on div at bounding box center [27, 228] width 27 height 27
click at [29, 272] on div at bounding box center [27, 262] width 27 height 27
click at [30, 485] on div "X" at bounding box center [32, 499] width 37 height 34
click at [27, 478] on div at bounding box center [27, 468] width 27 height 27
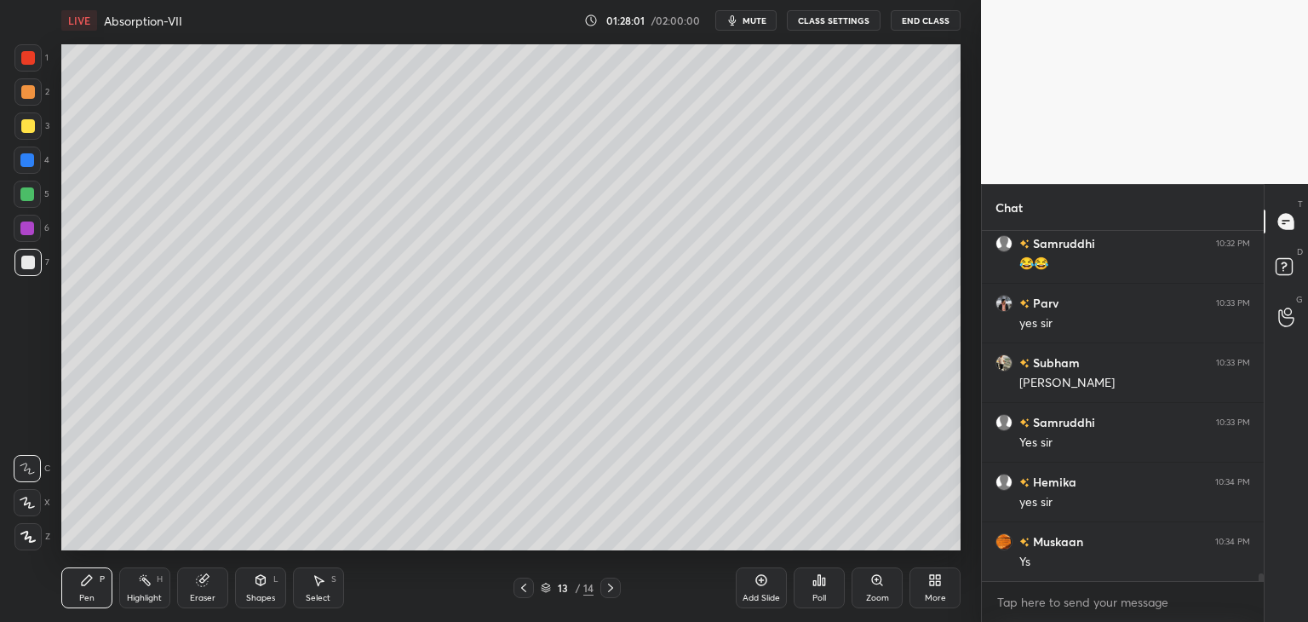
click at [35, 513] on div at bounding box center [27, 502] width 27 height 27
click at [34, 532] on icon at bounding box center [27, 537] width 15 height 12
click at [519, 590] on icon at bounding box center [524, 588] width 14 height 14
click at [609, 591] on icon at bounding box center [610, 588] width 5 height 9
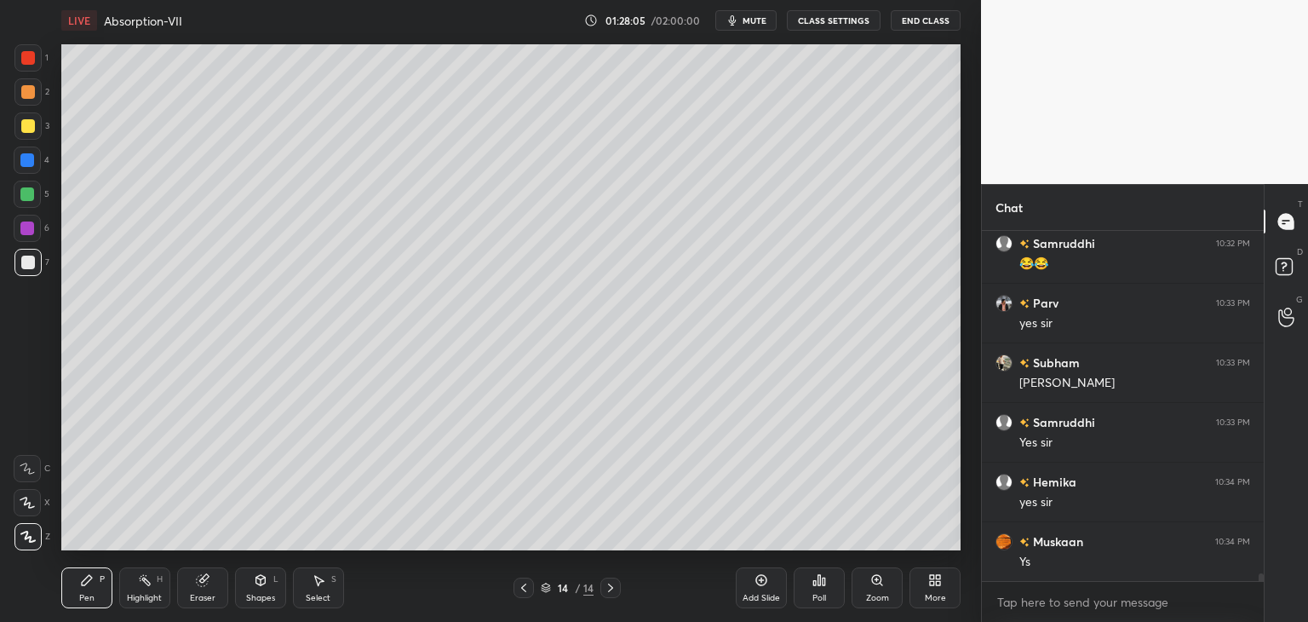
click at [609, 591] on icon at bounding box center [610, 588] width 5 height 9
click at [774, 591] on div "Add Slide" at bounding box center [761, 587] width 51 height 41
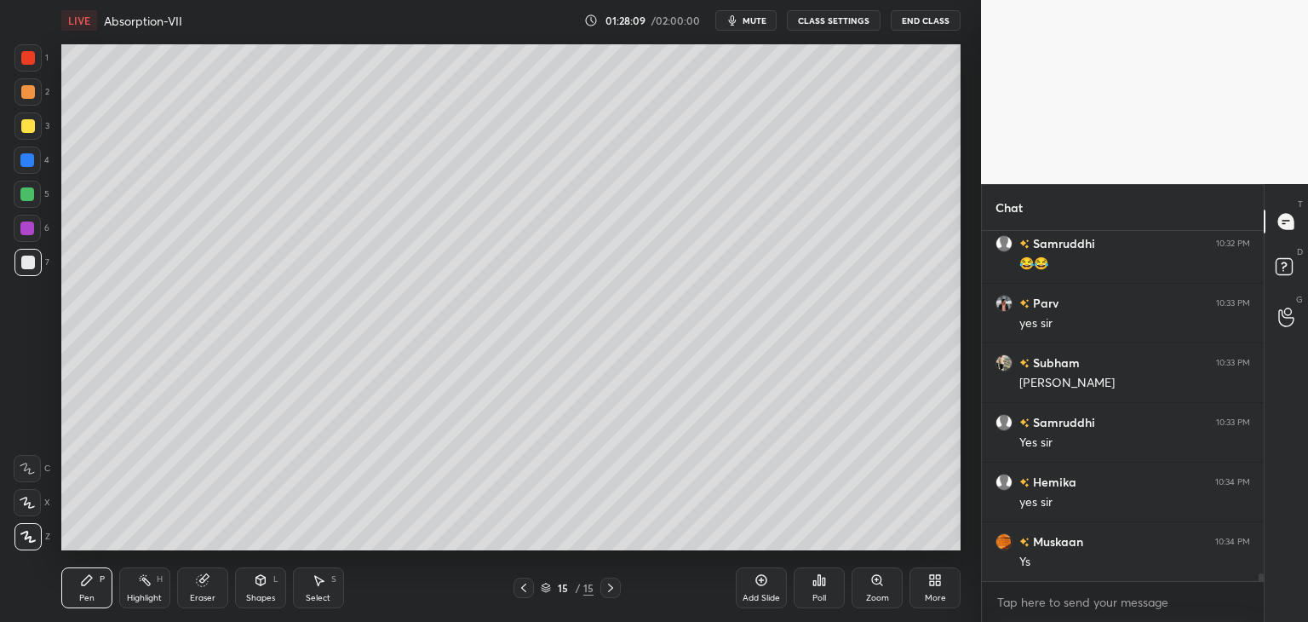
click at [32, 62] on div at bounding box center [28, 58] width 14 height 14
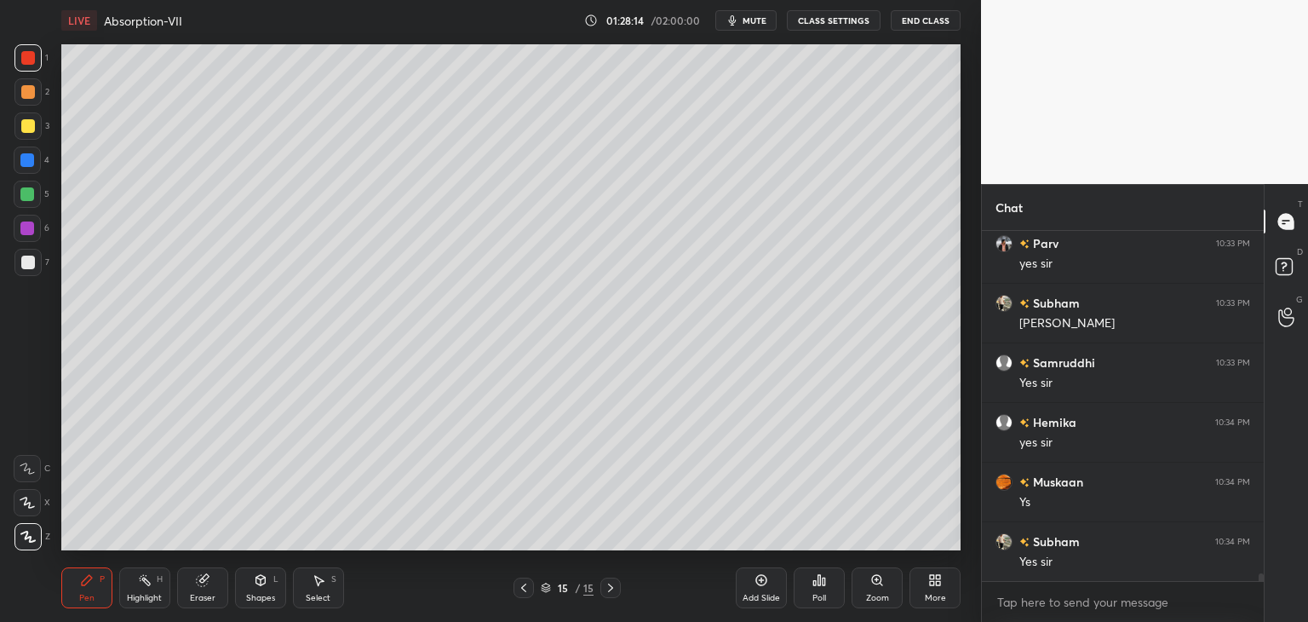
click at [23, 263] on div at bounding box center [28, 263] width 14 height 14
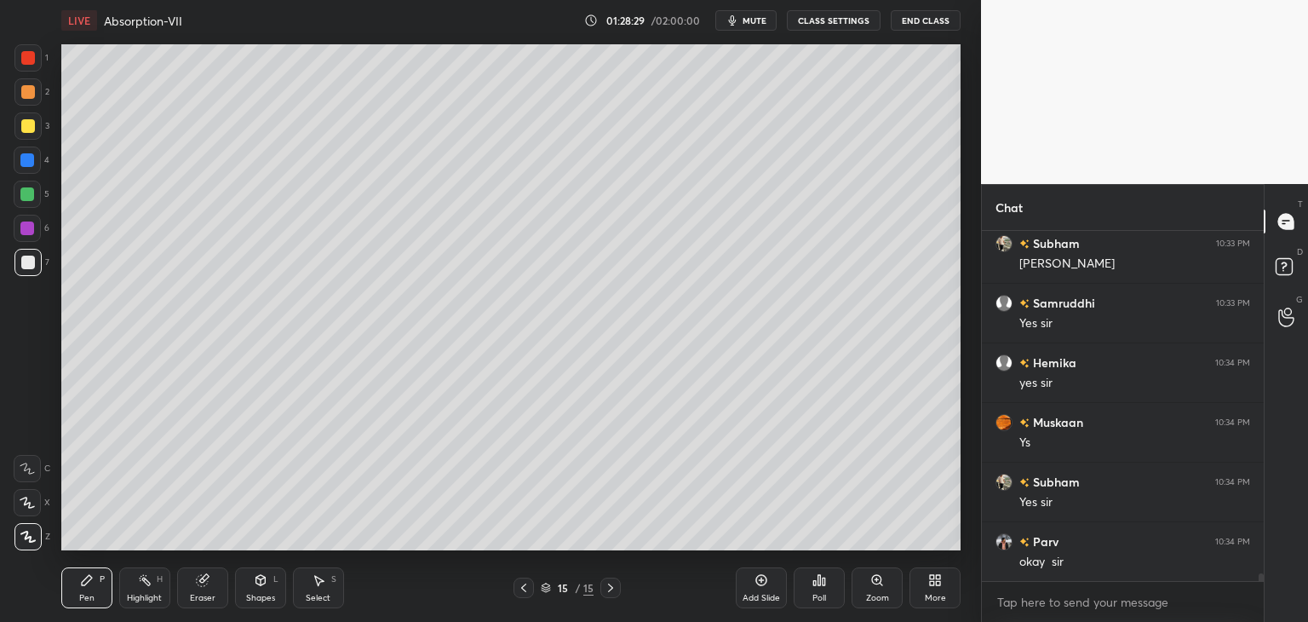
scroll to position [16324, 0]
drag, startPoint x: 757, startPoint y: 24, endPoint x: 757, endPoint y: 43, distance: 18.7
click at [757, 31] on div "LIVE Absorption-VII 01:28:30 / 02:00:00 mute CLASS SETTINGS End Class" at bounding box center [511, 20] width 900 height 41
click at [762, 18] on span "mute" at bounding box center [755, 20] width 24 height 12
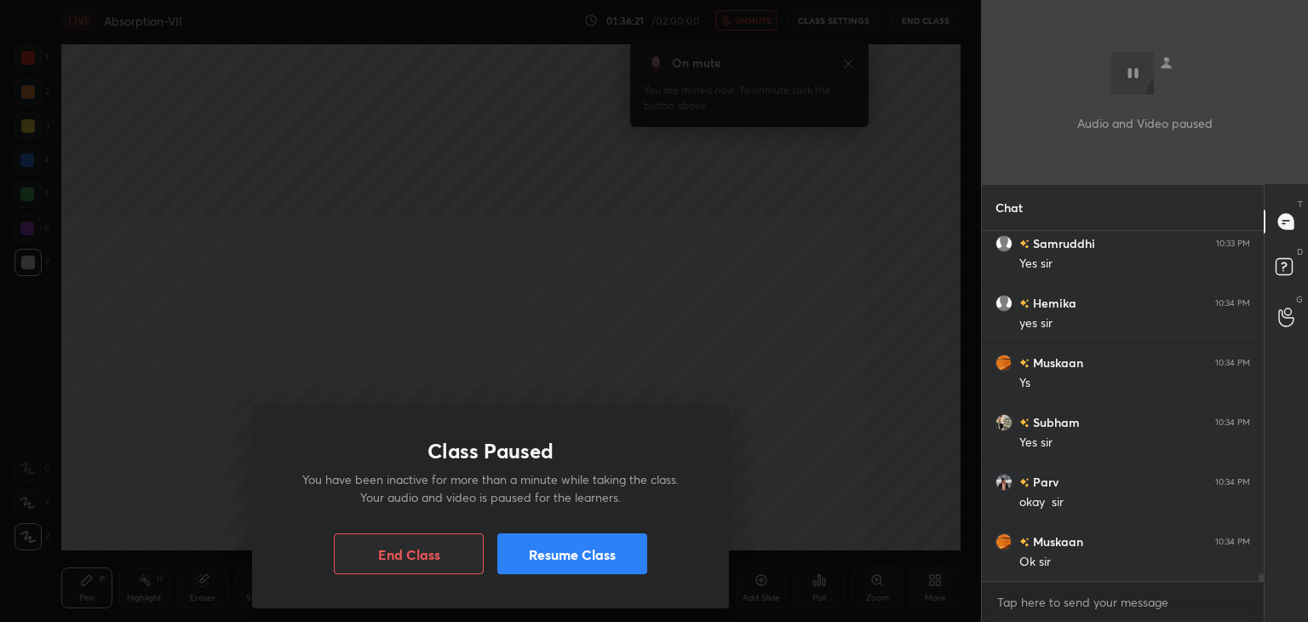
click at [565, 554] on button "Resume Class" at bounding box center [572, 553] width 150 height 41
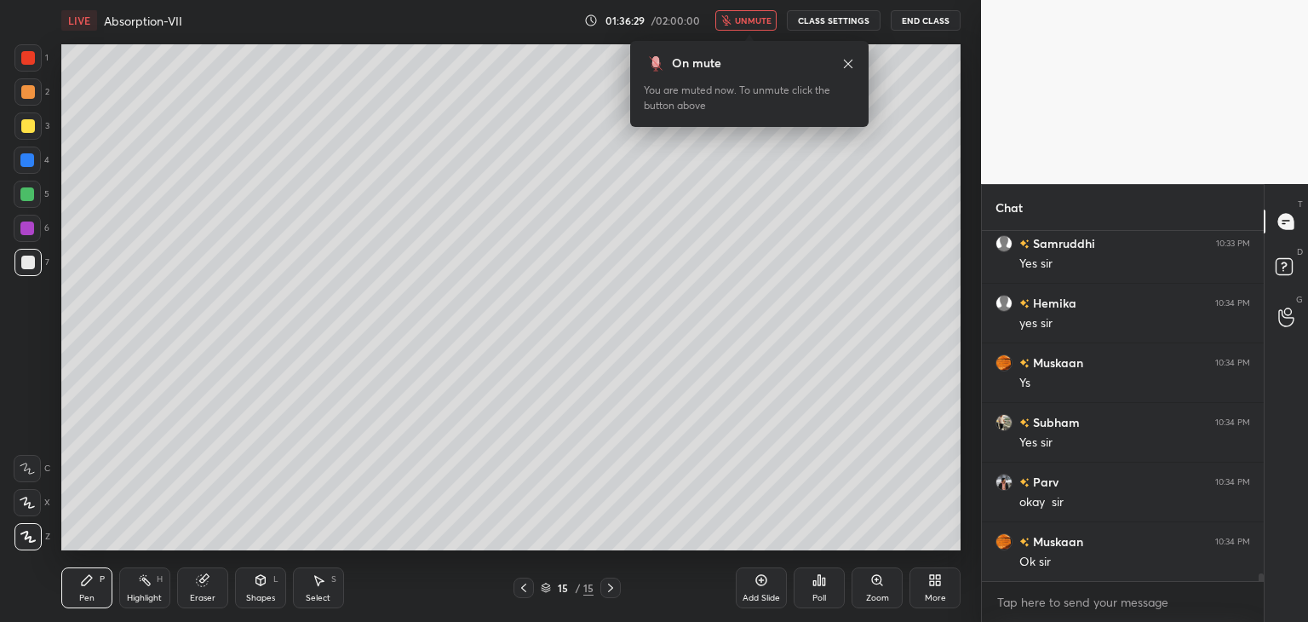
click at [819, 587] on icon at bounding box center [820, 580] width 14 height 14
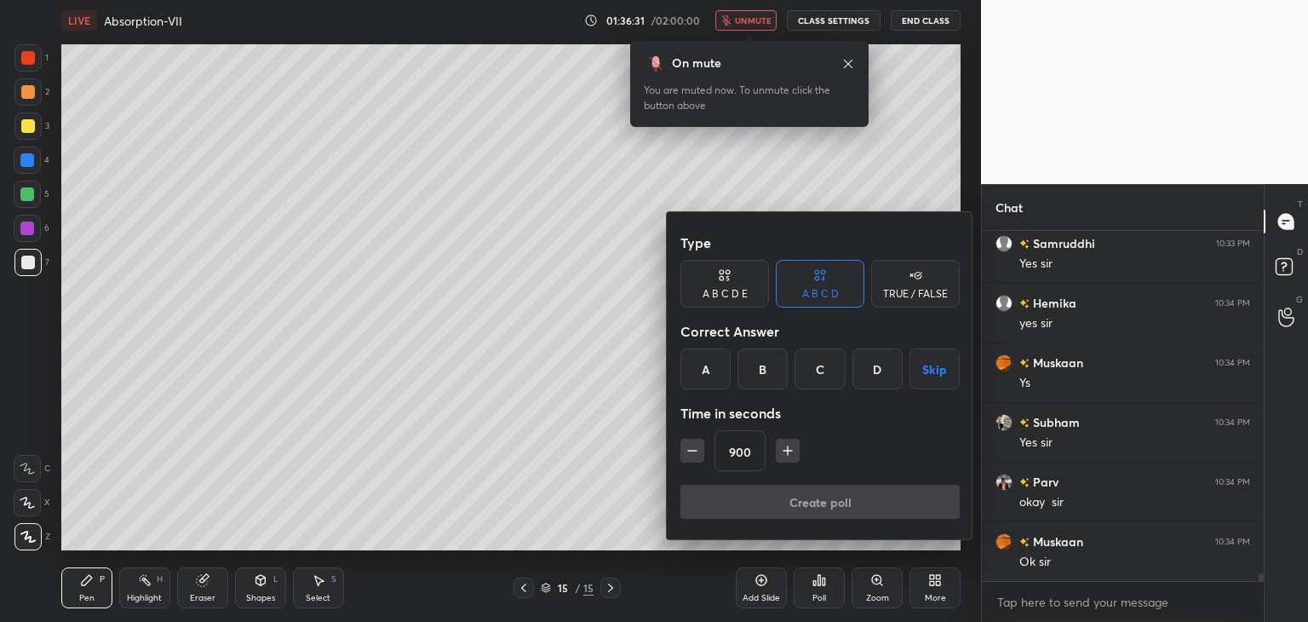
click at [699, 446] on icon "button" at bounding box center [692, 450] width 17 height 17
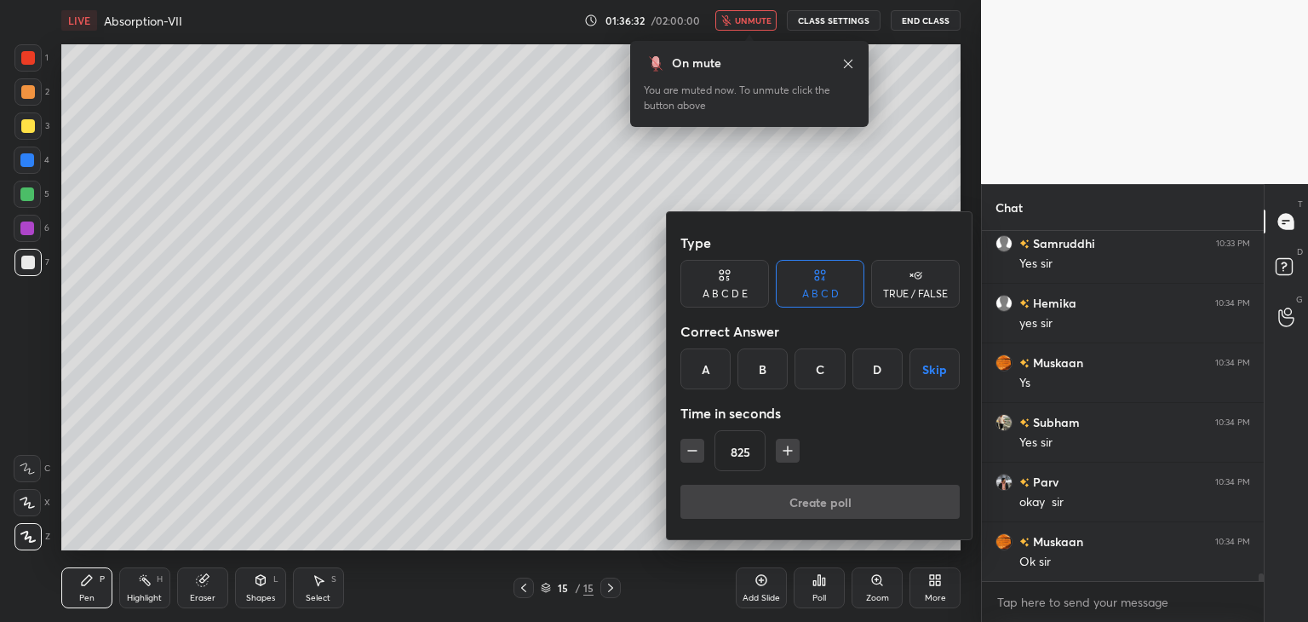
click at [699, 446] on icon "button" at bounding box center [692, 450] width 17 height 17
click at [694, 446] on icon "button" at bounding box center [692, 450] width 17 height 17
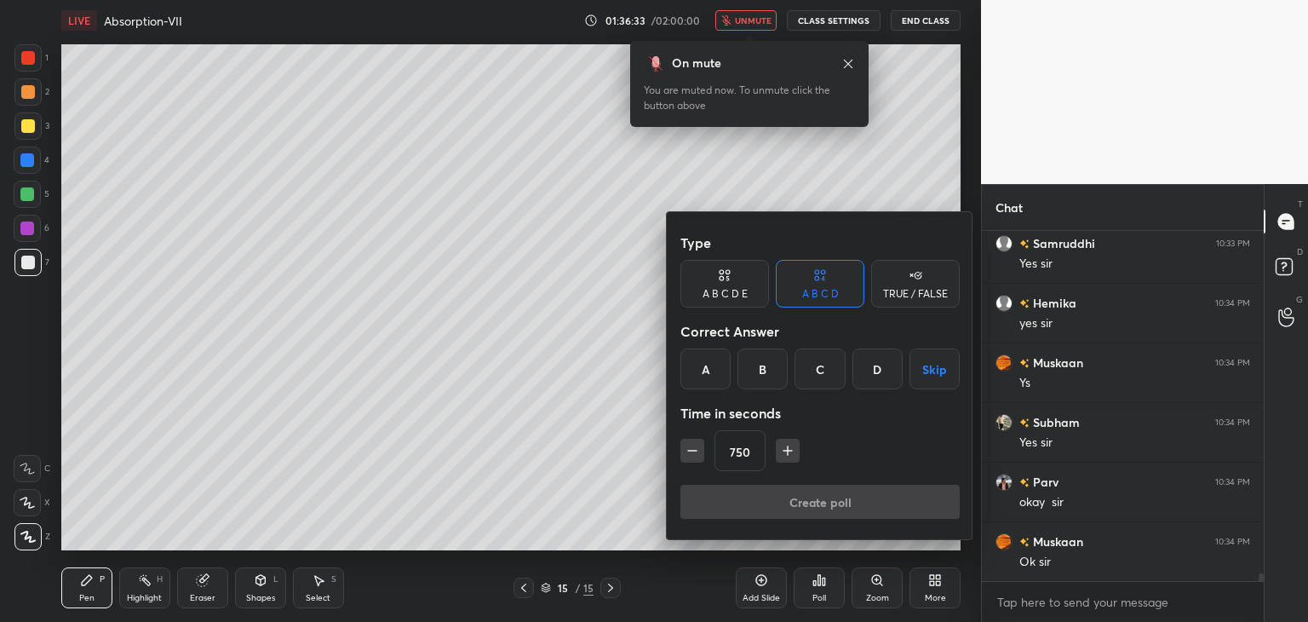
click at [694, 446] on icon "button" at bounding box center [692, 450] width 17 height 17
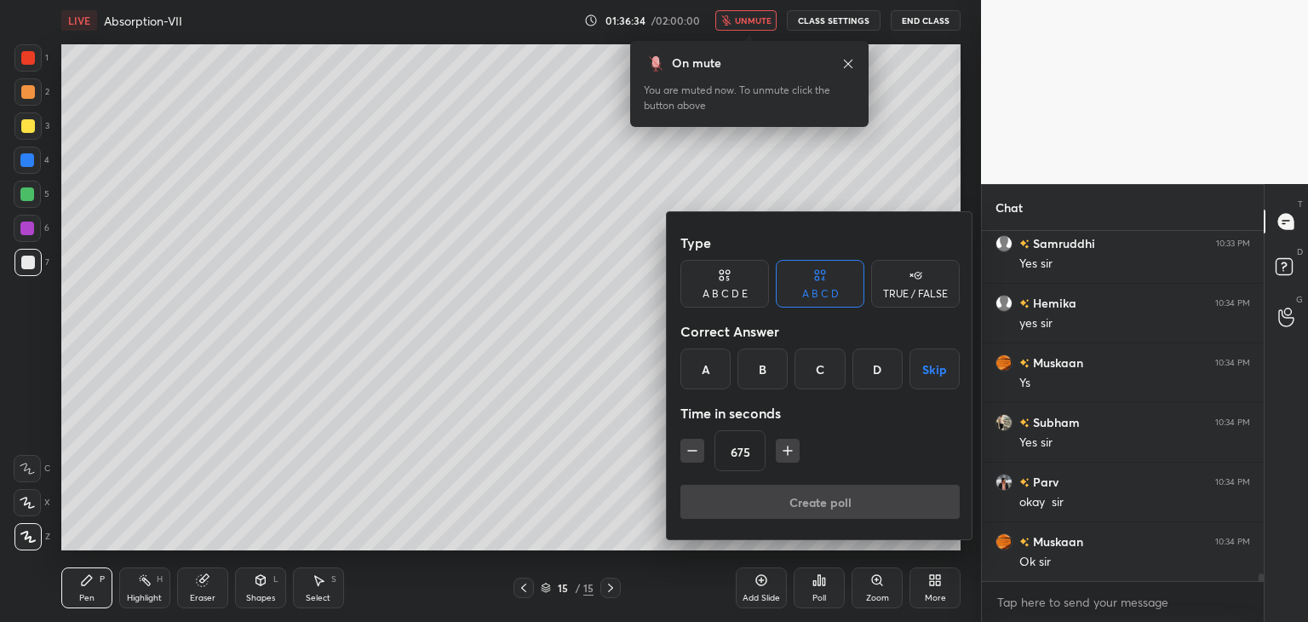
click at [694, 446] on icon "button" at bounding box center [692, 450] width 17 height 17
click at [694, 447] on icon "button" at bounding box center [692, 450] width 17 height 17
click at [694, 450] on icon "button" at bounding box center [692, 450] width 17 height 17
click at [694, 451] on icon "button" at bounding box center [692, 451] width 9 height 0
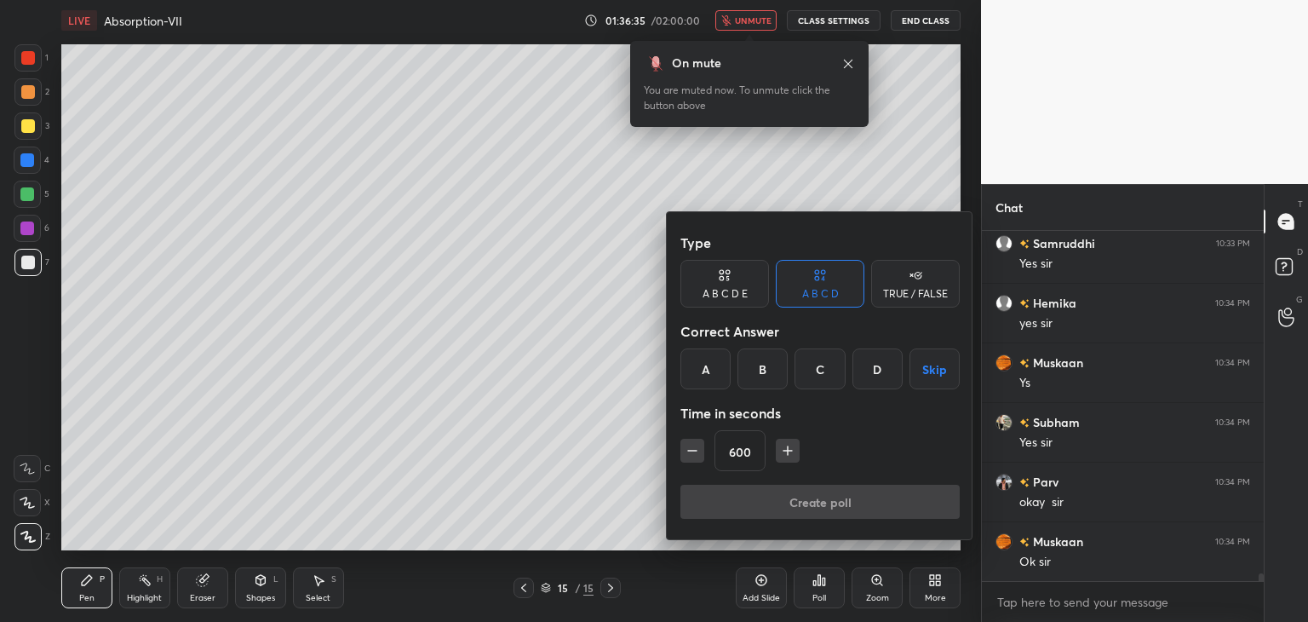
click at [694, 451] on icon "button" at bounding box center [692, 451] width 9 height 0
click at [695, 454] on icon "button" at bounding box center [692, 450] width 17 height 17
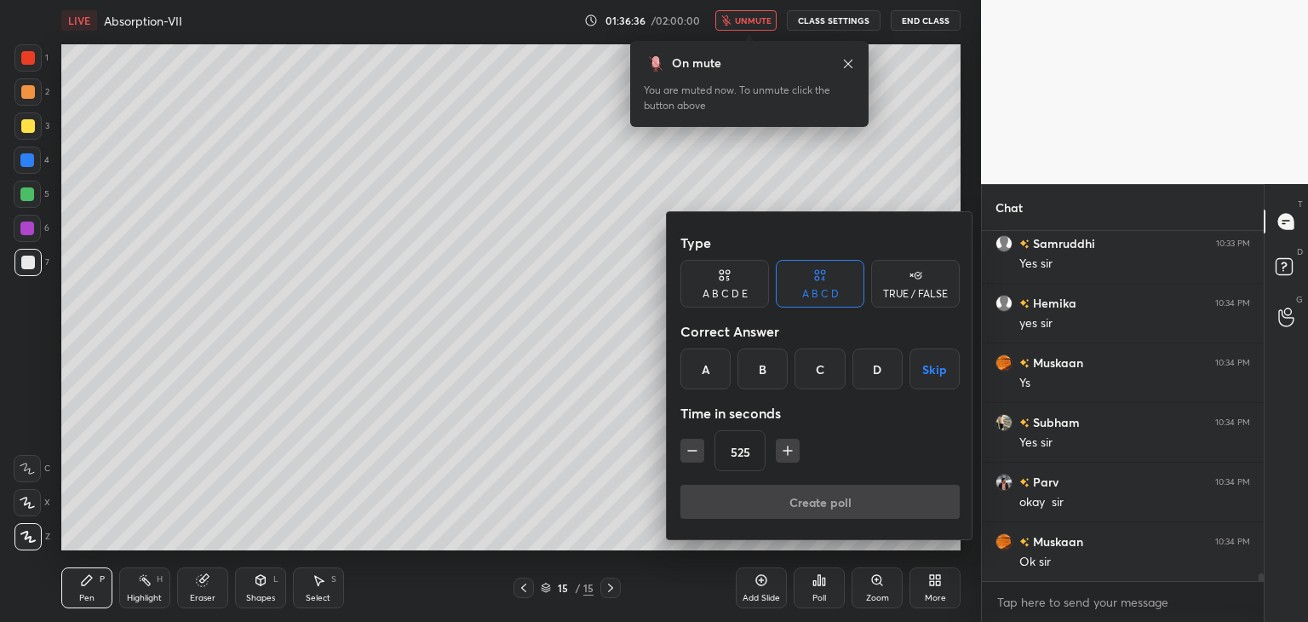
click at [695, 454] on icon "button" at bounding box center [692, 450] width 17 height 17
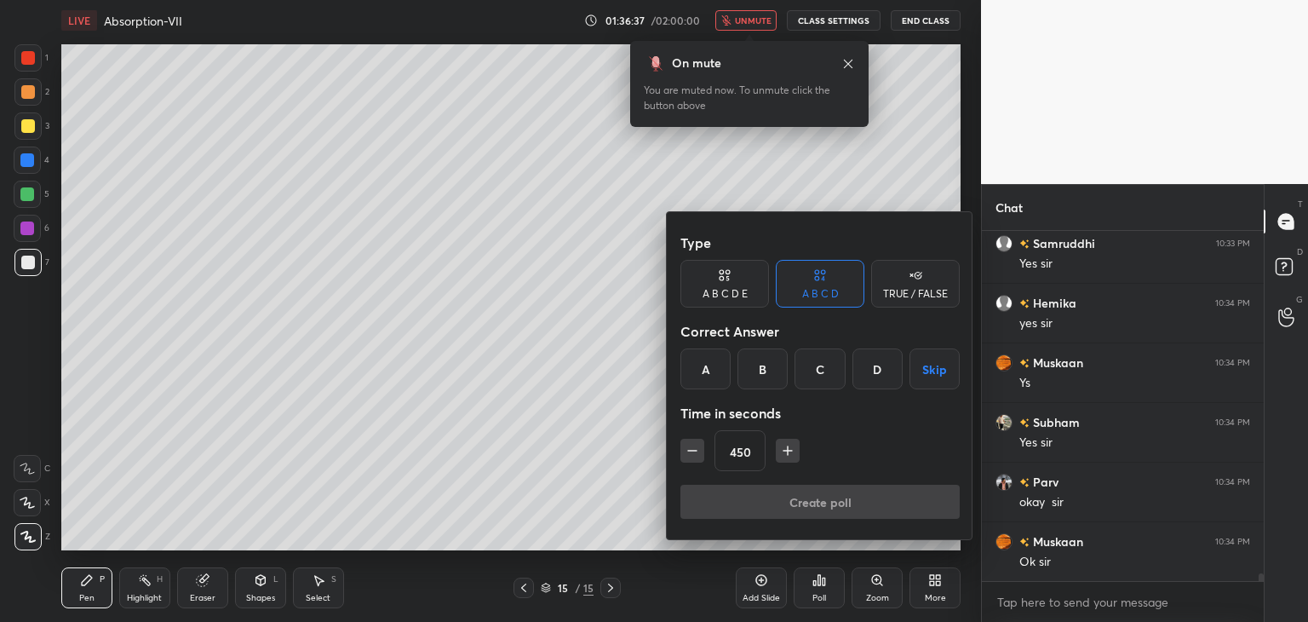
click at [695, 454] on icon "button" at bounding box center [692, 450] width 17 height 17
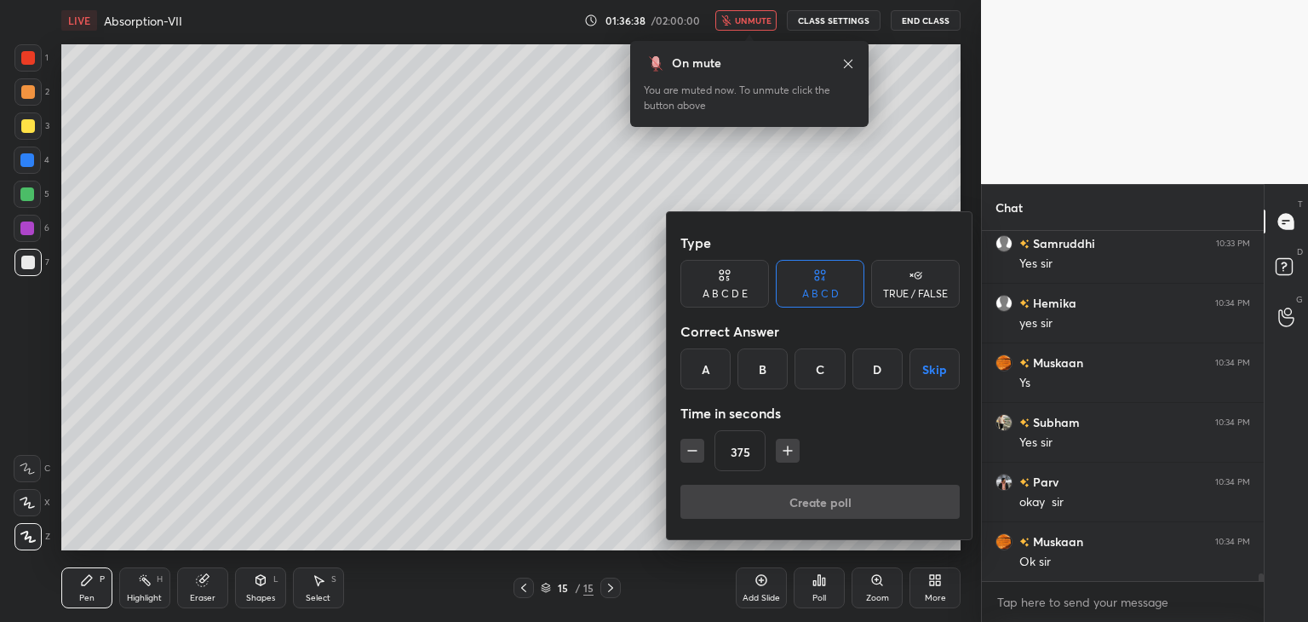
click at [695, 454] on icon "button" at bounding box center [692, 450] width 17 height 17
click at [696, 454] on icon "button" at bounding box center [692, 450] width 17 height 17
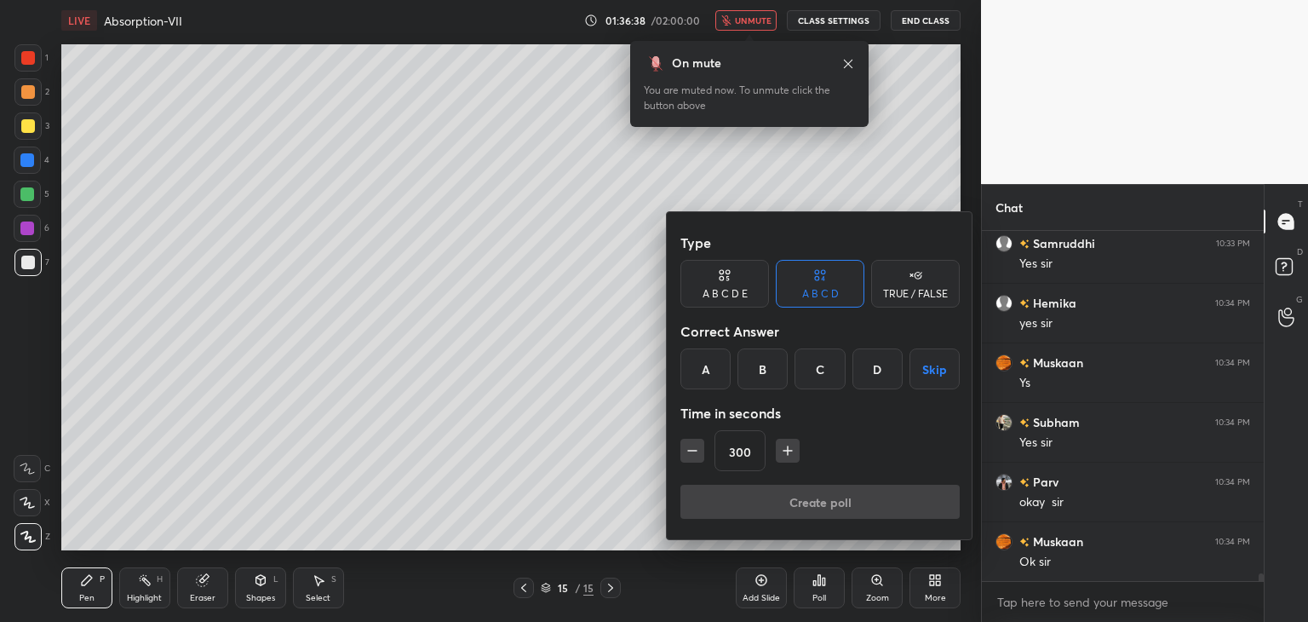
click at [696, 454] on icon "button" at bounding box center [692, 450] width 17 height 17
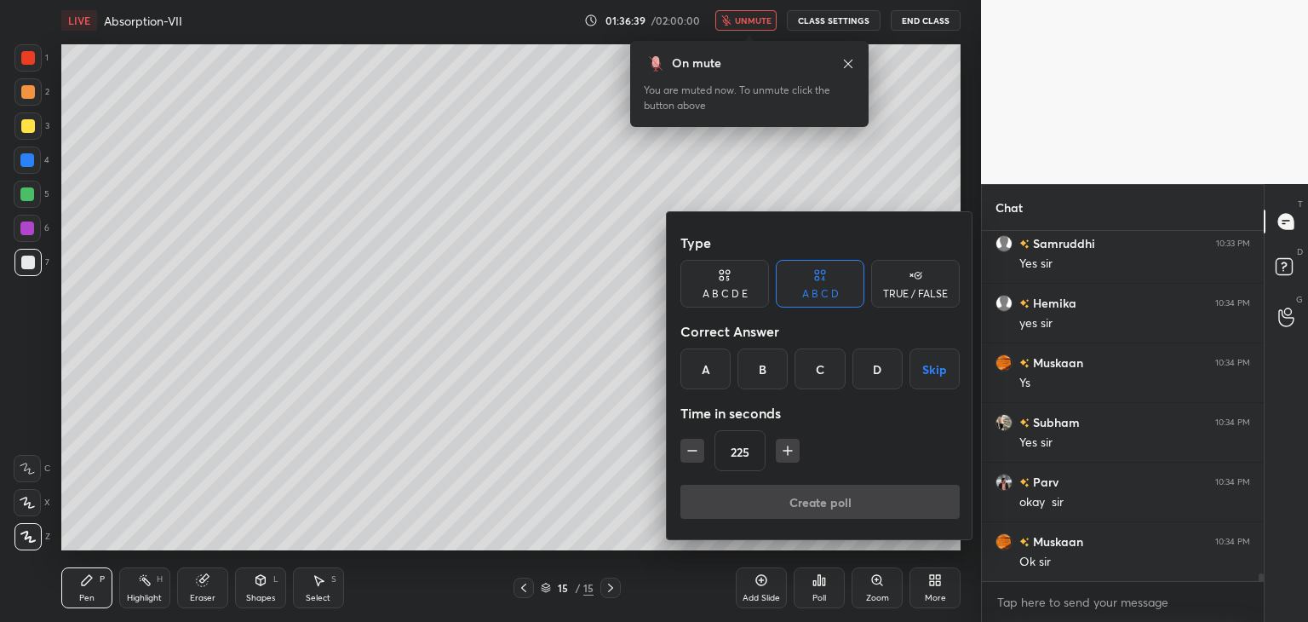
click at [696, 454] on icon "button" at bounding box center [692, 450] width 17 height 17
type input "195"
click at [701, 367] on div "A" at bounding box center [706, 368] width 50 height 41
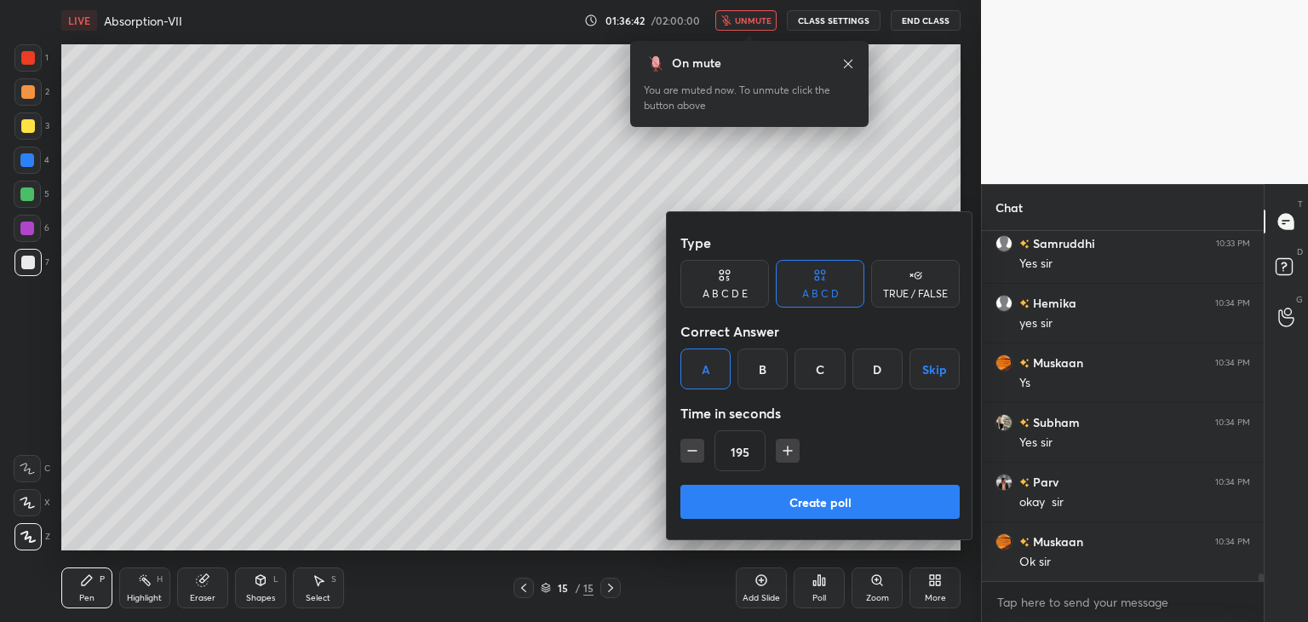
click at [715, 492] on button "Create poll" at bounding box center [820, 502] width 279 height 34
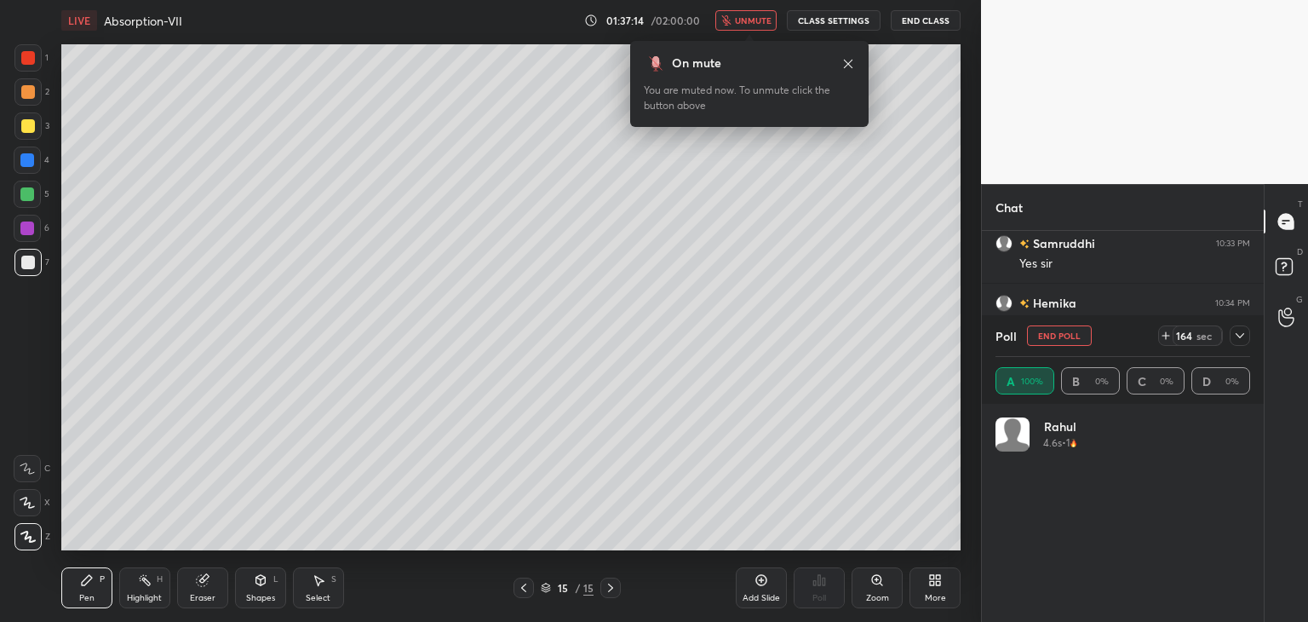
scroll to position [16454, 0]
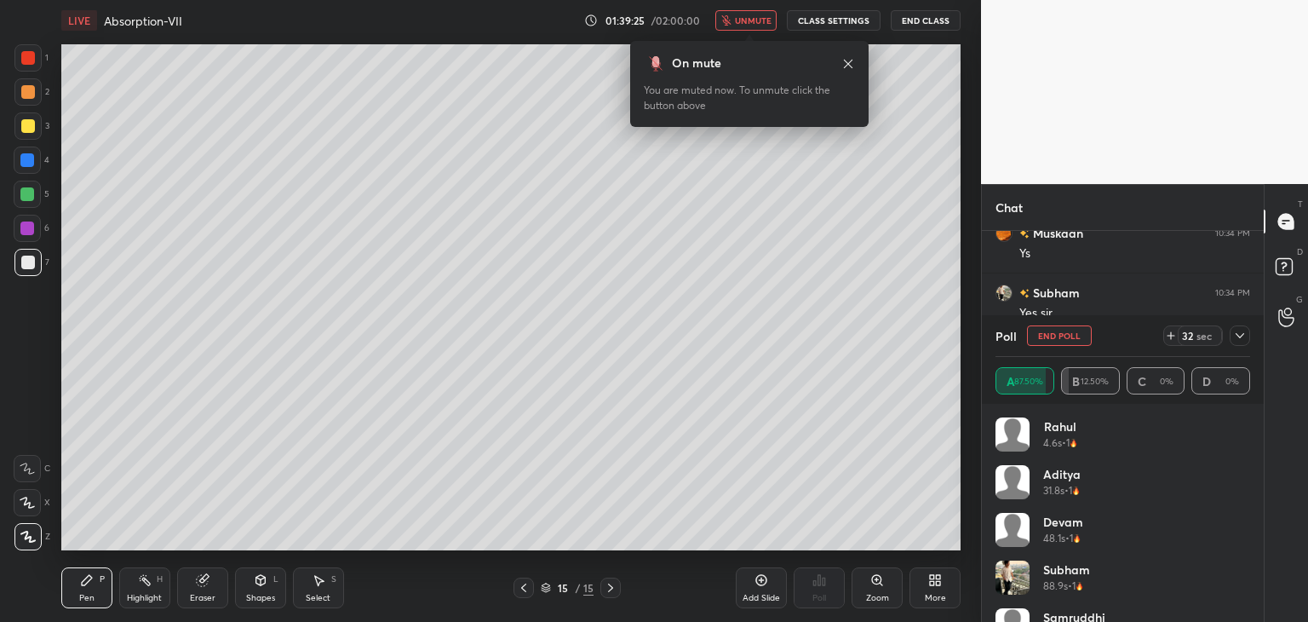
click at [748, 20] on span "unmute" at bounding box center [753, 20] width 37 height 12
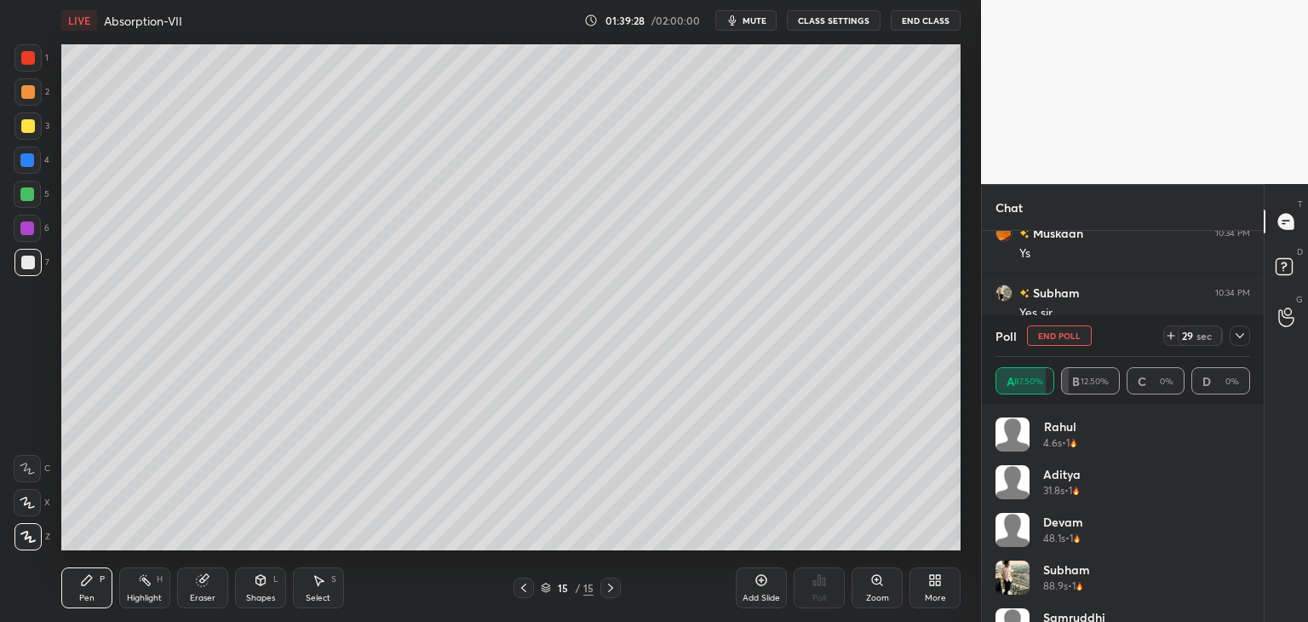
click at [1072, 335] on button "End Poll" at bounding box center [1059, 335] width 65 height 20
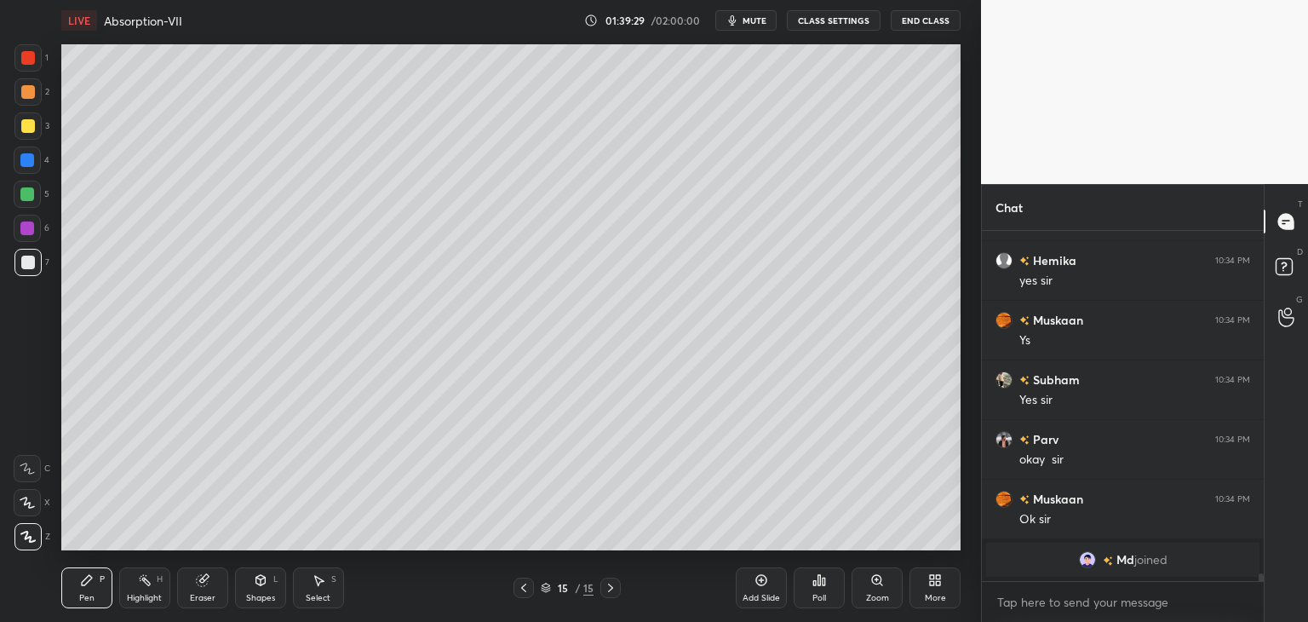
scroll to position [345, 277]
click at [759, 583] on icon at bounding box center [762, 580] width 14 height 14
click at [944, 598] on div "More" at bounding box center [935, 587] width 51 height 41
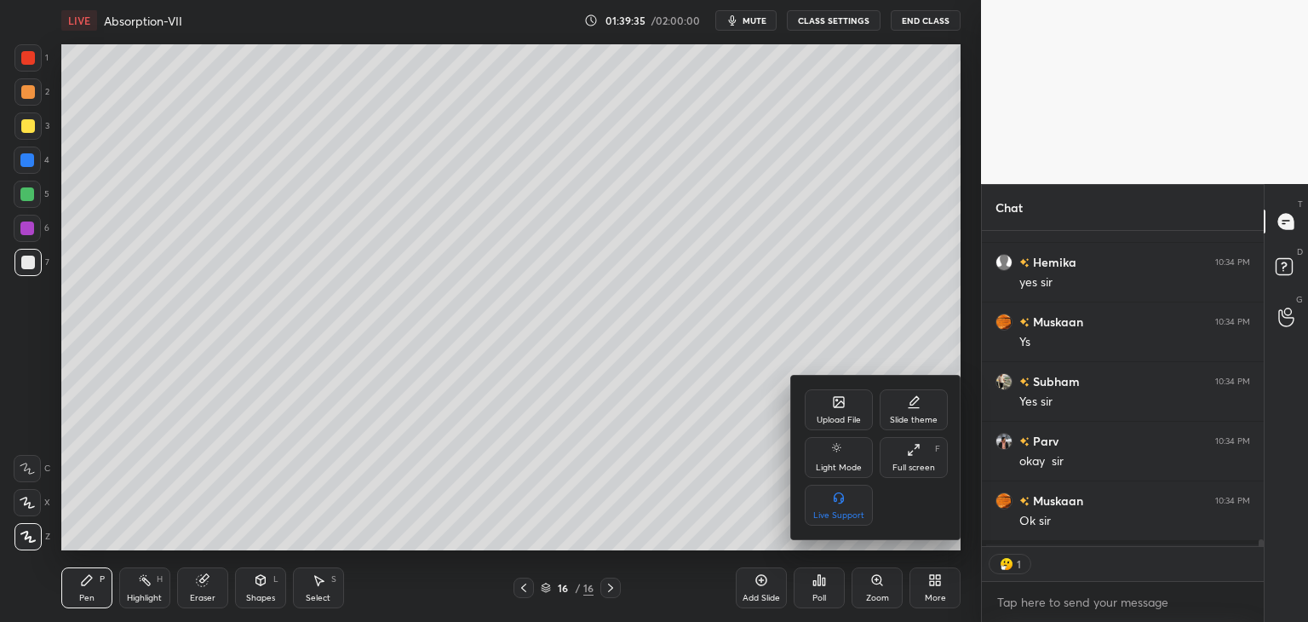
click at [820, 421] on div "Upload File" at bounding box center [839, 420] width 44 height 9
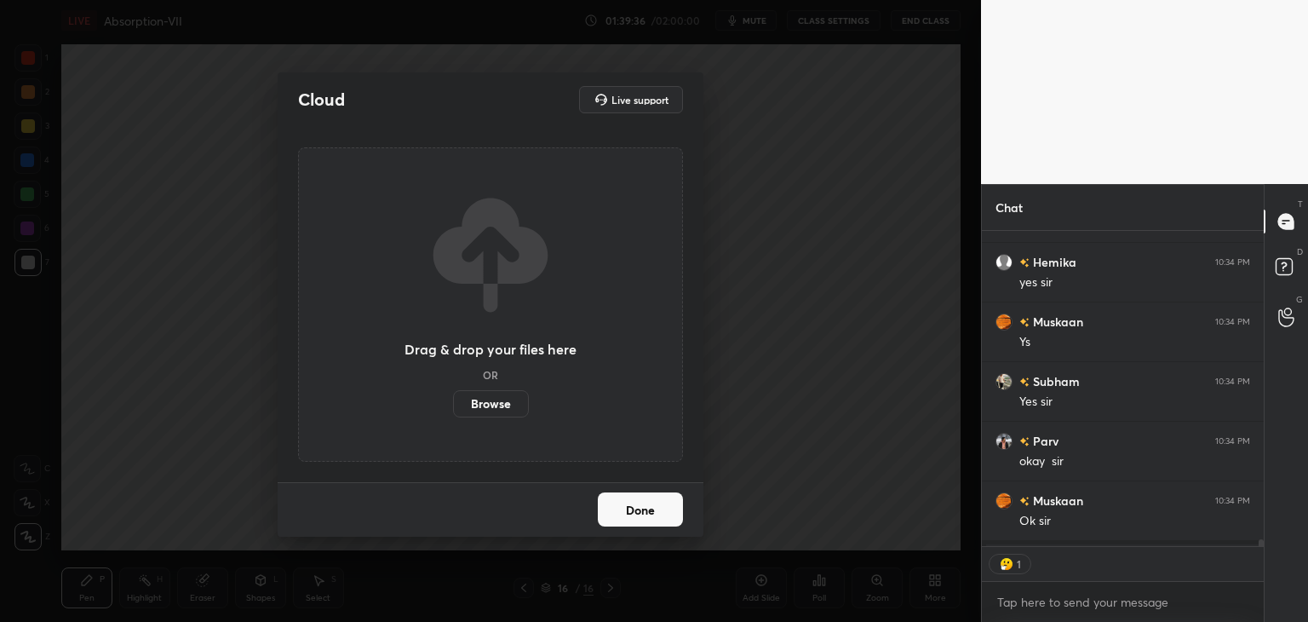
click at [458, 401] on label "Browse" at bounding box center [491, 403] width 76 height 27
click at [453, 401] on input "Browse" at bounding box center [453, 403] width 0 height 27
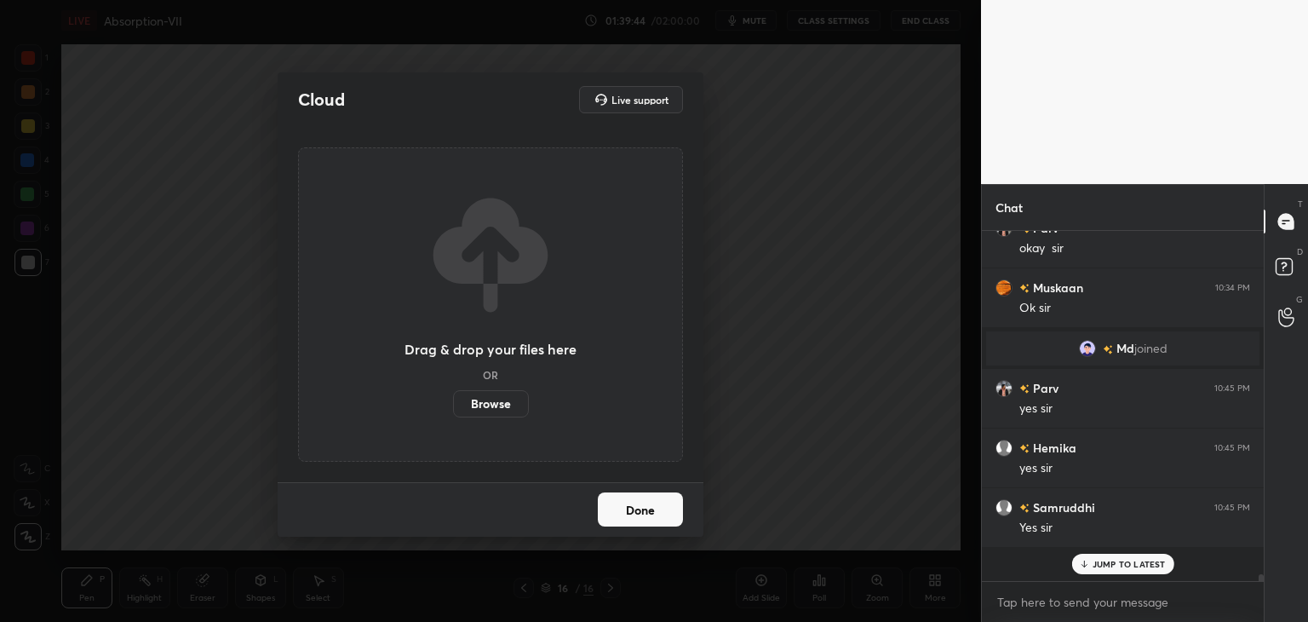
scroll to position [15517, 0]
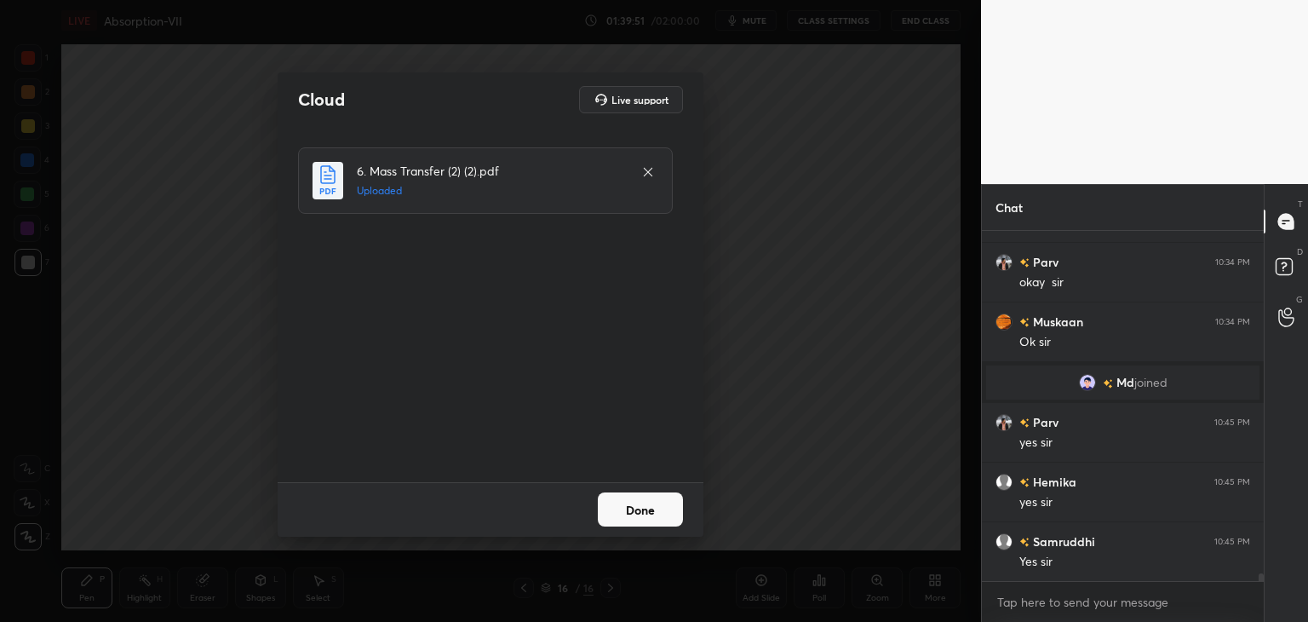
click at [653, 510] on button "Done" at bounding box center [640, 509] width 85 height 34
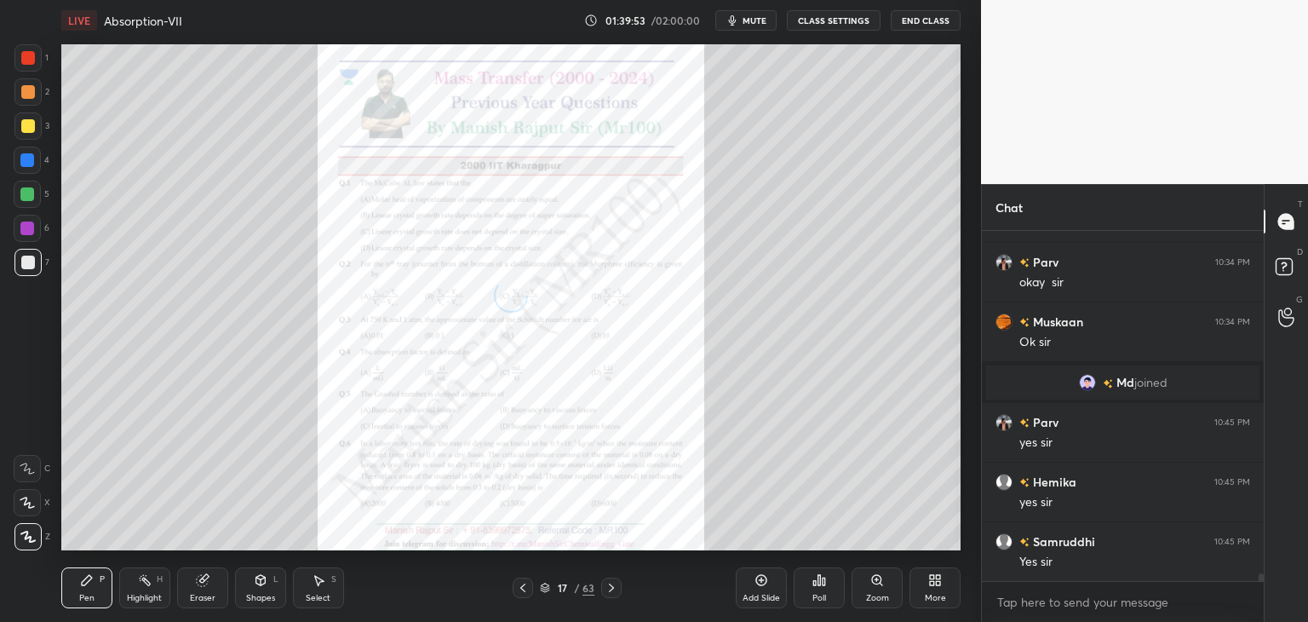
scroll to position [15577, 0]
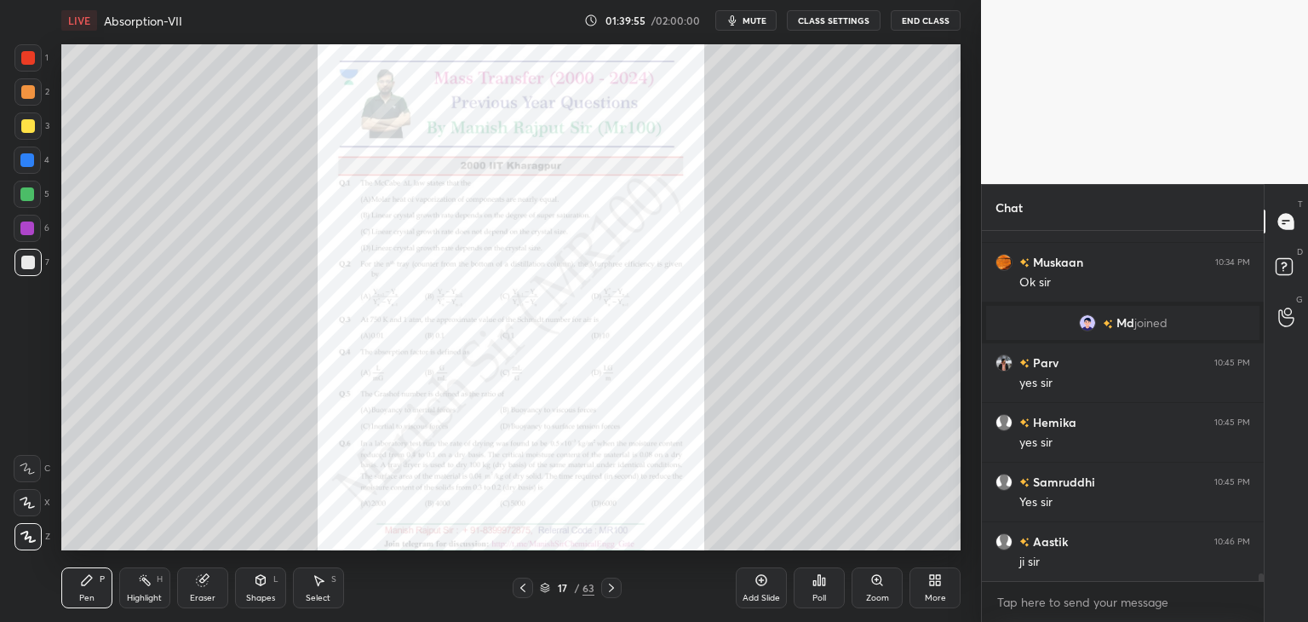
click at [611, 587] on icon at bounding box center [612, 588] width 14 height 14
click at [526, 584] on icon at bounding box center [523, 588] width 14 height 14
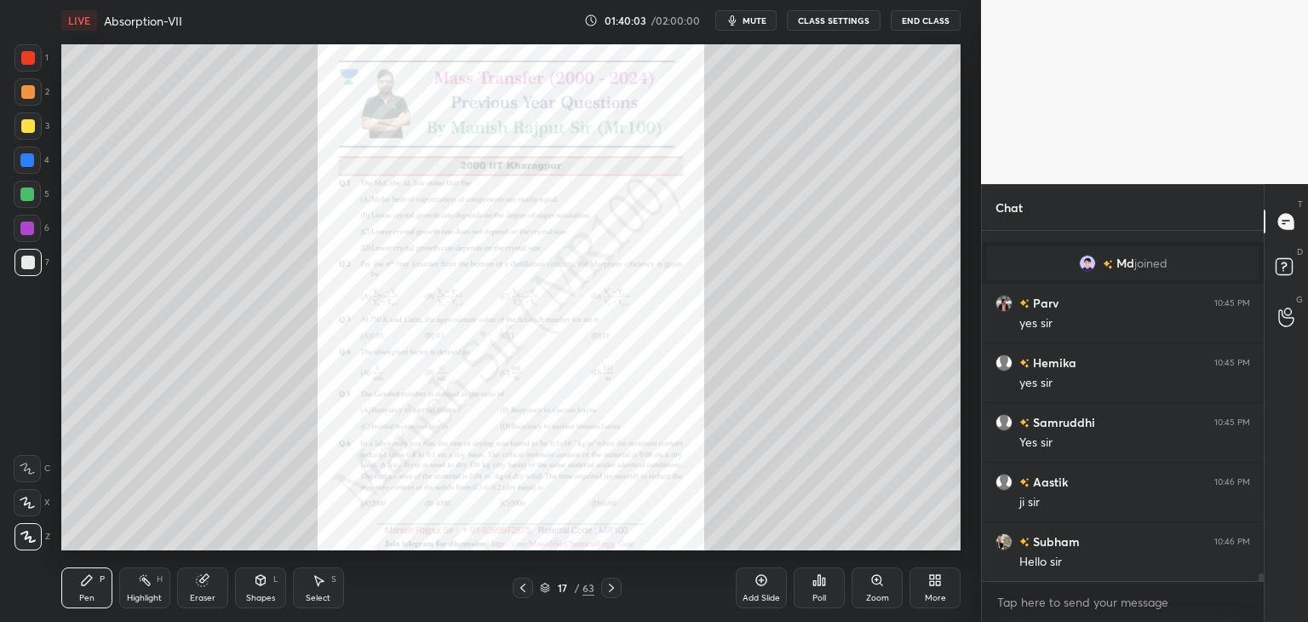
click at [20, 44] on div at bounding box center [27, 57] width 27 height 27
click at [614, 590] on icon at bounding box center [612, 588] width 14 height 14
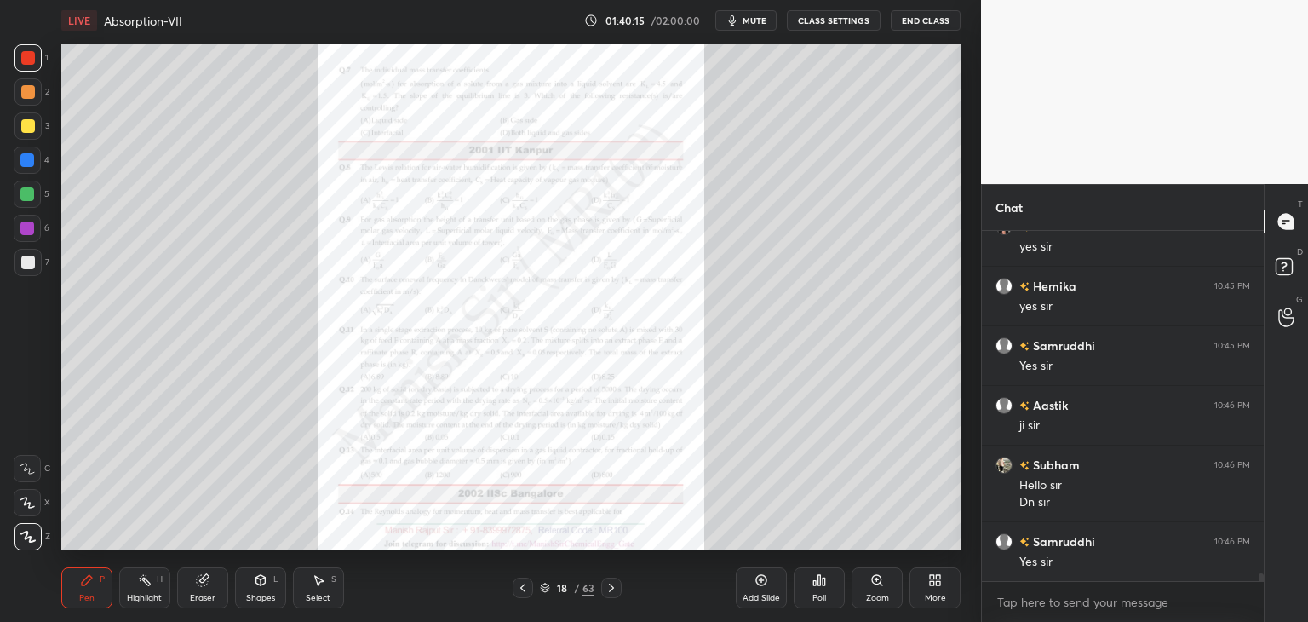
scroll to position [15772, 0]
click at [614, 590] on icon at bounding box center [612, 588] width 14 height 14
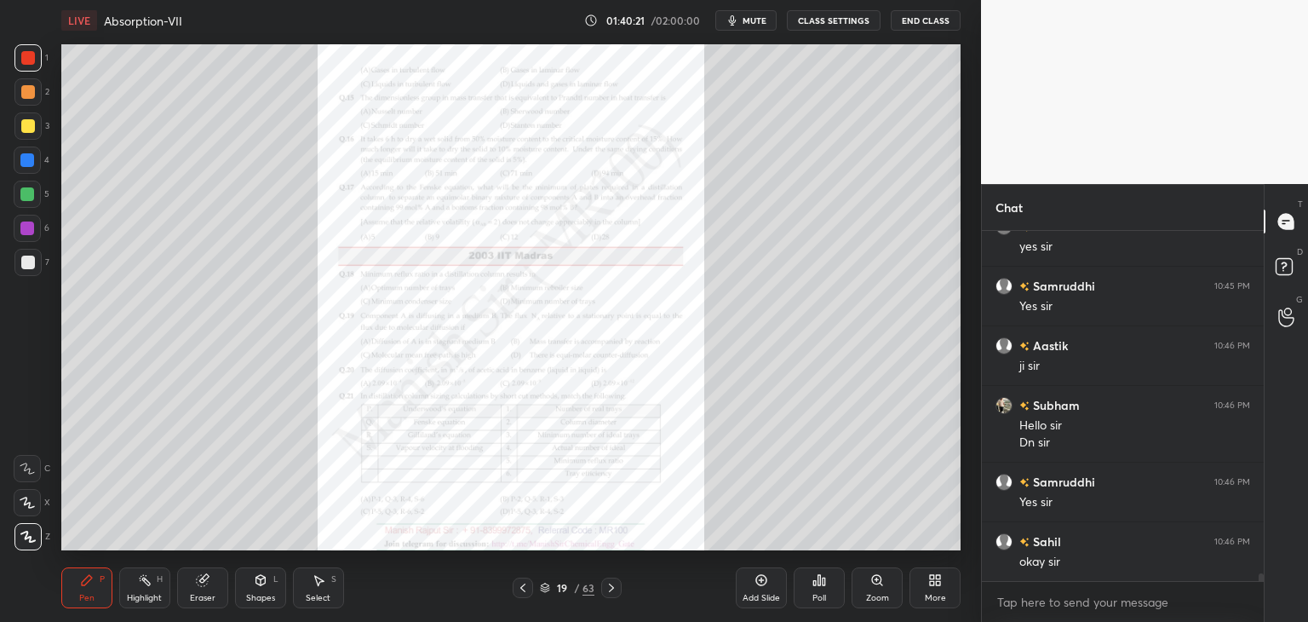
click at [614, 590] on icon at bounding box center [612, 588] width 14 height 14
click at [885, 594] on div "Zoom" at bounding box center [877, 598] width 23 height 9
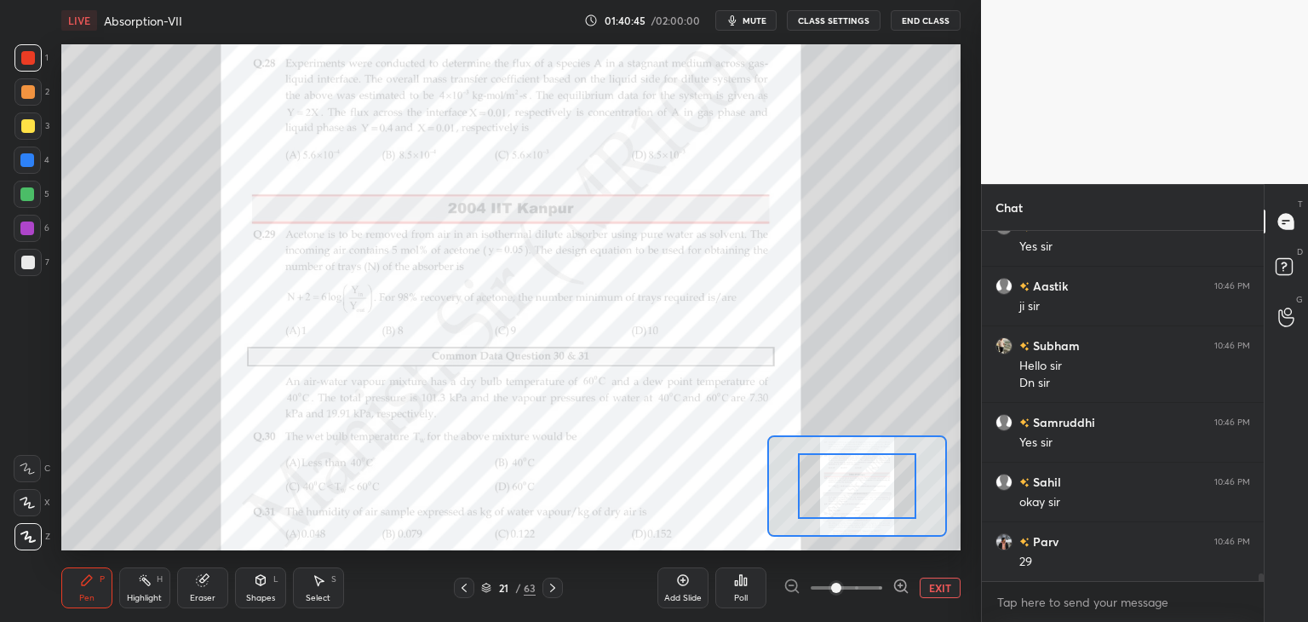
click at [857, 587] on span at bounding box center [847, 588] width 72 height 26
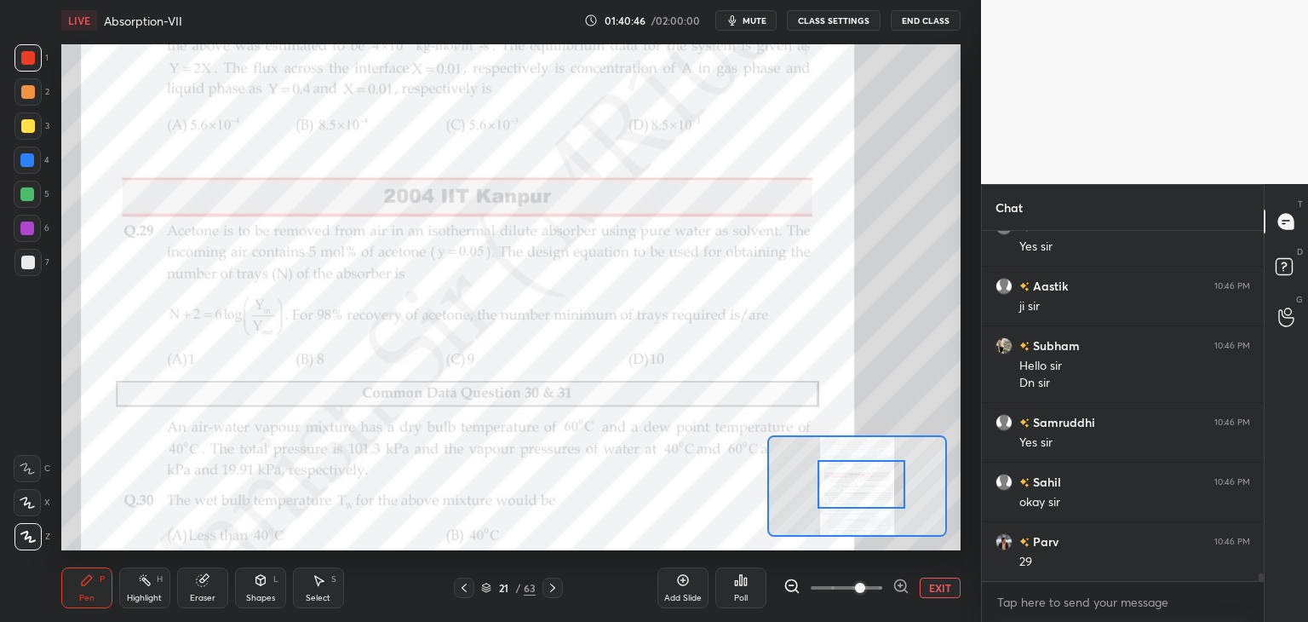
click at [852, 482] on div at bounding box center [862, 484] width 89 height 49
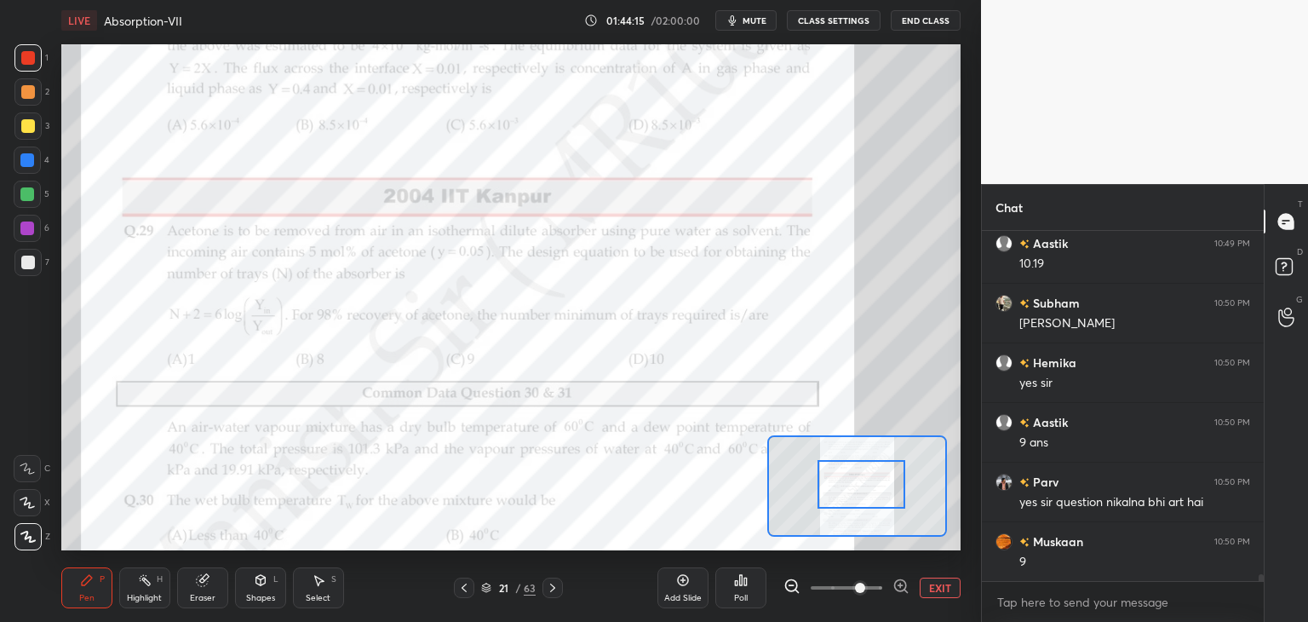
scroll to position [16905, 0]
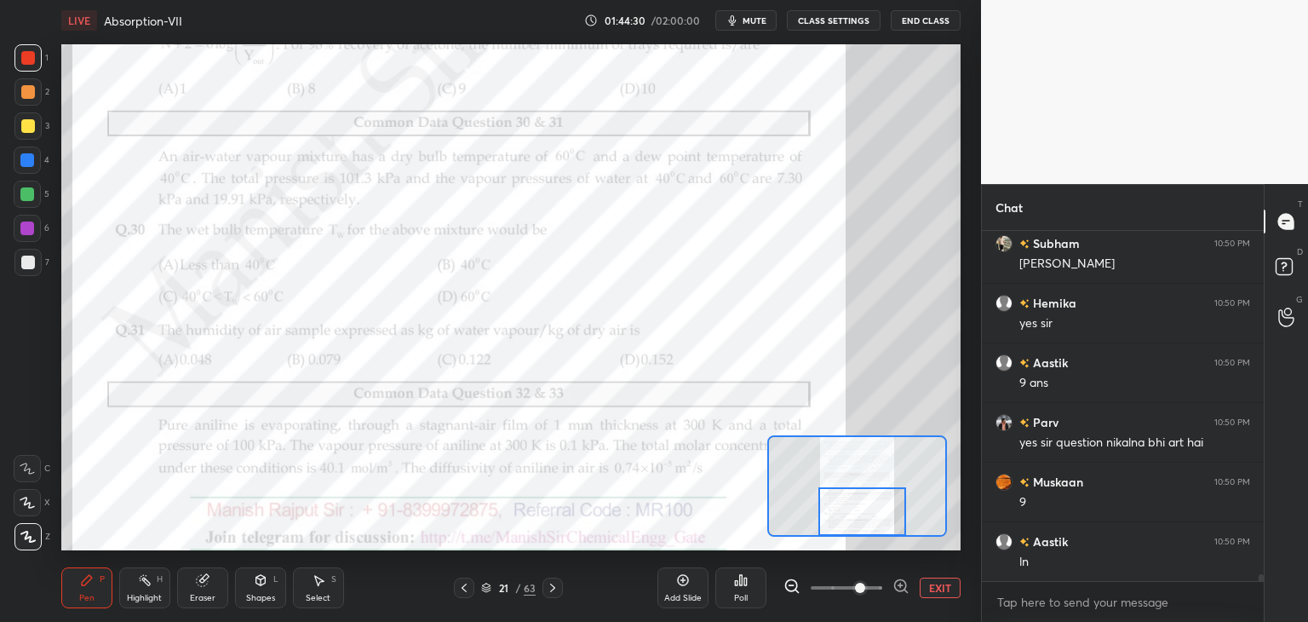
drag, startPoint x: 862, startPoint y: 482, endPoint x: 863, endPoint y: 510, distance: 28.1
click at [863, 510] on div at bounding box center [863, 511] width 89 height 49
click at [556, 584] on icon at bounding box center [553, 588] width 14 height 14
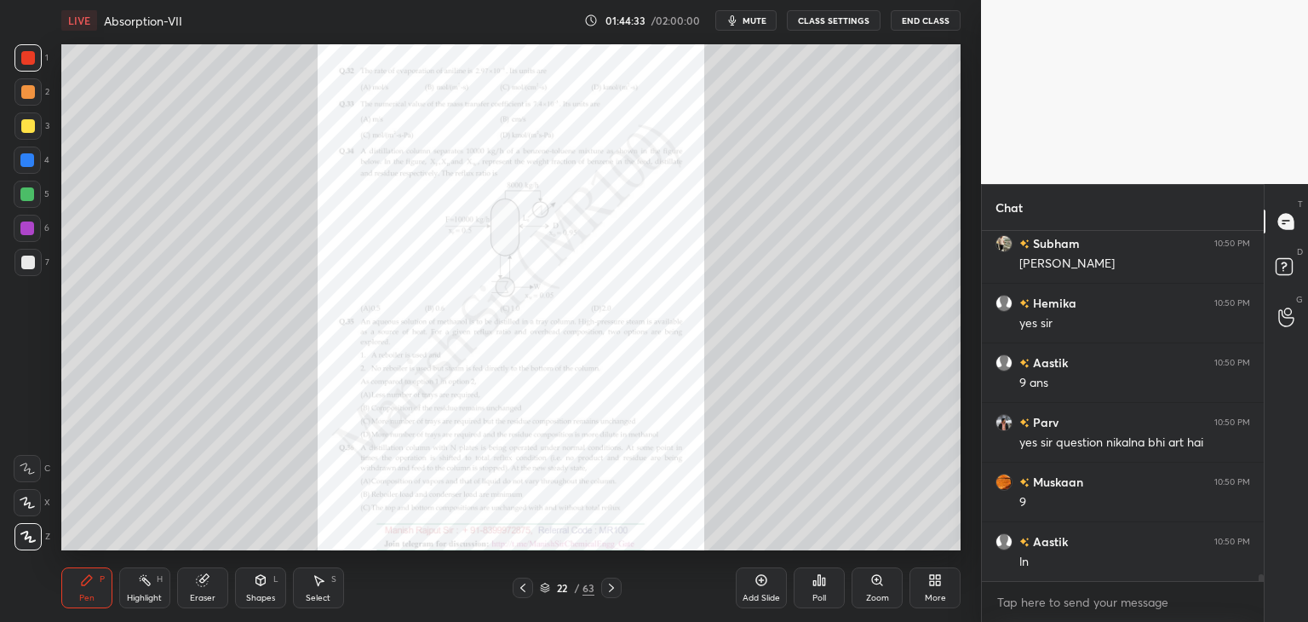
click at [612, 591] on icon at bounding box center [612, 588] width 14 height 14
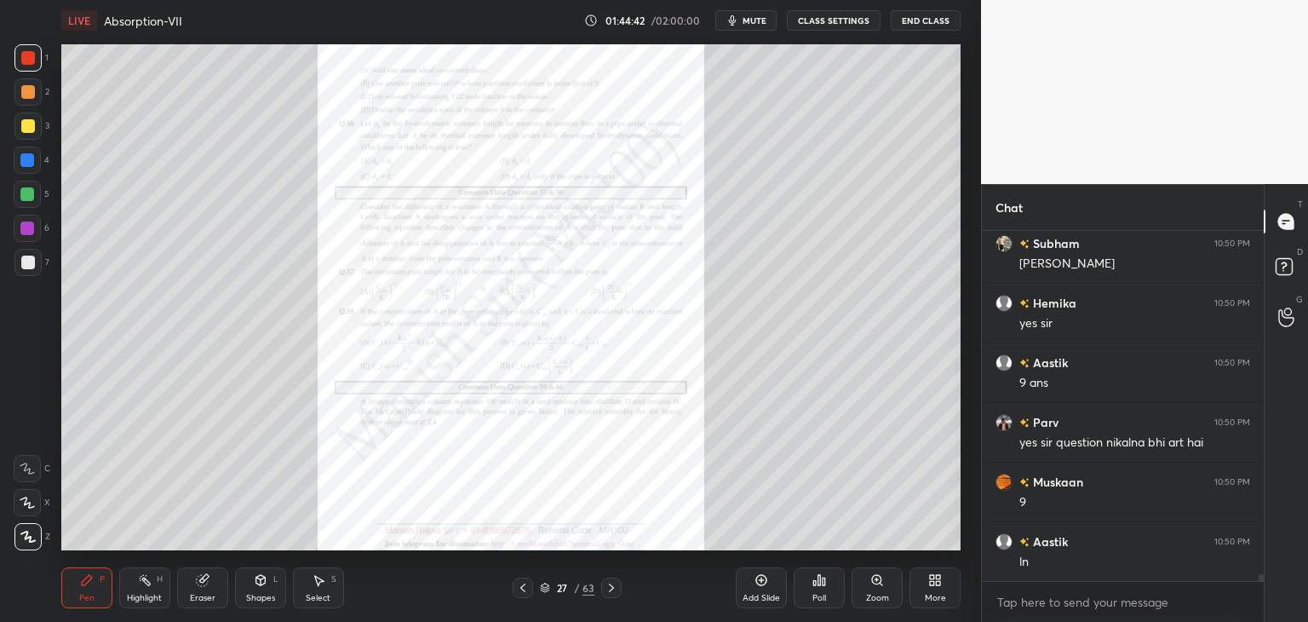
click at [612, 591] on icon at bounding box center [612, 588] width 14 height 14
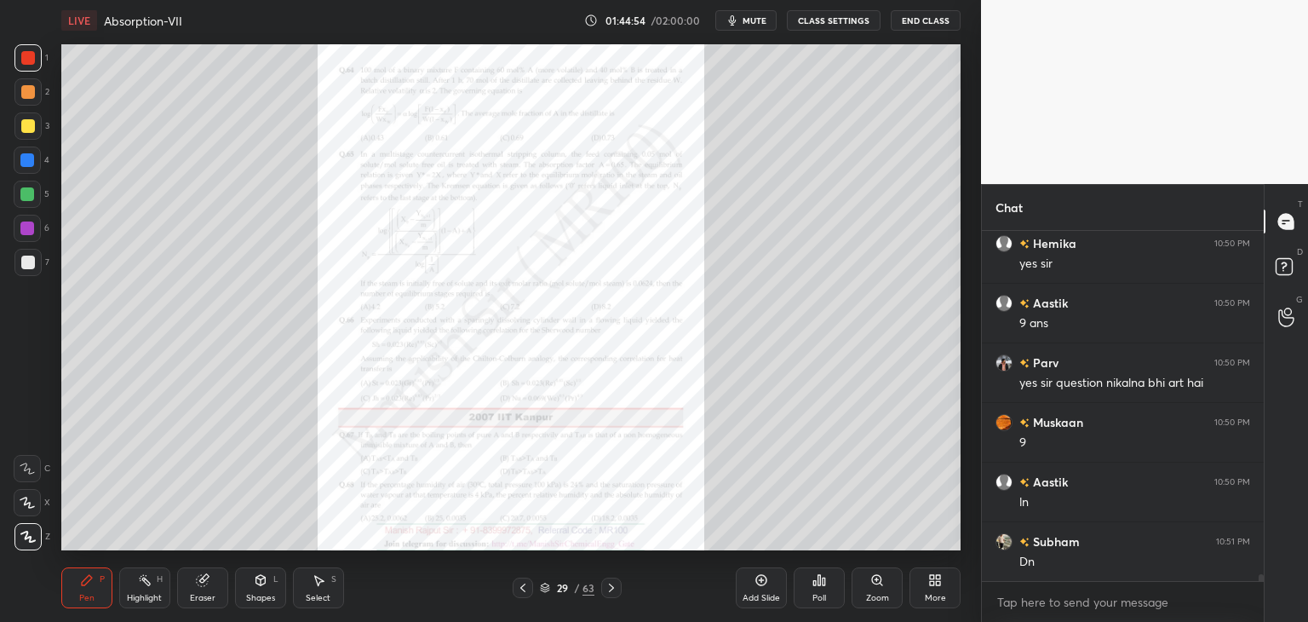
scroll to position [17025, 0]
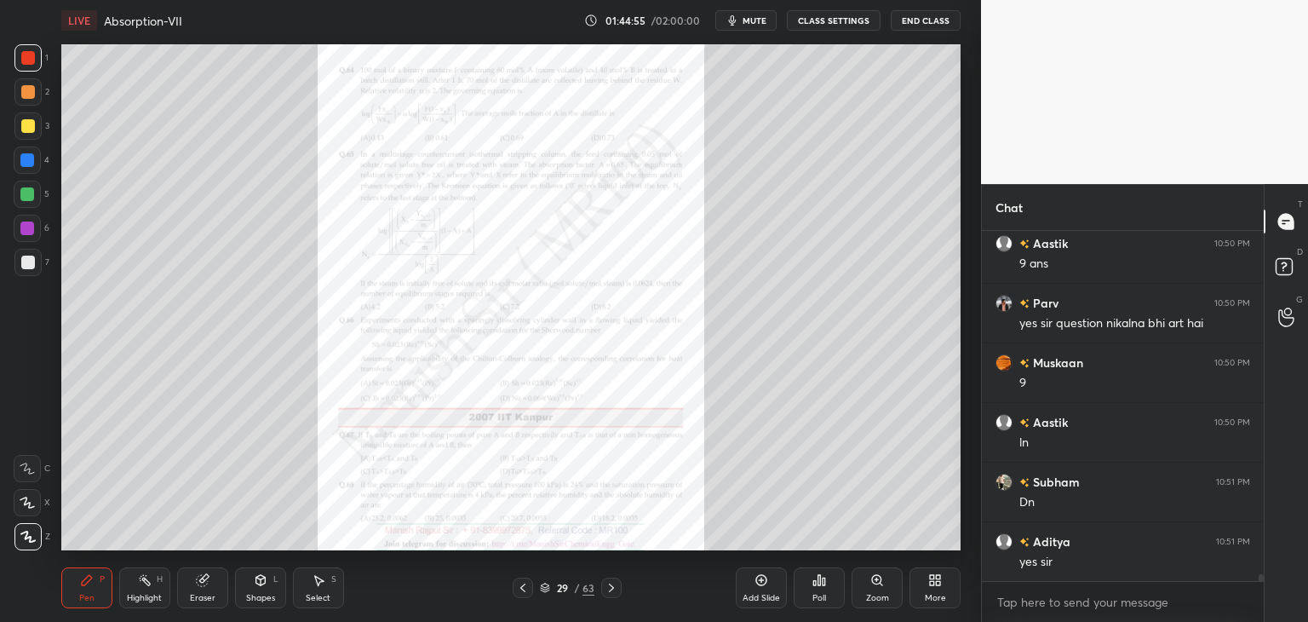
click at [607, 592] on icon at bounding box center [612, 588] width 14 height 14
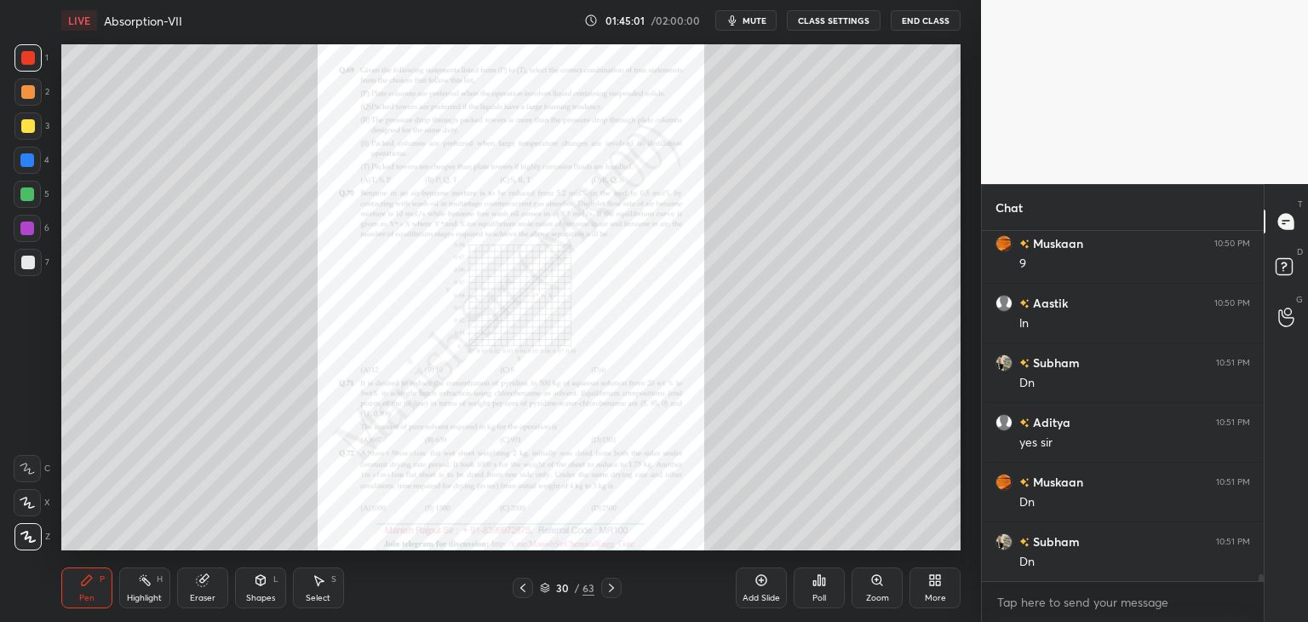
scroll to position [17204, 0]
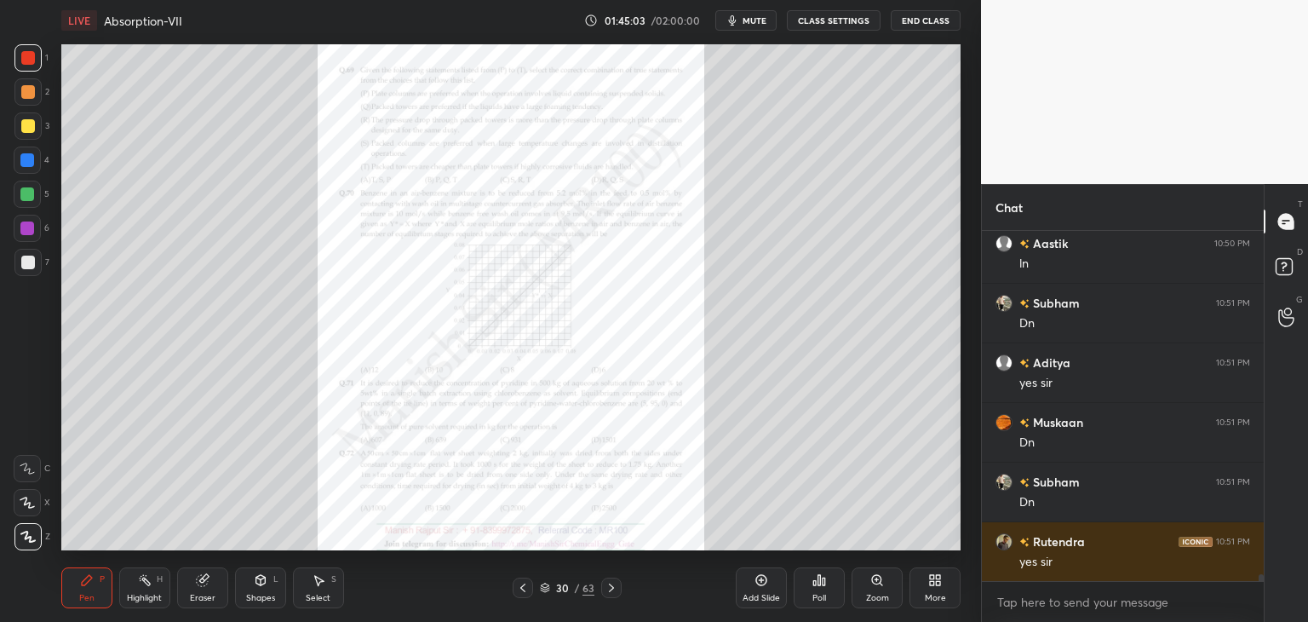
click at [612, 591] on icon at bounding box center [612, 588] width 14 height 14
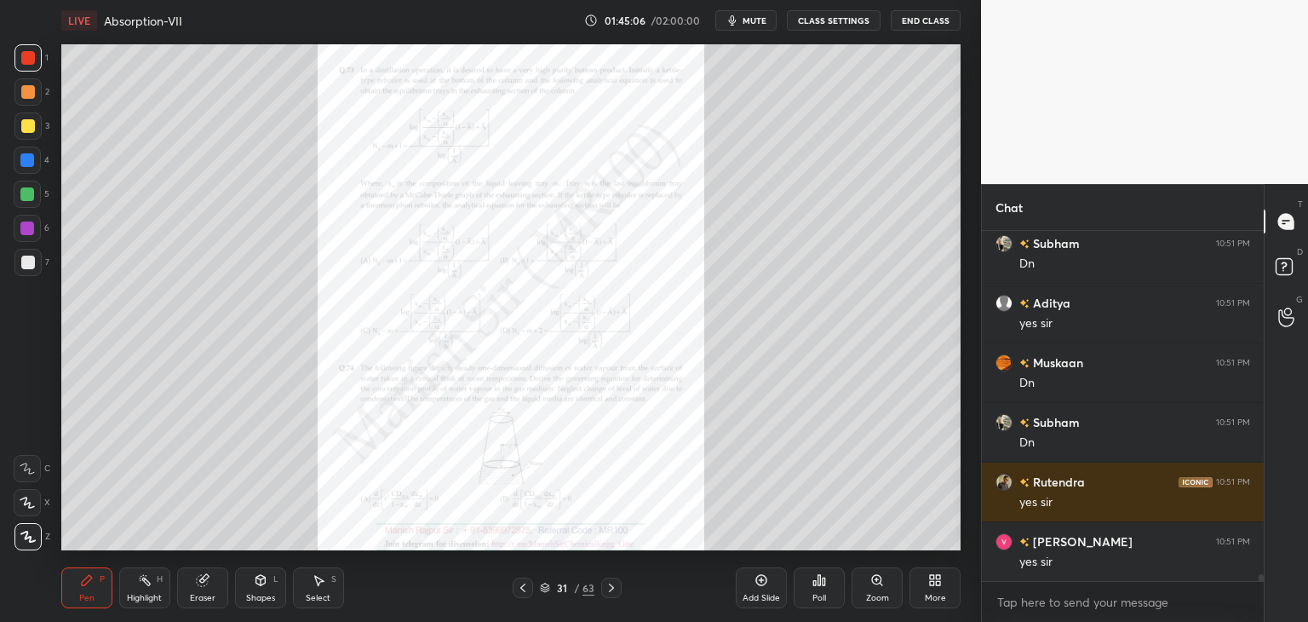
click at [612, 591] on icon at bounding box center [612, 588] width 14 height 14
click at [613, 590] on icon at bounding box center [612, 588] width 14 height 14
click at [614, 590] on icon at bounding box center [612, 588] width 14 height 14
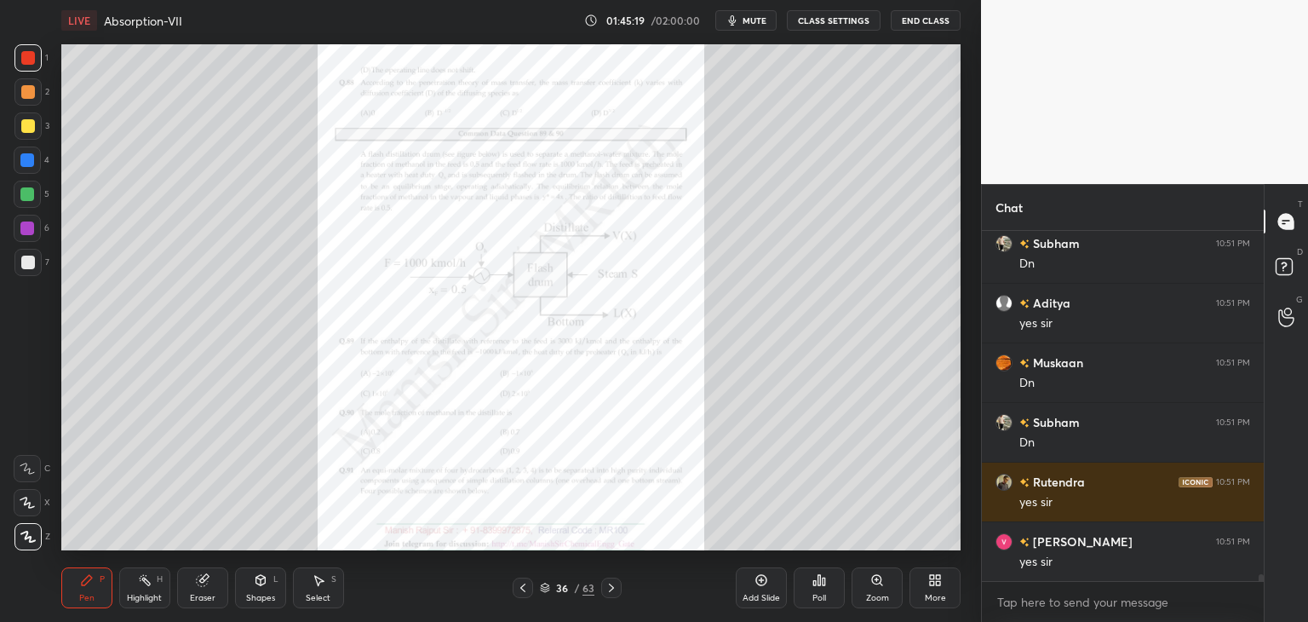
click at [614, 590] on icon at bounding box center [612, 588] width 14 height 14
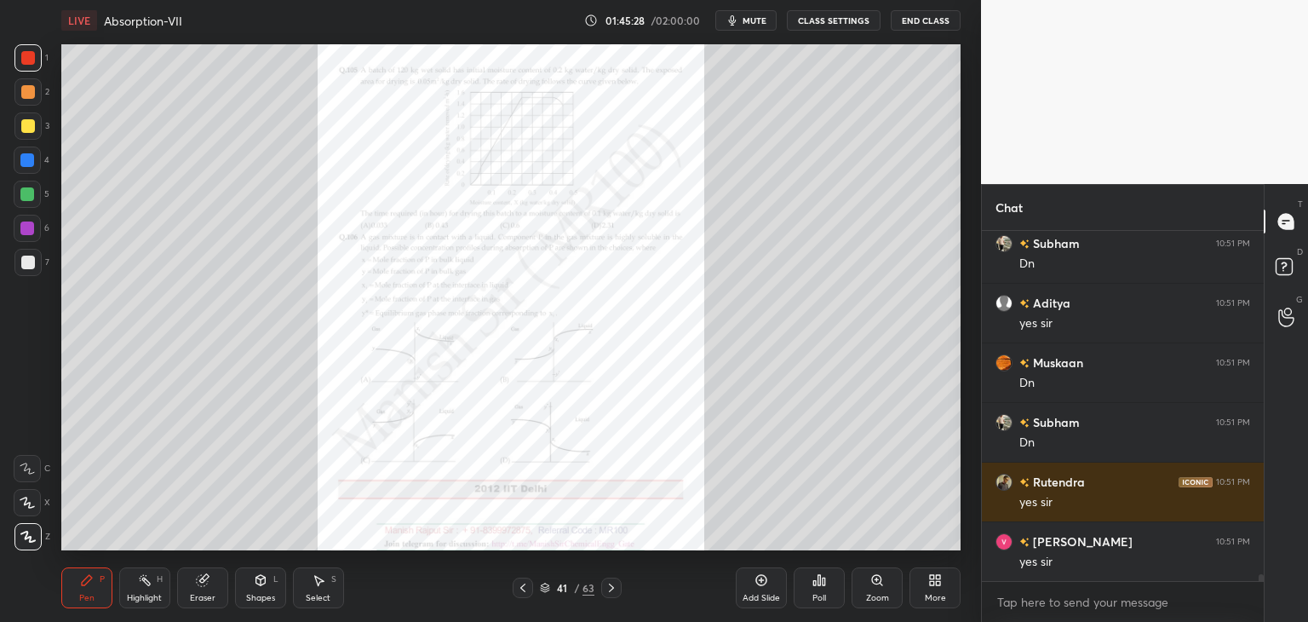
click at [614, 590] on icon at bounding box center [612, 588] width 14 height 14
click at [613, 590] on icon at bounding box center [612, 588] width 14 height 14
click at [614, 589] on icon at bounding box center [612, 588] width 14 height 14
click at [608, 589] on icon at bounding box center [612, 588] width 14 height 14
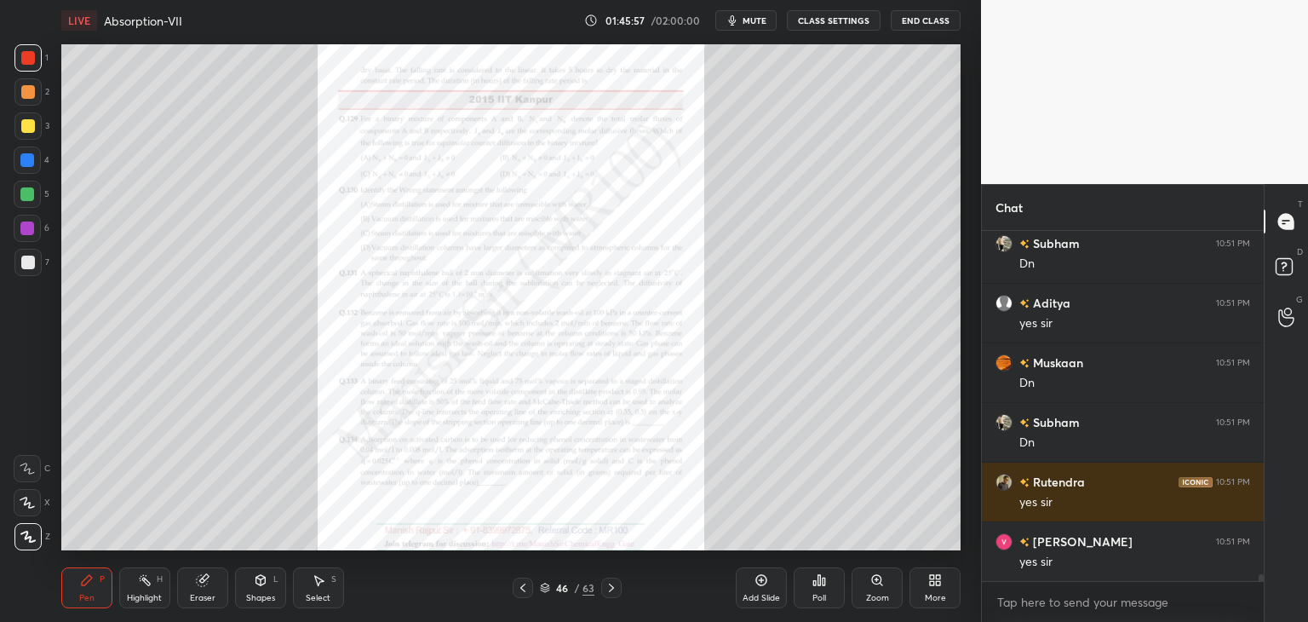
click at [608, 589] on icon at bounding box center [612, 588] width 14 height 14
click at [519, 594] on icon at bounding box center [523, 588] width 14 height 14
click at [518, 594] on icon at bounding box center [523, 588] width 14 height 14
click at [520, 594] on icon at bounding box center [523, 588] width 14 height 14
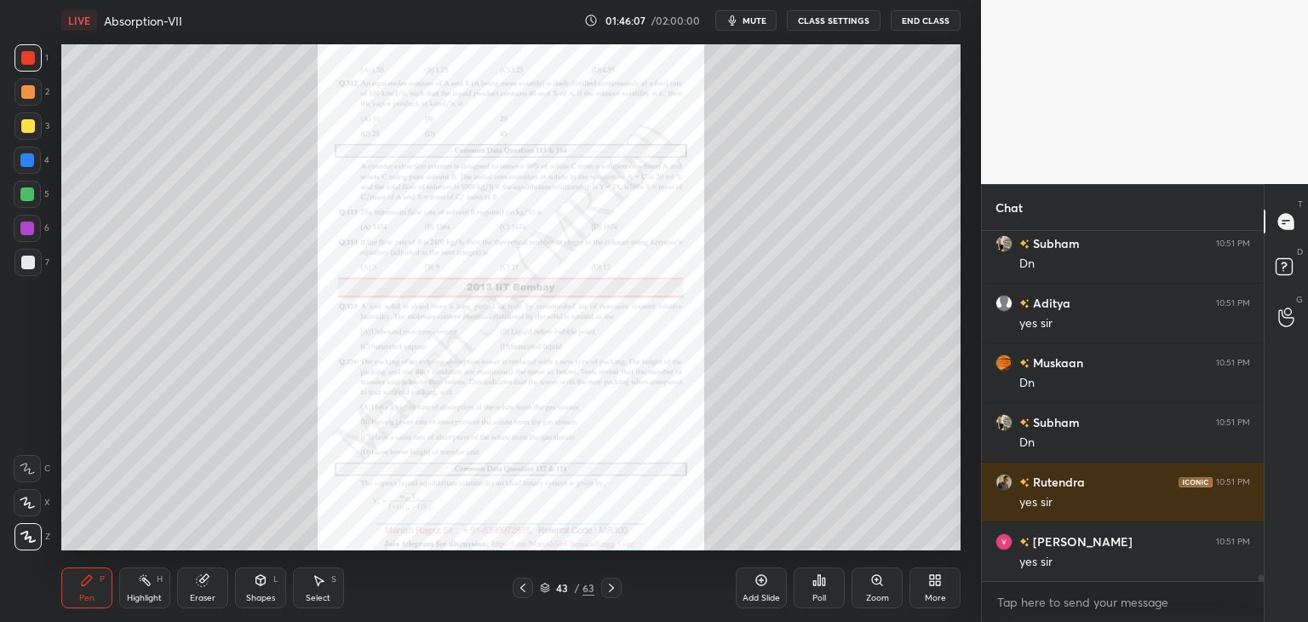
click at [878, 584] on icon at bounding box center [876, 579] width 9 height 9
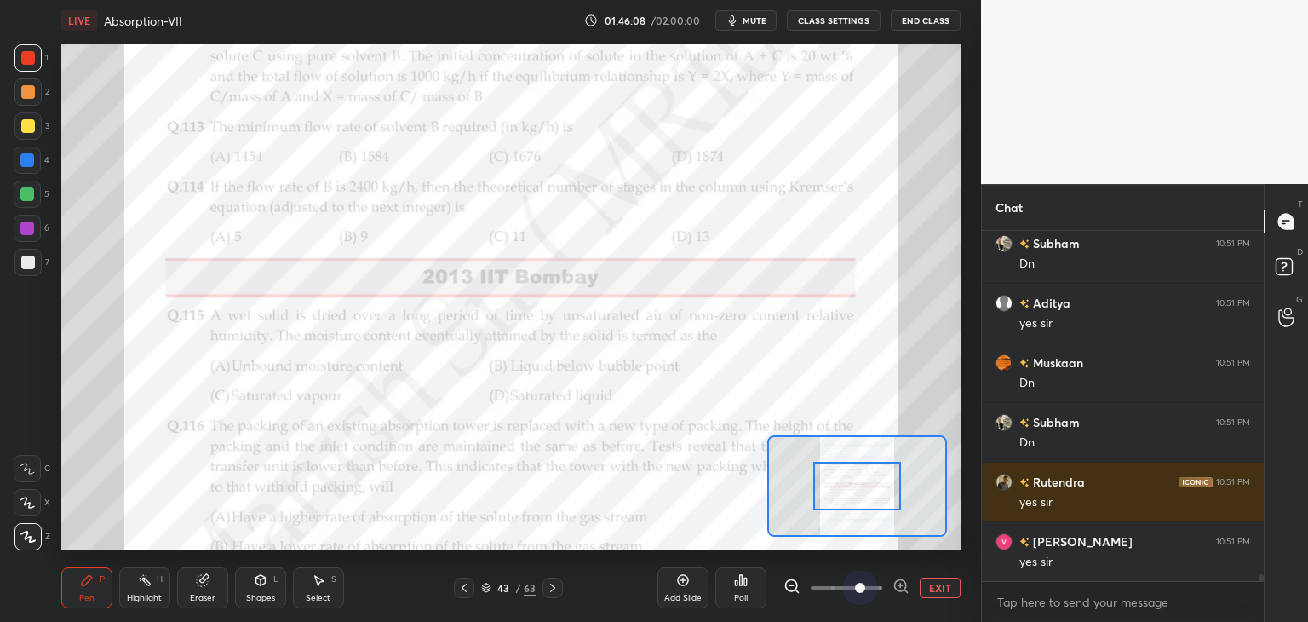
click at [859, 581] on span at bounding box center [847, 588] width 72 height 26
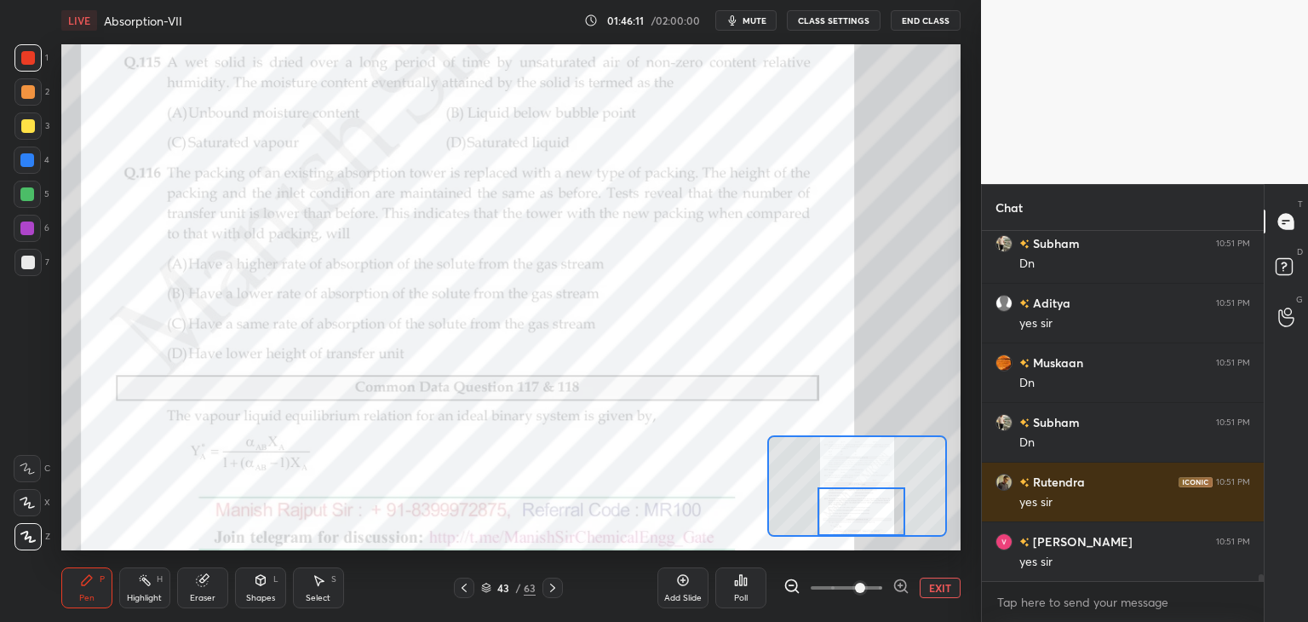
drag, startPoint x: 851, startPoint y: 479, endPoint x: 855, endPoint y: 504, distance: 25.9
click at [855, 504] on div at bounding box center [862, 511] width 89 height 49
click at [273, 594] on div "Shapes" at bounding box center [260, 598] width 29 height 9
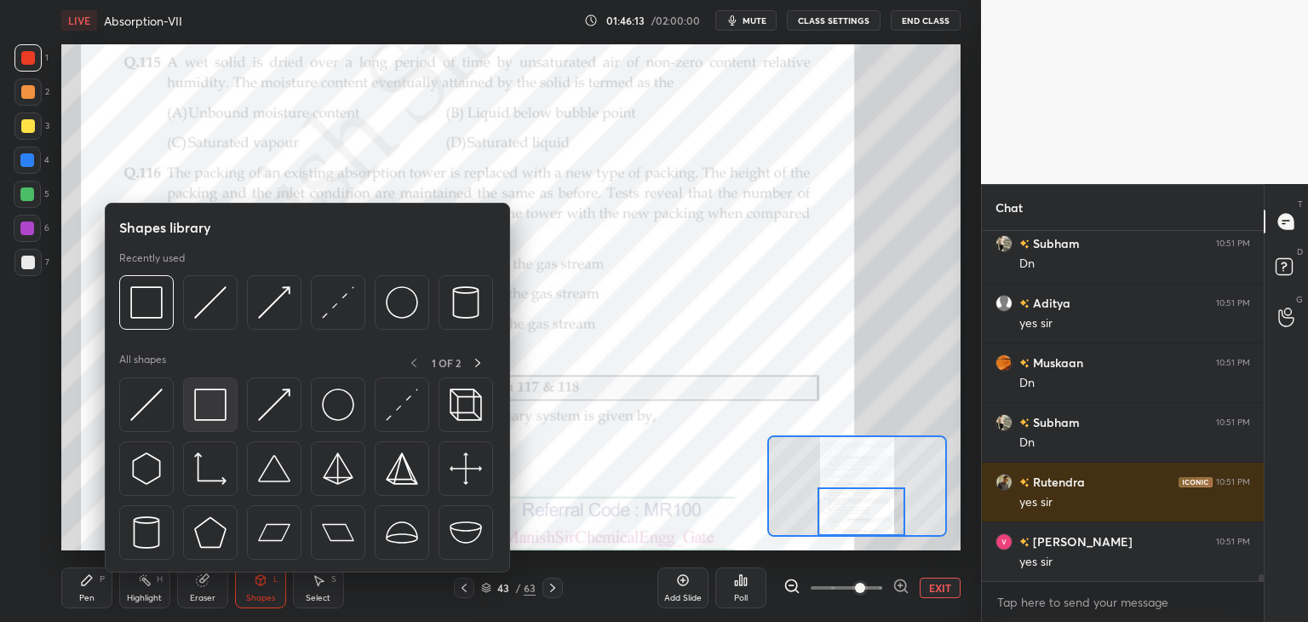
click at [211, 403] on img at bounding box center [210, 404] width 32 height 32
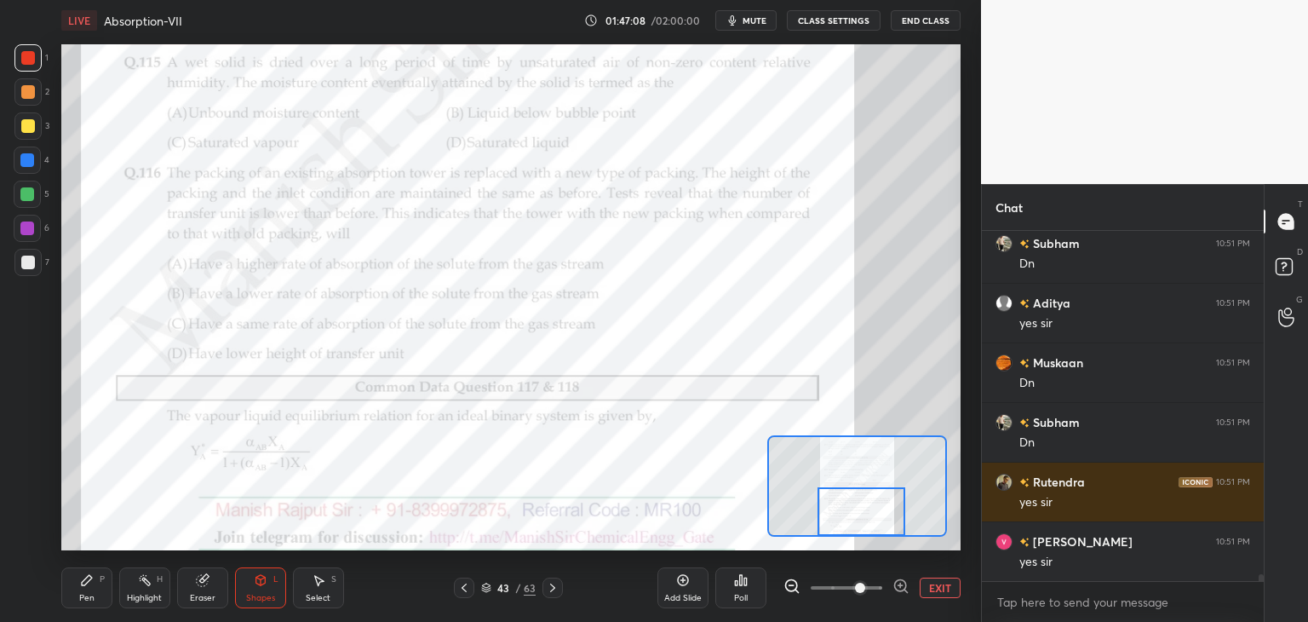
click at [95, 590] on div "Pen P" at bounding box center [86, 587] width 51 height 41
click at [29, 117] on div at bounding box center [27, 125] width 27 height 27
click at [25, 90] on div at bounding box center [28, 92] width 14 height 14
click at [30, 233] on div at bounding box center [27, 228] width 14 height 14
click at [34, 261] on div at bounding box center [27, 262] width 27 height 27
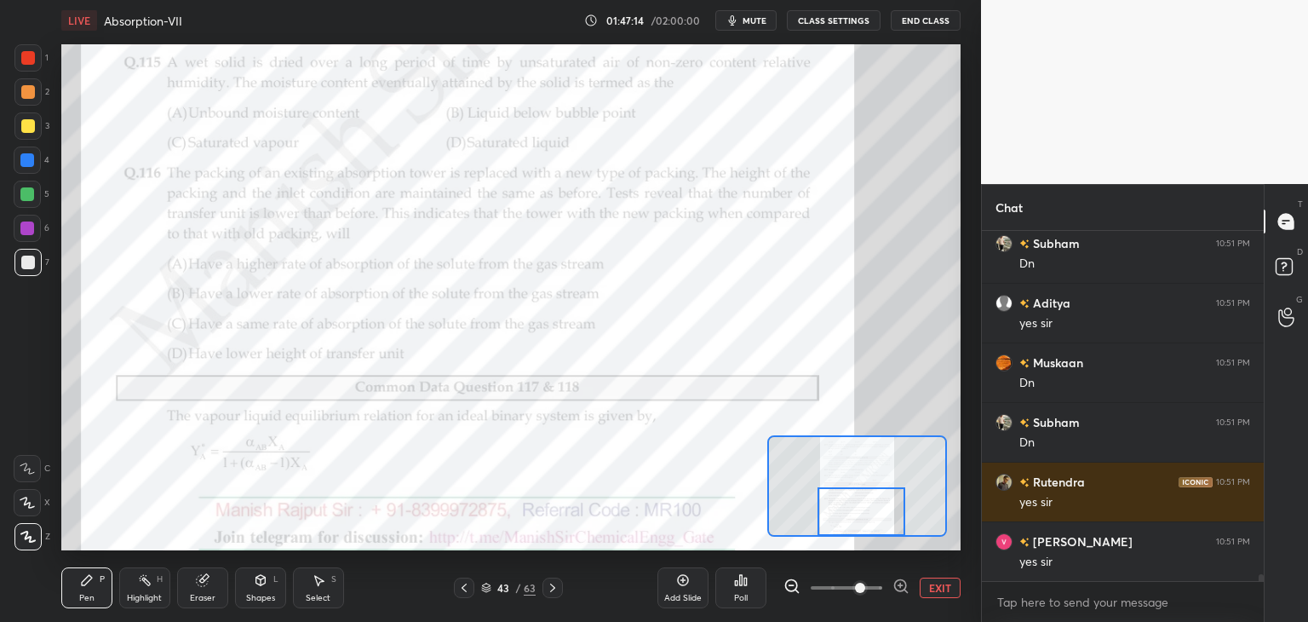
click at [26, 228] on div at bounding box center [27, 228] width 14 height 14
click at [25, 196] on div at bounding box center [27, 194] width 14 height 14
click at [20, 170] on div at bounding box center [27, 160] width 27 height 27
click at [20, 147] on div at bounding box center [27, 160] width 27 height 27
click at [24, 125] on div at bounding box center [28, 126] width 14 height 14
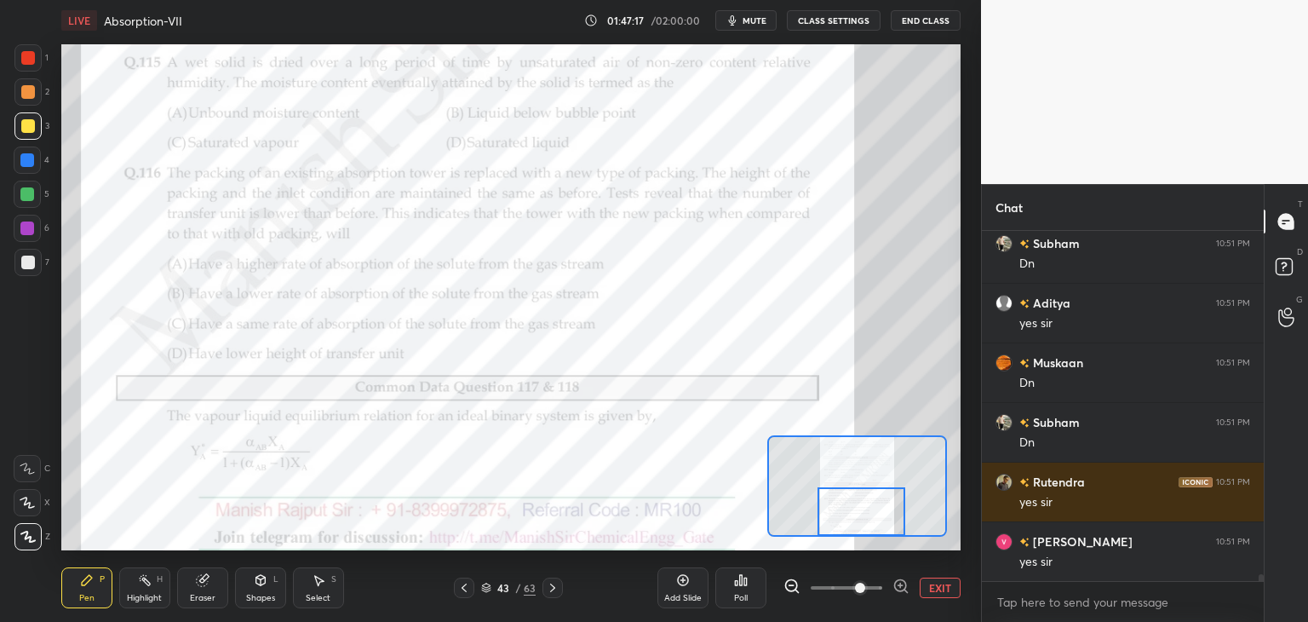
click at [23, 89] on div at bounding box center [28, 92] width 14 height 14
click at [18, 60] on div at bounding box center [27, 57] width 27 height 27
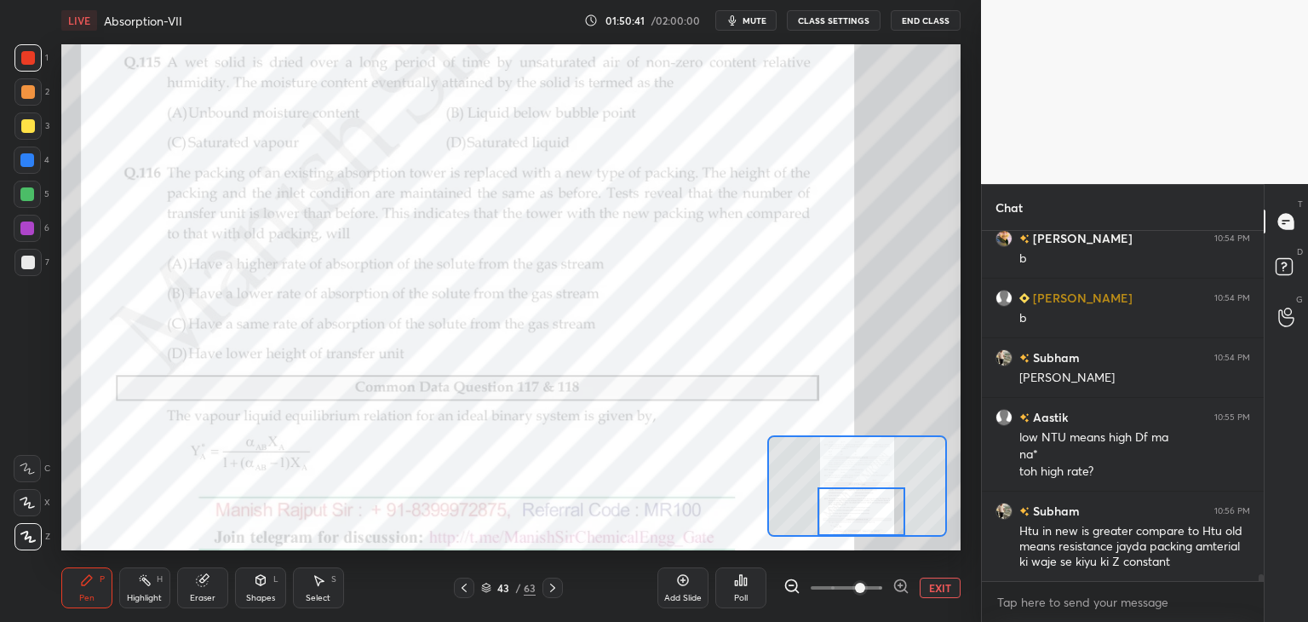
scroll to position [17984, 0]
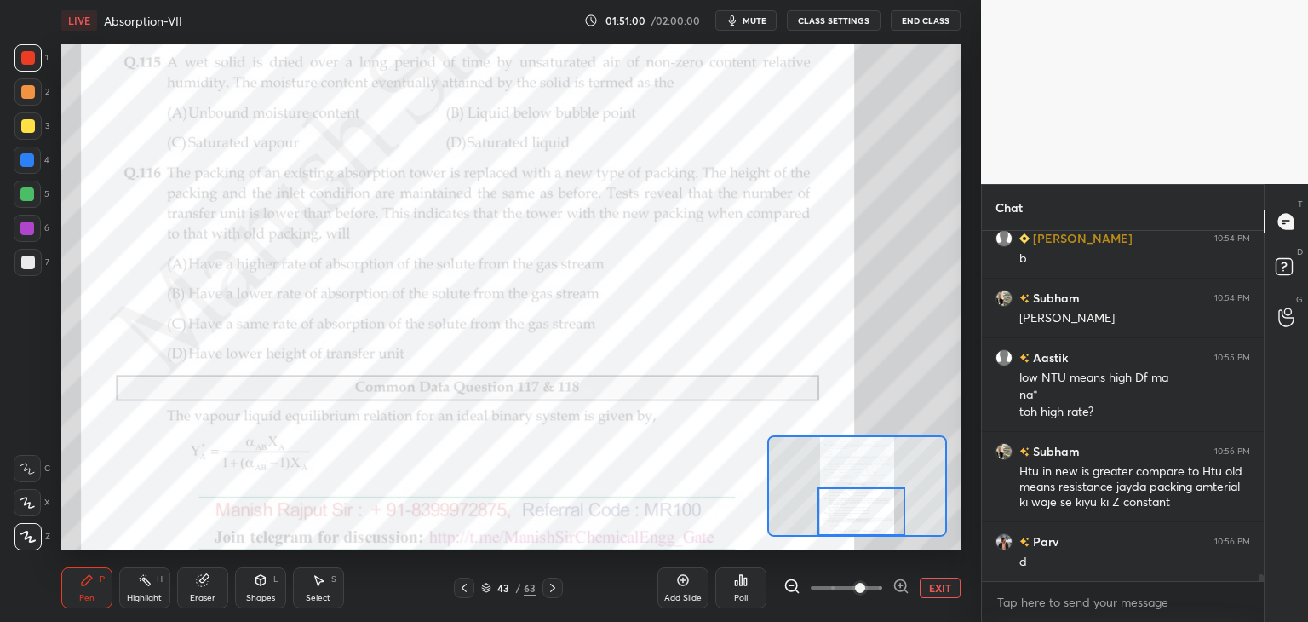
click at [26, 60] on div at bounding box center [28, 58] width 14 height 14
click at [26, 235] on div at bounding box center [27, 228] width 27 height 27
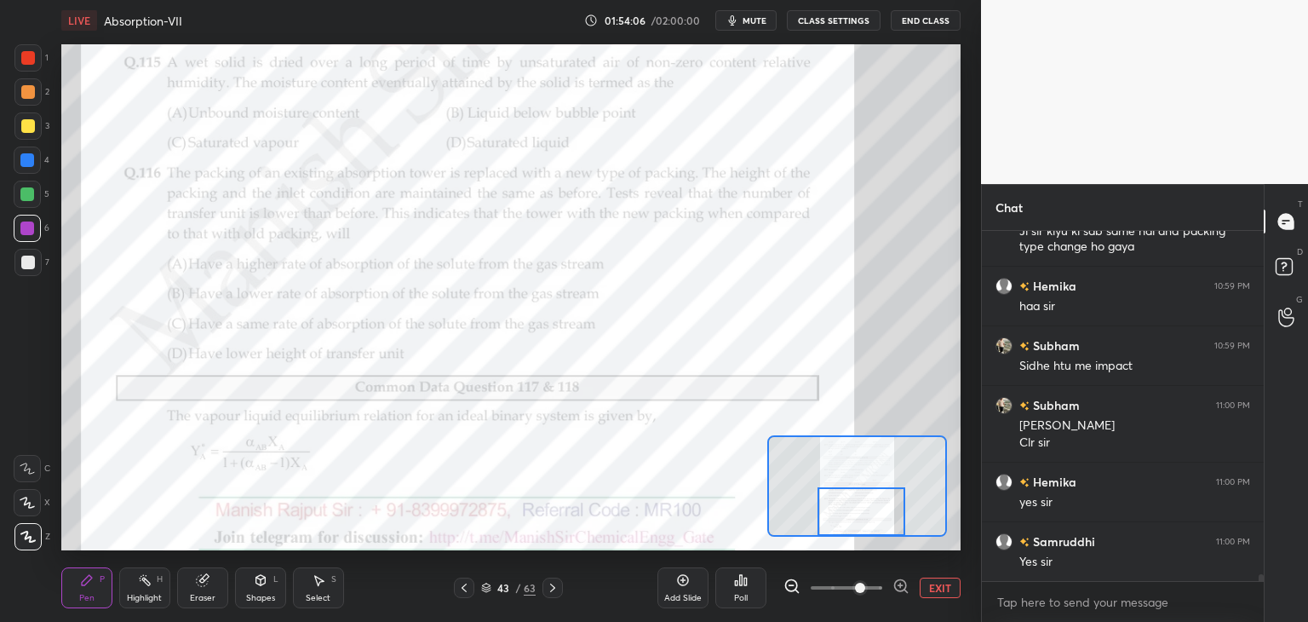
scroll to position [18459, 0]
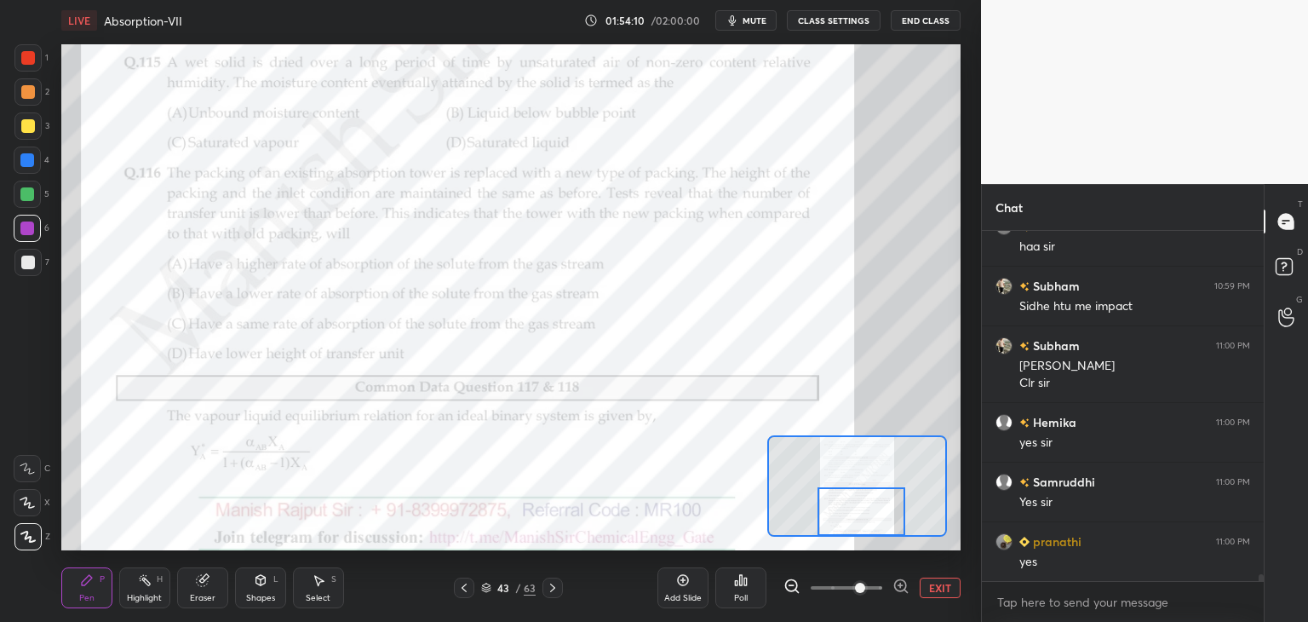
click at [544, 587] on div at bounding box center [553, 588] width 20 height 20
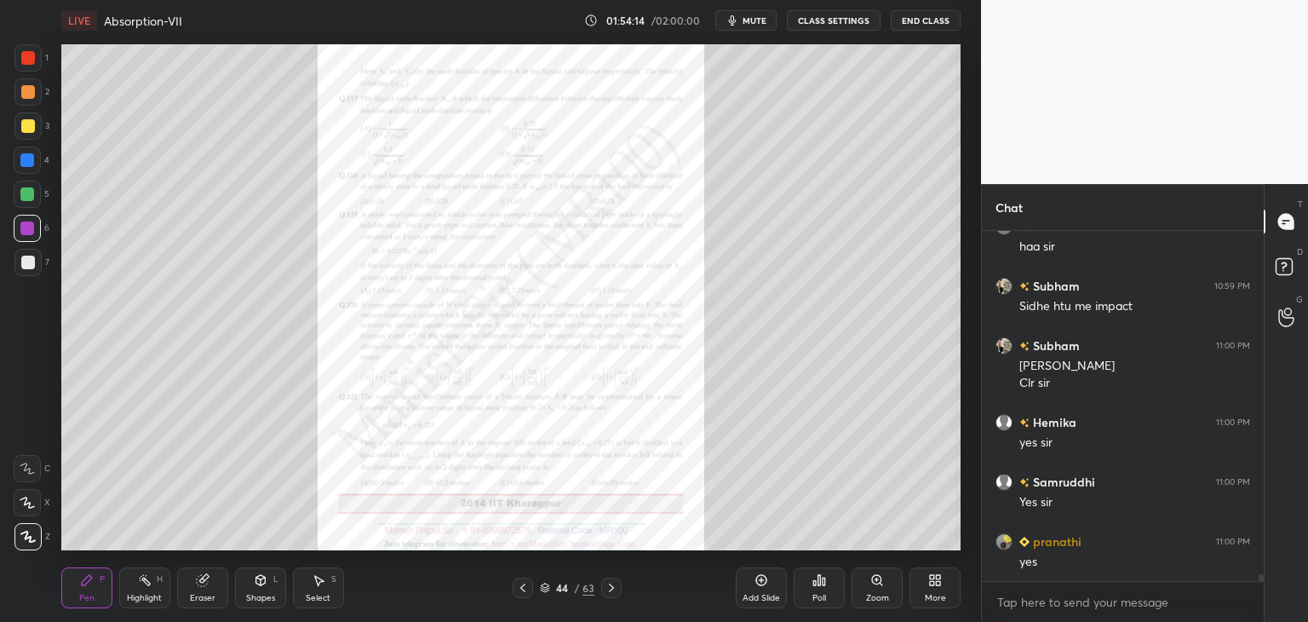
click at [612, 587] on icon at bounding box center [612, 588] width 14 height 14
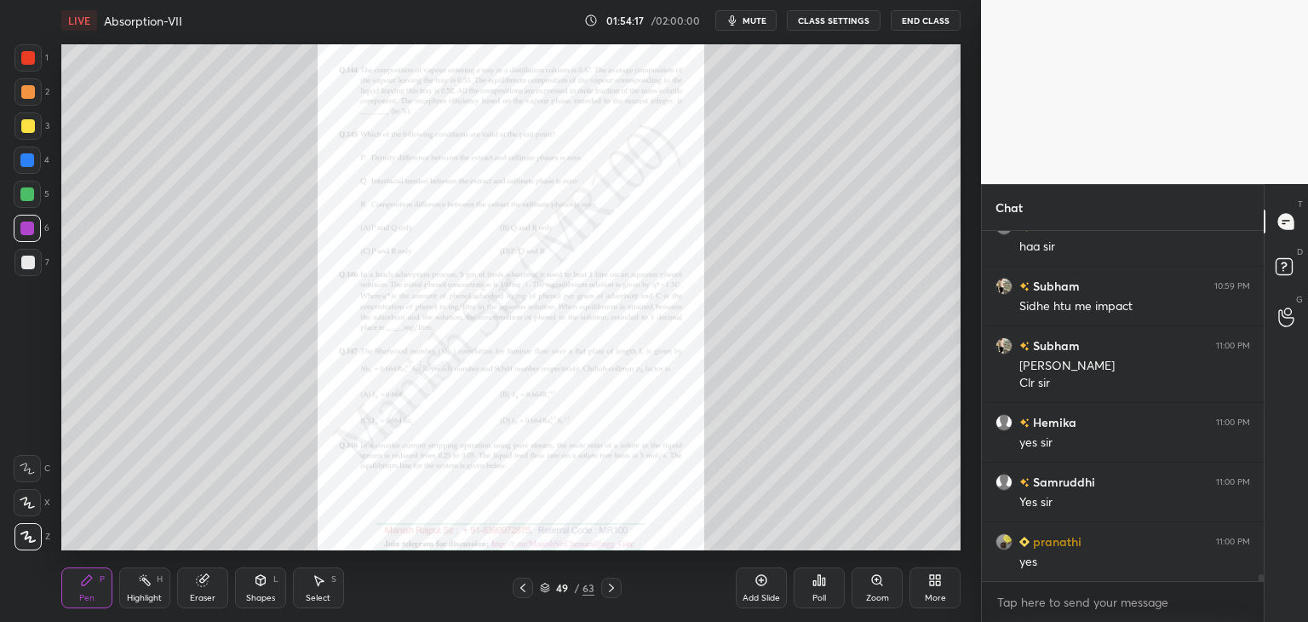
click at [612, 587] on icon at bounding box center [612, 588] width 14 height 14
click at [611, 587] on icon at bounding box center [612, 588] width 14 height 14
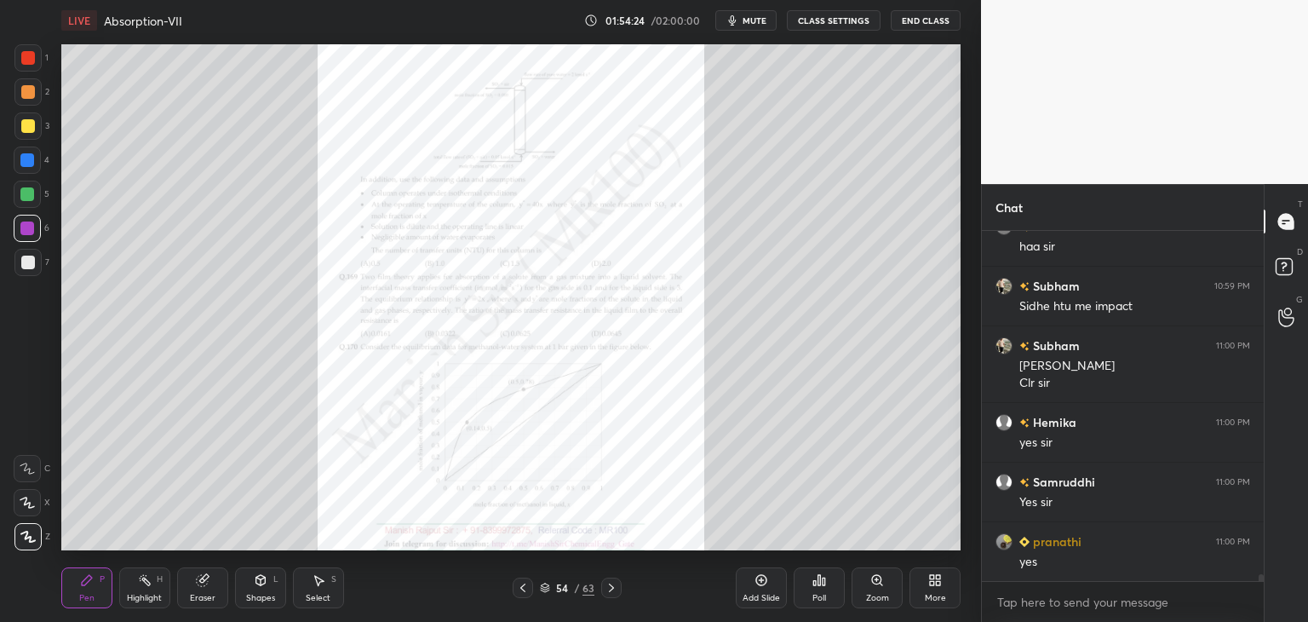
click at [611, 587] on icon at bounding box center [612, 588] width 14 height 14
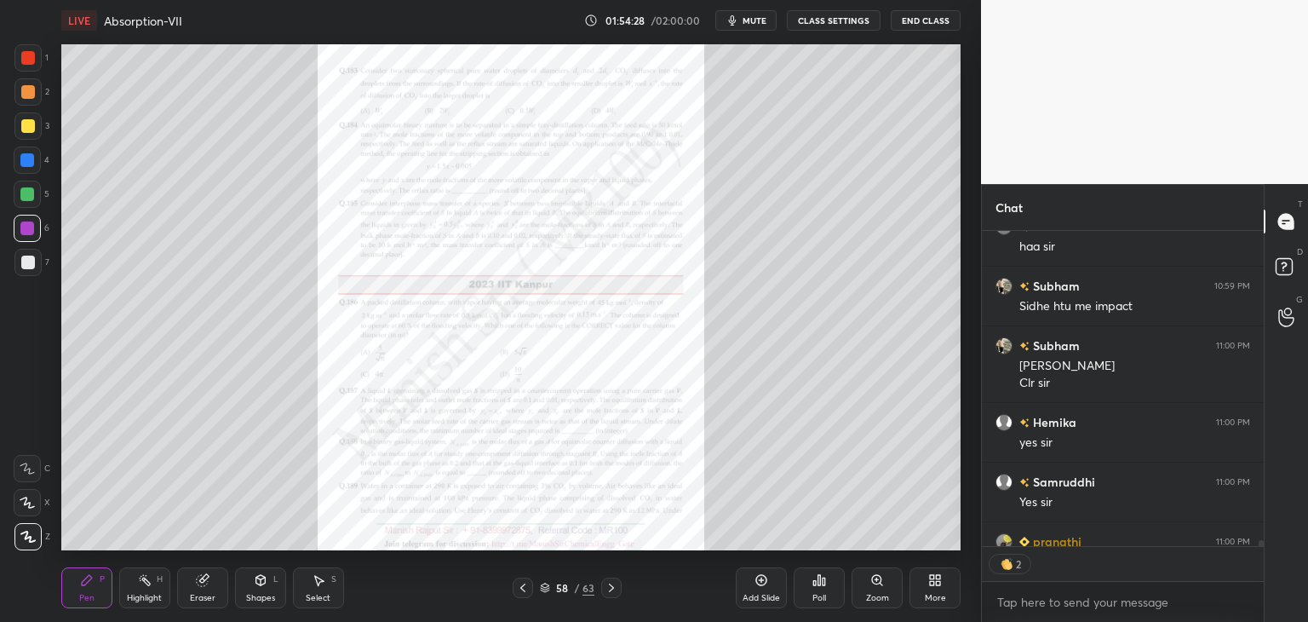
scroll to position [18553, 0]
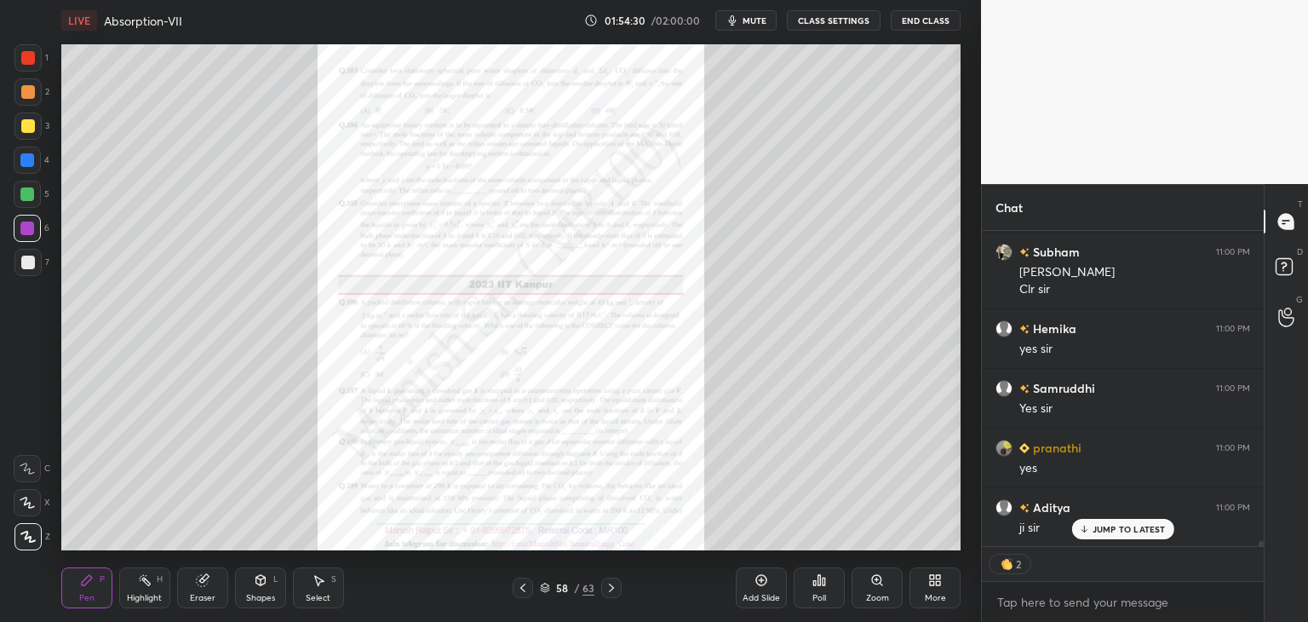
click at [605, 585] on icon at bounding box center [612, 588] width 14 height 14
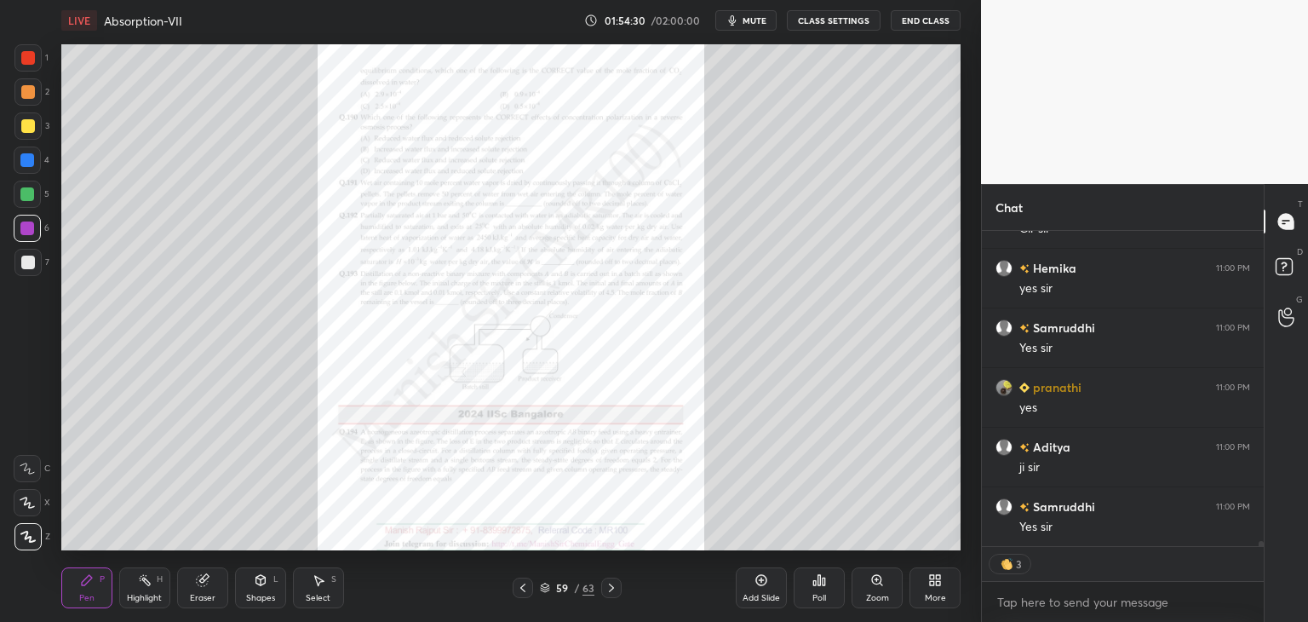
click at [605, 585] on icon at bounding box center [612, 588] width 14 height 14
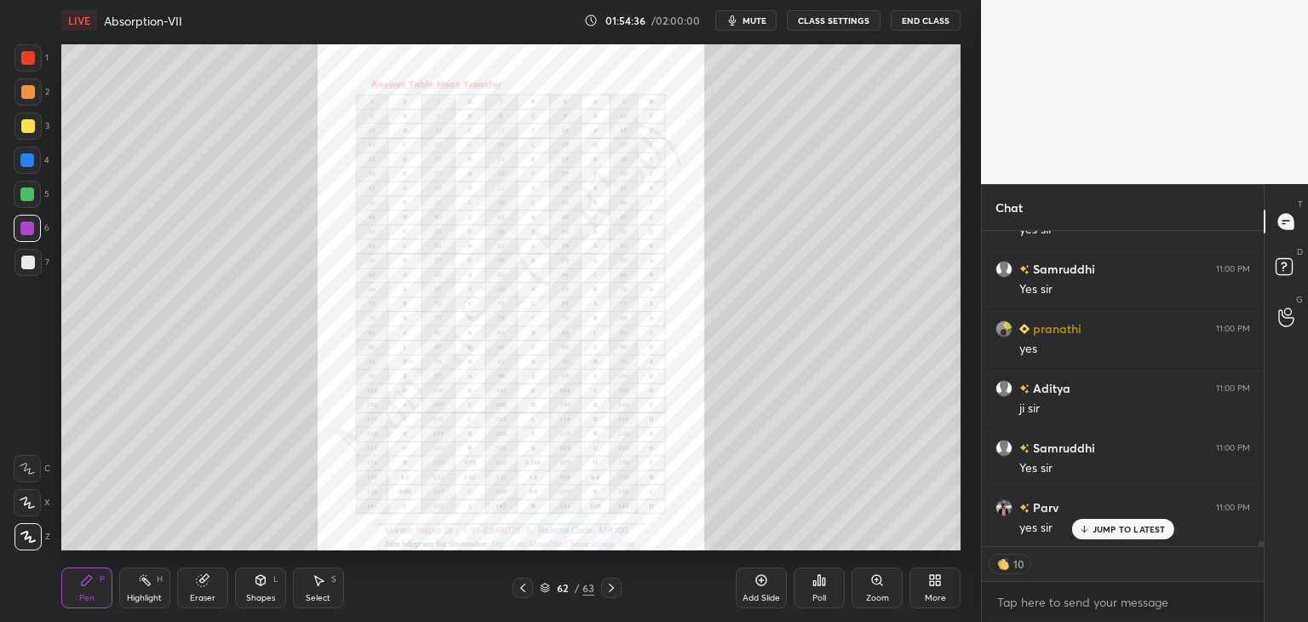
click at [523, 587] on icon at bounding box center [523, 588] width 14 height 14
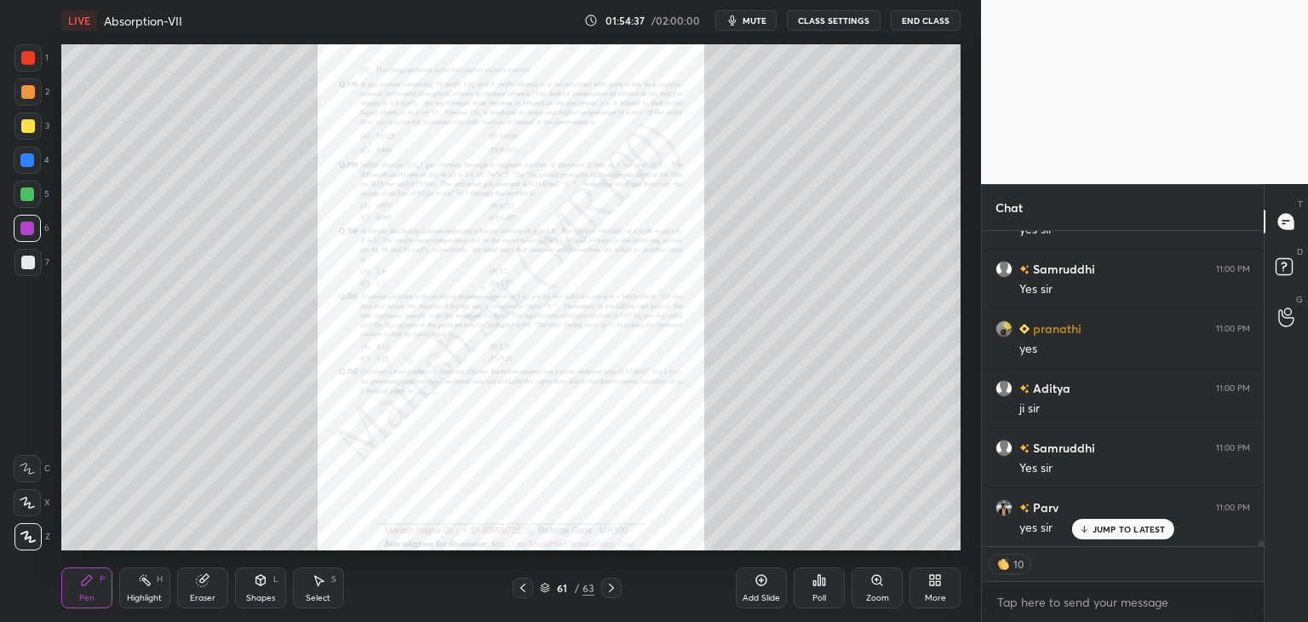
click at [525, 587] on icon at bounding box center [523, 588] width 14 height 14
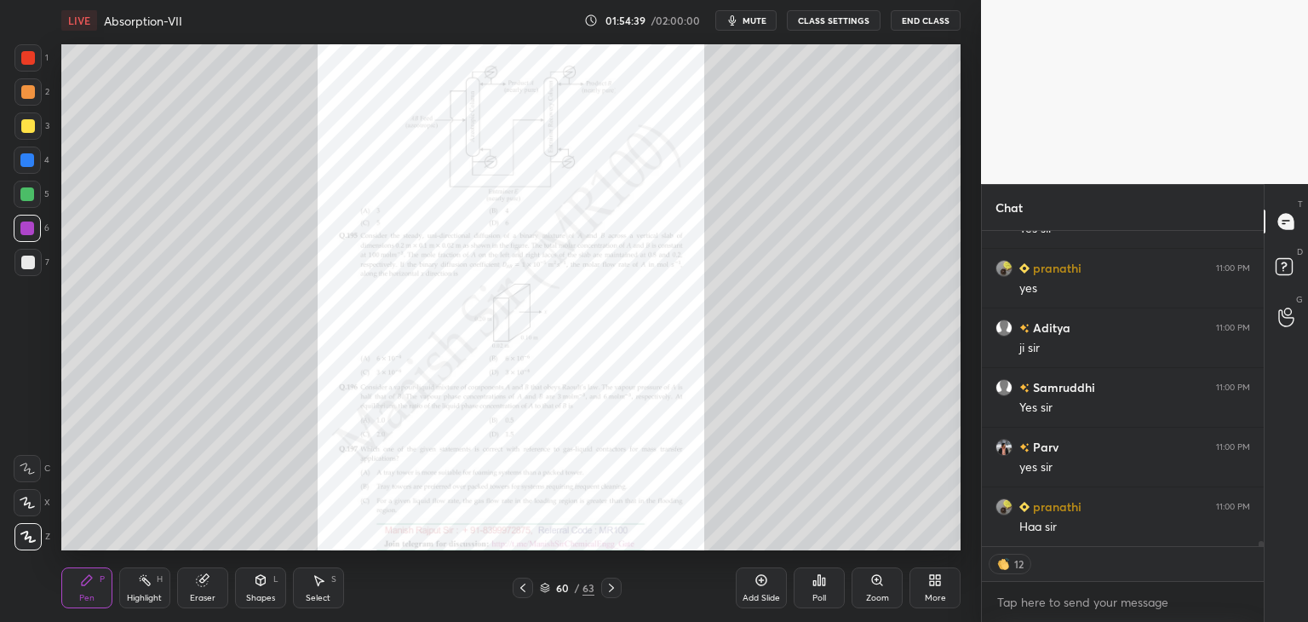
scroll to position [18791, 0]
click at [525, 587] on icon at bounding box center [523, 588] width 14 height 14
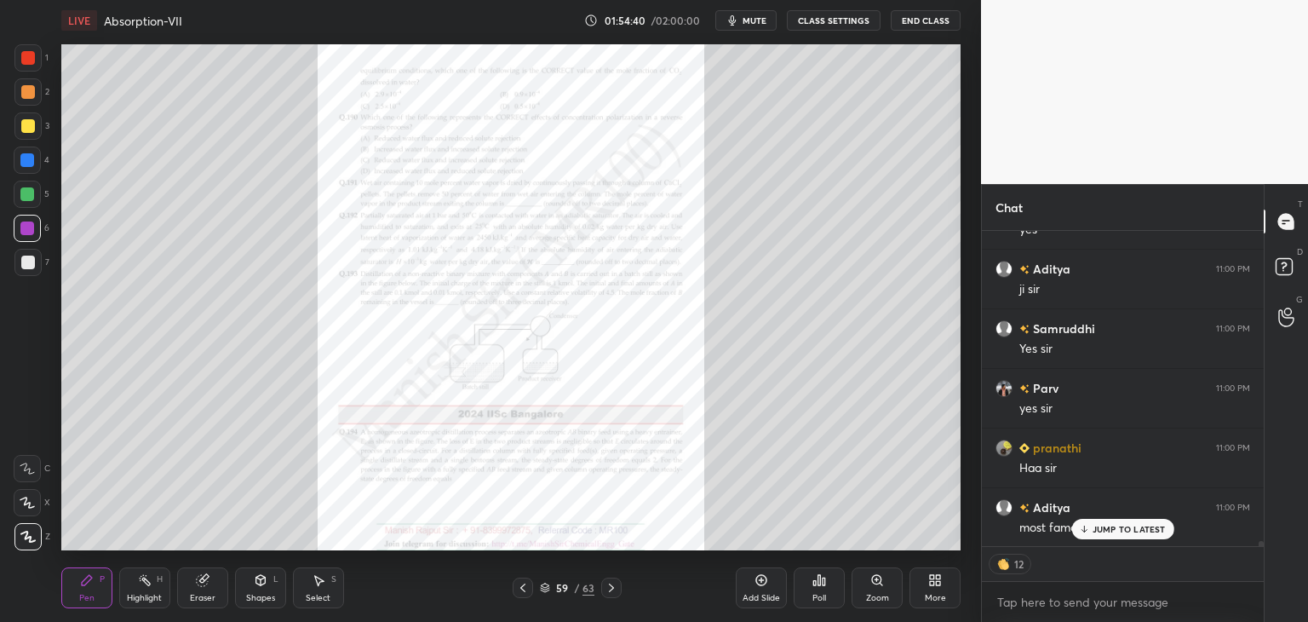
click at [525, 587] on icon at bounding box center [523, 588] width 14 height 14
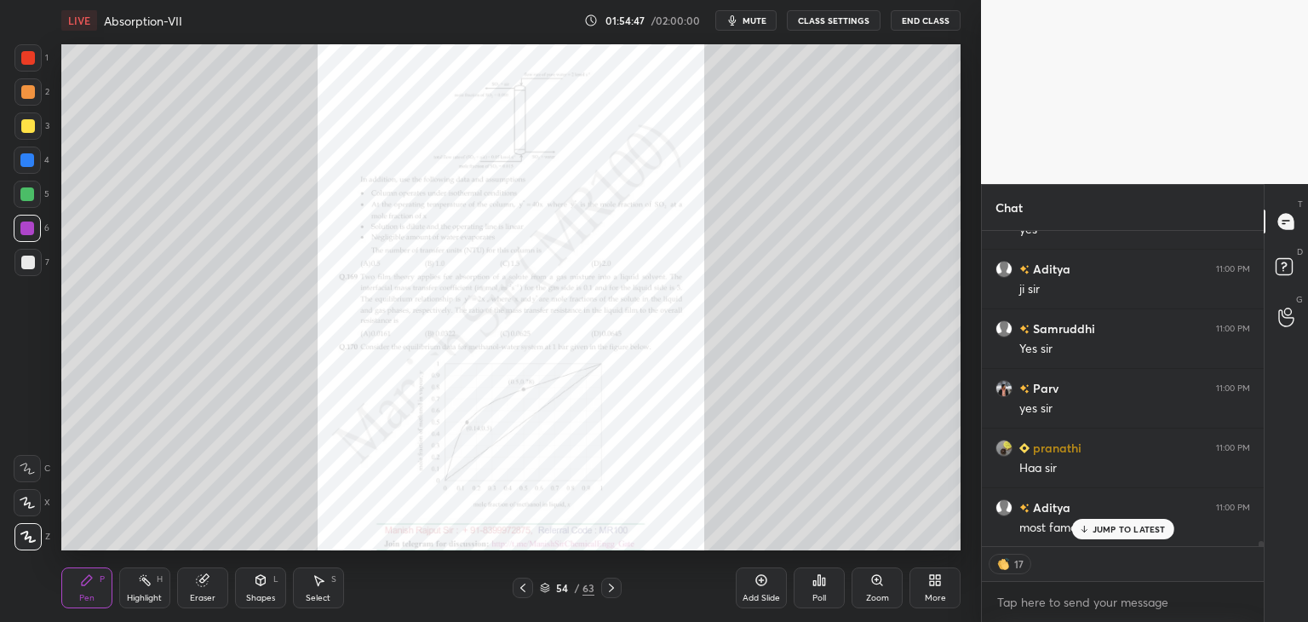
click at [525, 587] on icon at bounding box center [523, 588] width 14 height 14
click at [1094, 529] on p "JUMP TO LATEST" at bounding box center [1129, 529] width 73 height 10
click at [520, 585] on icon at bounding box center [523, 588] width 14 height 14
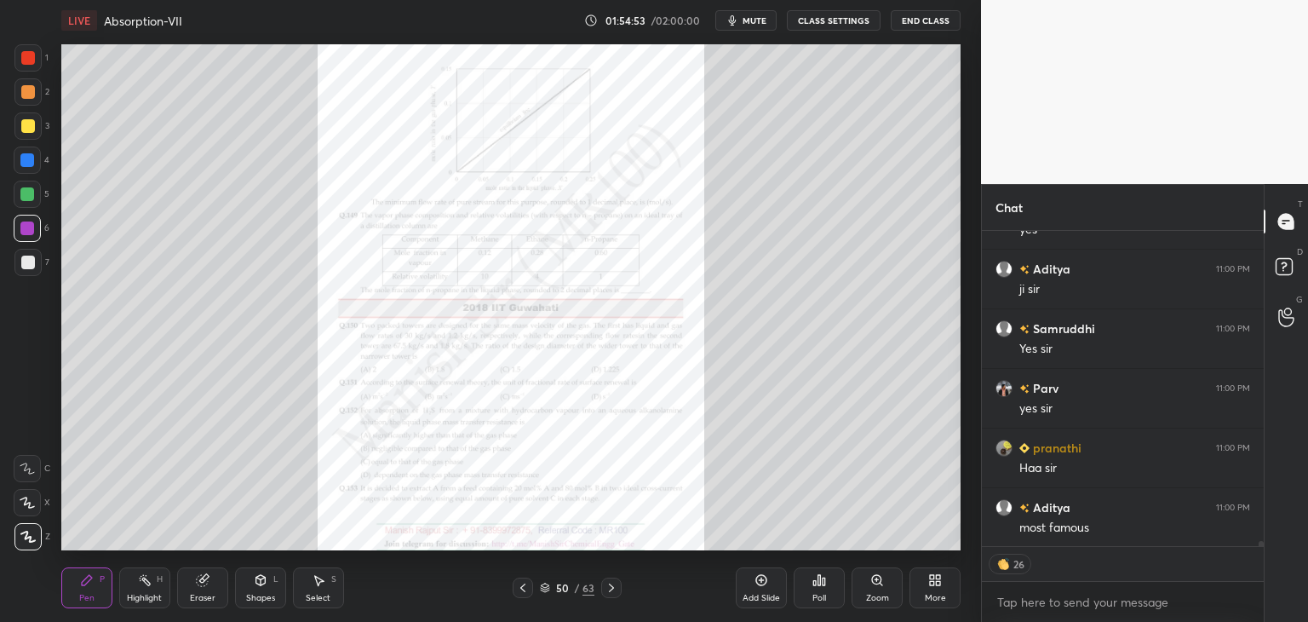
click at [517, 584] on icon at bounding box center [523, 588] width 14 height 14
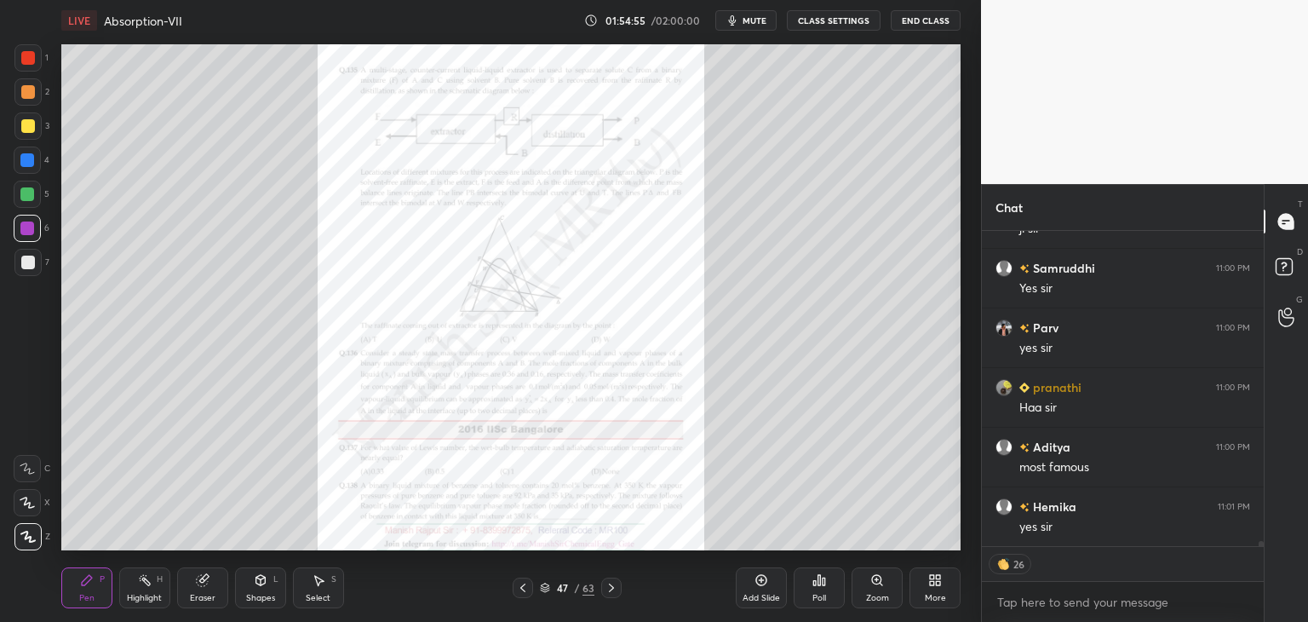
click at [525, 591] on icon at bounding box center [522, 588] width 5 height 9
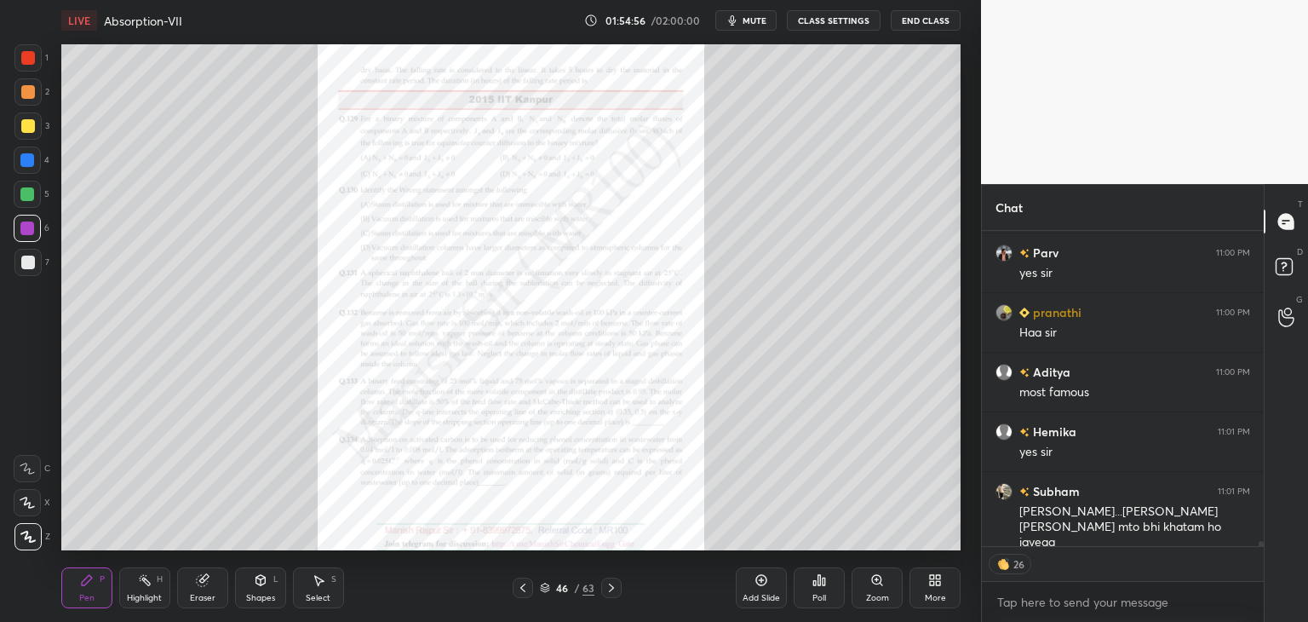
click at [525, 591] on icon at bounding box center [522, 588] width 5 height 9
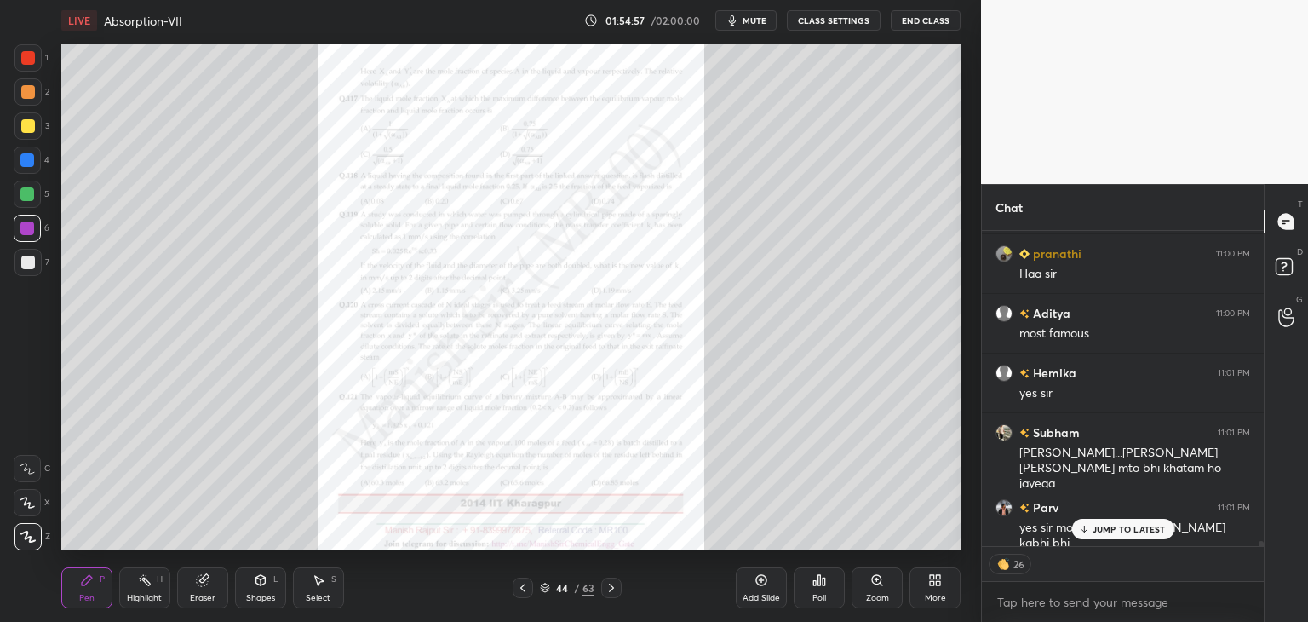
click at [525, 591] on icon at bounding box center [522, 588] width 5 height 9
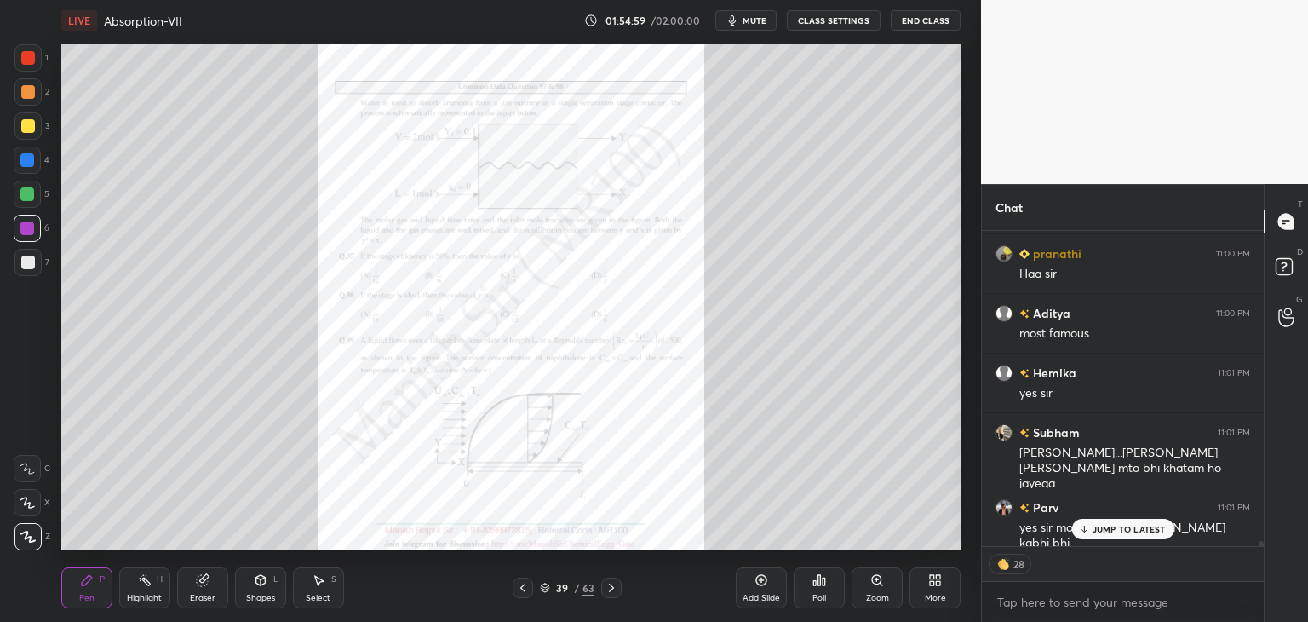
click at [525, 591] on icon at bounding box center [522, 588] width 5 height 9
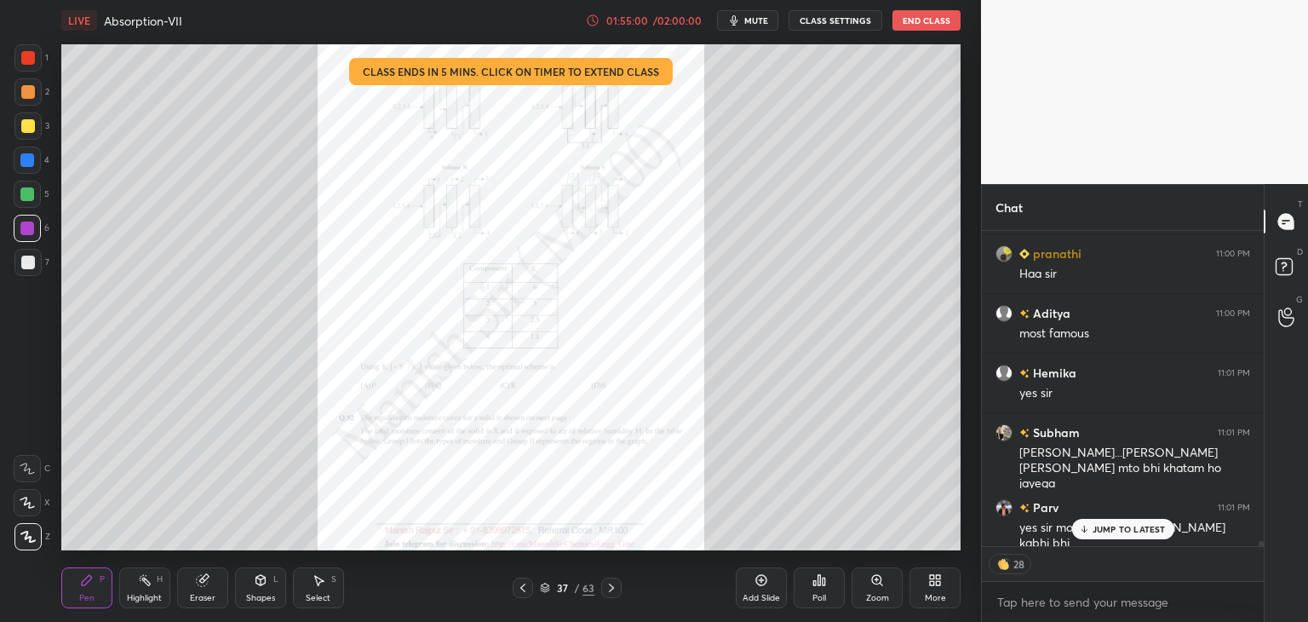
click at [525, 591] on icon at bounding box center [522, 588] width 5 height 9
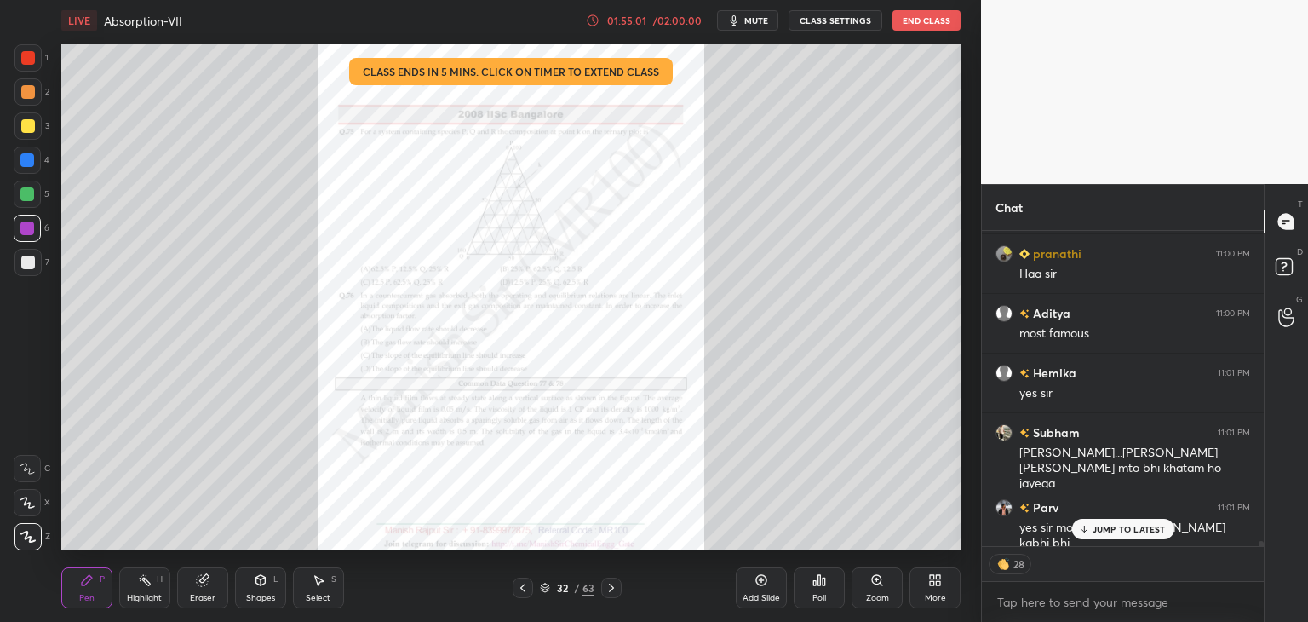
click at [525, 591] on icon at bounding box center [522, 588] width 5 height 9
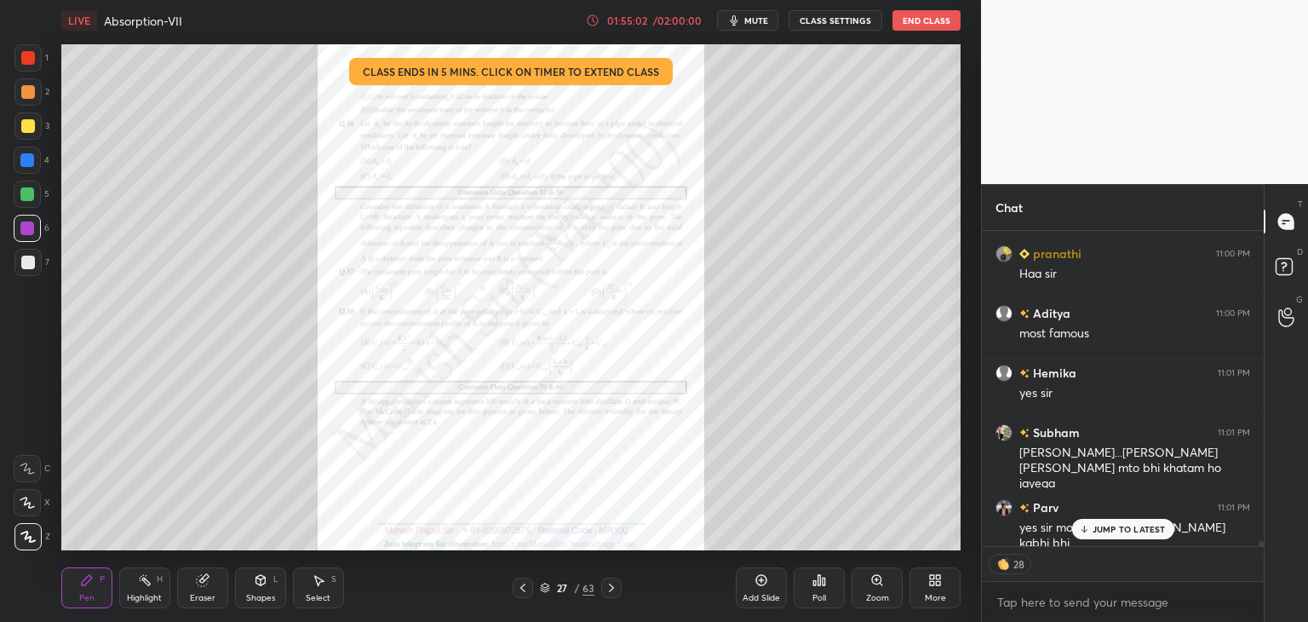
click at [525, 591] on icon at bounding box center [522, 588] width 5 height 9
click at [1111, 529] on p "JUMP TO LATEST" at bounding box center [1129, 529] width 73 height 10
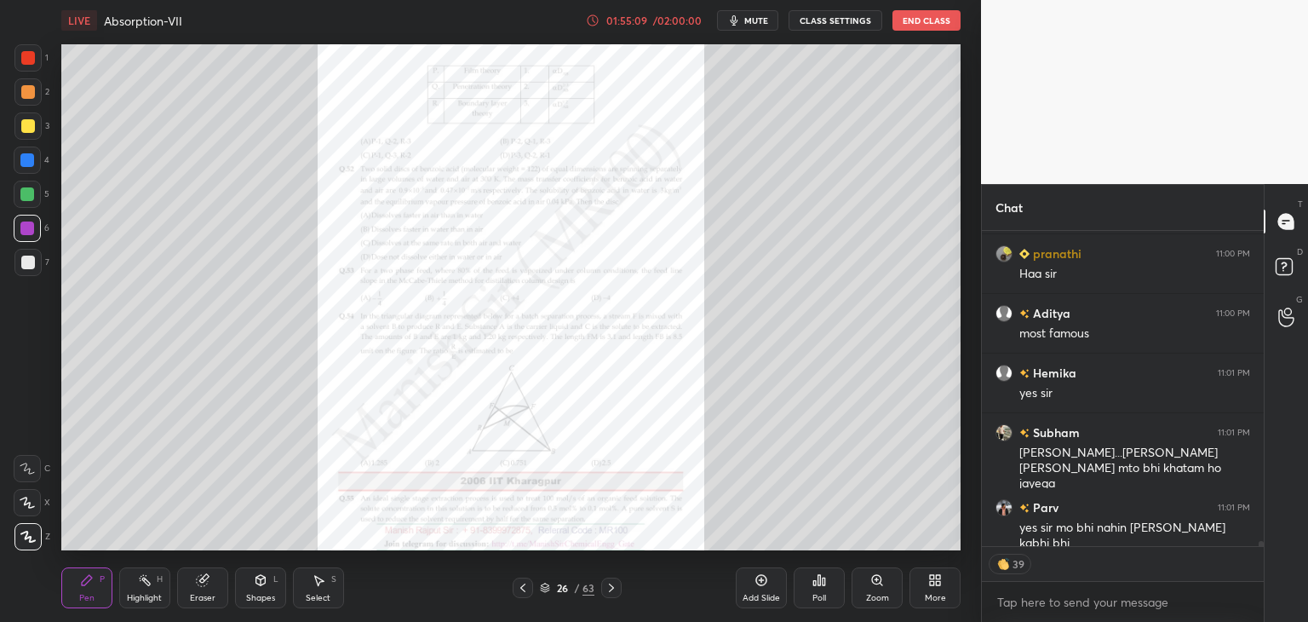
scroll to position [19003, 0]
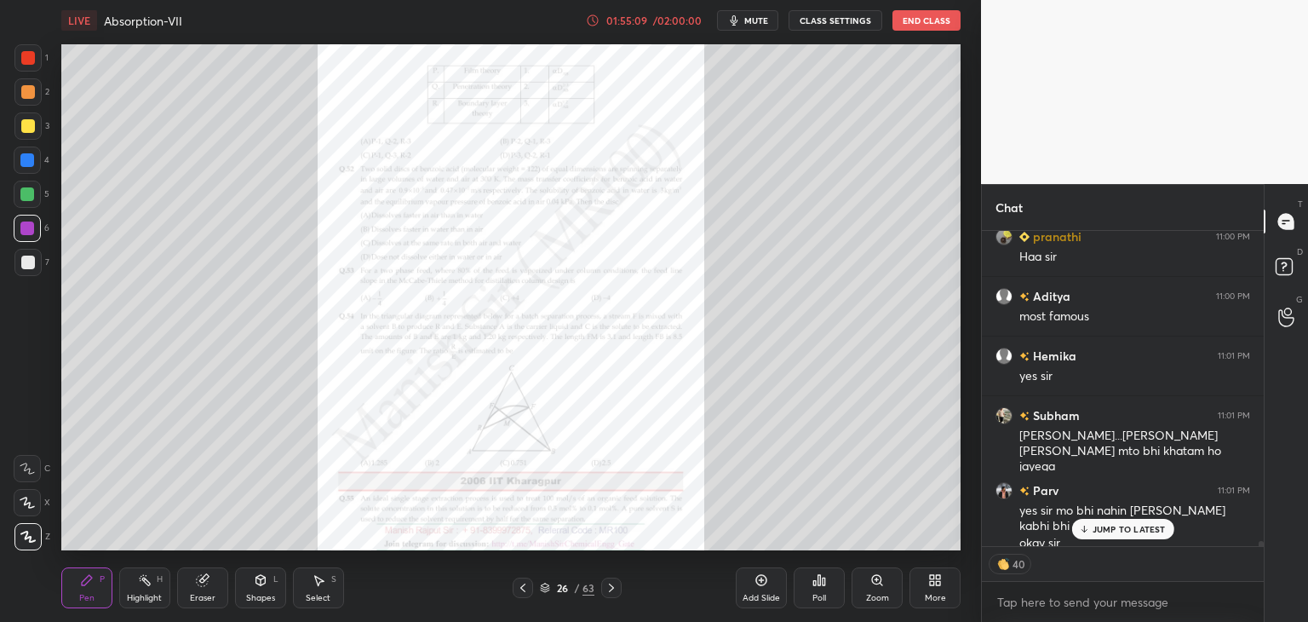
click at [607, 587] on icon at bounding box center [612, 588] width 14 height 14
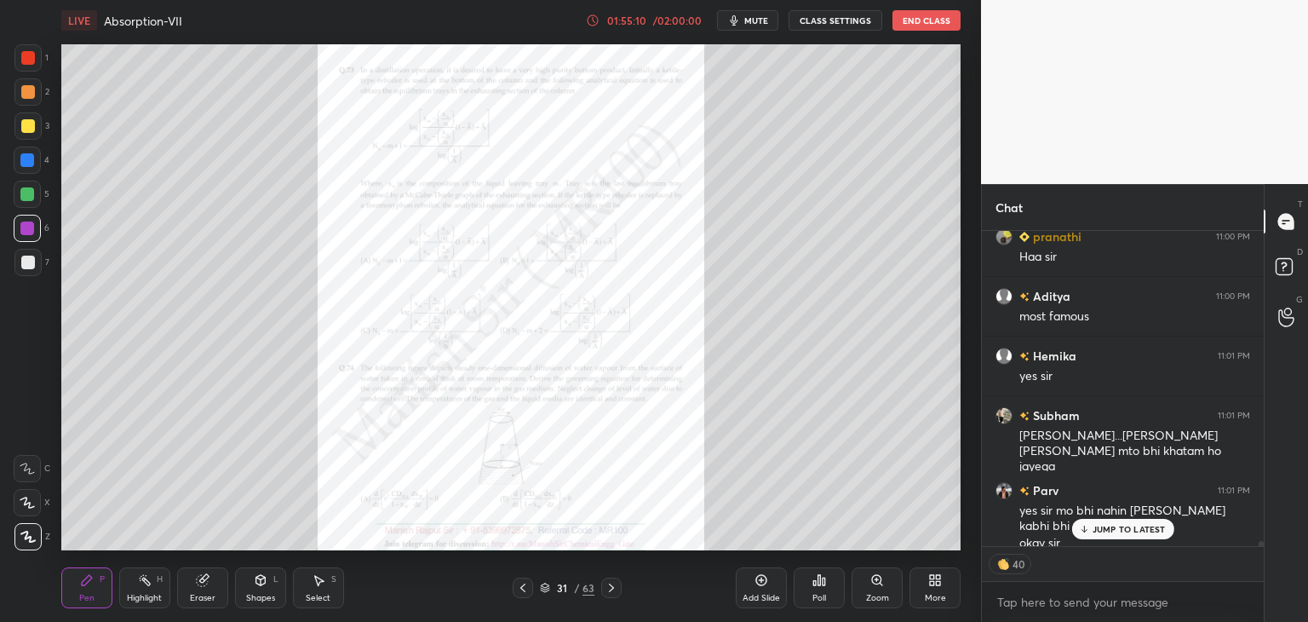
click at [607, 587] on icon at bounding box center [612, 588] width 14 height 14
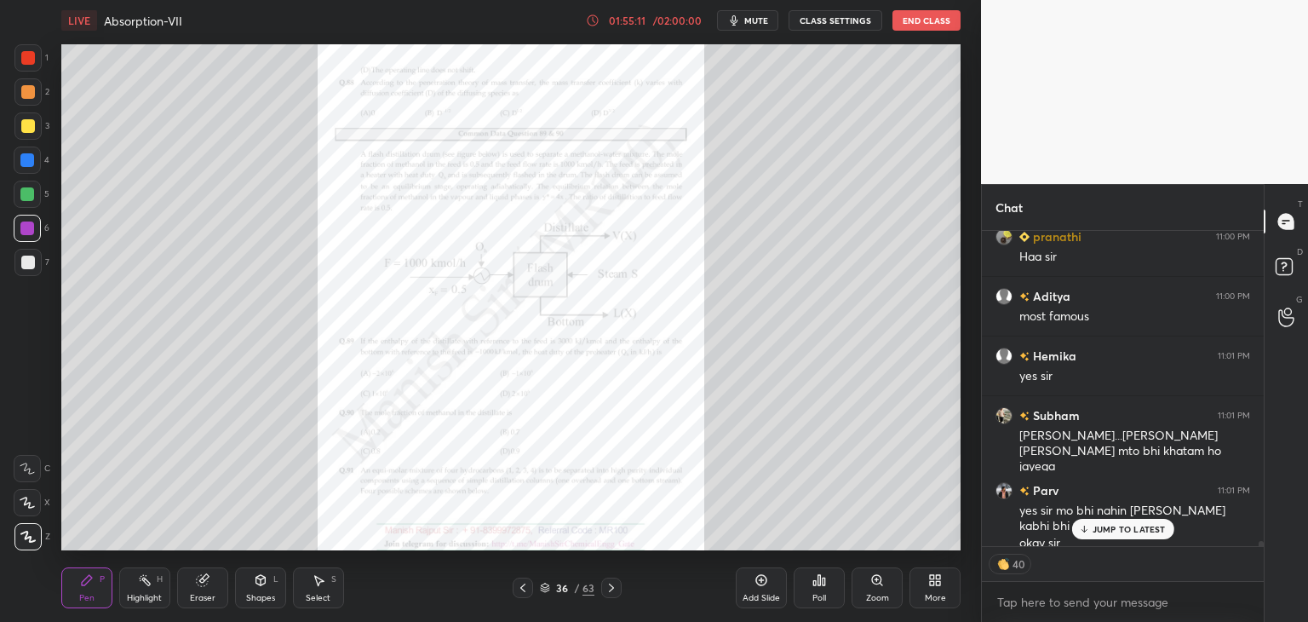
click at [607, 587] on icon at bounding box center [612, 588] width 14 height 14
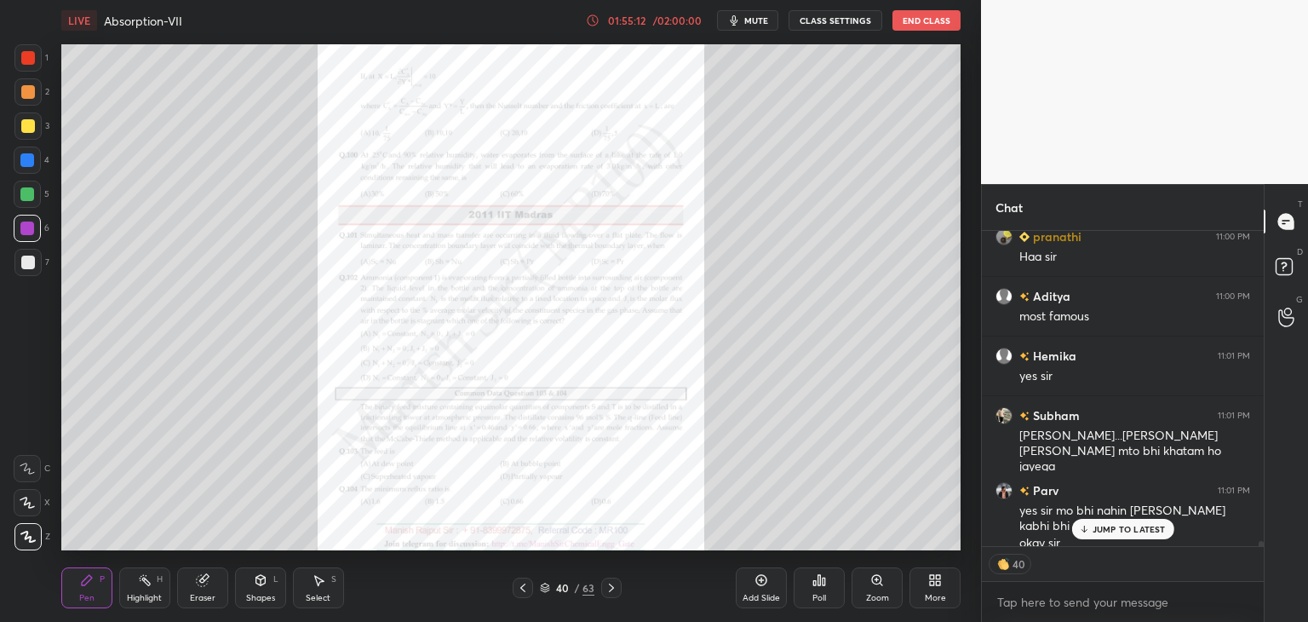
click at [607, 587] on icon at bounding box center [612, 588] width 14 height 14
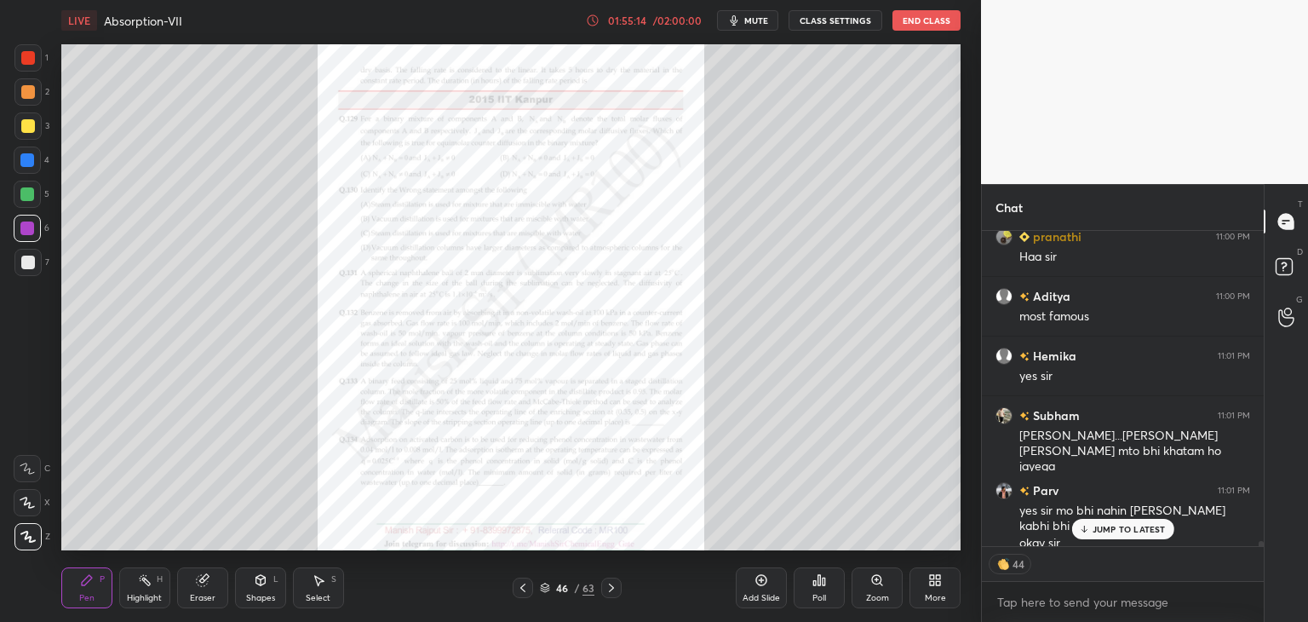
click at [607, 587] on icon at bounding box center [612, 588] width 14 height 14
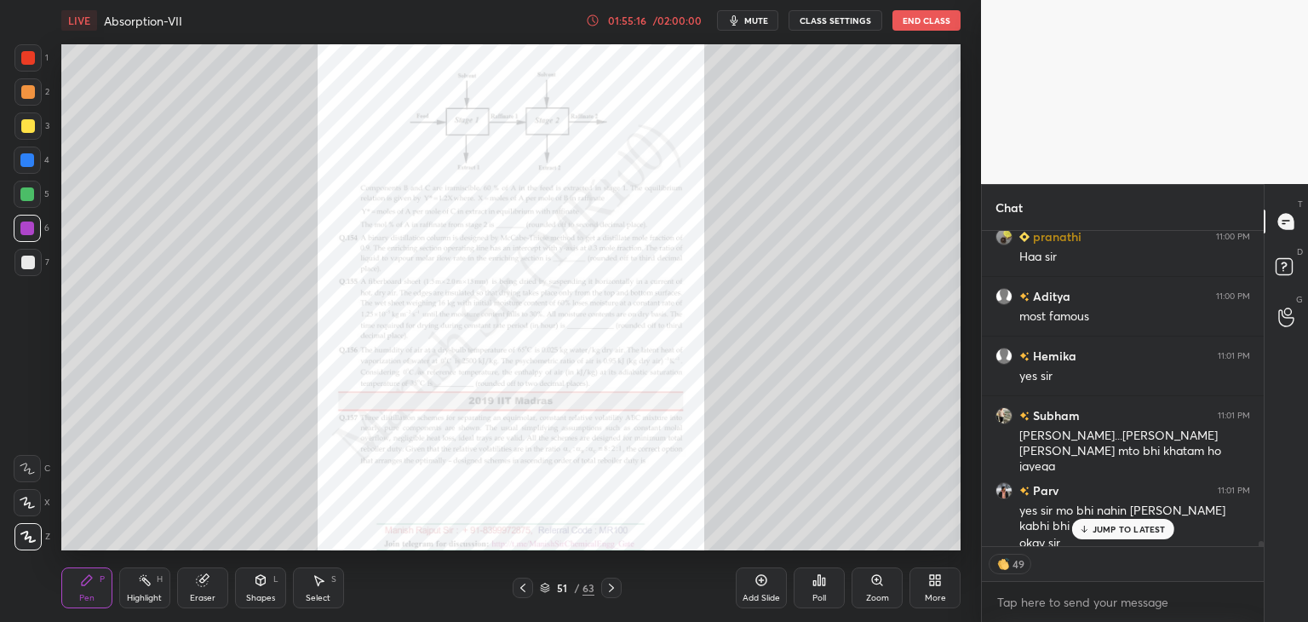
click at [607, 587] on icon at bounding box center [612, 588] width 14 height 14
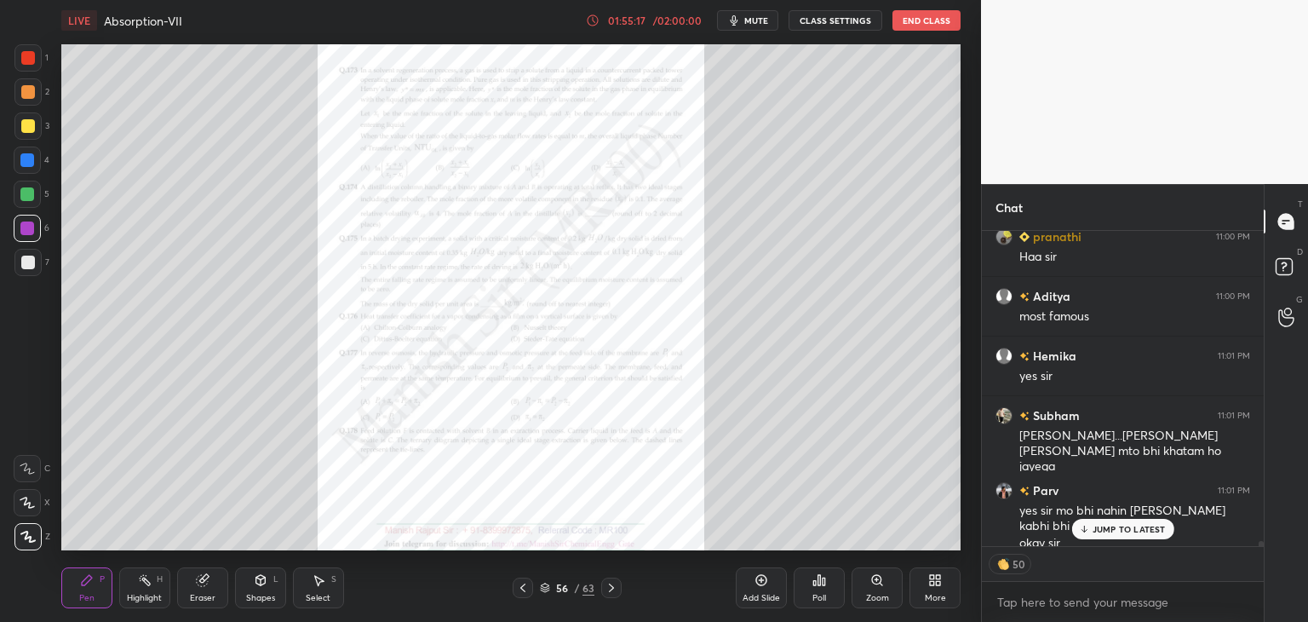
click at [607, 587] on icon at bounding box center [612, 588] width 14 height 14
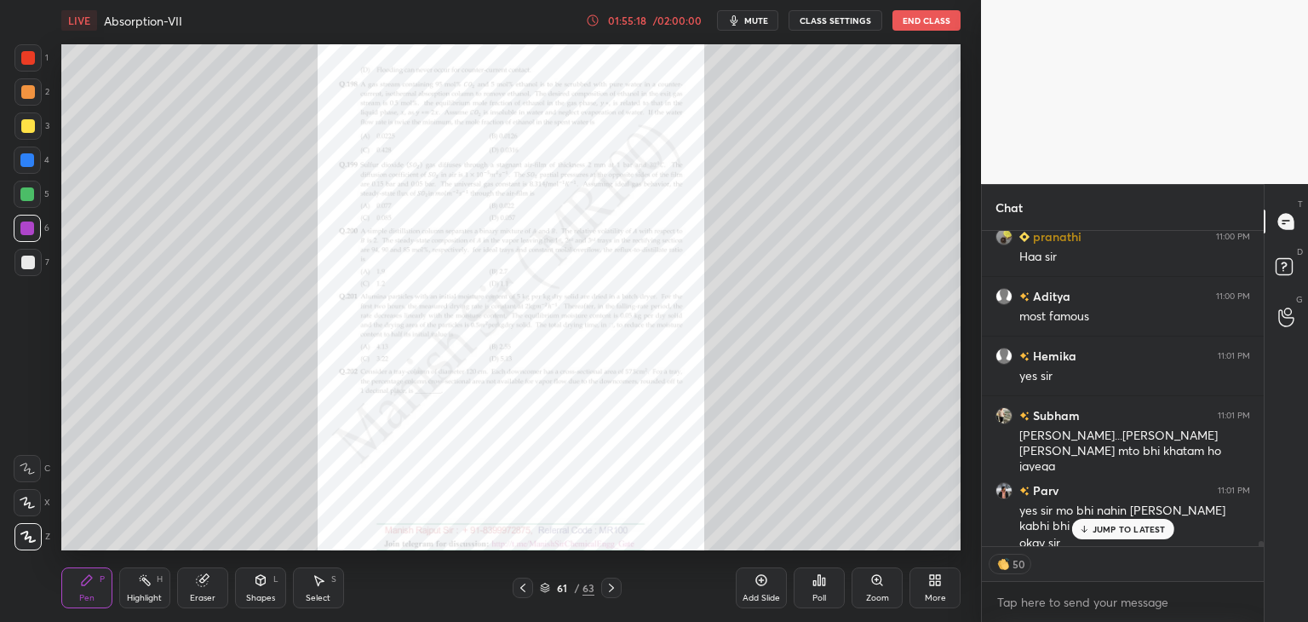
click at [607, 587] on icon at bounding box center [612, 588] width 14 height 14
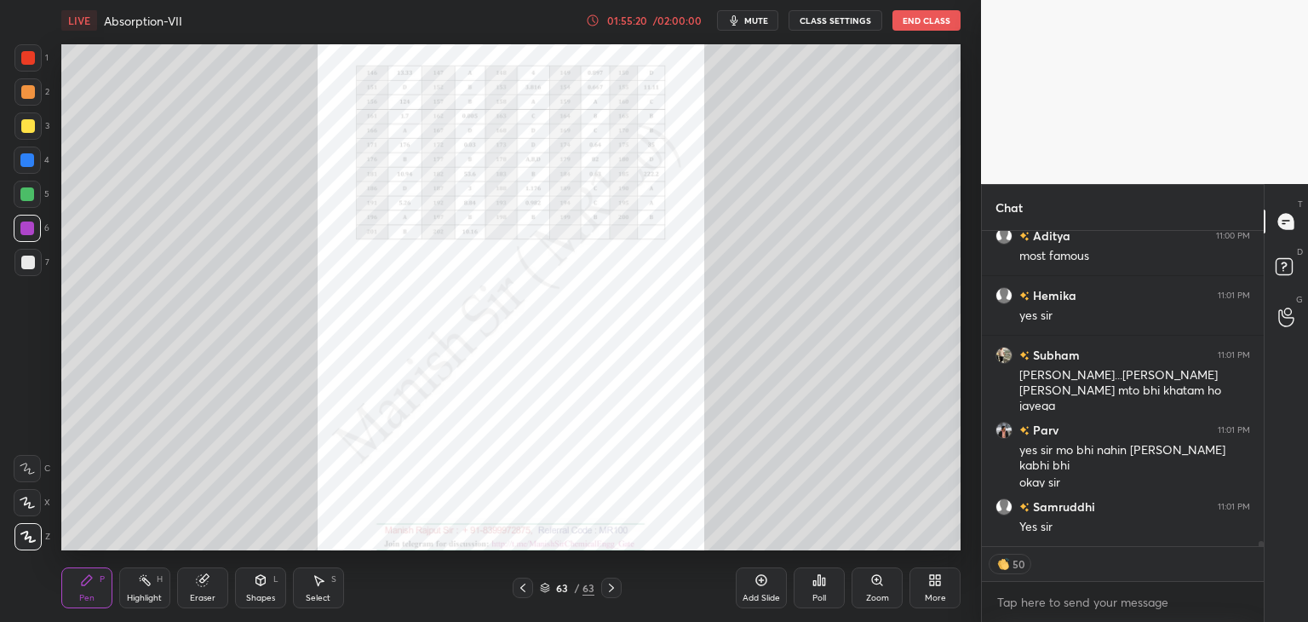
click at [523, 584] on icon at bounding box center [523, 588] width 14 height 14
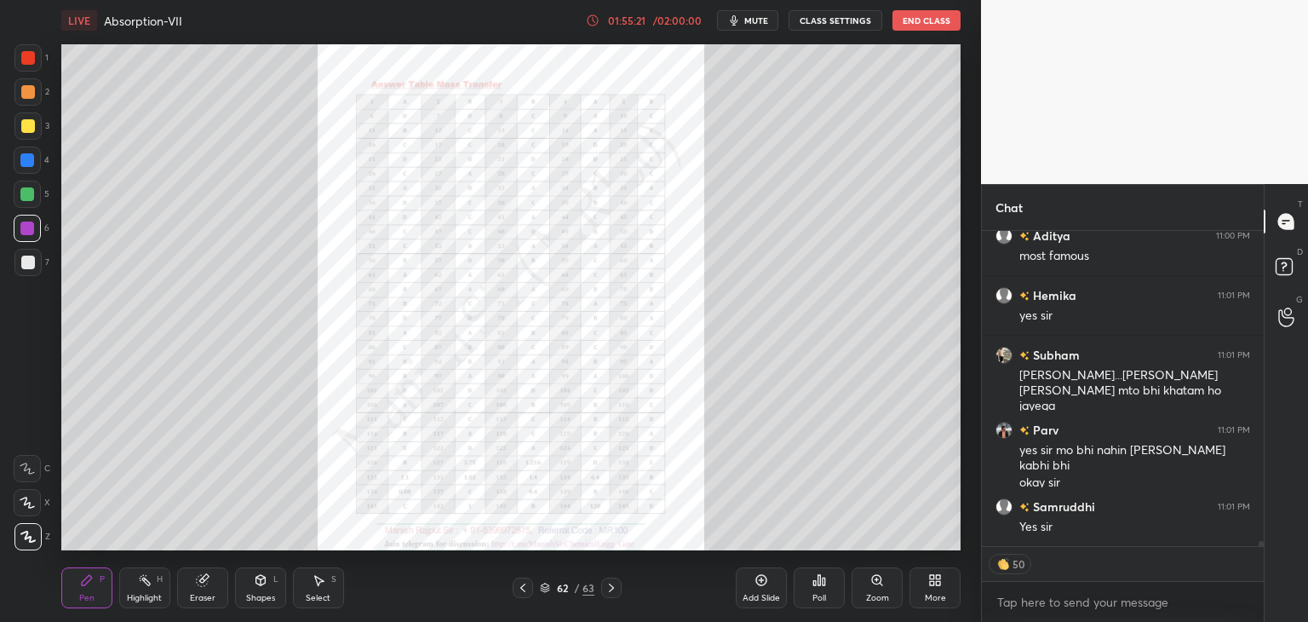
click at [522, 584] on icon at bounding box center [523, 588] width 14 height 14
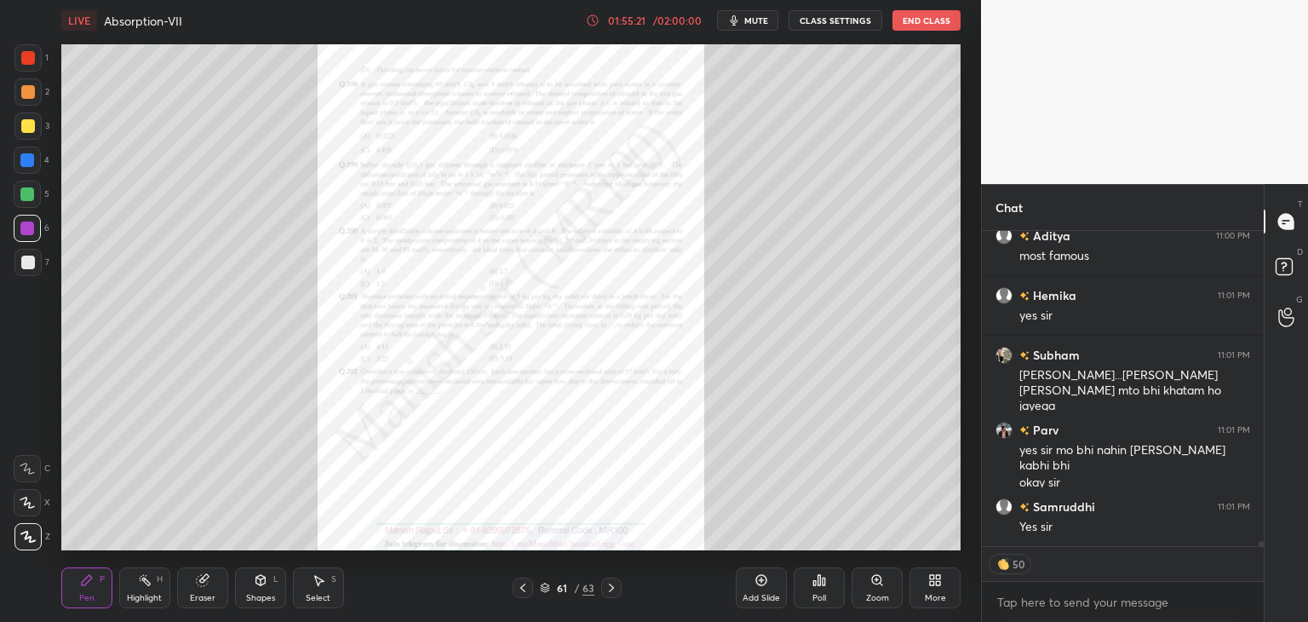
click at [522, 584] on icon at bounding box center [523, 588] width 14 height 14
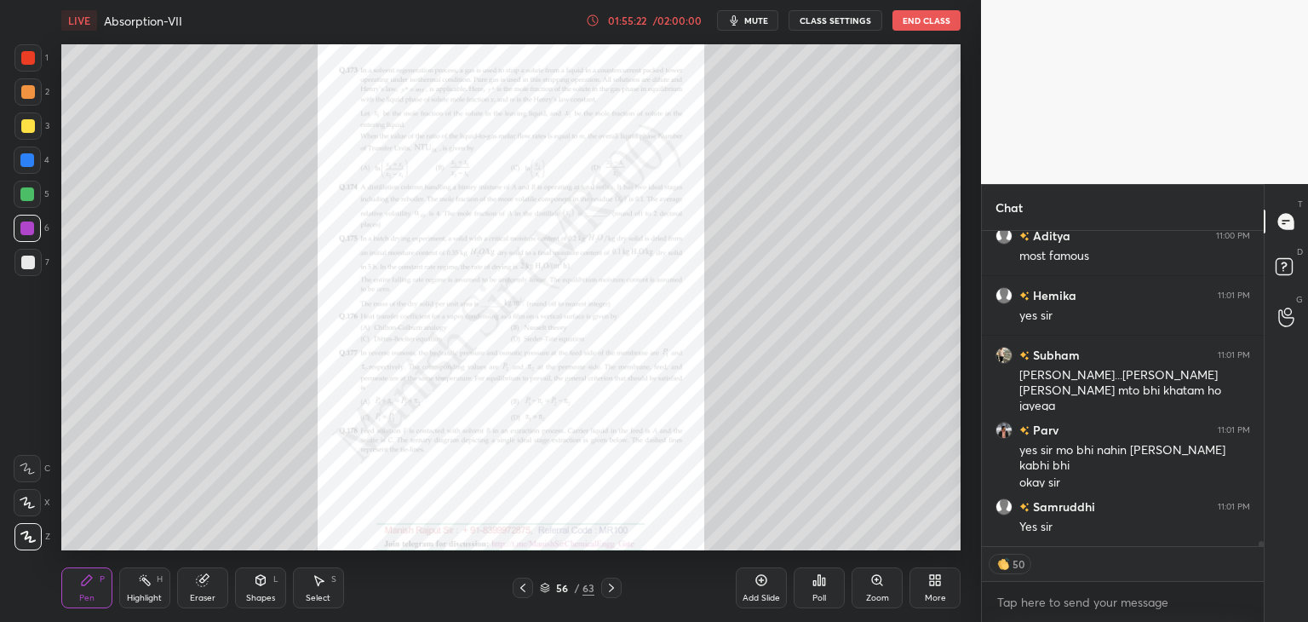
click at [522, 584] on icon at bounding box center [523, 588] width 14 height 14
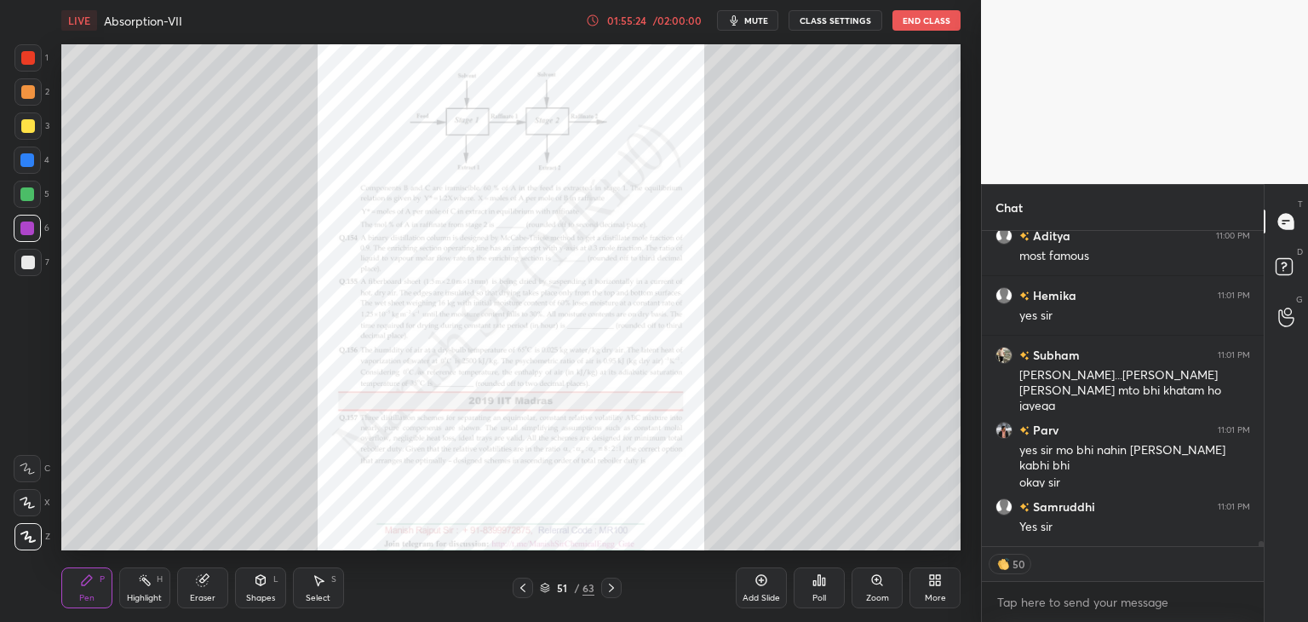
click at [522, 584] on icon at bounding box center [523, 588] width 14 height 14
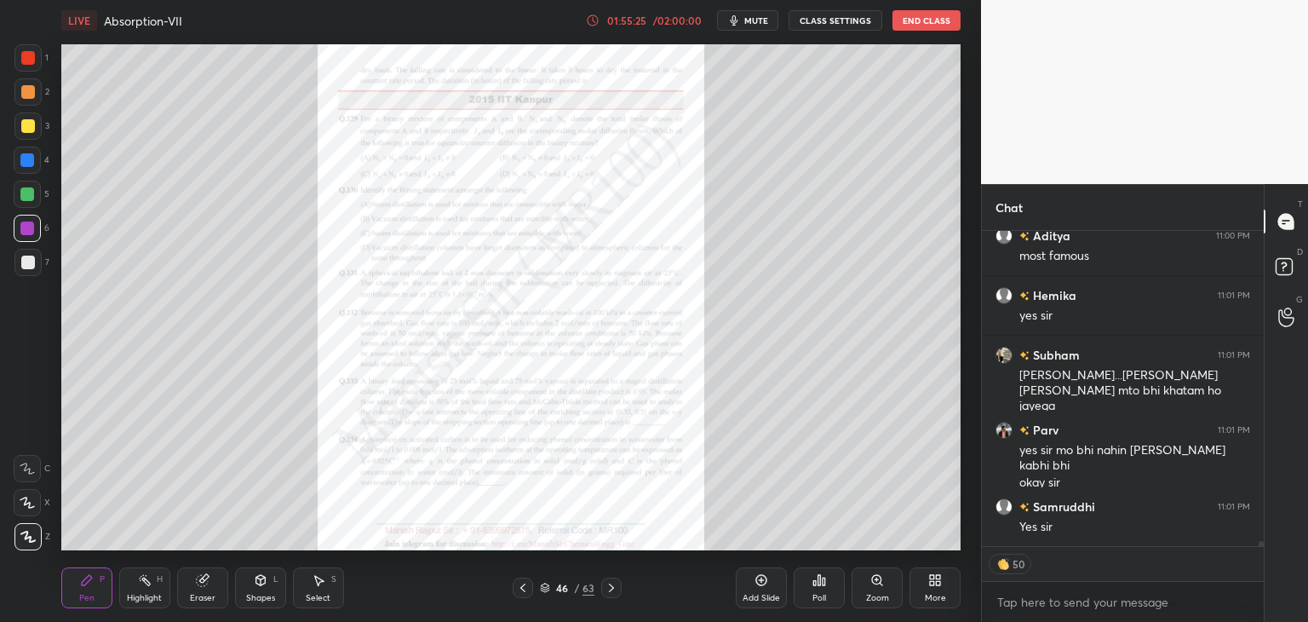
click at [522, 584] on icon at bounding box center [523, 588] width 14 height 14
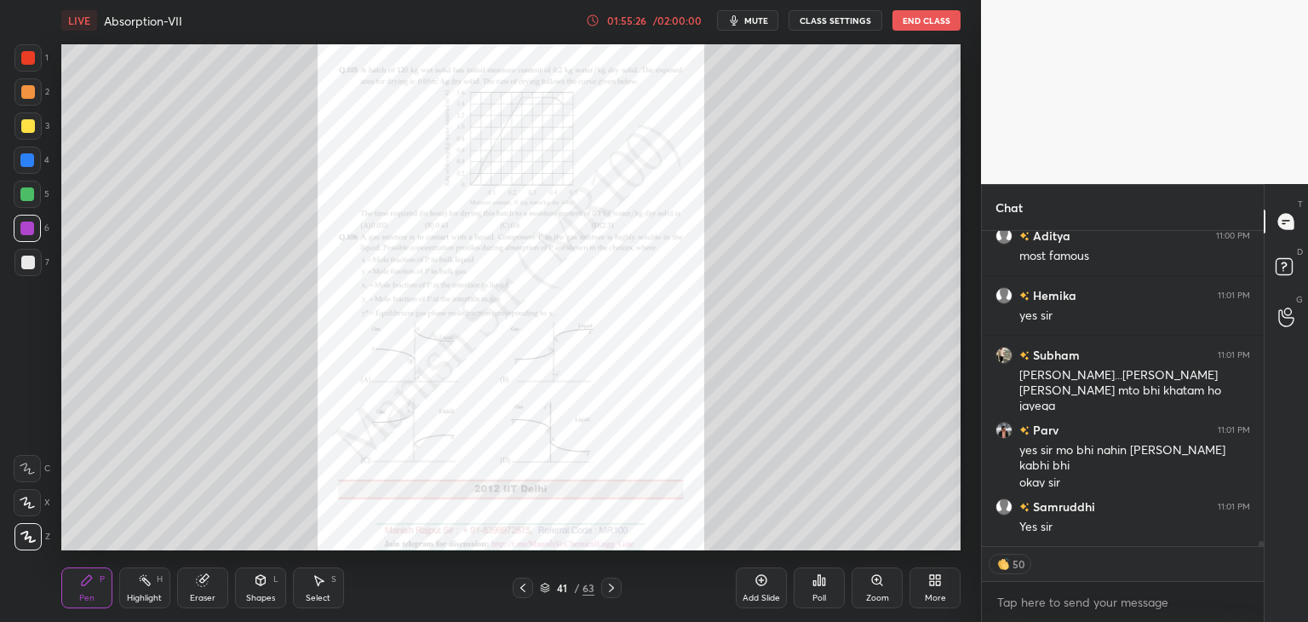
click at [522, 584] on icon at bounding box center [523, 588] width 14 height 14
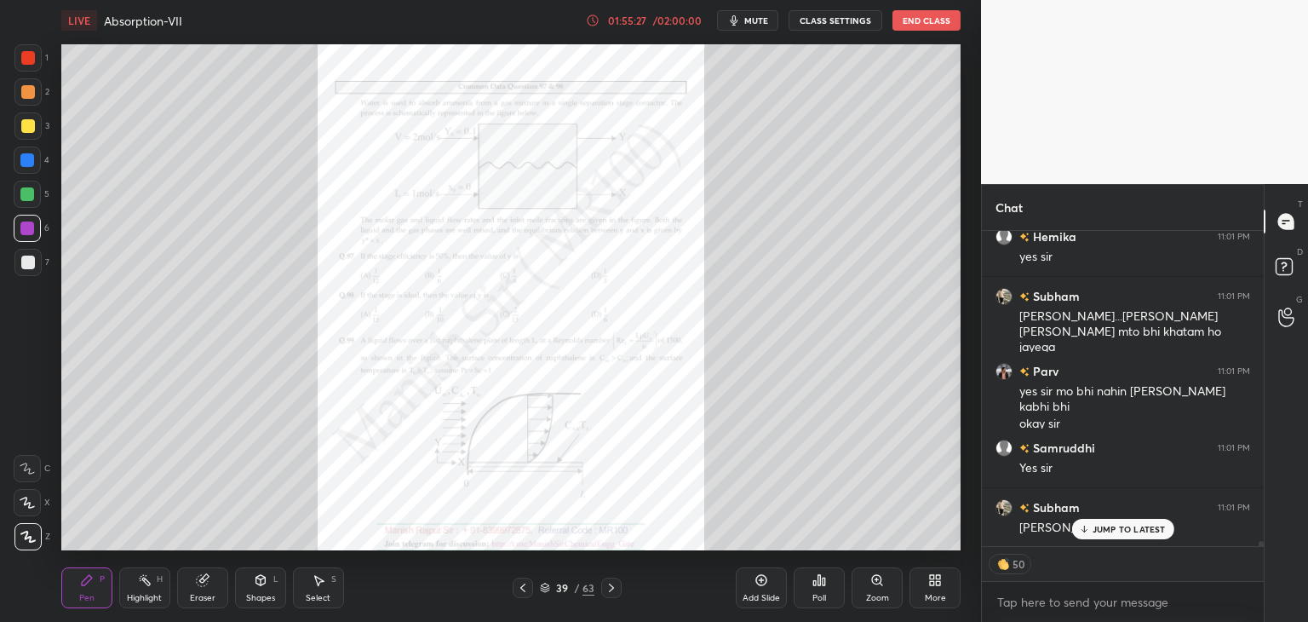
click at [522, 584] on icon at bounding box center [523, 588] width 14 height 14
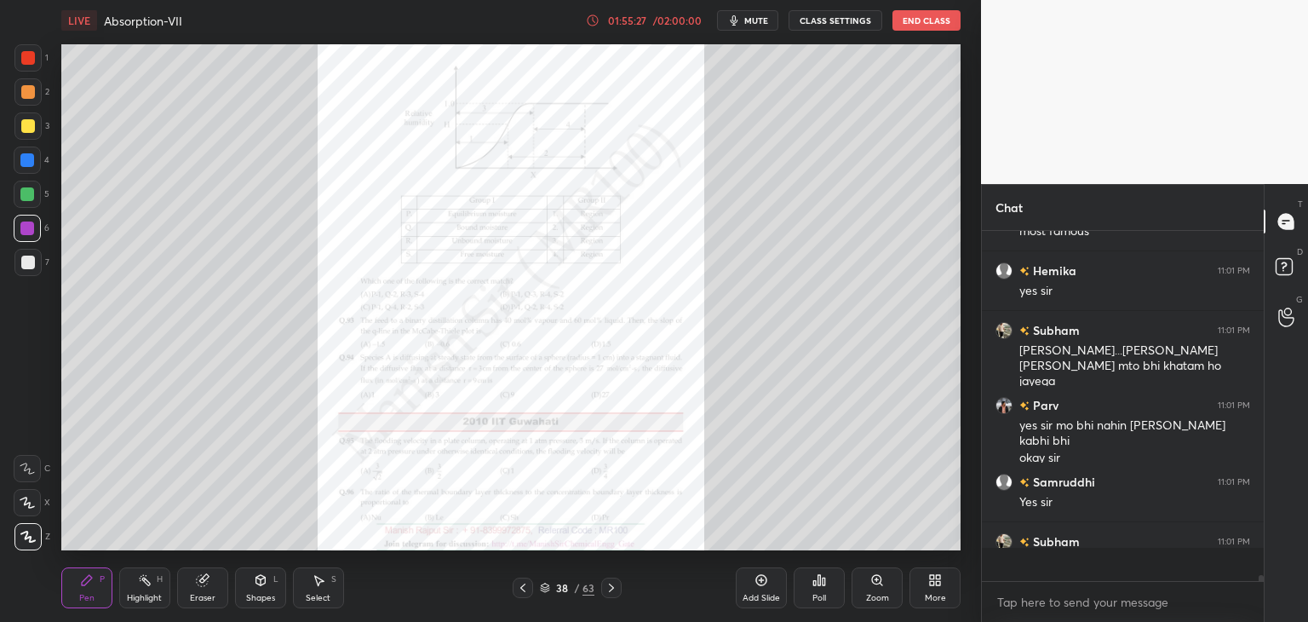
click at [522, 584] on icon at bounding box center [523, 588] width 14 height 14
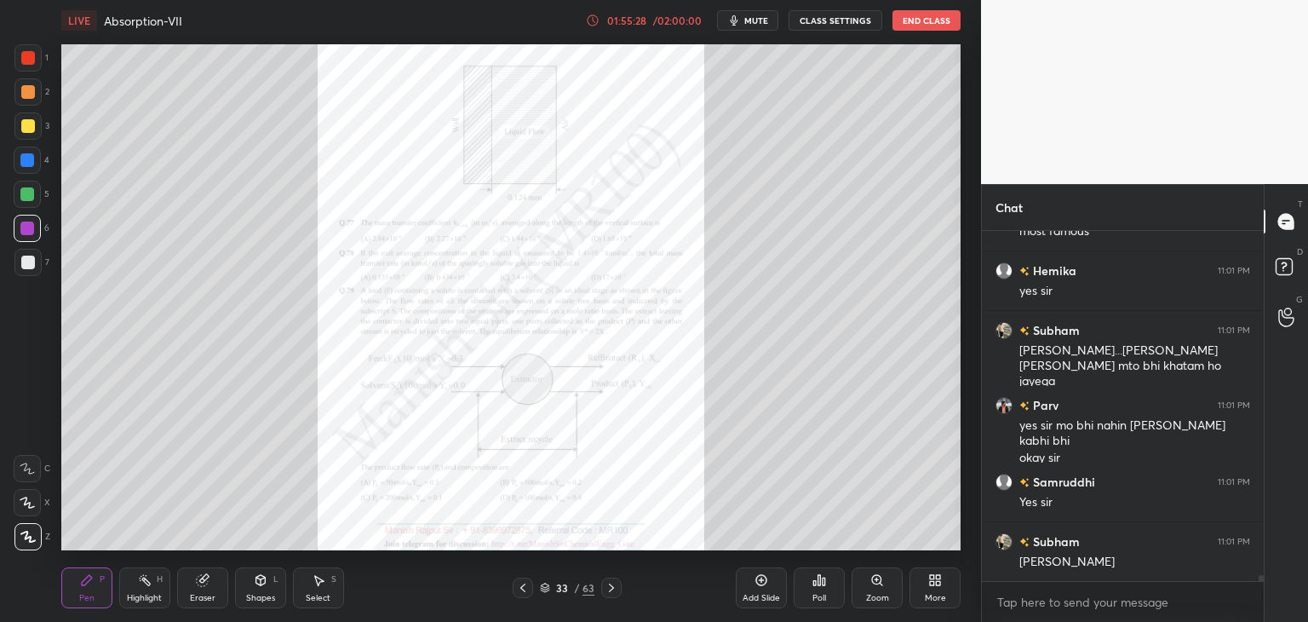
click at [522, 584] on icon at bounding box center [523, 588] width 14 height 14
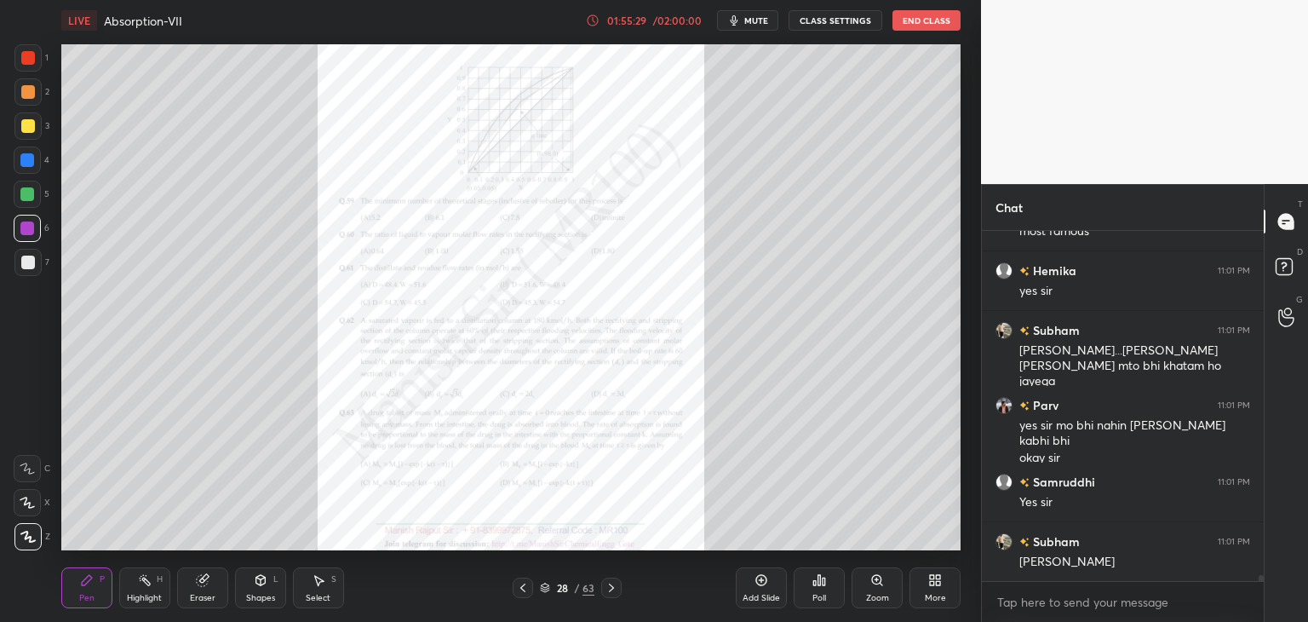
click at [523, 583] on icon at bounding box center [523, 588] width 14 height 14
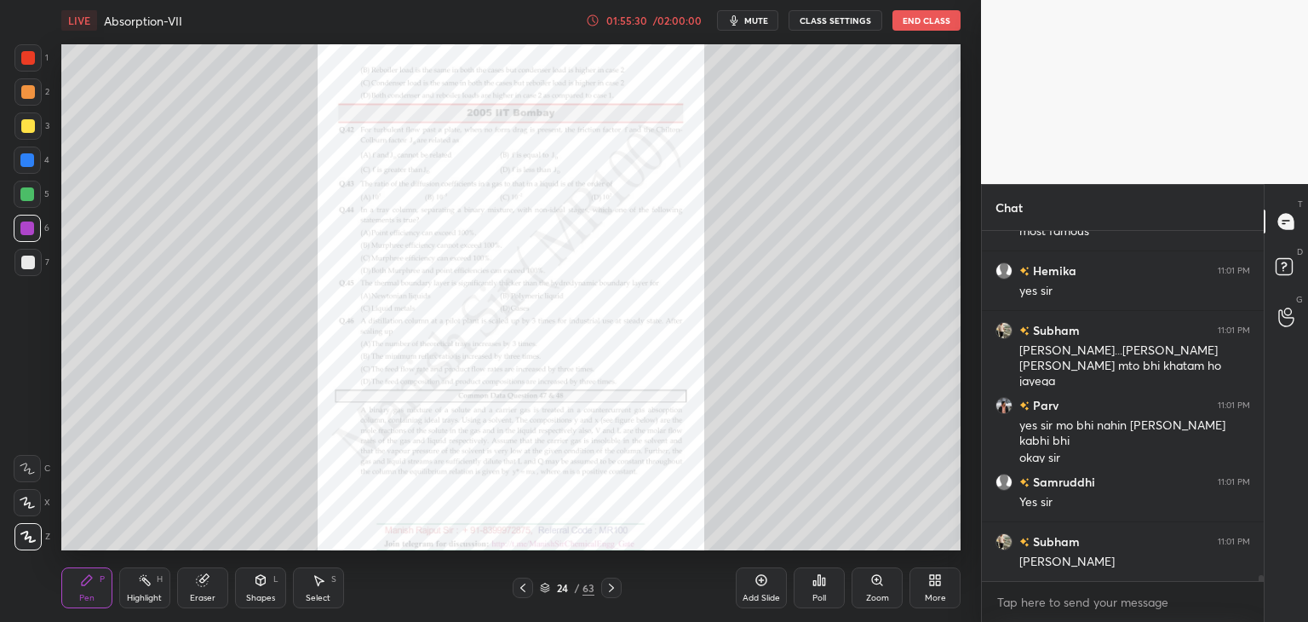
click at [523, 583] on icon at bounding box center [523, 588] width 14 height 14
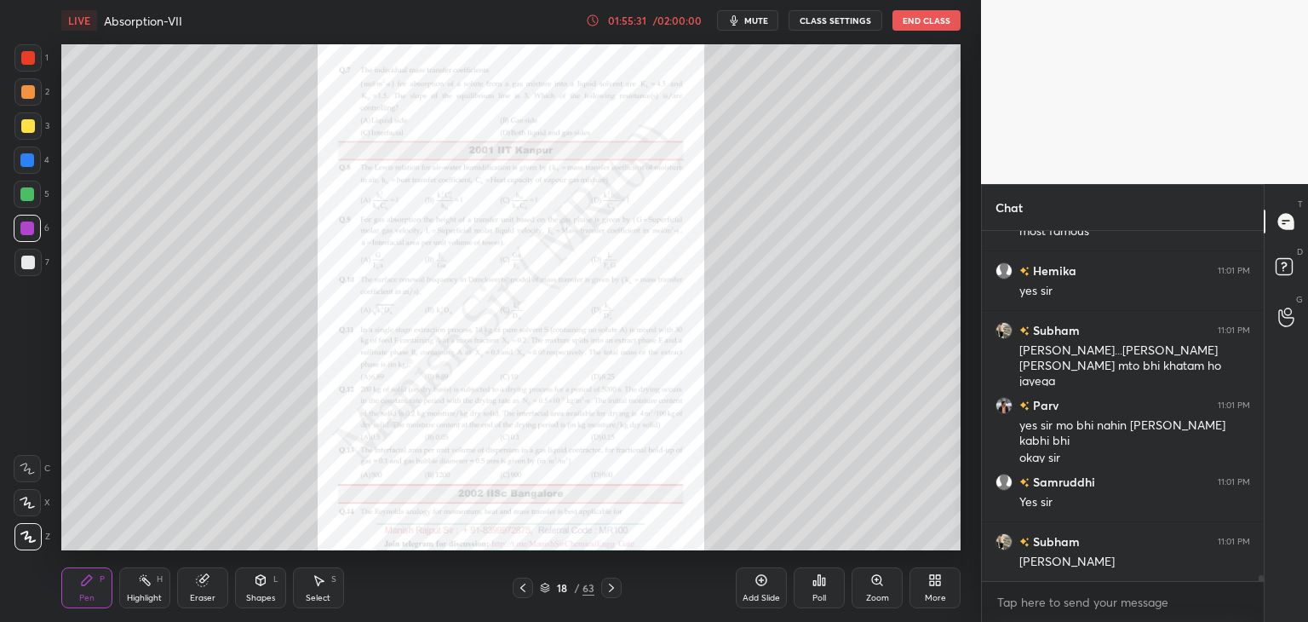
click at [523, 583] on icon at bounding box center [523, 588] width 14 height 14
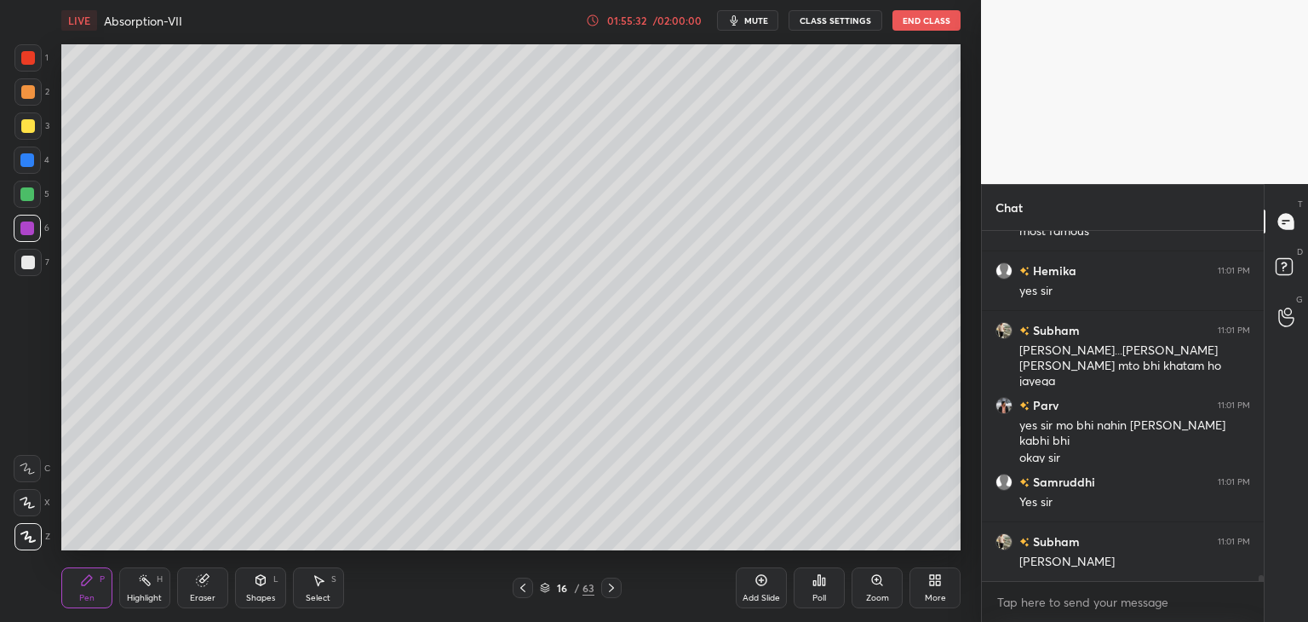
click at [523, 583] on icon at bounding box center [523, 588] width 14 height 14
click at [752, 584] on div "Add Slide" at bounding box center [761, 587] width 51 height 41
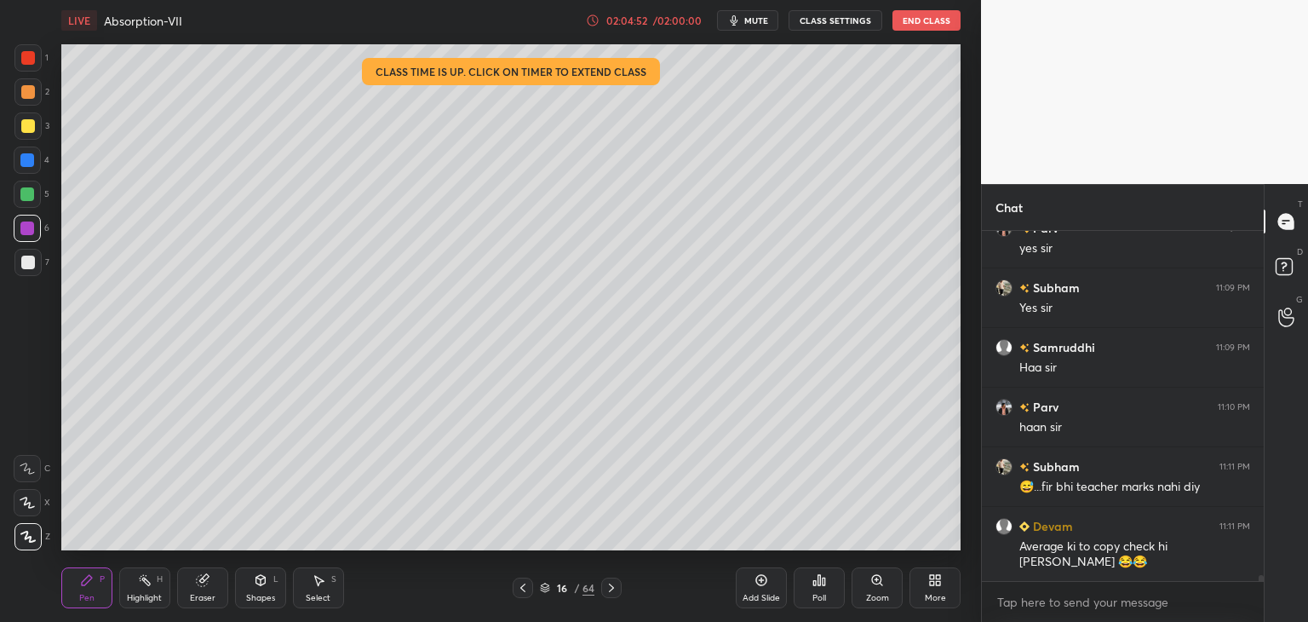
scroll to position [20786, 0]
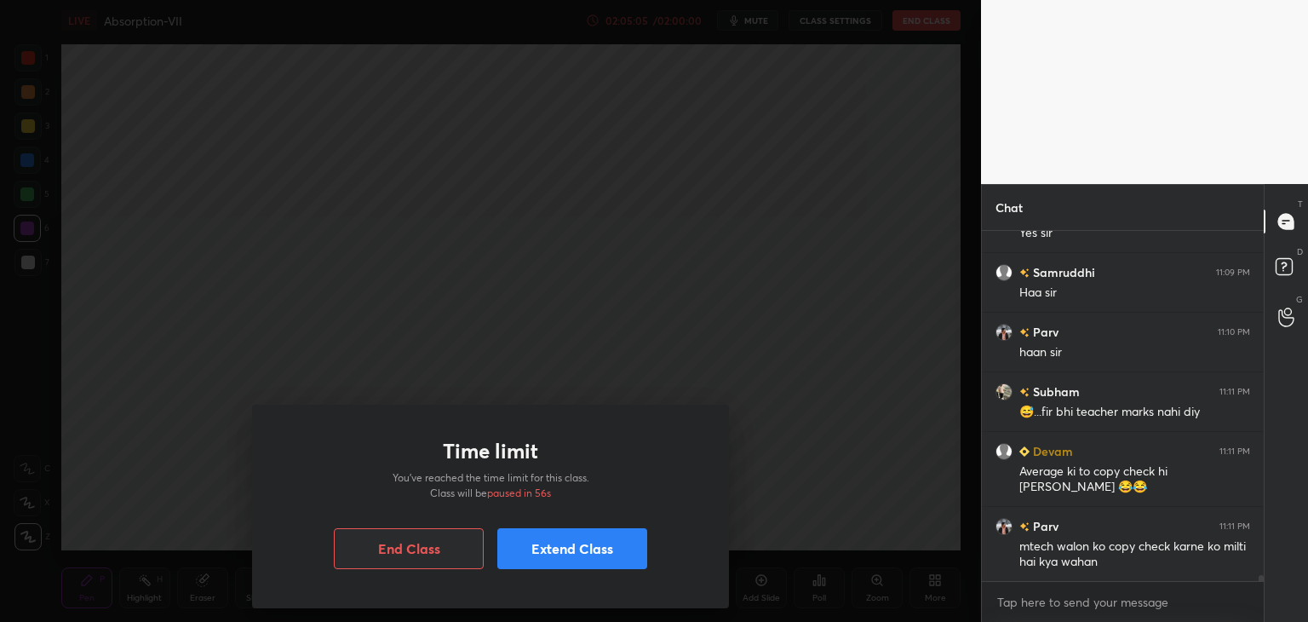
click at [518, 546] on button "Extend Class" at bounding box center [572, 548] width 150 height 41
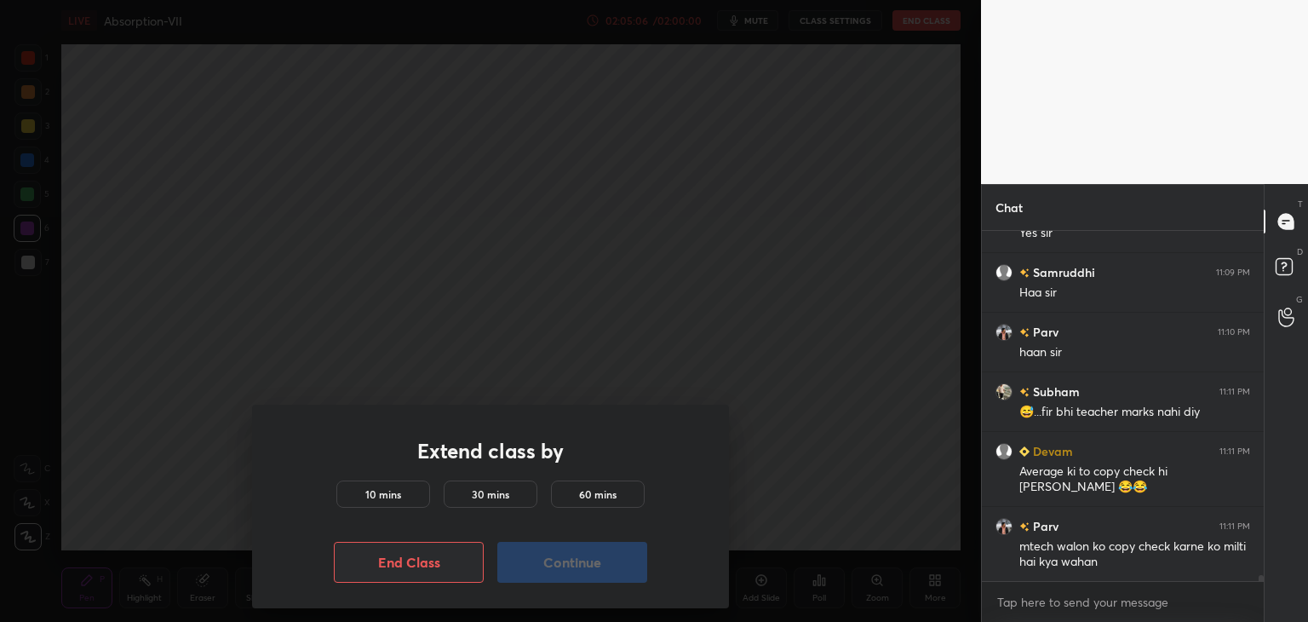
click at [354, 490] on div "10 mins" at bounding box center [383, 493] width 94 height 27
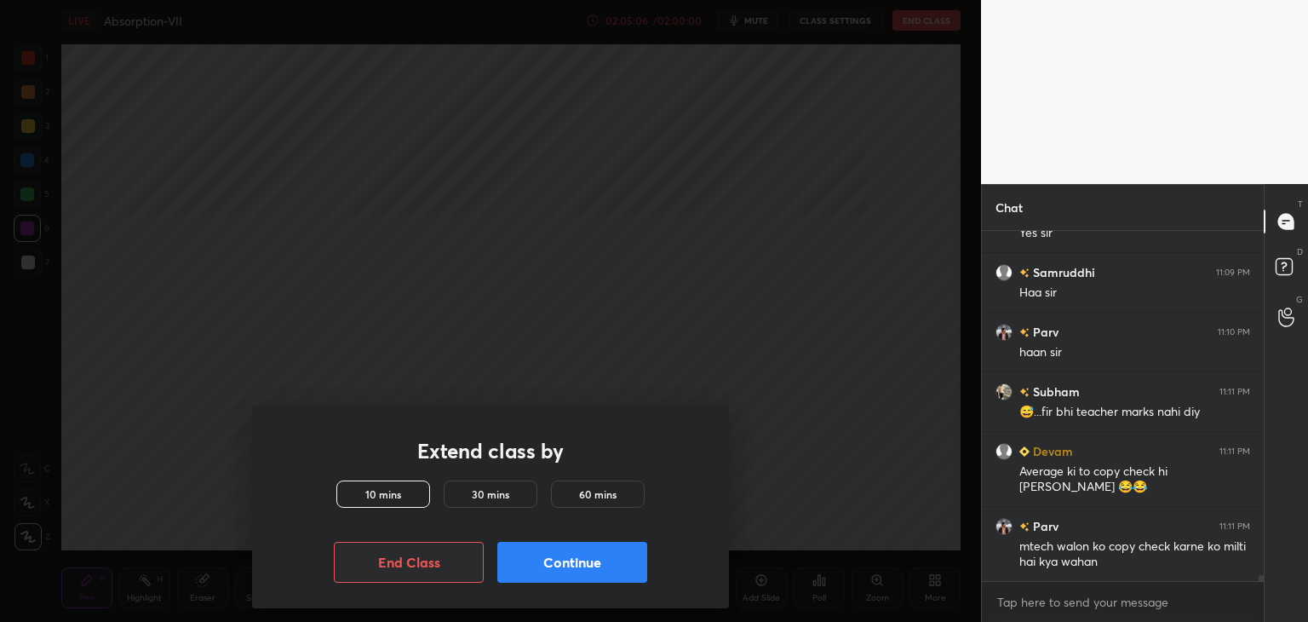
click at [570, 561] on button "Continue" at bounding box center [572, 562] width 150 height 41
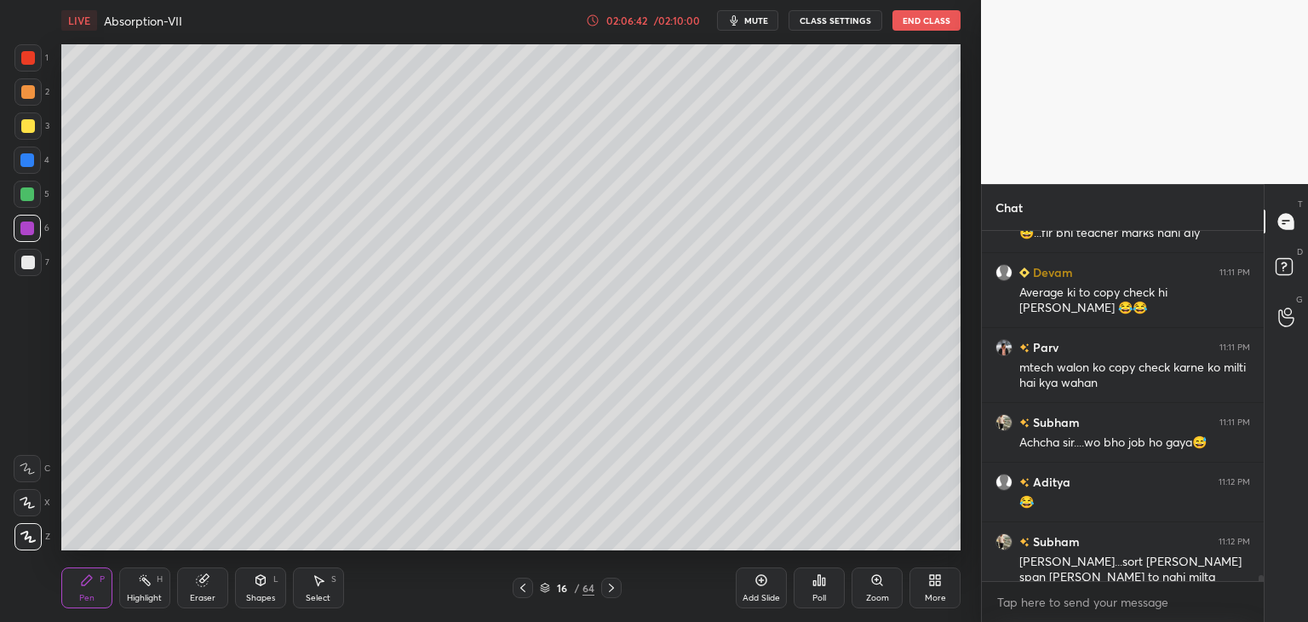
scroll to position [20982, 0]
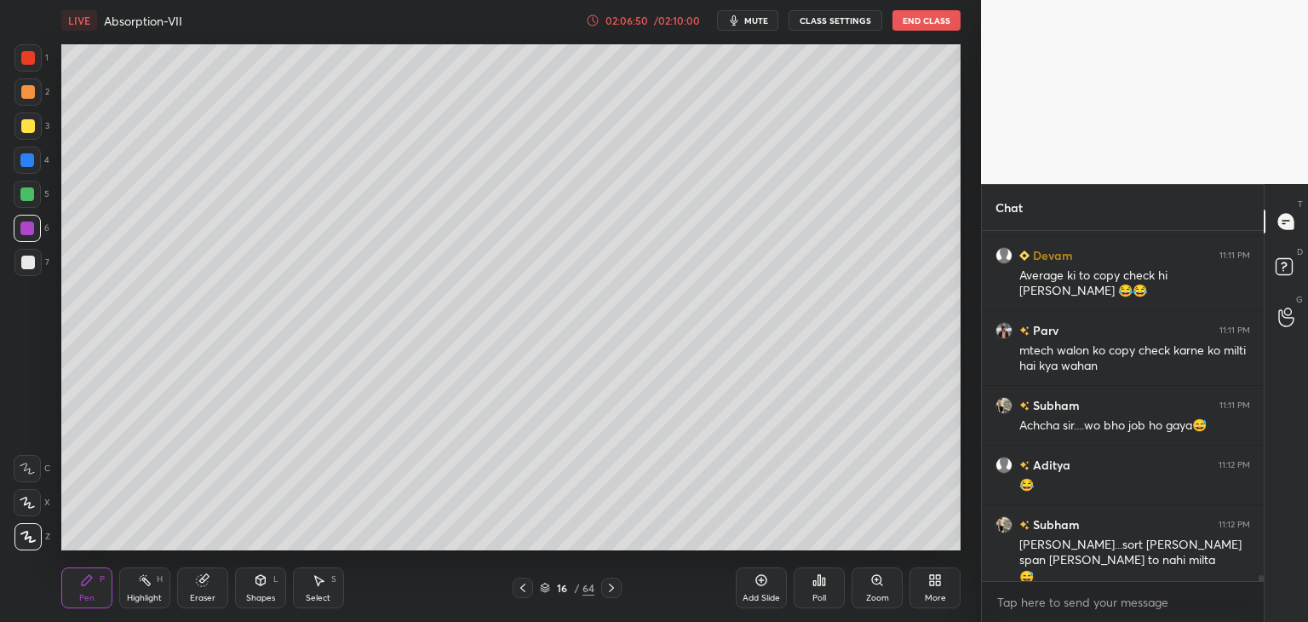
click at [27, 95] on div at bounding box center [28, 92] width 14 height 14
click at [34, 65] on div at bounding box center [27, 57] width 27 height 27
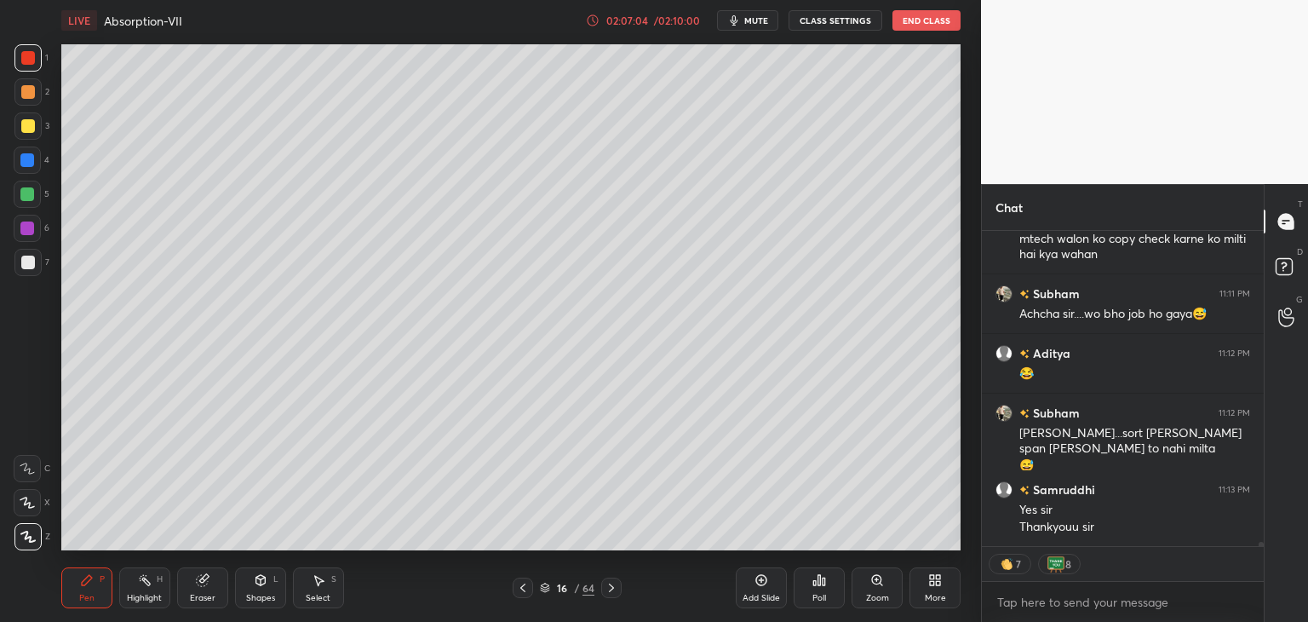
scroll to position [21153, 0]
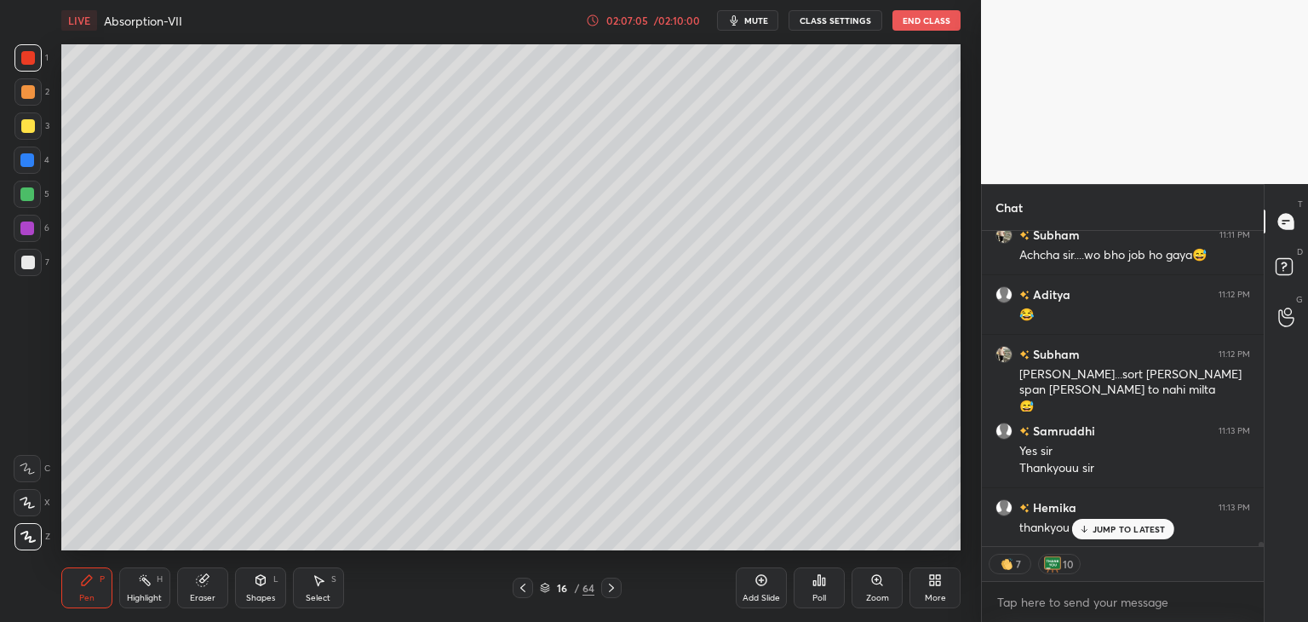
click at [22, 96] on div at bounding box center [28, 92] width 14 height 14
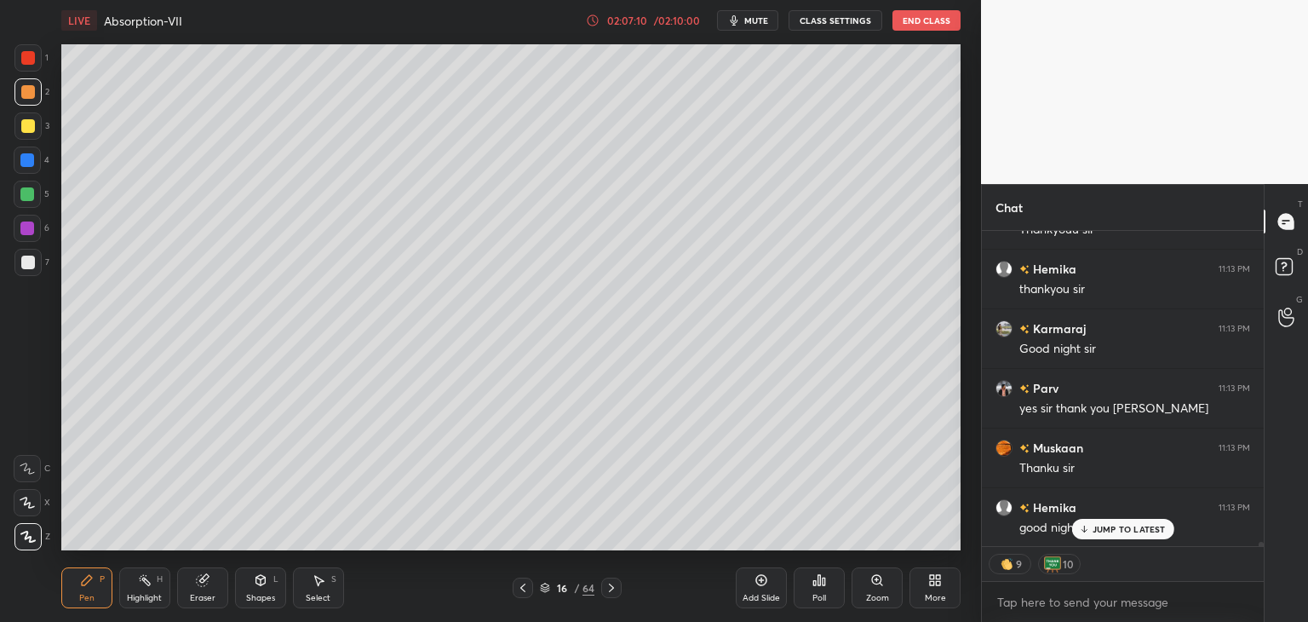
scroll to position [21452, 0]
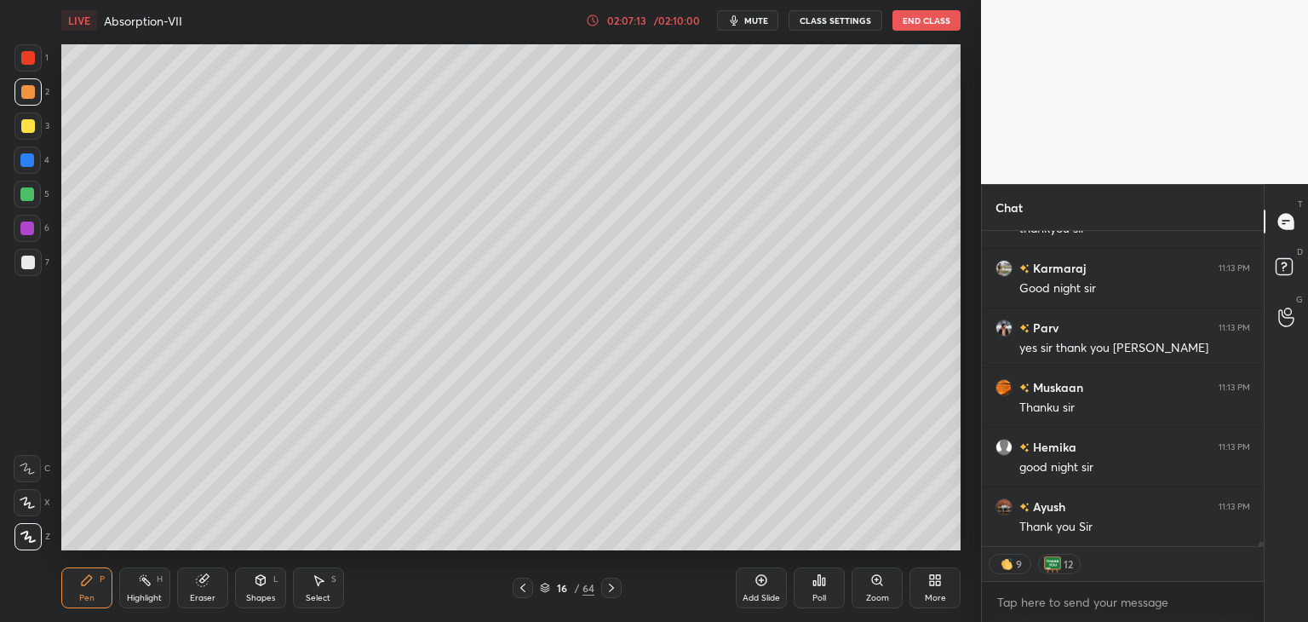
click at [918, 24] on button "End Class" at bounding box center [927, 20] width 68 height 20
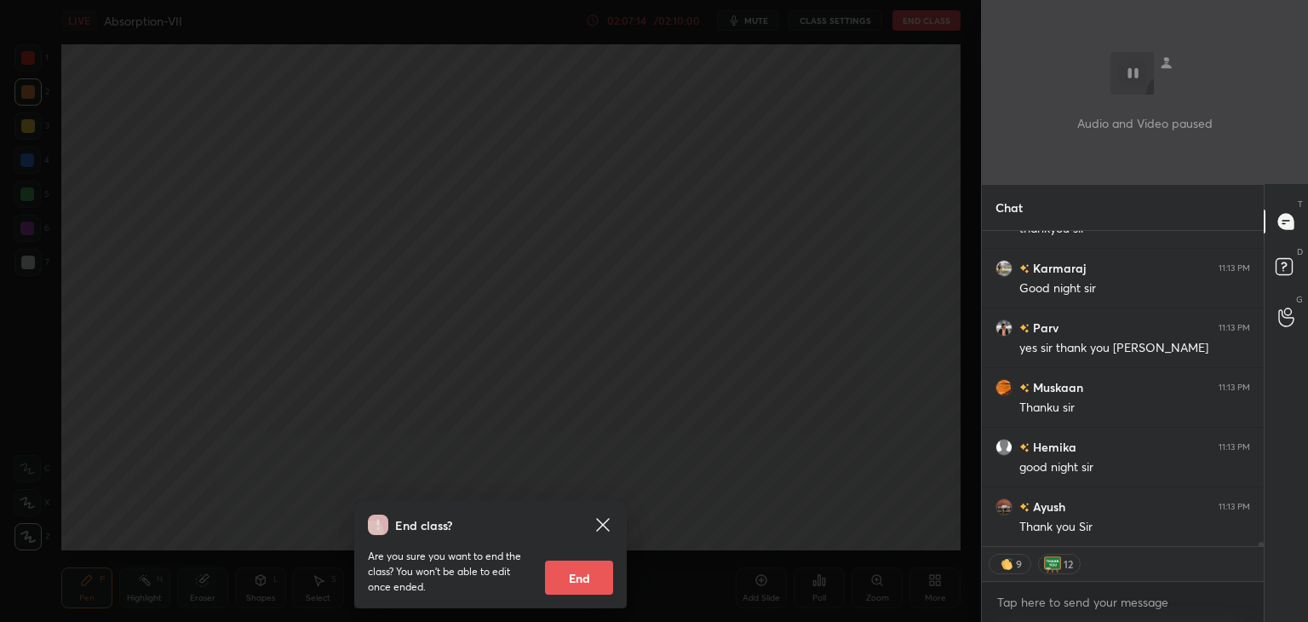
click at [579, 584] on button "End" at bounding box center [579, 578] width 68 height 34
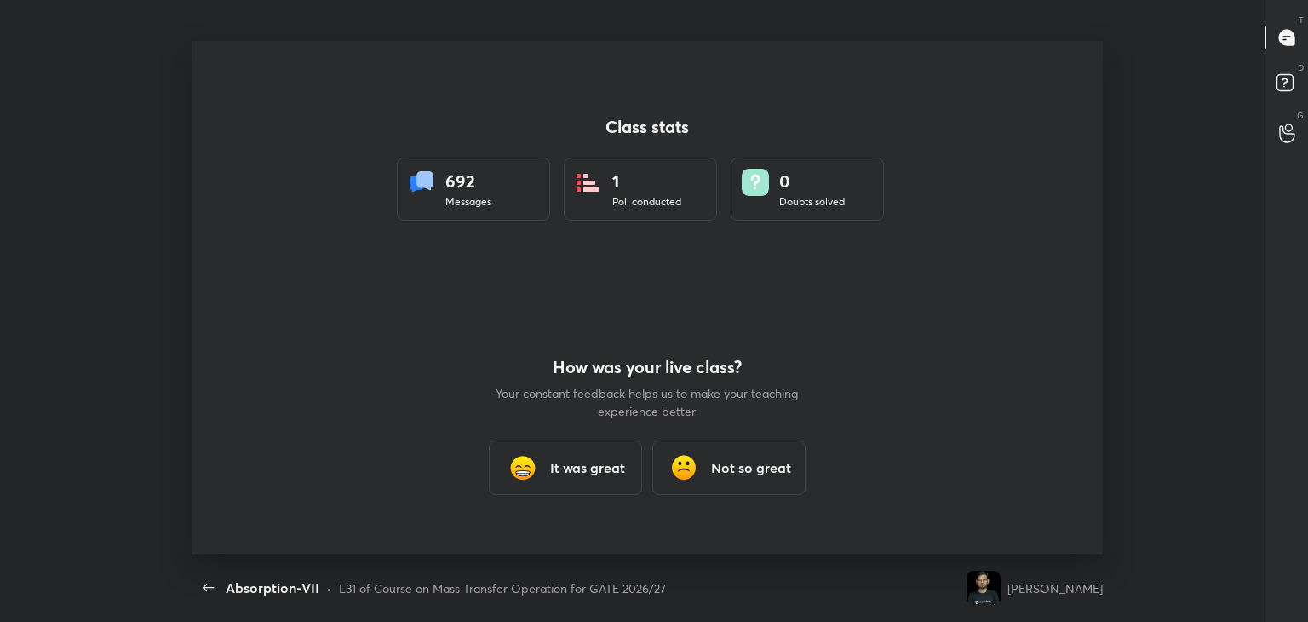
scroll to position [5, 0]
click at [588, 473] on h3 "It was great" at bounding box center [587, 467] width 75 height 20
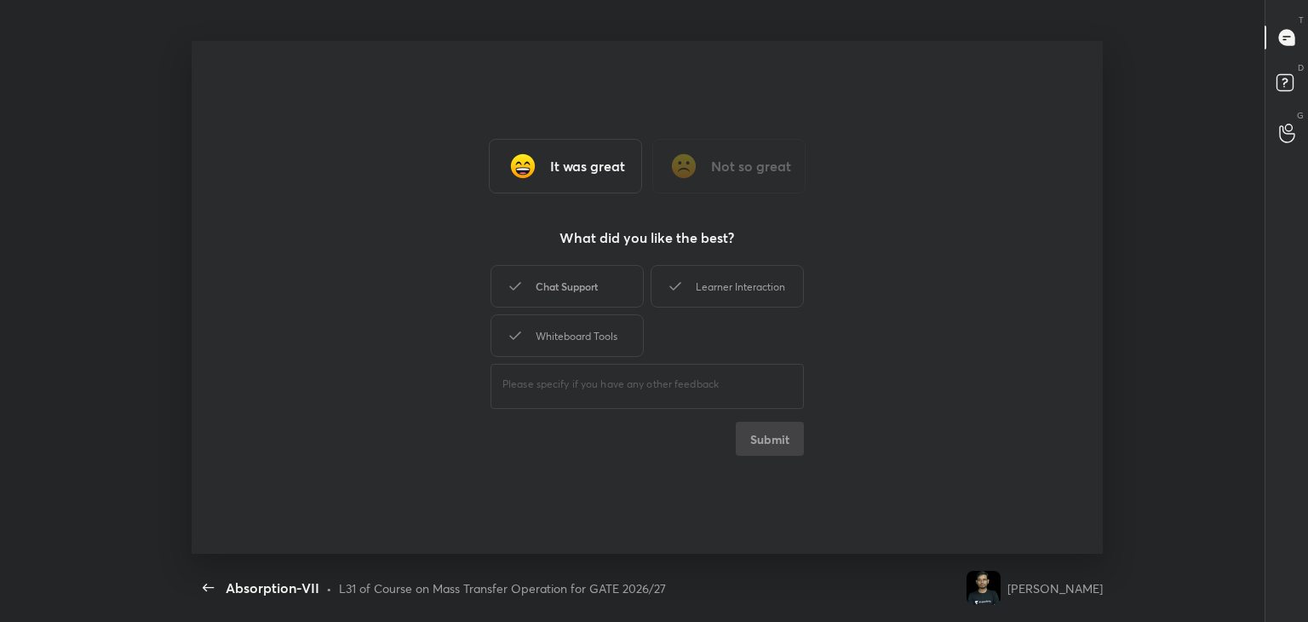
click at [571, 290] on div "Chat Support" at bounding box center [567, 286] width 153 height 43
click at [757, 429] on button "Submit" at bounding box center [770, 439] width 68 height 34
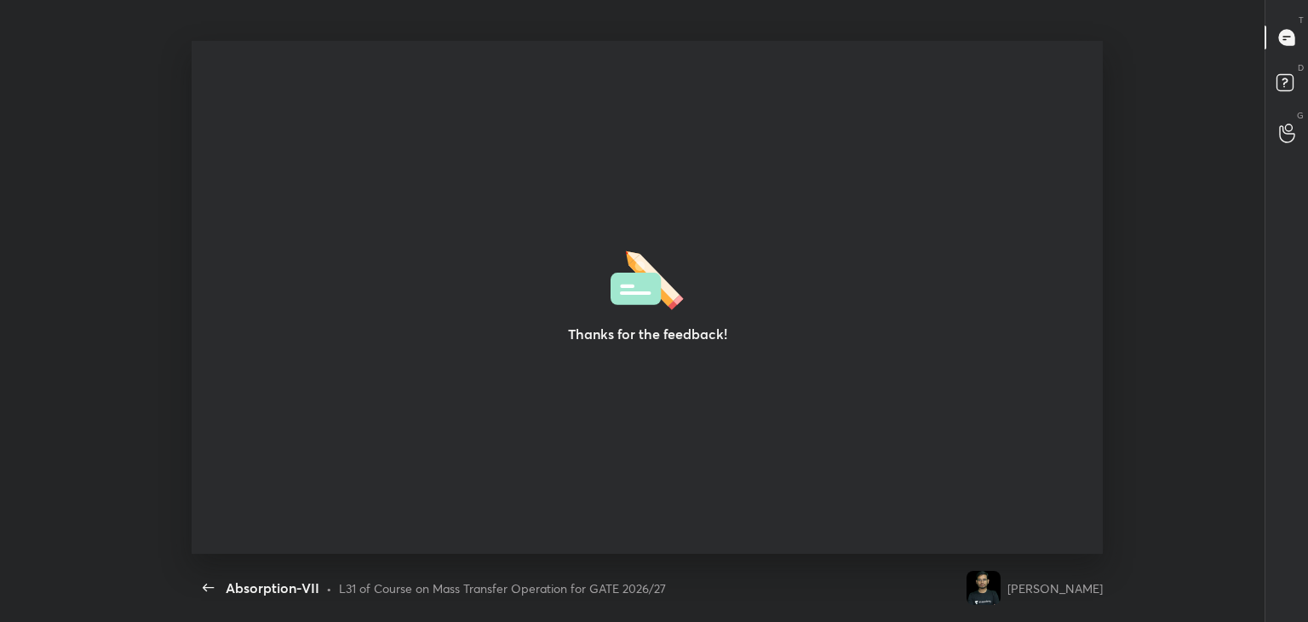
type textarea "x"
